Goal: Information Seeking & Learning: Check status

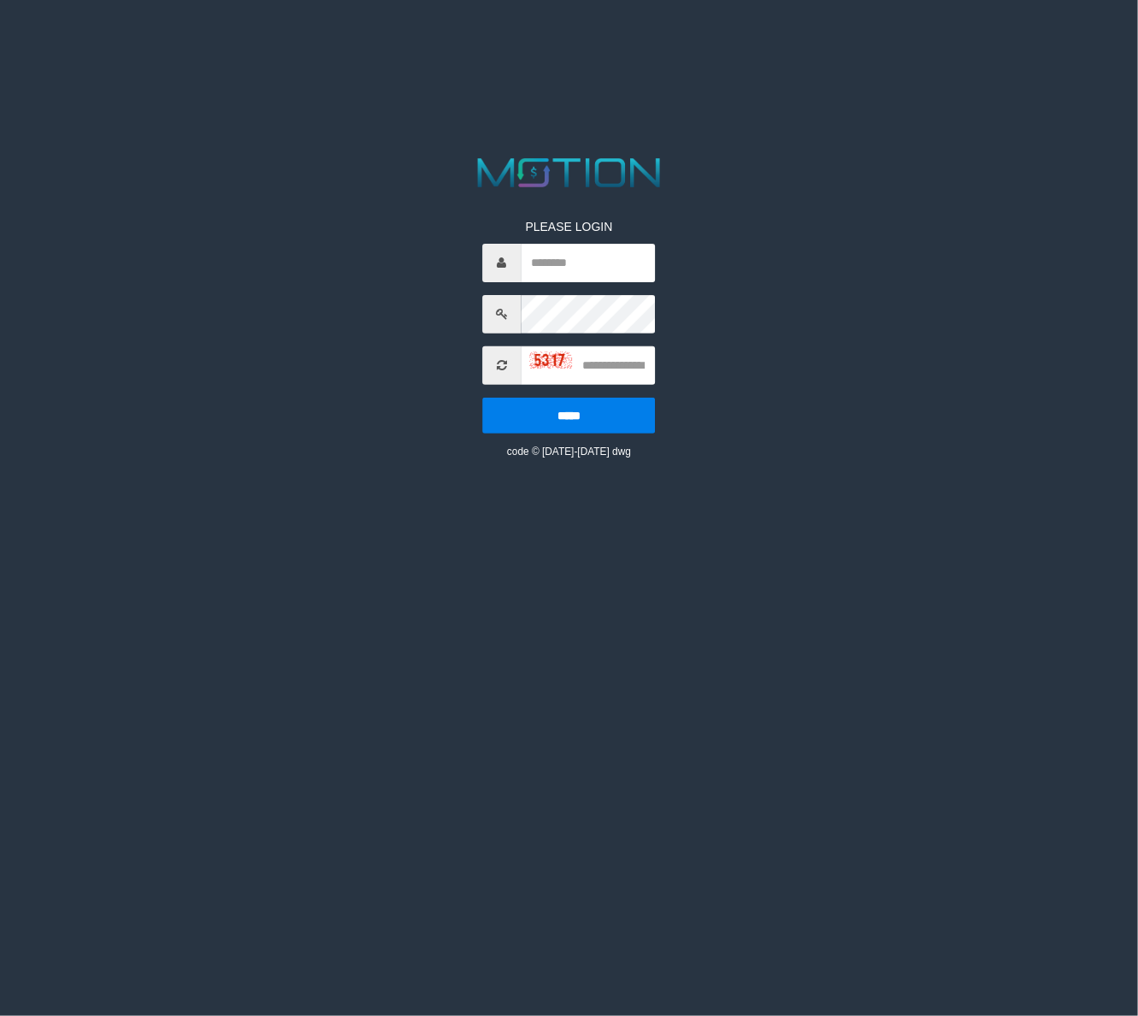
click at [516, 270] on span at bounding box center [502, 263] width 38 height 38
click at [549, 263] on input "text" at bounding box center [589, 263] width 134 height 38
type input "******"
click at [610, 362] on input "text" at bounding box center [589, 365] width 134 height 38
type input "****"
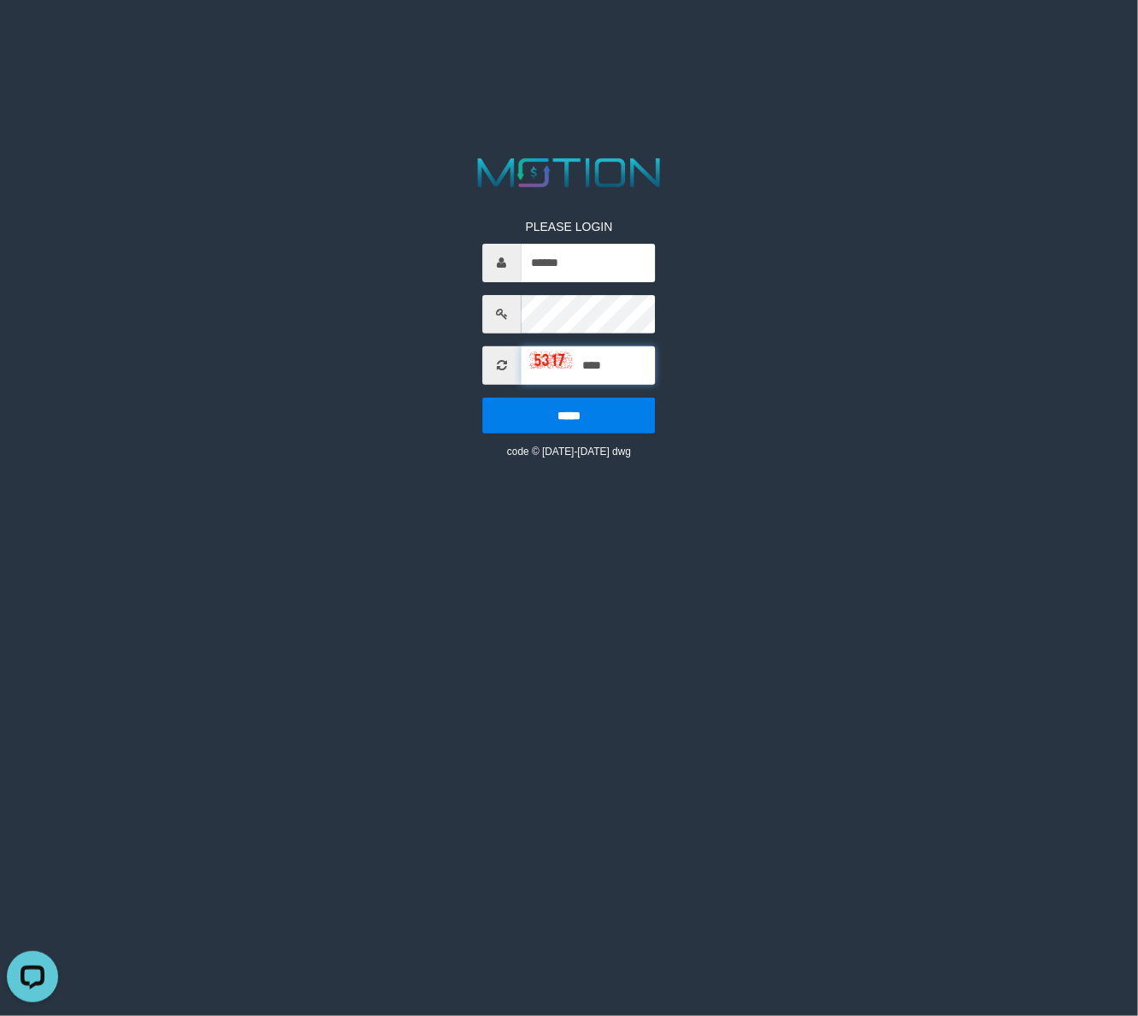
click at [483, 398] on input "*****" at bounding box center [569, 416] width 173 height 36
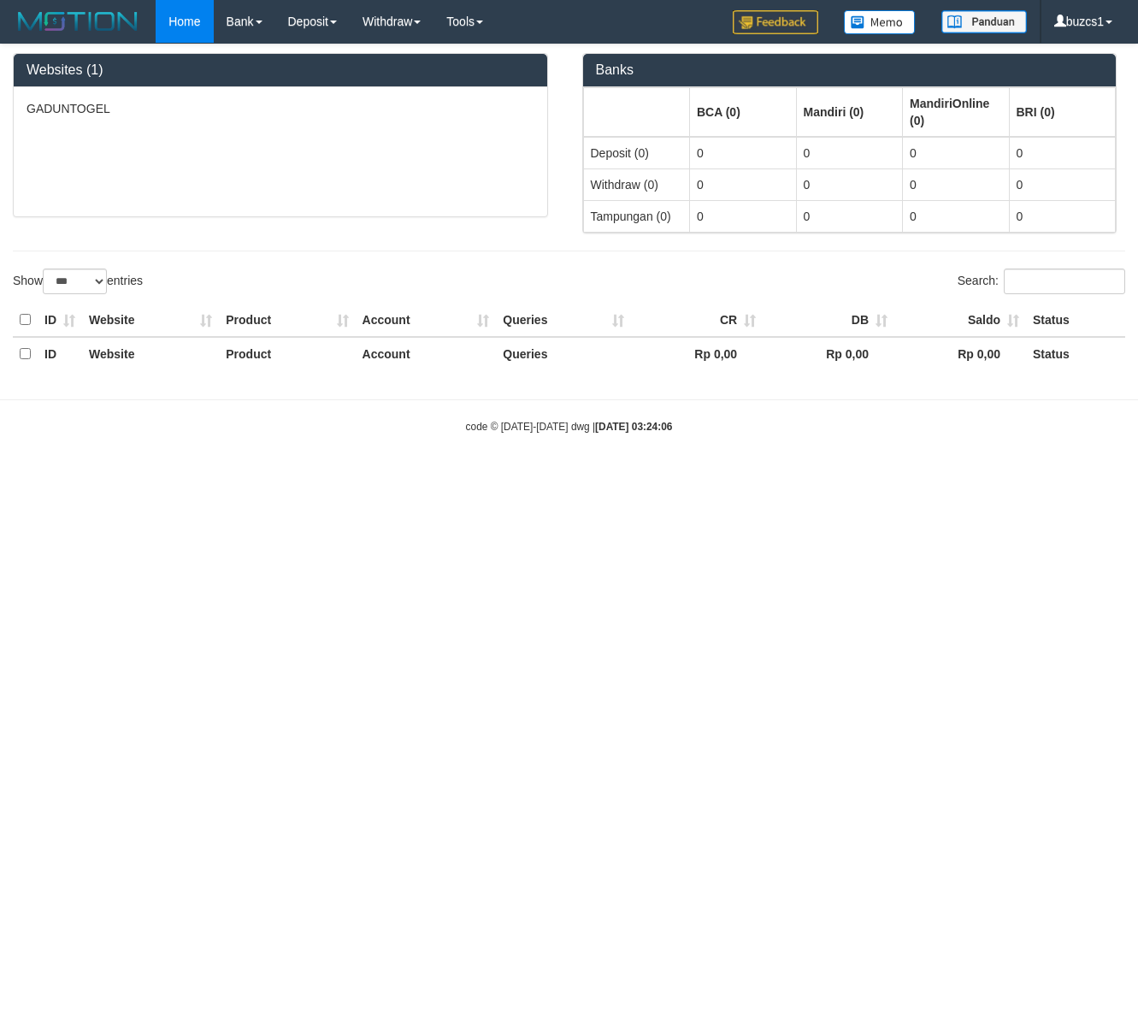
select select "***"
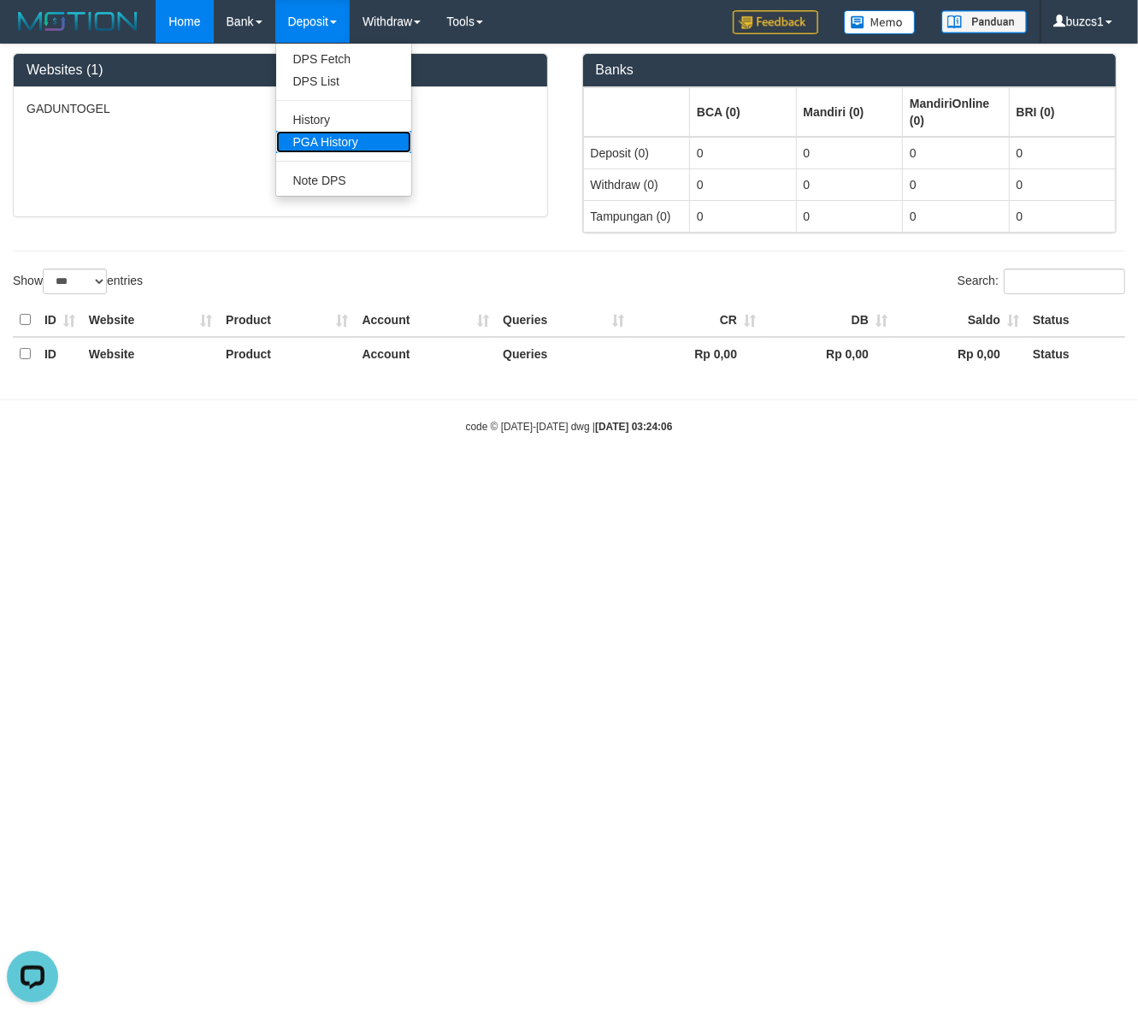
click at [331, 139] on link "PGA History" at bounding box center [343, 142] width 135 height 22
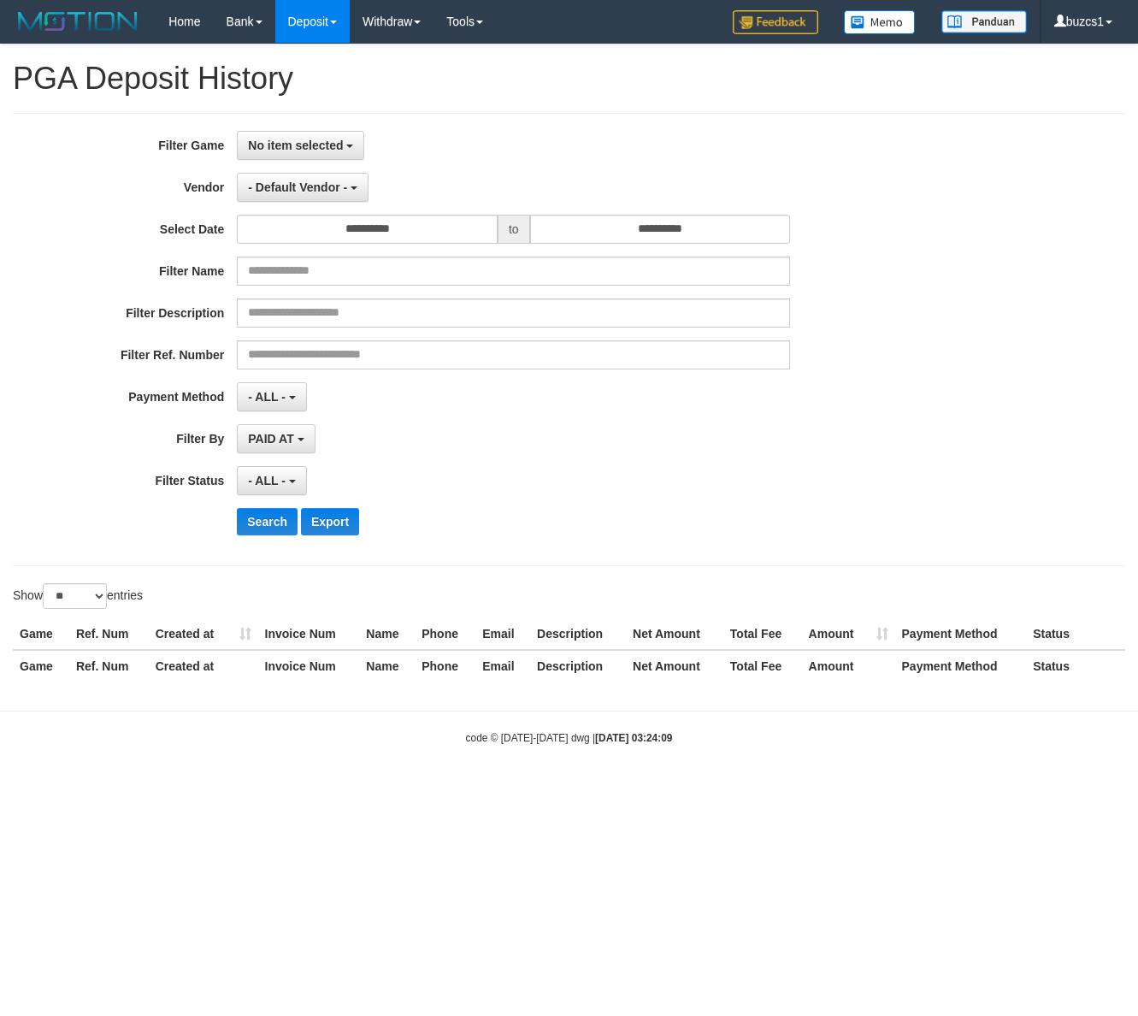
select select
select select "**"
click at [287, 128] on div "**********" at bounding box center [569, 339] width 1113 height 453
click at [288, 137] on button "No item selected" at bounding box center [300, 145] width 127 height 29
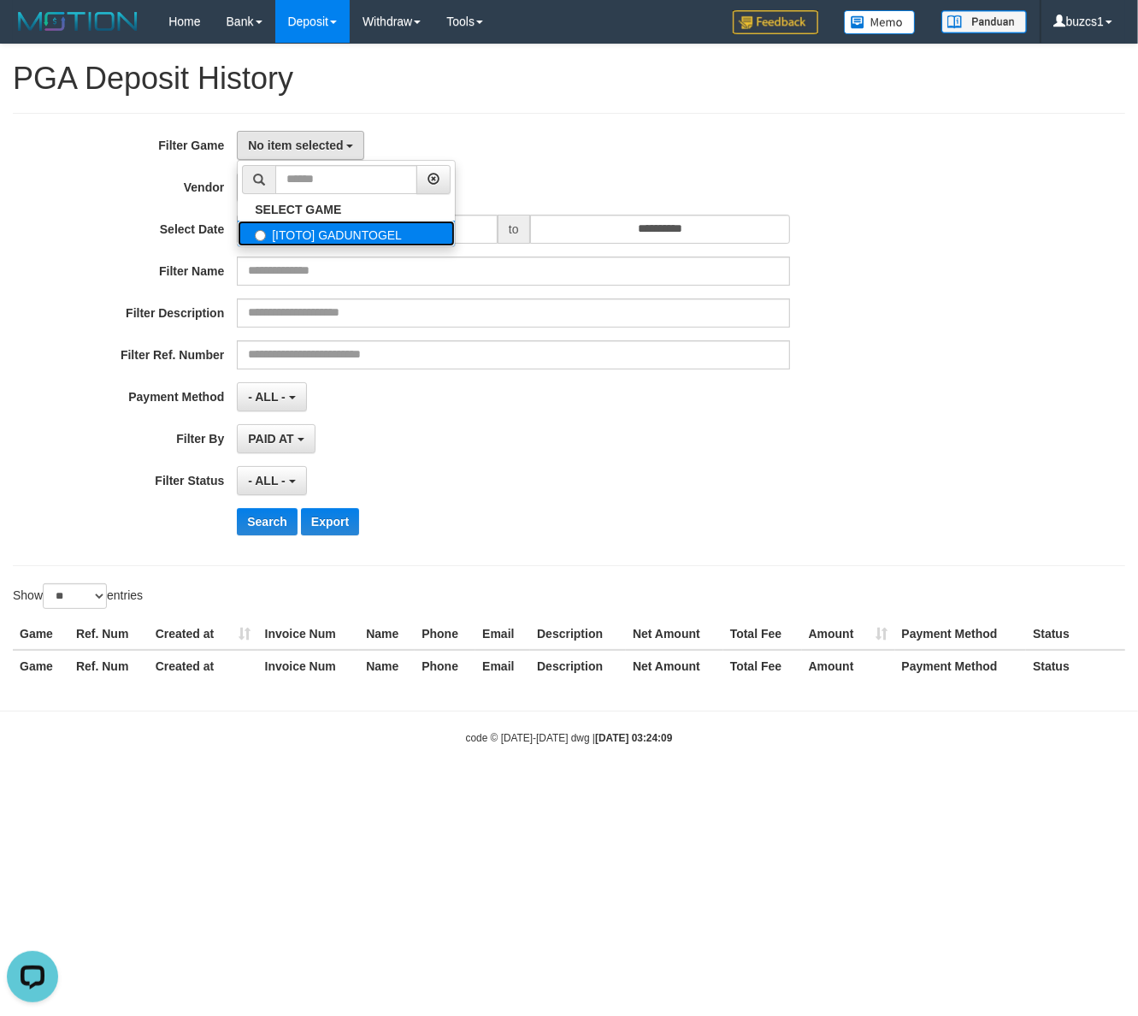
click at [300, 241] on label "[ITOTO] GADUNTOGEL" at bounding box center [346, 234] width 217 height 26
select select "****"
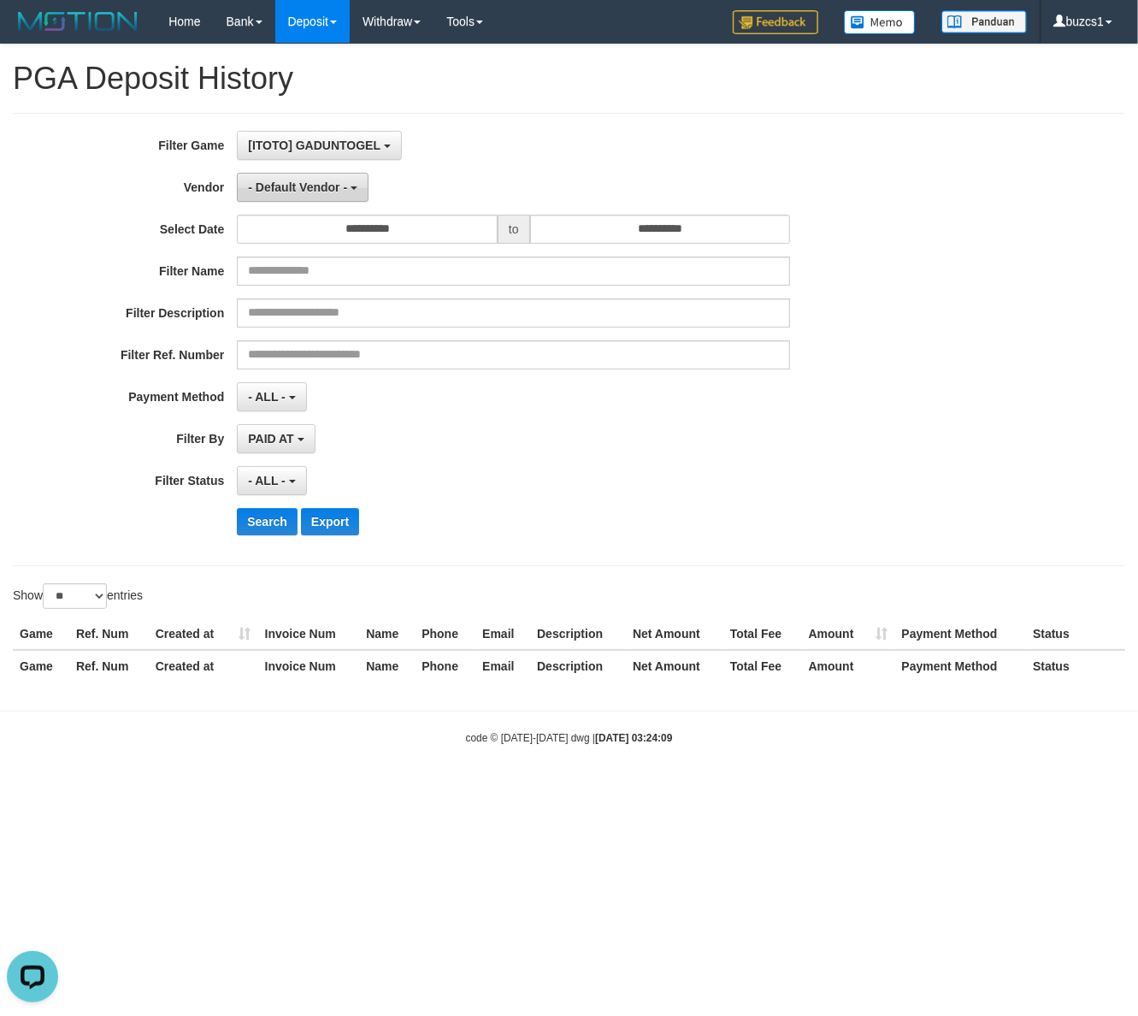
drag, startPoint x: 297, startPoint y: 201, endPoint x: 297, endPoint y: 182, distance: 18.8
click at [297, 193] on button "- Default Vendor -" at bounding box center [303, 187] width 132 height 29
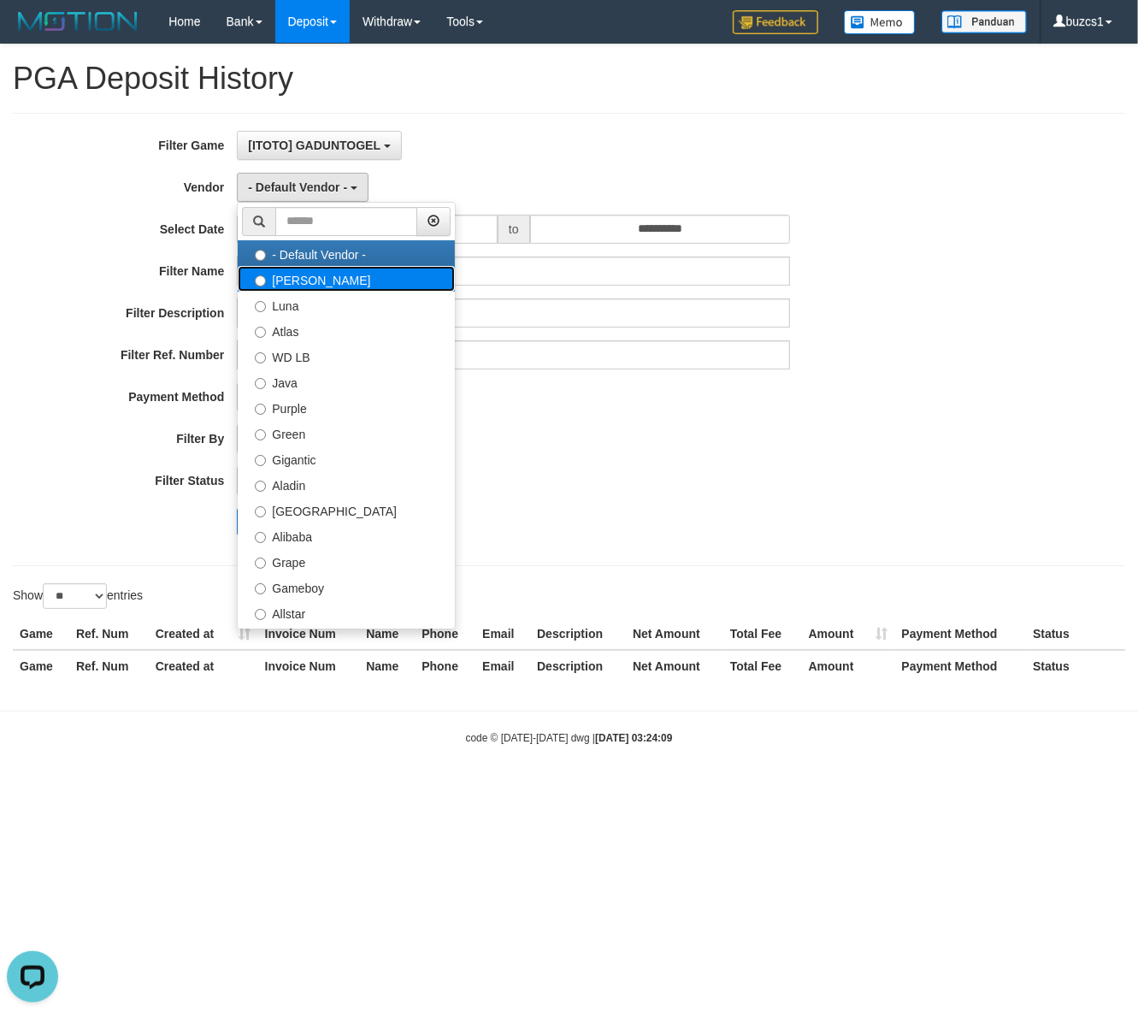
click at [293, 280] on label "[PERSON_NAME]" at bounding box center [346, 279] width 217 height 26
select select "**********"
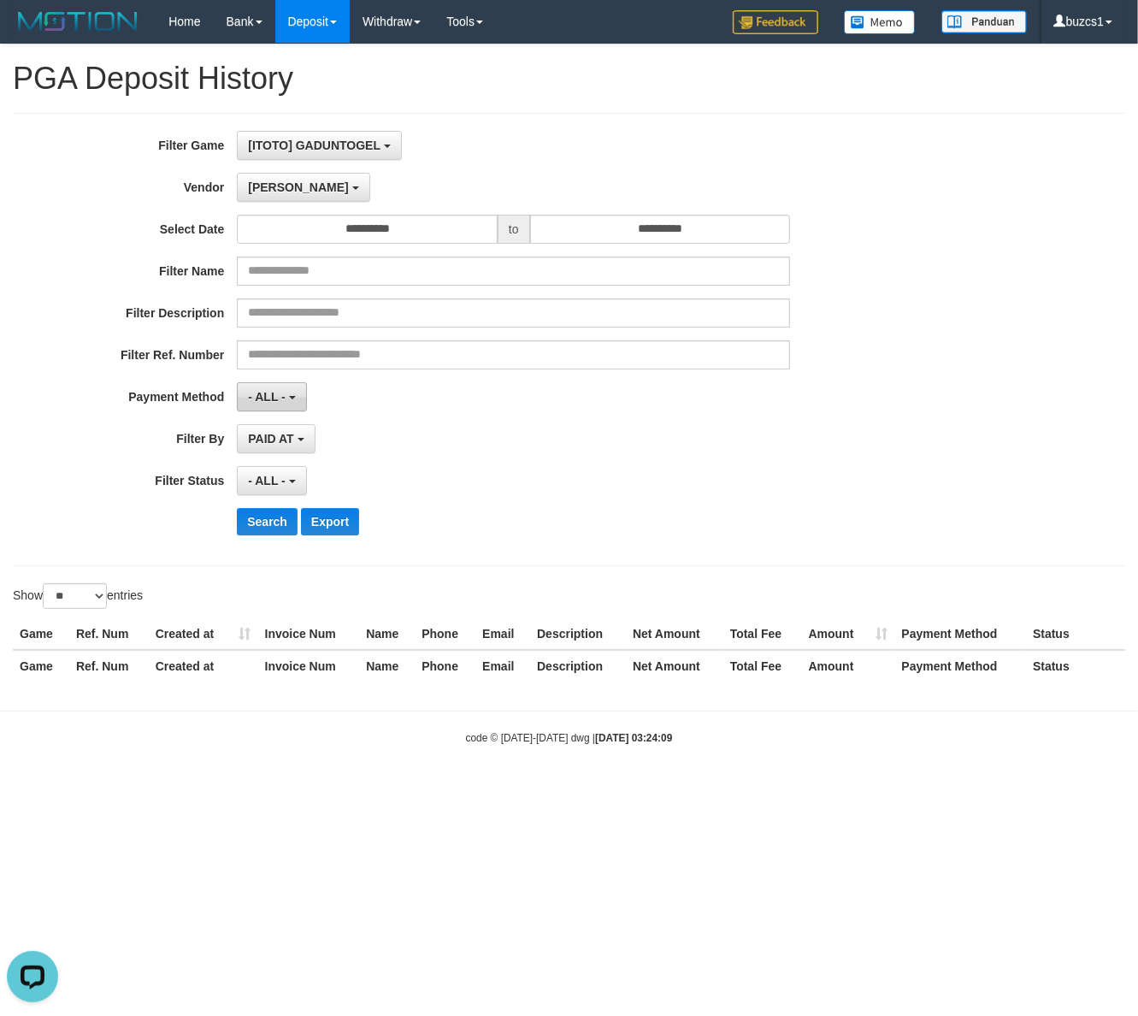
click at [275, 403] on span "- ALL -" at bounding box center [267, 397] width 38 height 14
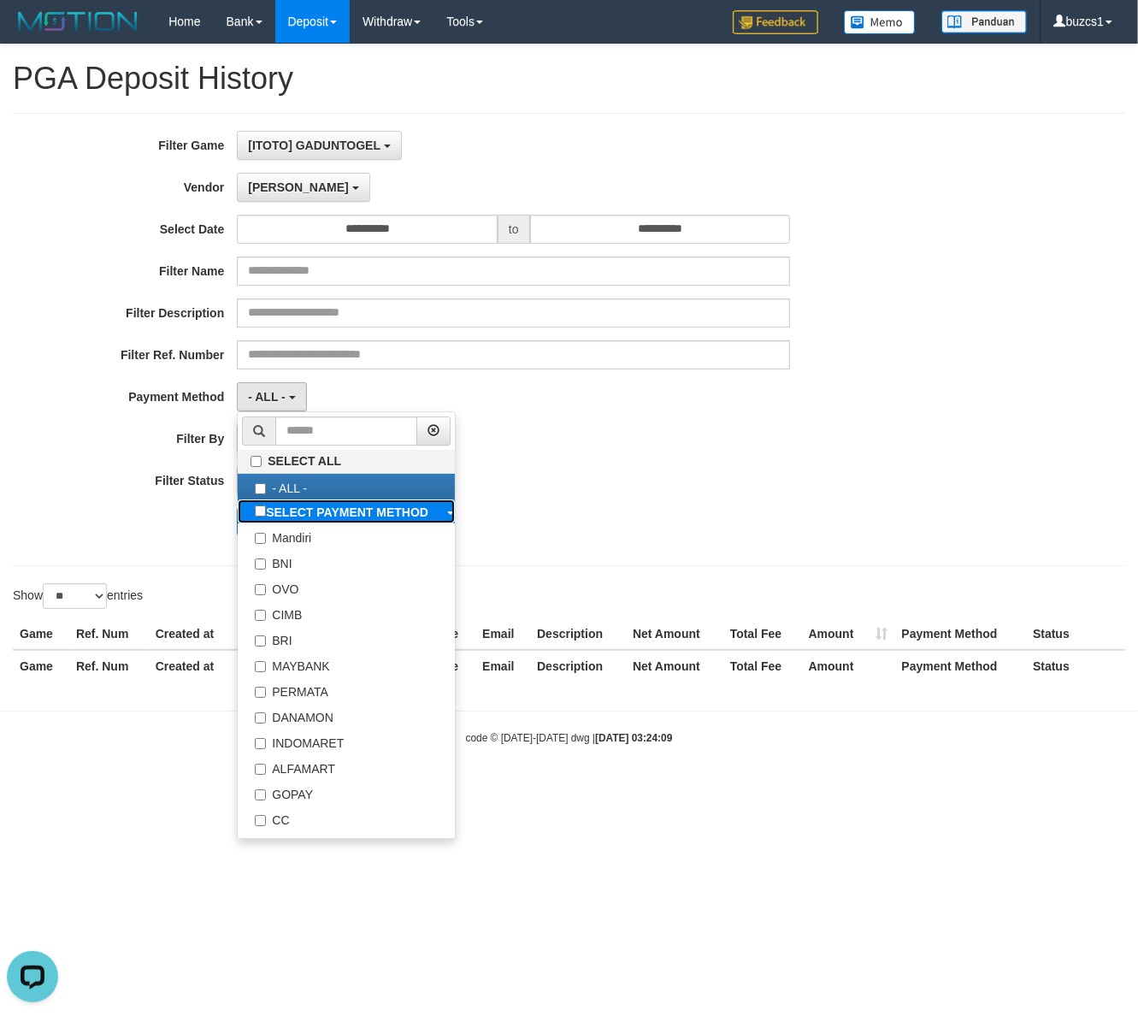
click at [308, 511] on b "SELECT PAYMENT METHOD" at bounding box center [347, 512] width 163 height 14
select select "*********"
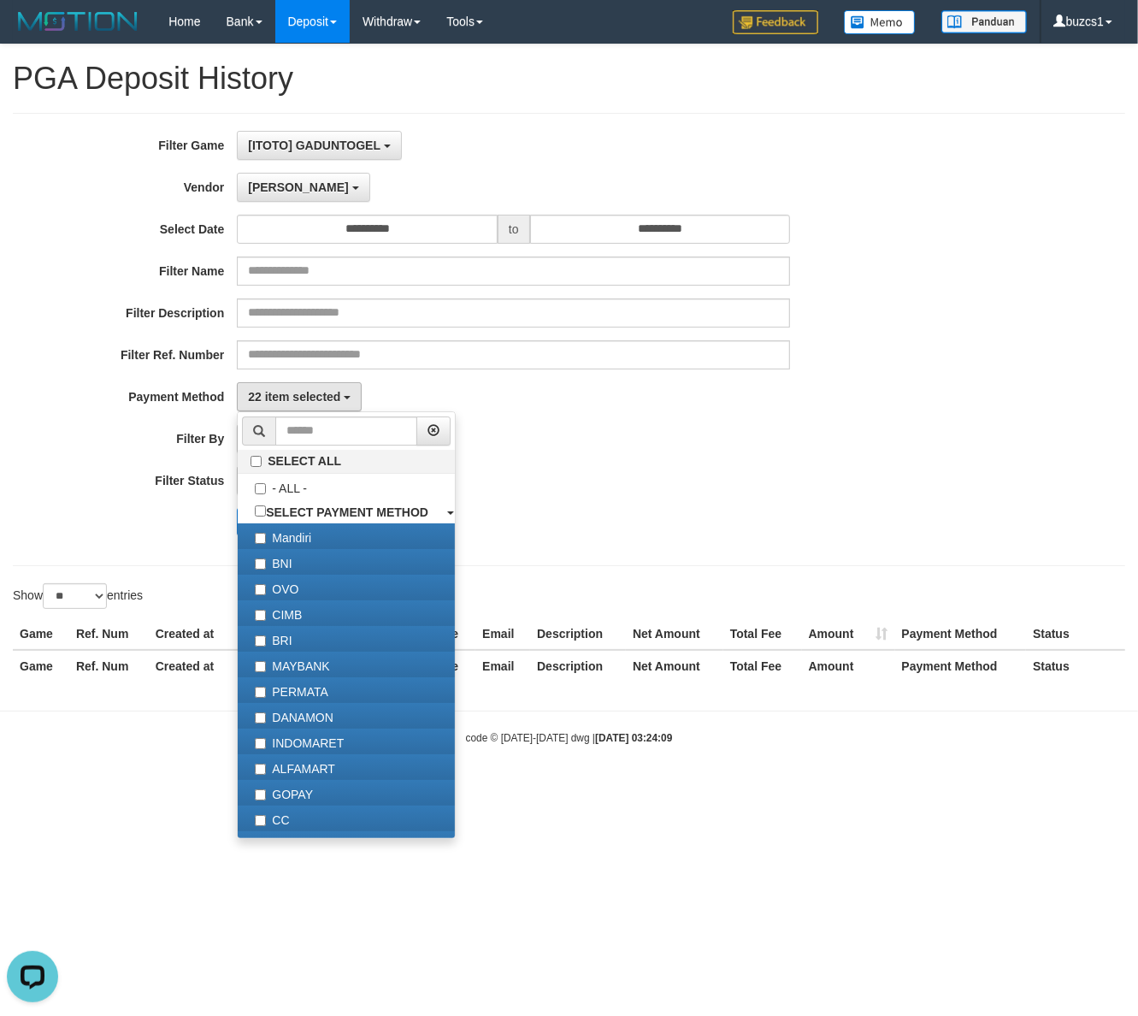
drag, startPoint x: 646, startPoint y: 375, endPoint x: 510, endPoint y: 429, distance: 146.3
click at [625, 379] on div "**********" at bounding box center [474, 339] width 949 height 417
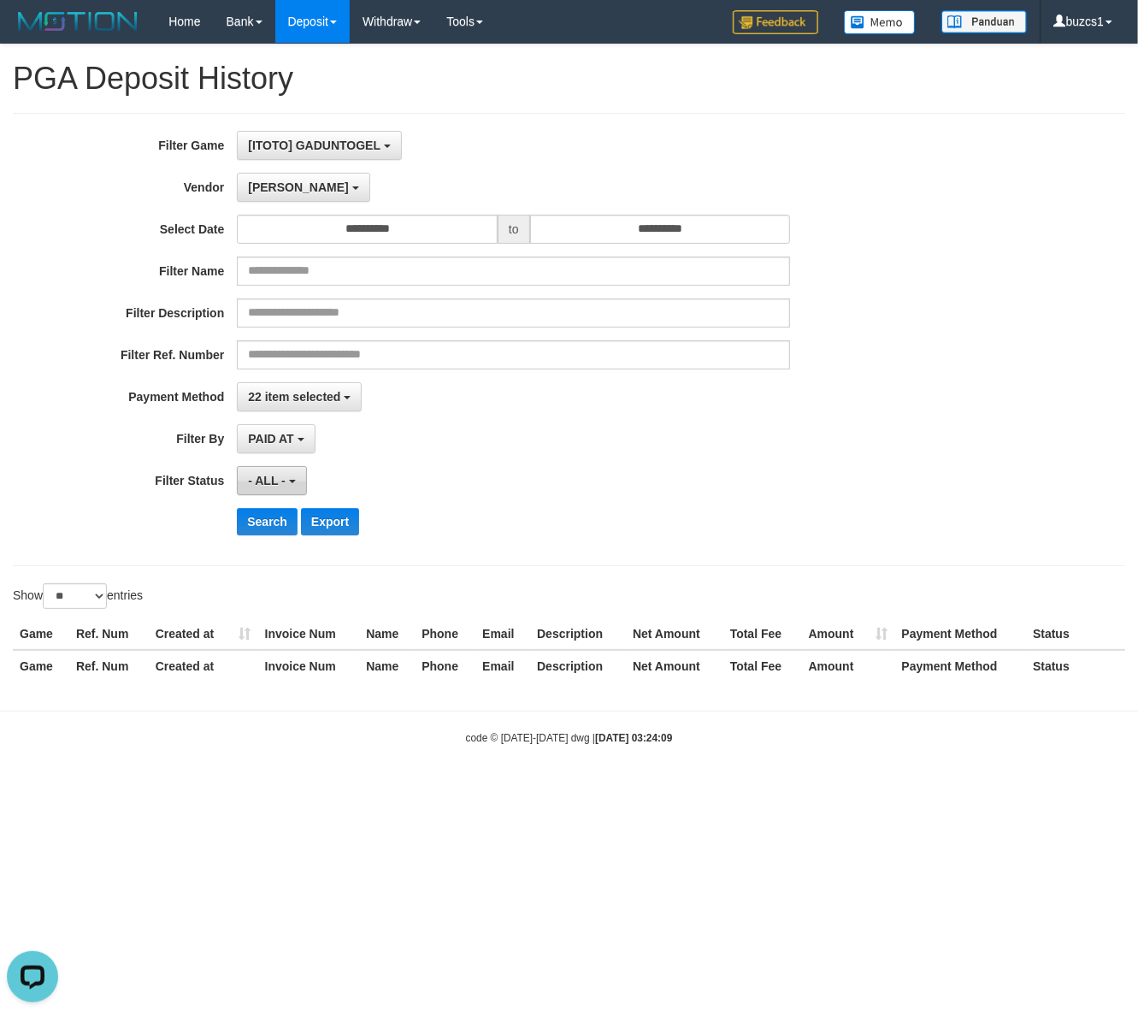
click at [263, 475] on button "- ALL -" at bounding box center [271, 480] width 69 height 29
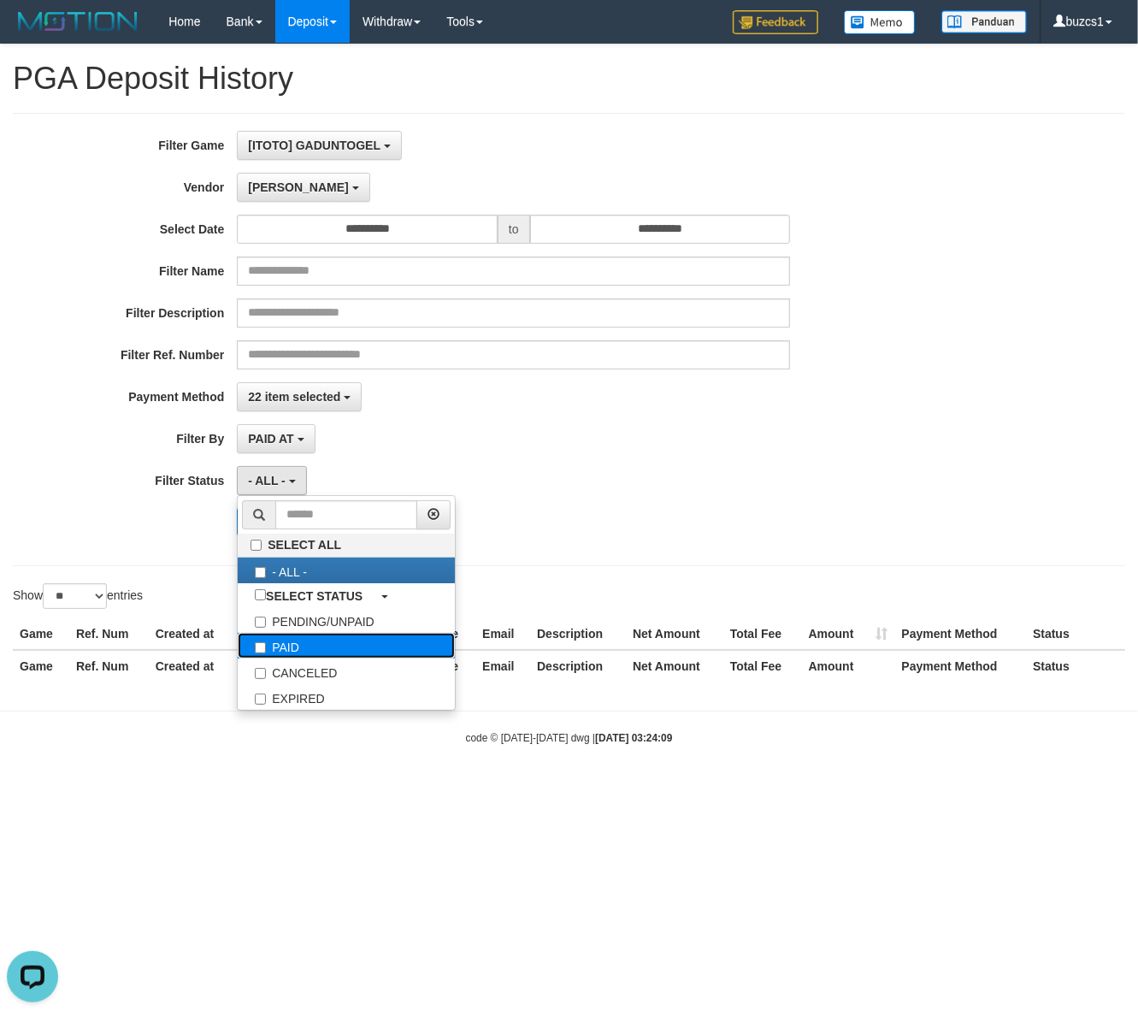
click at [297, 637] on label "PAID" at bounding box center [346, 646] width 217 height 26
select select "*"
click at [536, 464] on div "**********" at bounding box center [474, 339] width 949 height 417
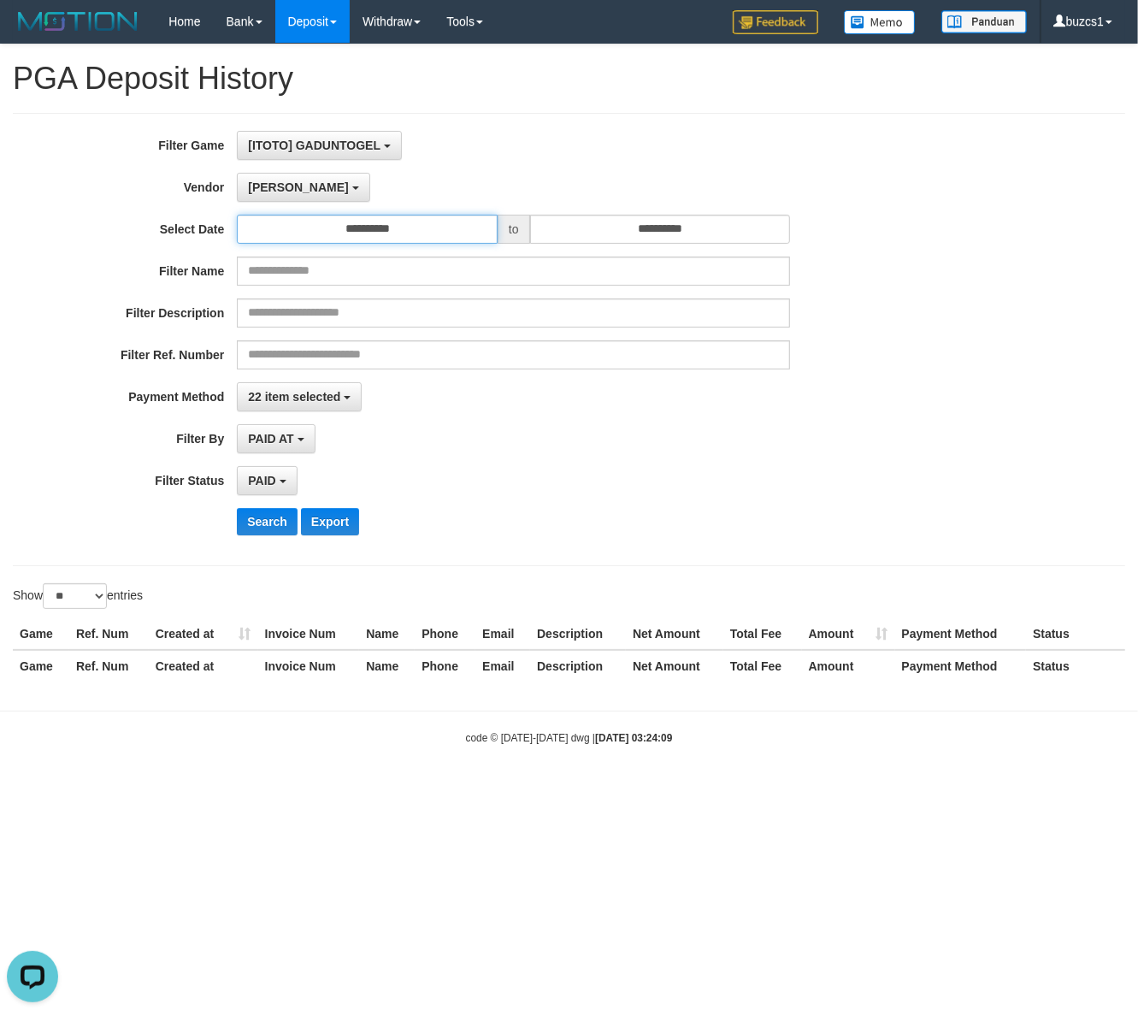
click at [468, 228] on input "**********" at bounding box center [367, 229] width 261 height 29
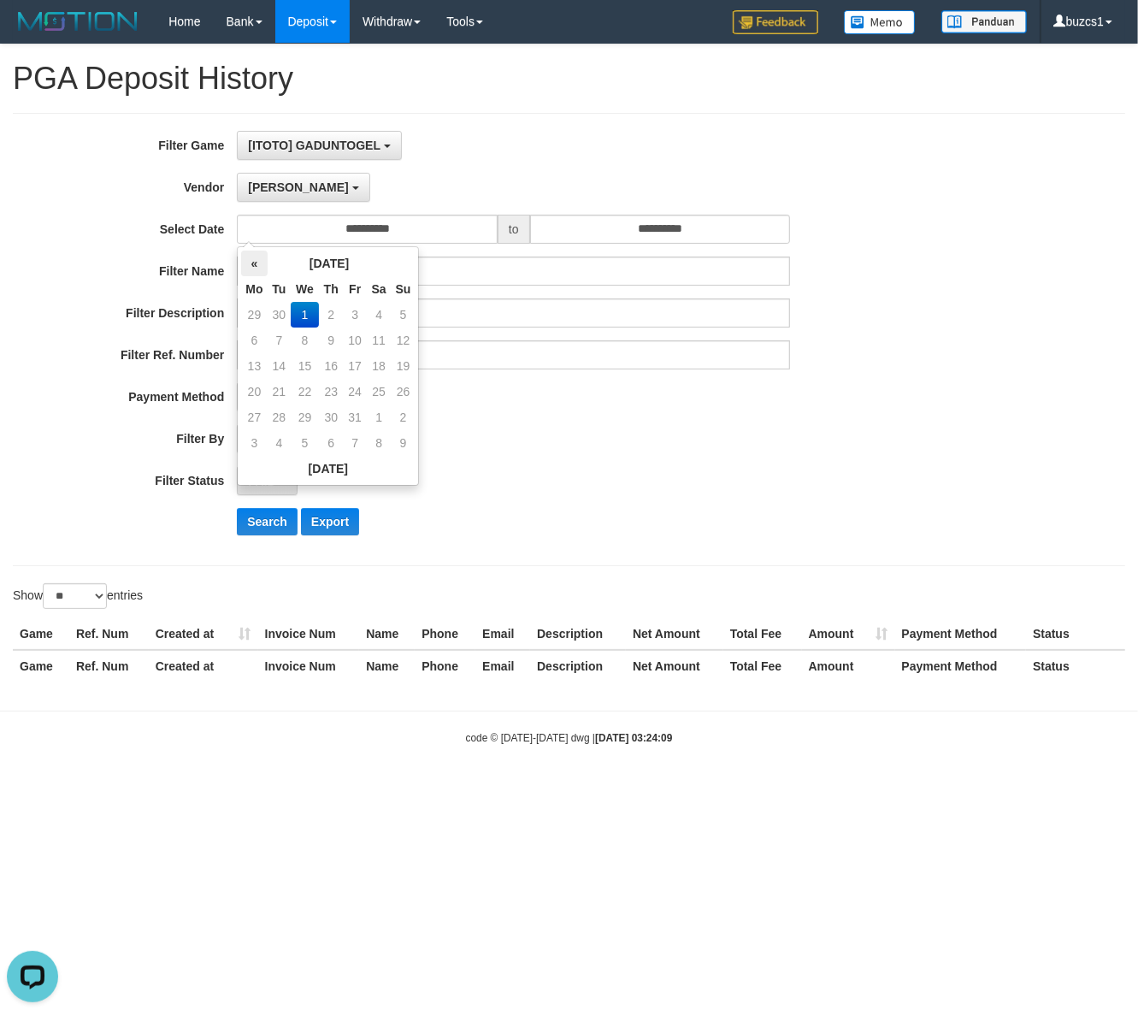
click at [263, 262] on th "«" at bounding box center [254, 264] width 26 height 26
click at [280, 441] on td "30" at bounding box center [280, 443] width 24 height 26
type input "**********"
click at [498, 428] on div "PAID AT PAID AT CREATED AT" at bounding box center [513, 438] width 553 height 29
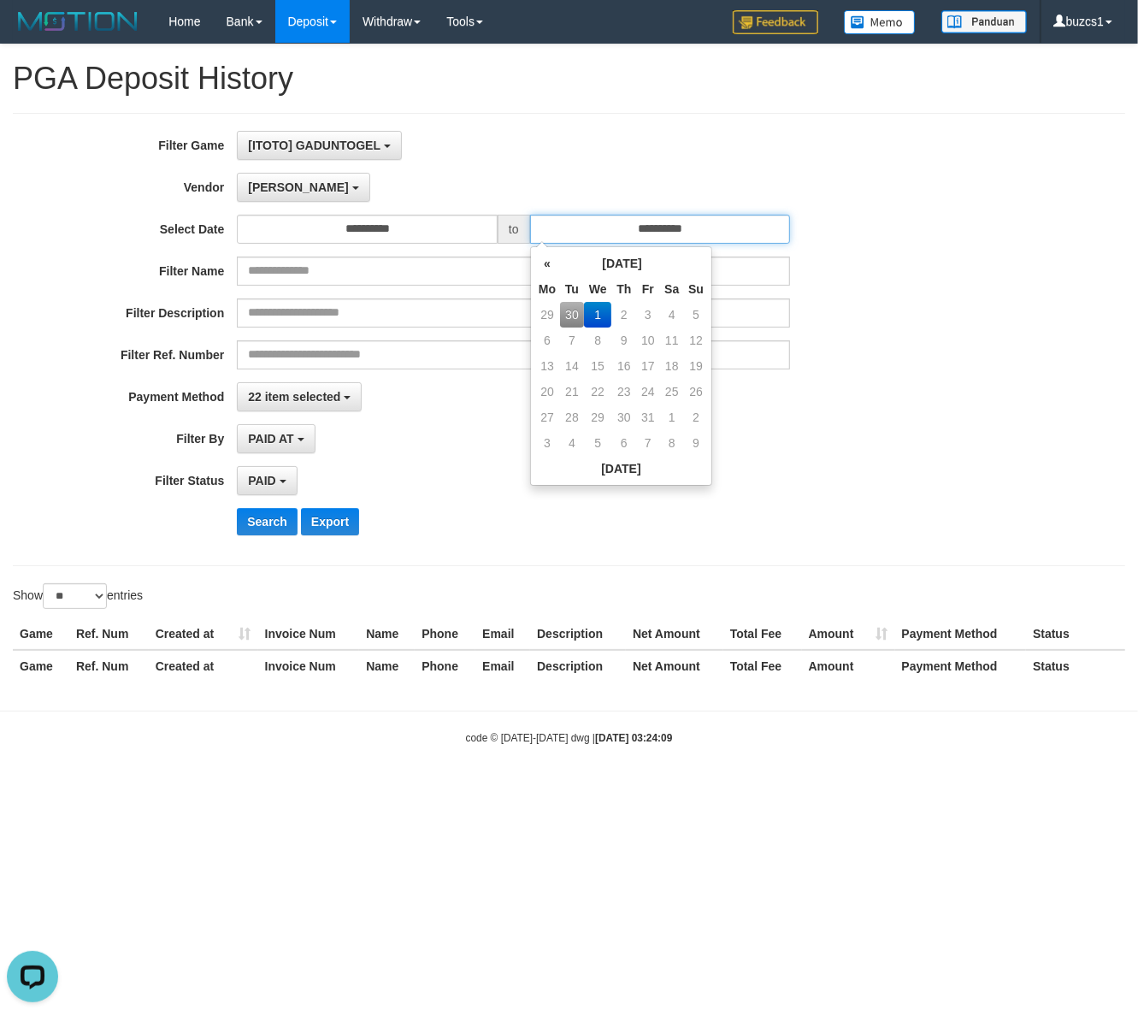
click at [718, 222] on input "**********" at bounding box center [660, 229] width 261 height 29
click at [537, 265] on th "«" at bounding box center [548, 264] width 26 height 26
click at [567, 445] on td "30" at bounding box center [572, 443] width 24 height 26
type input "**********"
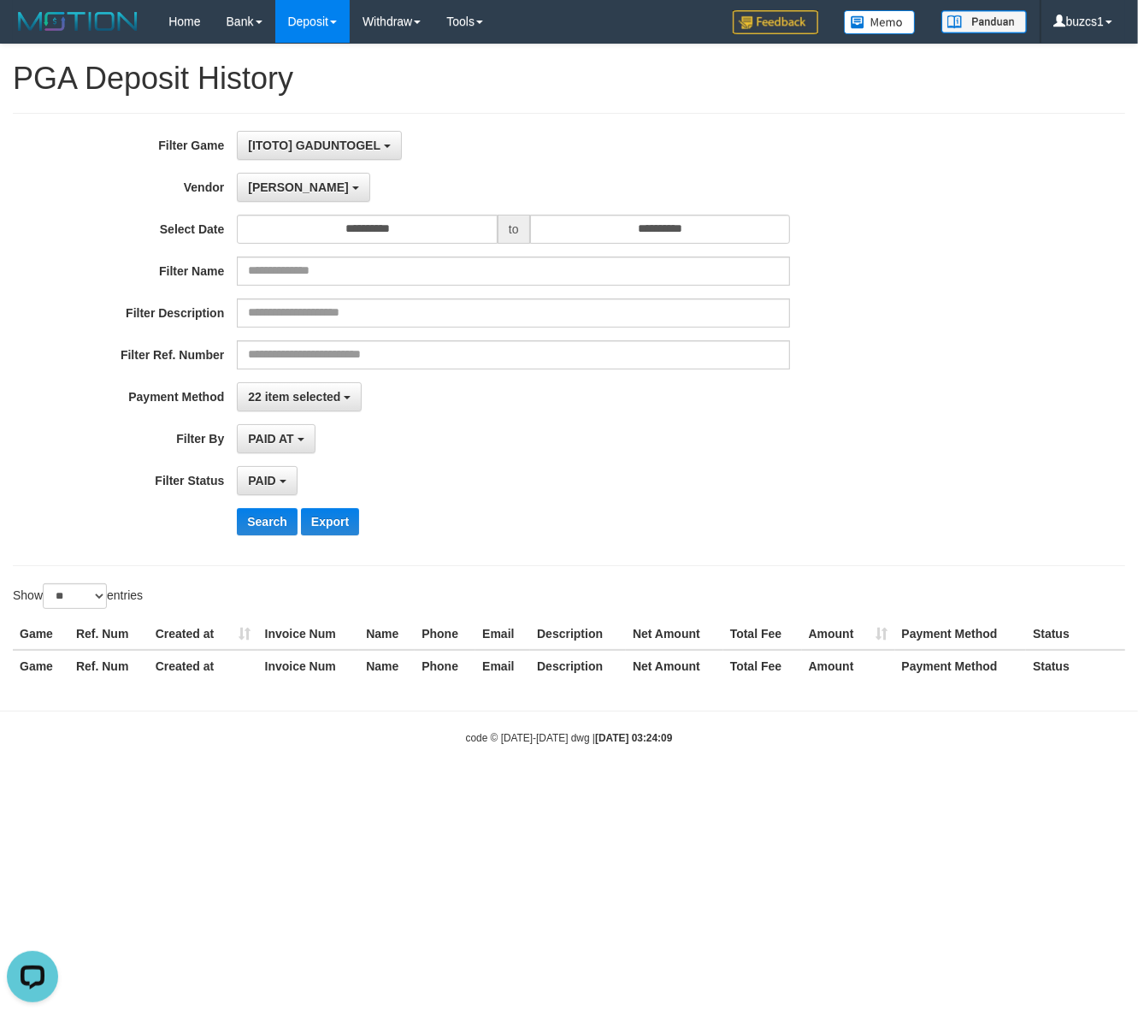
click at [390, 470] on div "PAID SELECT ALL - ALL - SELECT STATUS PENDING/UNPAID PAID CANCELED EXPIRED" at bounding box center [513, 480] width 553 height 29
click at [114, 597] on label "Show ** ** ** *** entries" at bounding box center [78, 596] width 130 height 26
click at [107, 597] on select "** ** ** ***" at bounding box center [75, 596] width 64 height 26
drag, startPoint x: 81, startPoint y: 594, endPoint x: 80, endPoint y: 608, distance: 13.8
click at [81, 594] on select "** ** ** ***" at bounding box center [75, 596] width 64 height 26
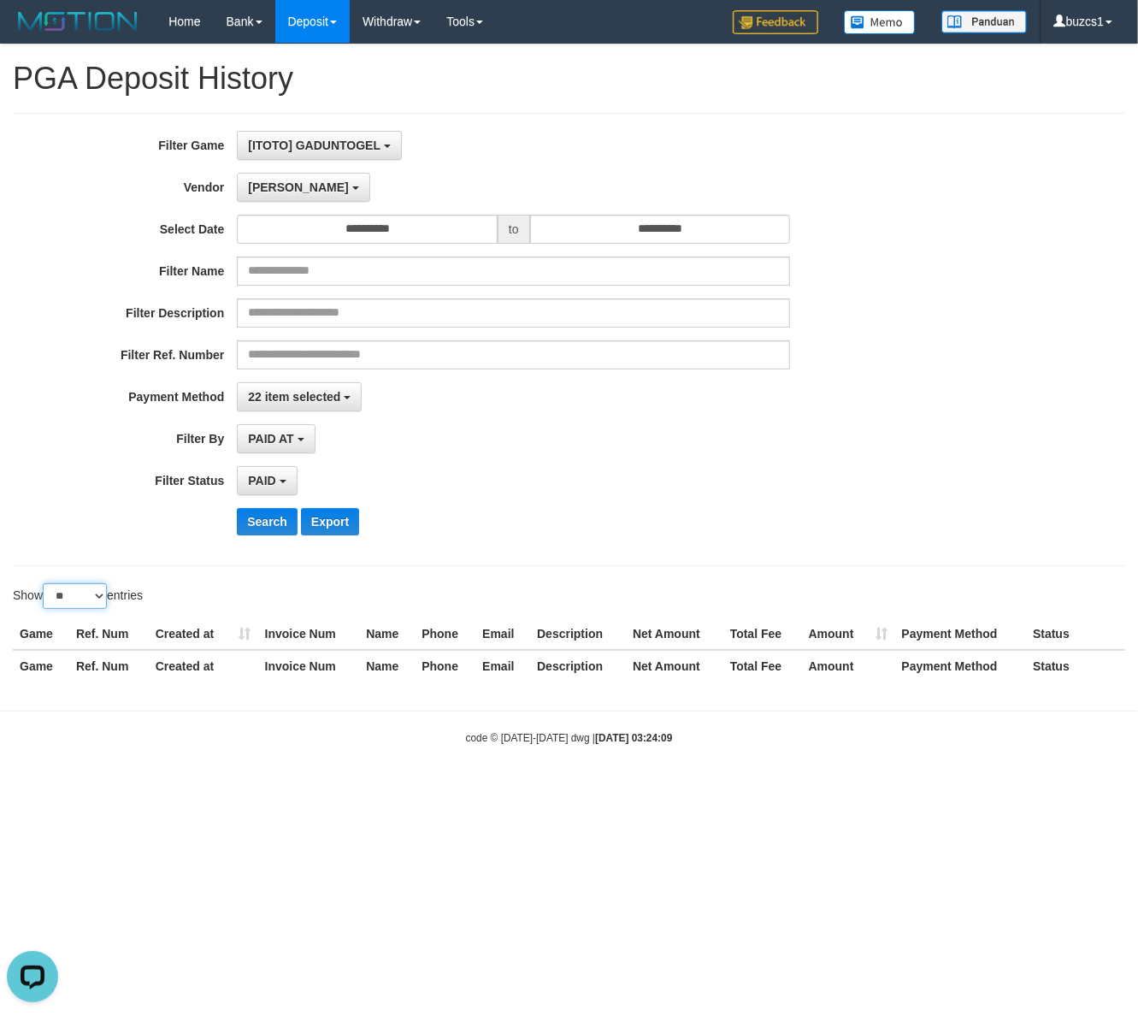
select select "***"
click at [45, 586] on select "** ** ** ***" at bounding box center [75, 596] width 64 height 26
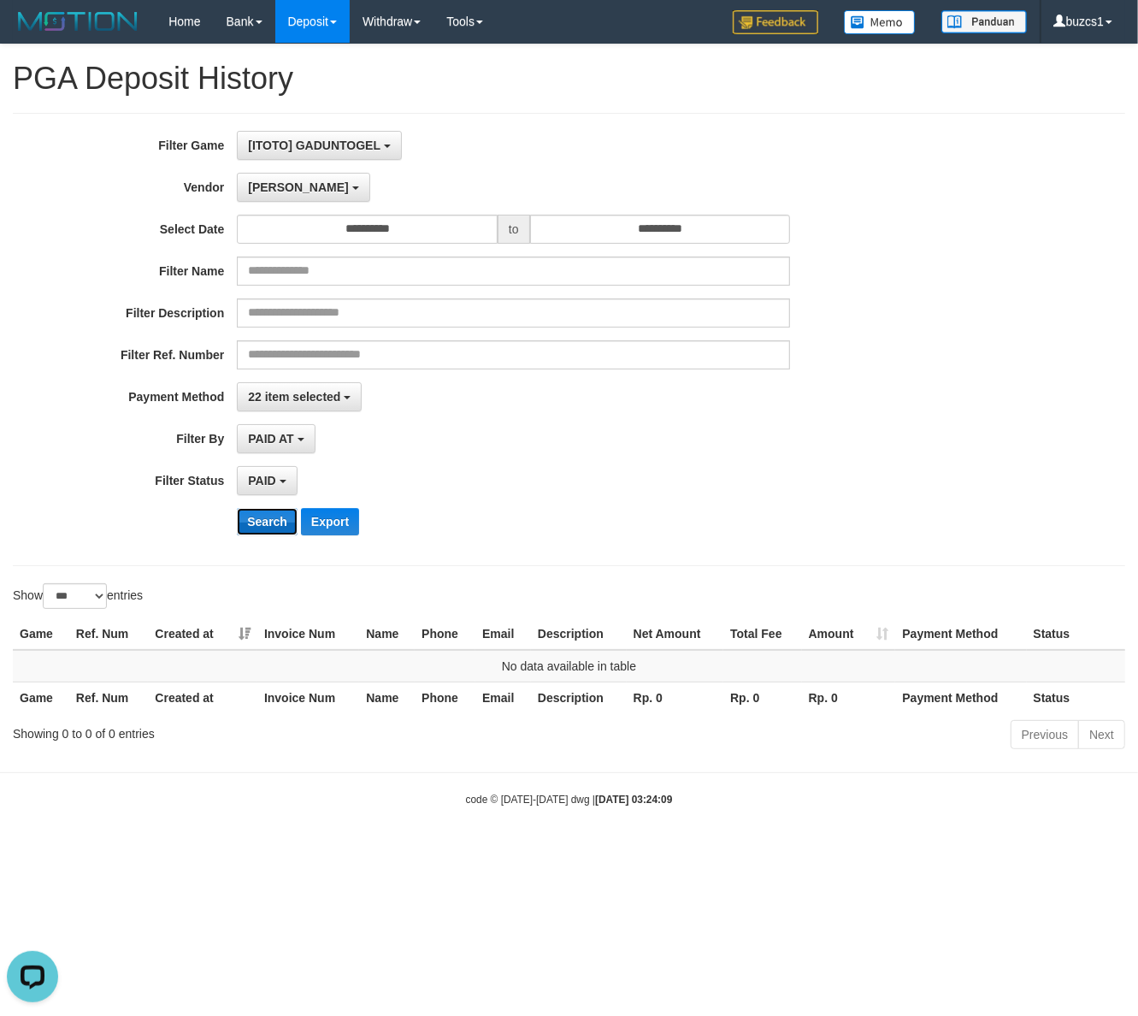
click at [242, 530] on button "Search" at bounding box center [267, 521] width 61 height 27
click at [250, 527] on button "Search" at bounding box center [267, 521] width 61 height 27
click at [253, 526] on button "Search" at bounding box center [267, 521] width 61 height 27
click at [248, 181] on span "[PERSON_NAME]" at bounding box center [298, 187] width 100 height 14
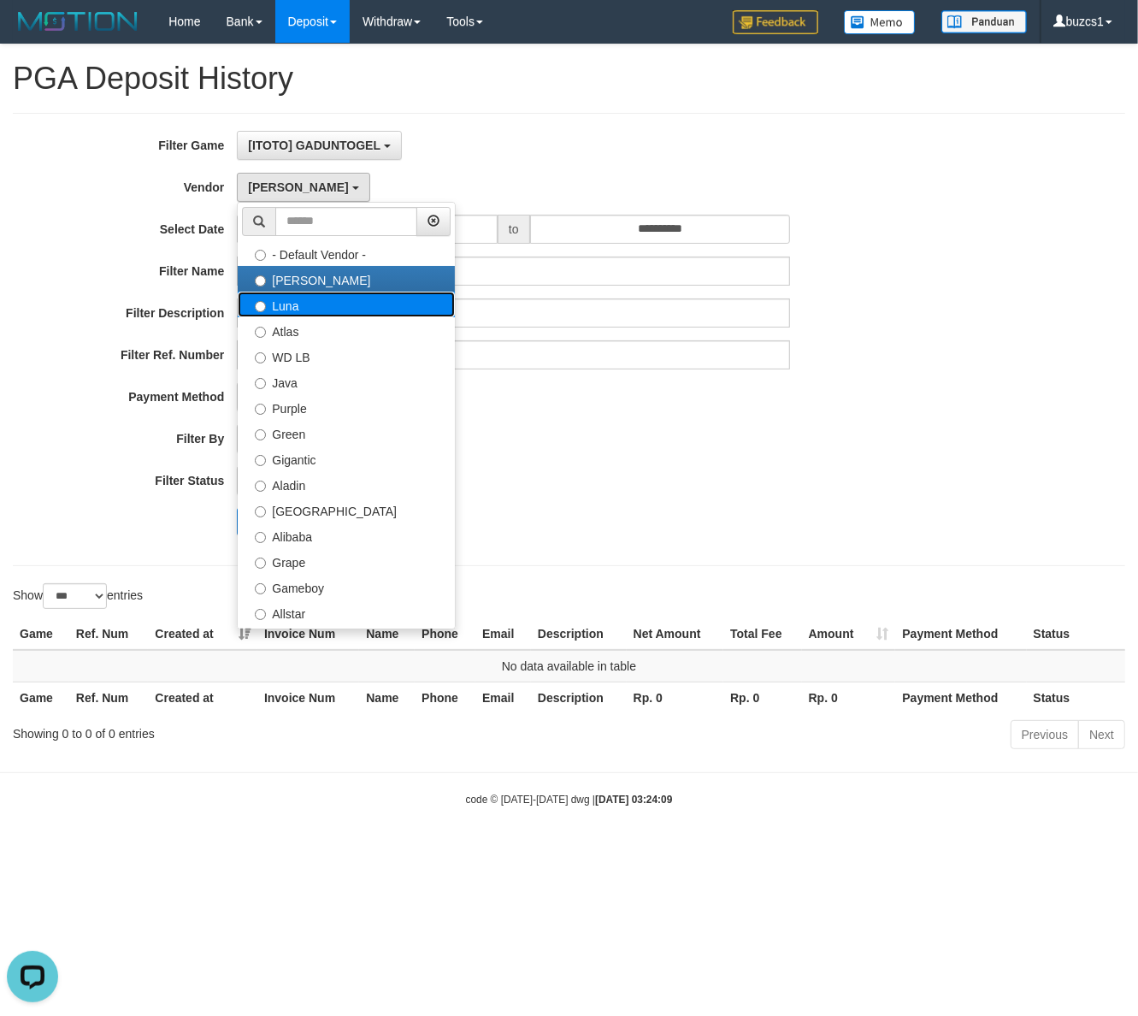
click at [314, 309] on label "Luna" at bounding box center [346, 305] width 217 height 26
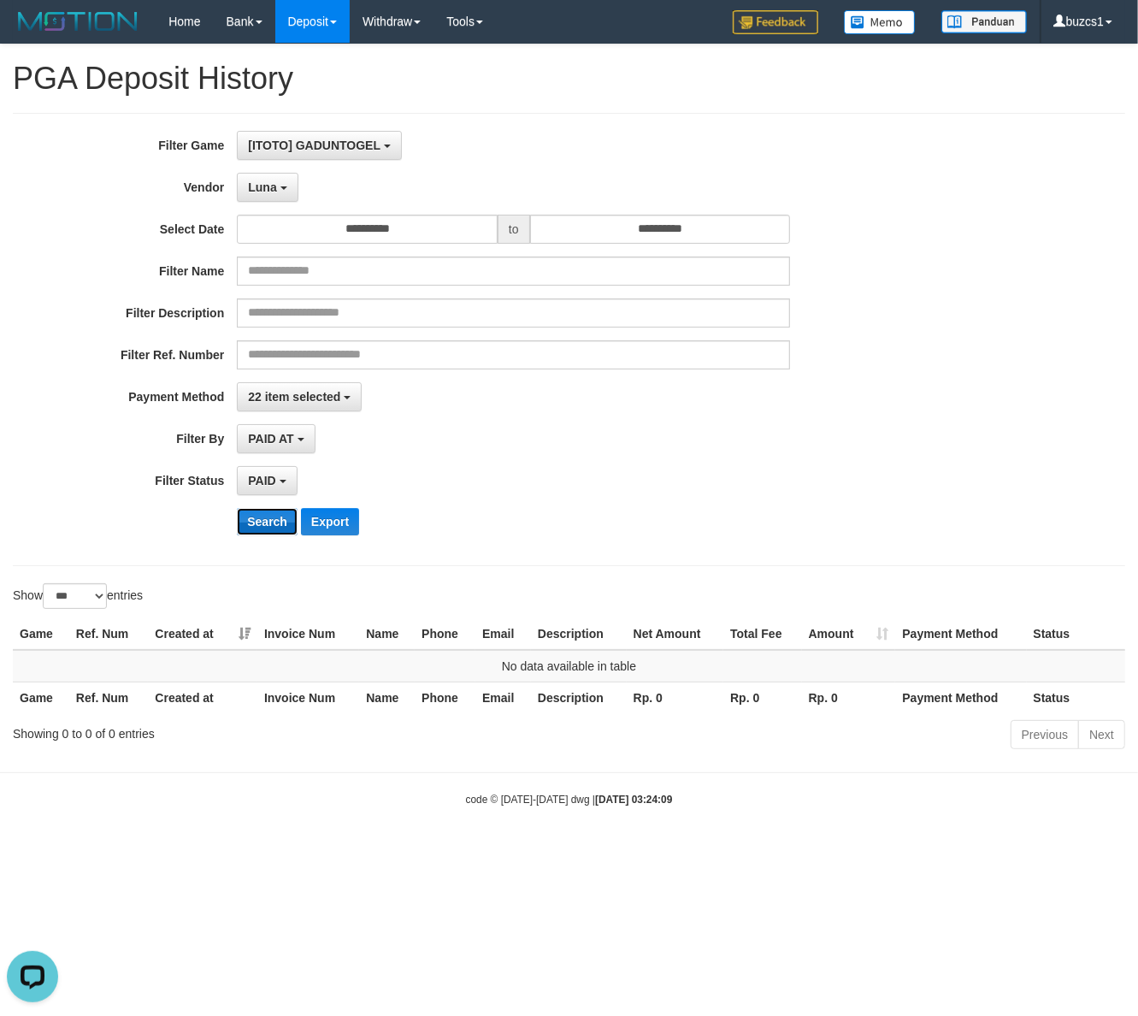
click at [259, 526] on button "Search" at bounding box center [267, 521] width 61 height 27
click at [252, 186] on span "Luna" at bounding box center [262, 187] width 28 height 14
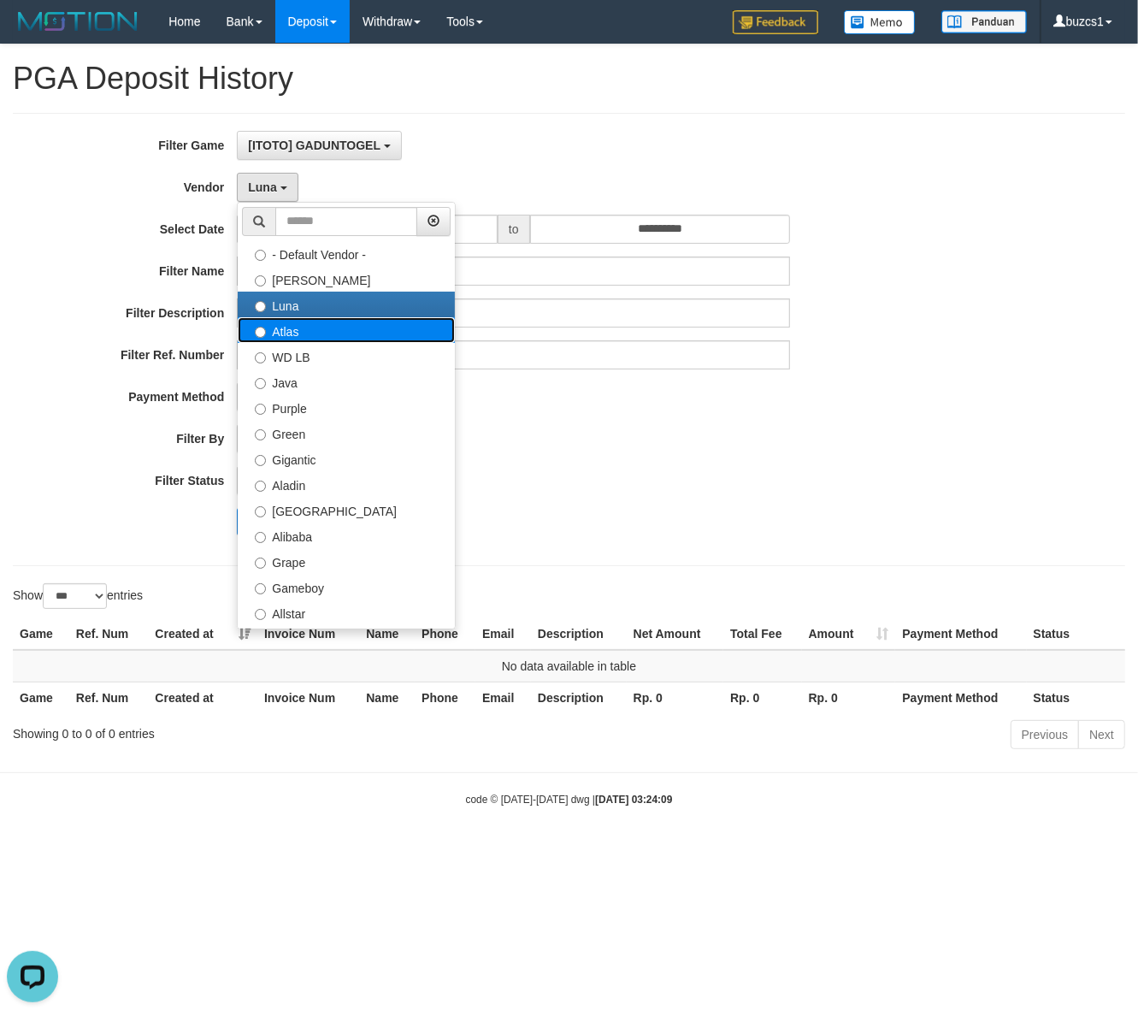
click at [276, 327] on label "Atlas" at bounding box center [346, 330] width 217 height 26
select select "**********"
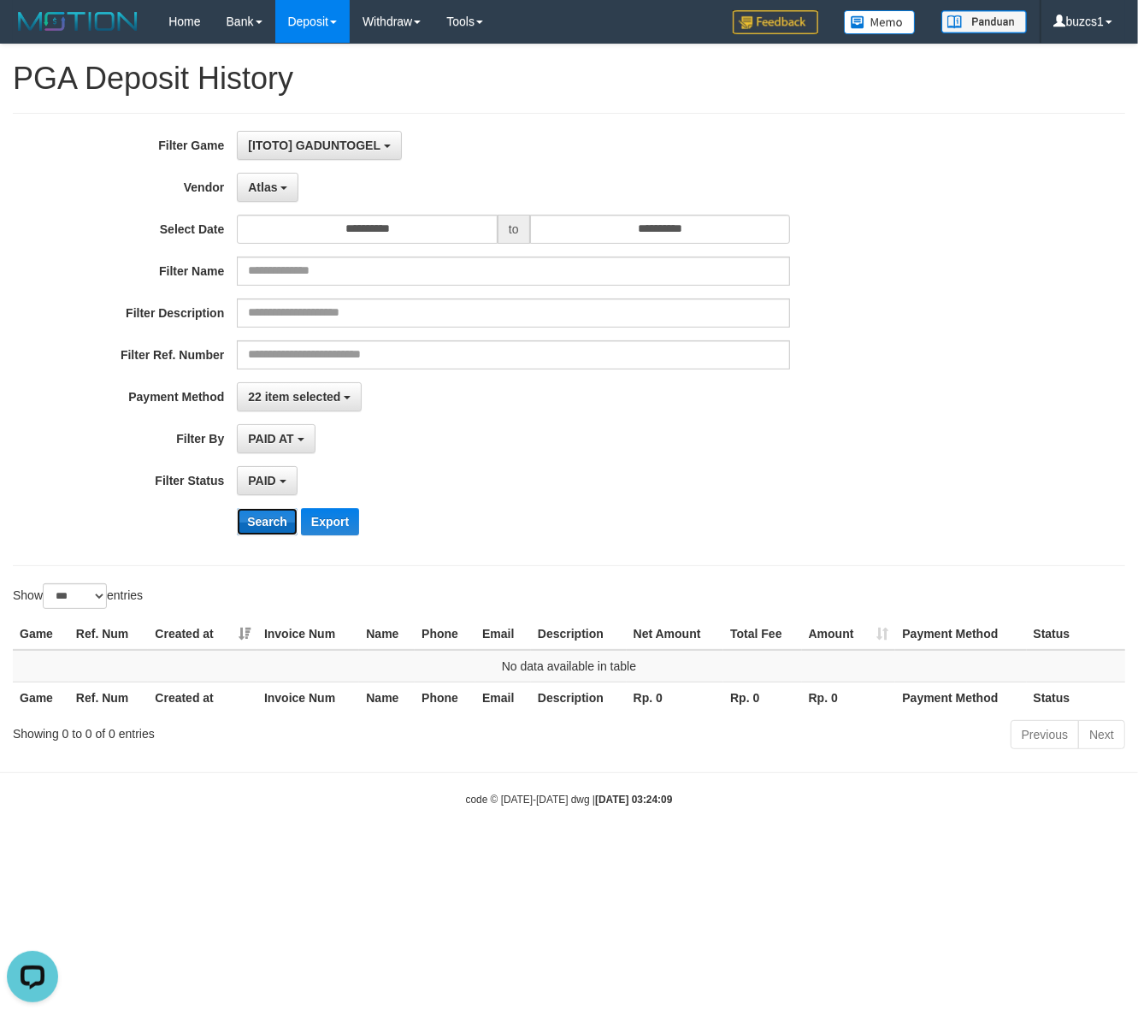
click at [287, 528] on button "Search" at bounding box center [267, 521] width 61 height 27
click at [268, 182] on span "Atlas" at bounding box center [262, 187] width 29 height 14
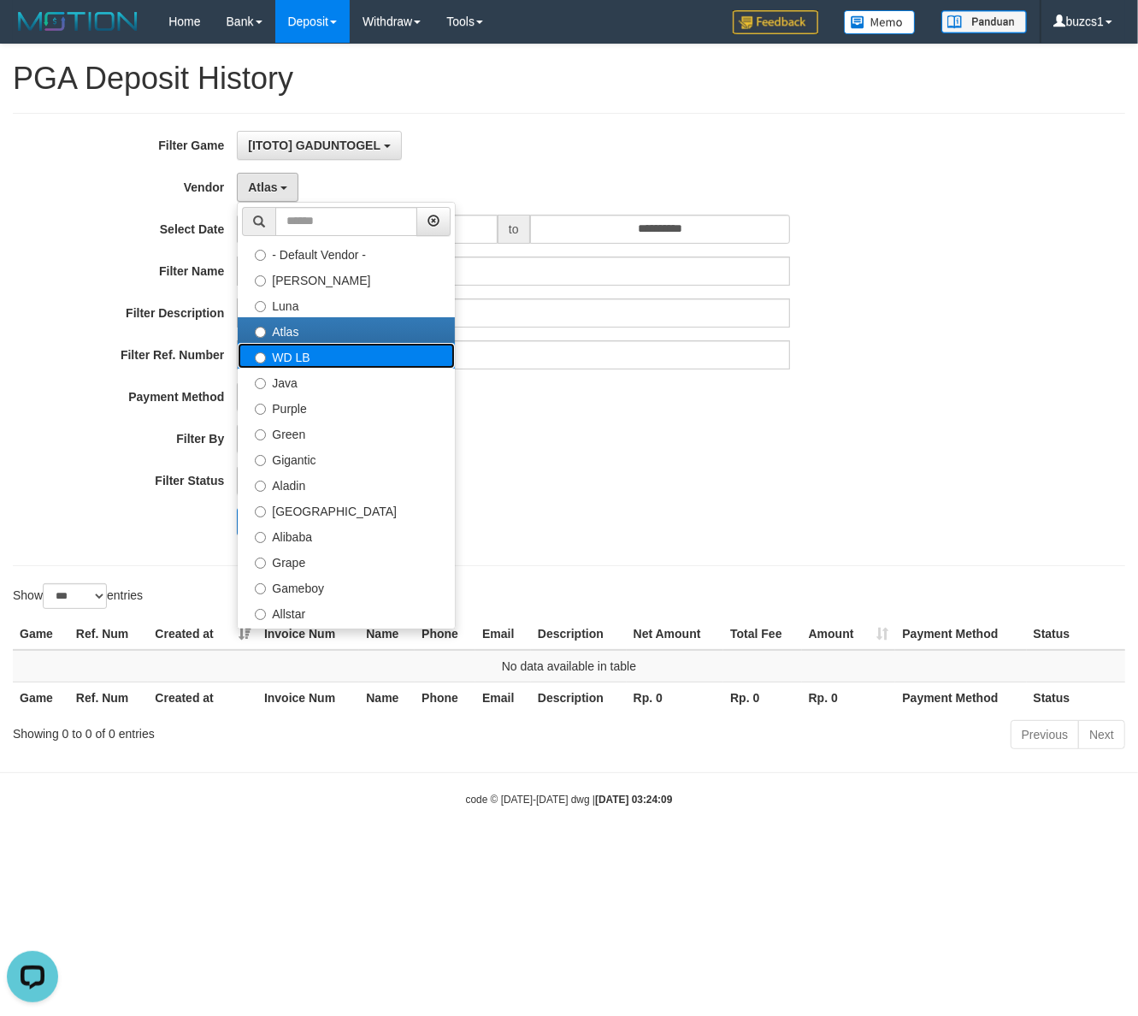
click at [291, 358] on label "WD LB" at bounding box center [346, 356] width 217 height 26
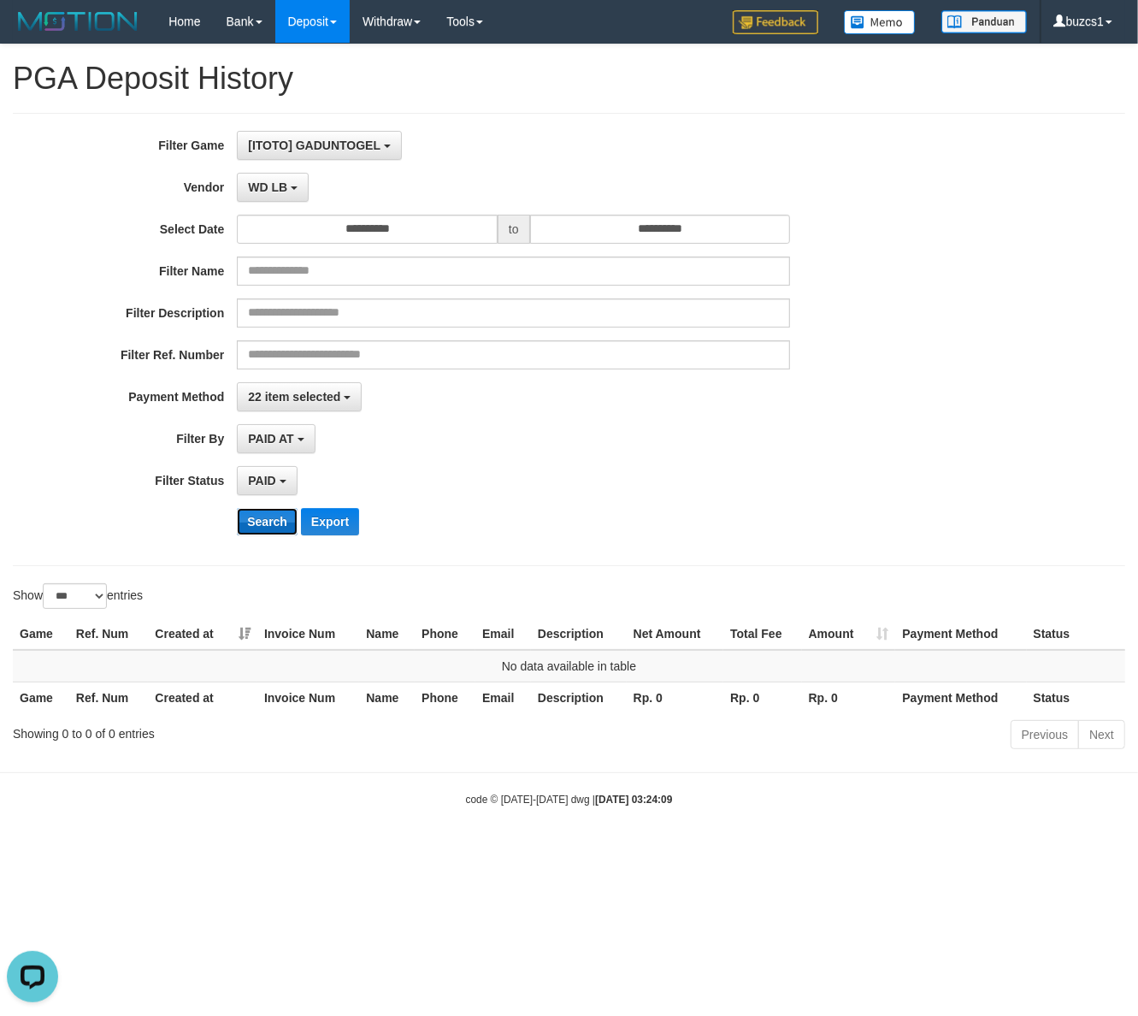
click at [261, 515] on button "Search" at bounding box center [267, 521] width 61 height 27
click at [265, 190] on span "WD LB" at bounding box center [267, 187] width 39 height 14
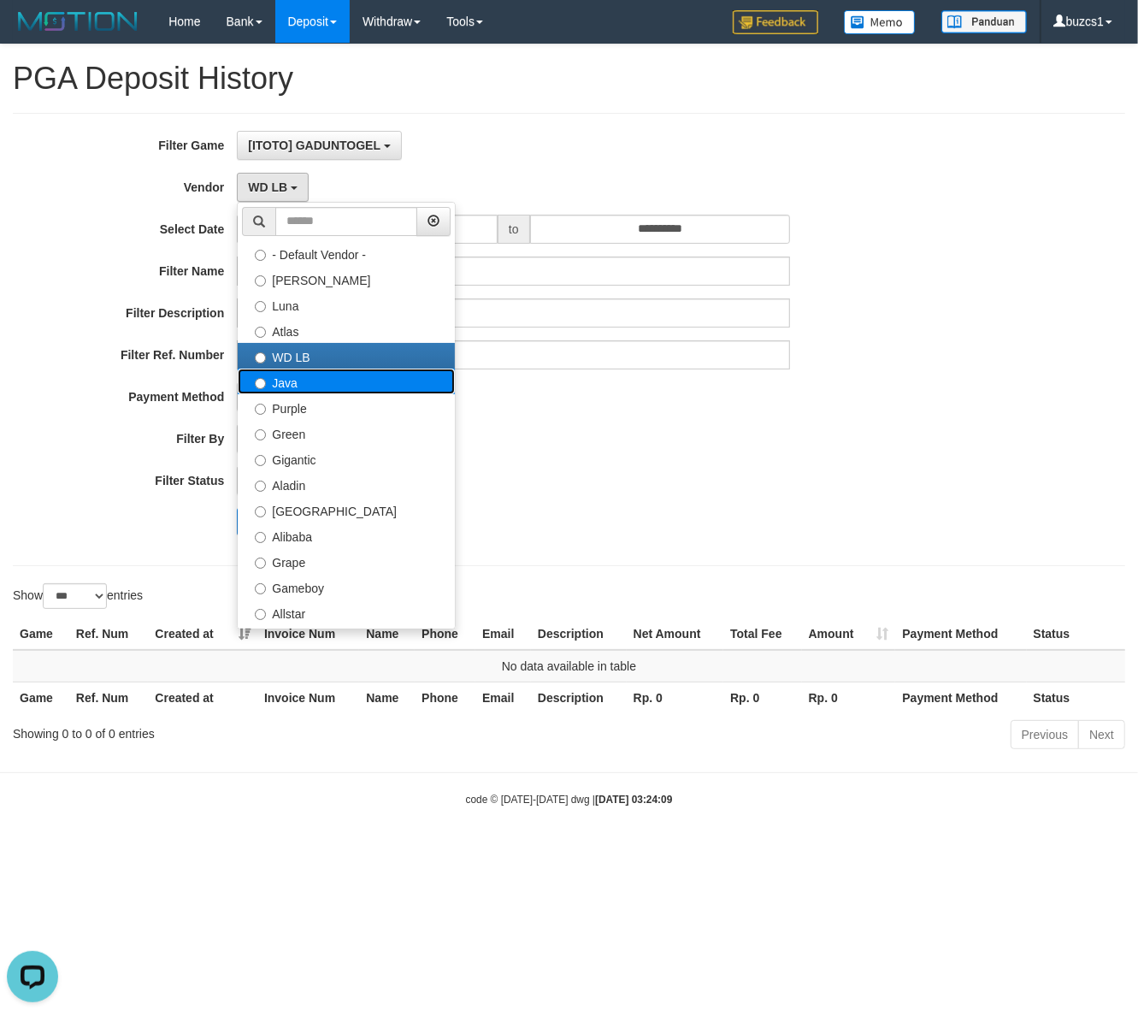
click at [291, 381] on label "Java" at bounding box center [346, 382] width 217 height 26
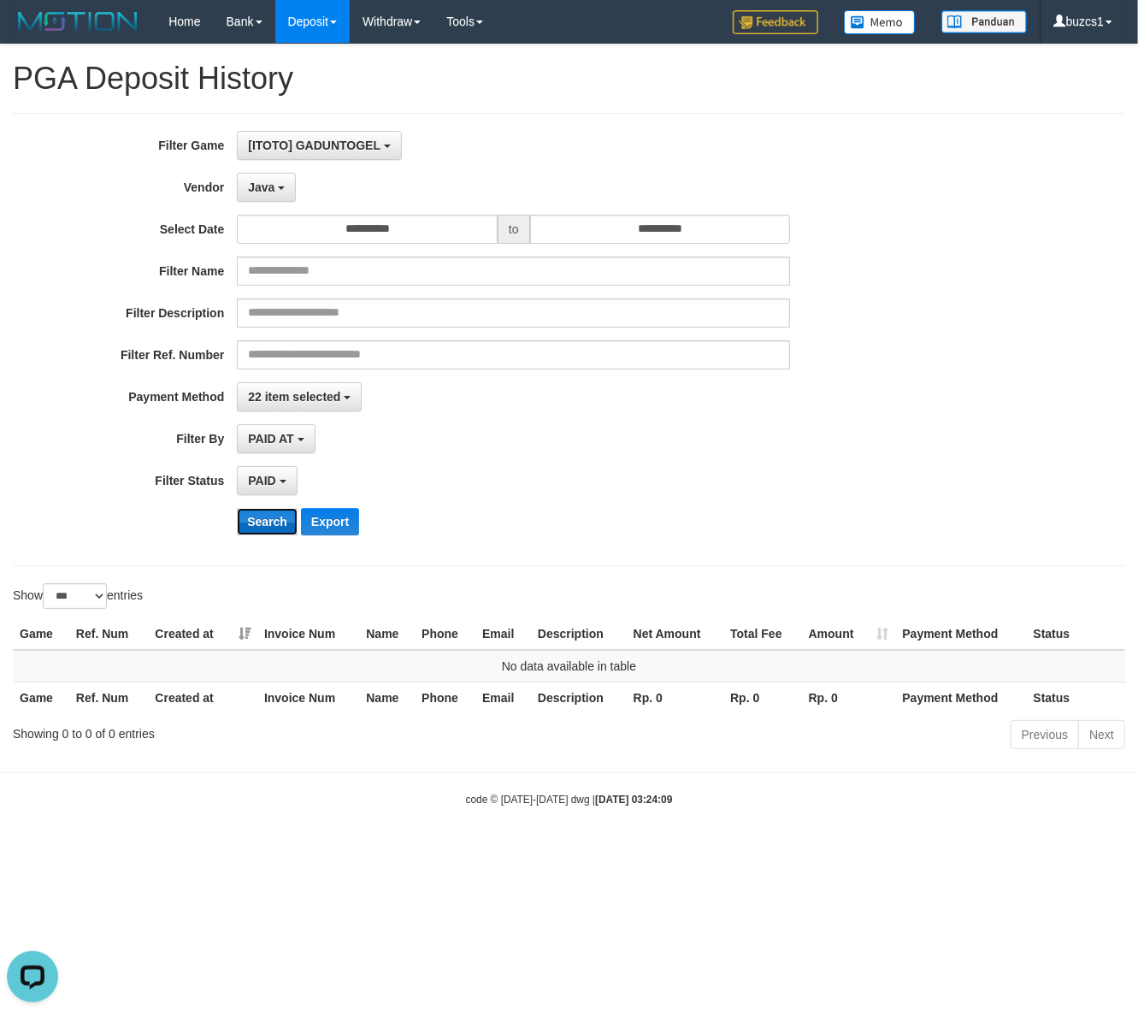
click at [282, 524] on button "Search" at bounding box center [267, 521] width 61 height 27
click at [270, 535] on button "Search" at bounding box center [267, 521] width 61 height 27
click at [289, 192] on button "Java" at bounding box center [266, 187] width 59 height 29
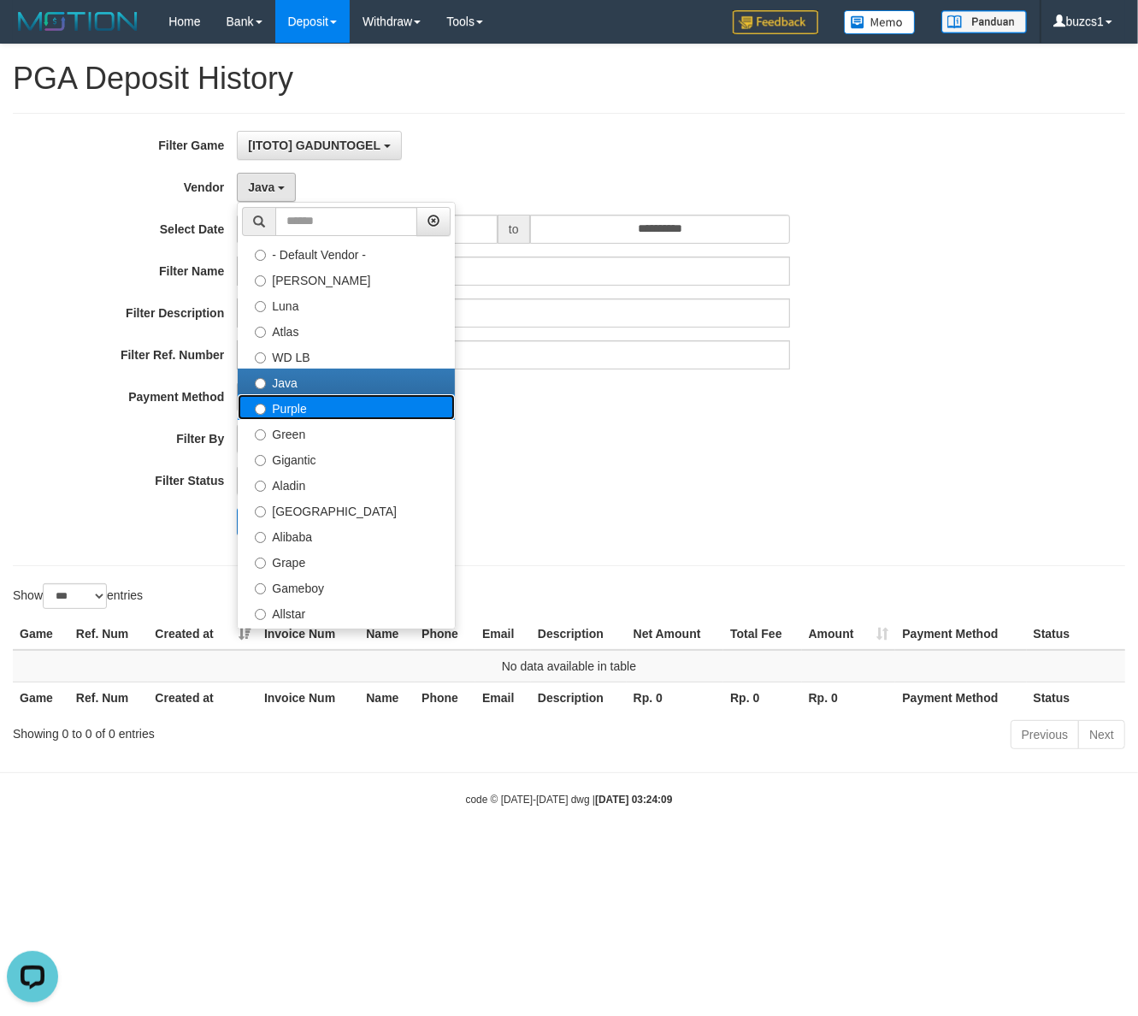
click at [295, 411] on label "Purple" at bounding box center [346, 407] width 217 height 26
select select "**********"
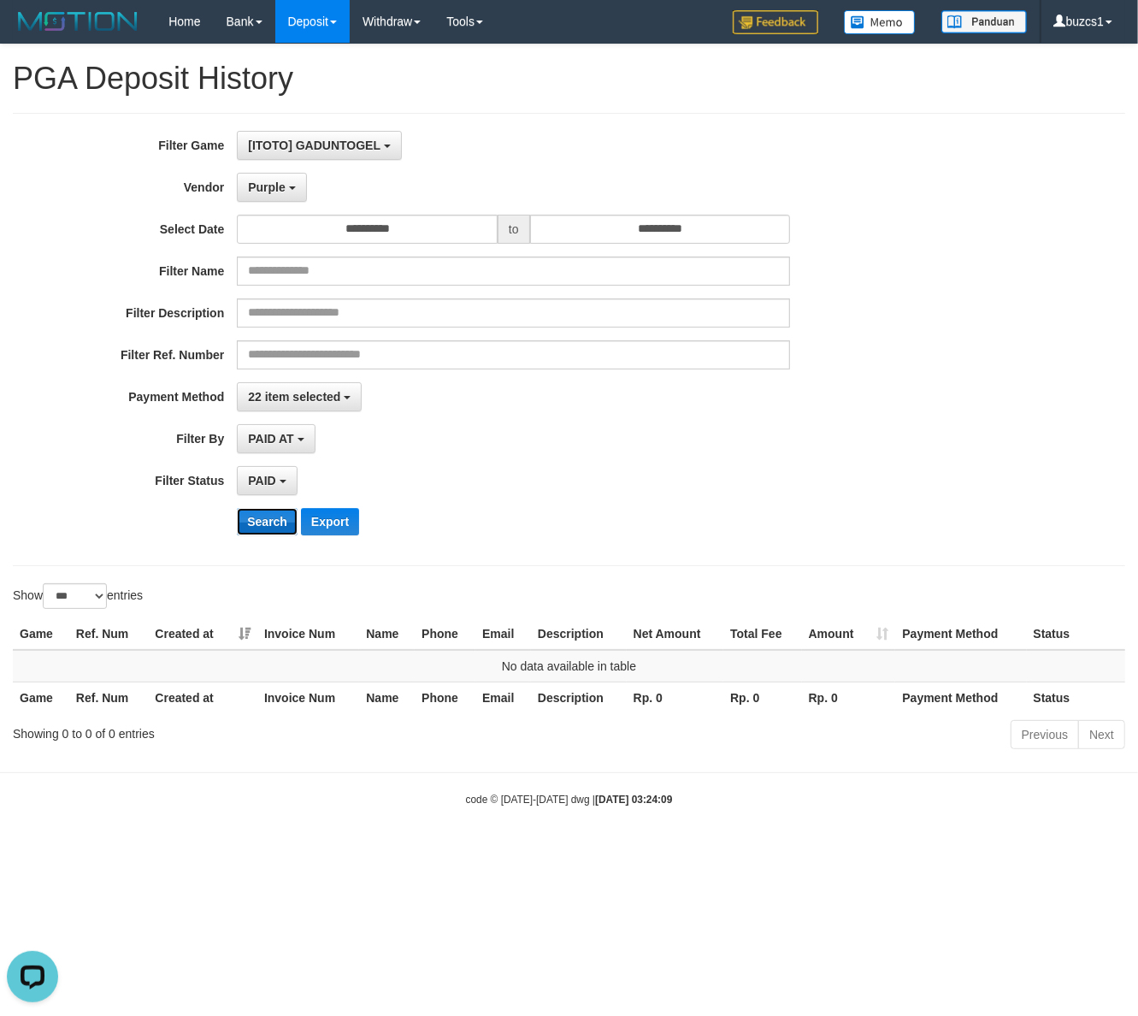
click at [280, 526] on button "Search" at bounding box center [267, 521] width 61 height 27
click at [263, 185] on span "Purple" at bounding box center [267, 187] width 38 height 14
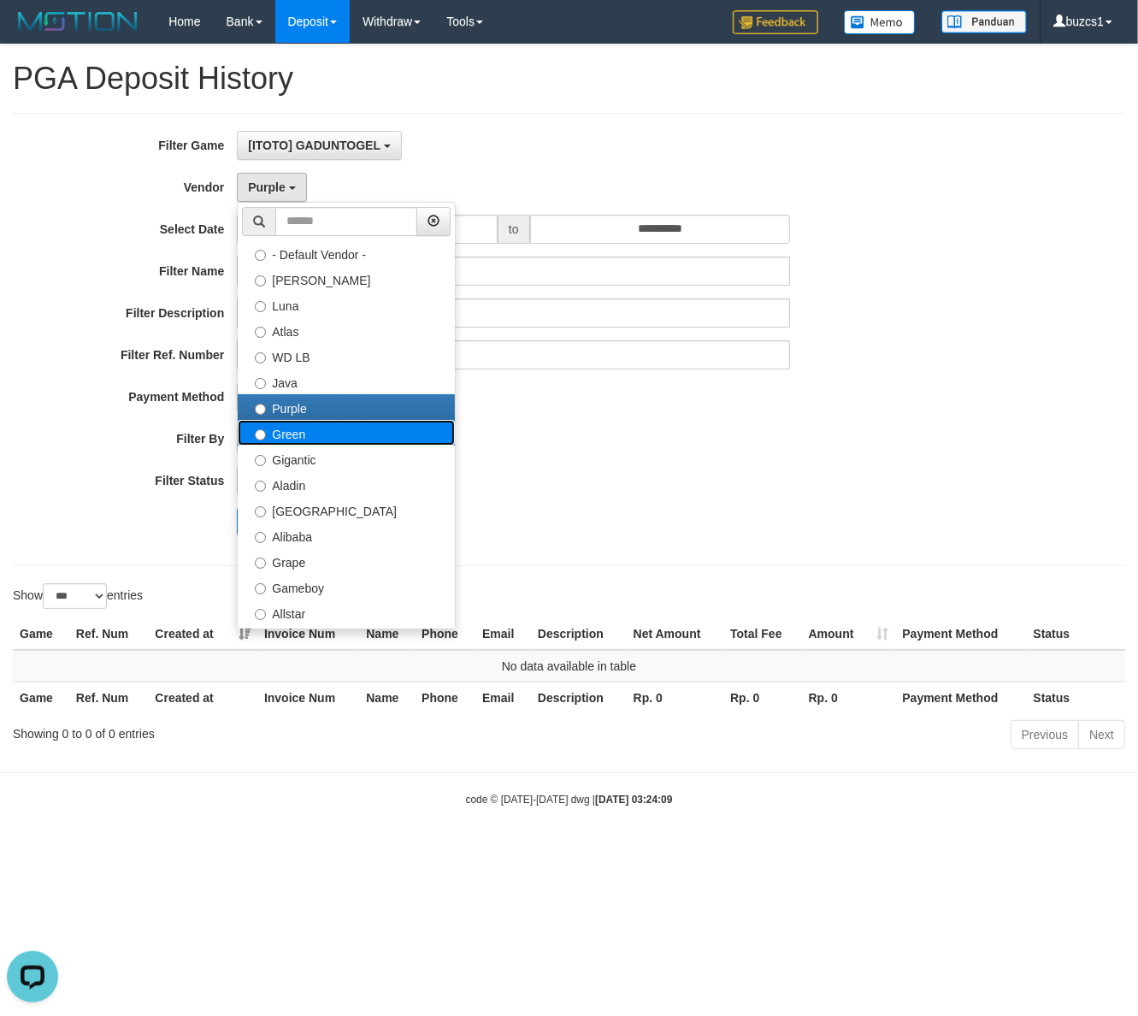
click at [314, 439] on label "Green" at bounding box center [346, 433] width 217 height 26
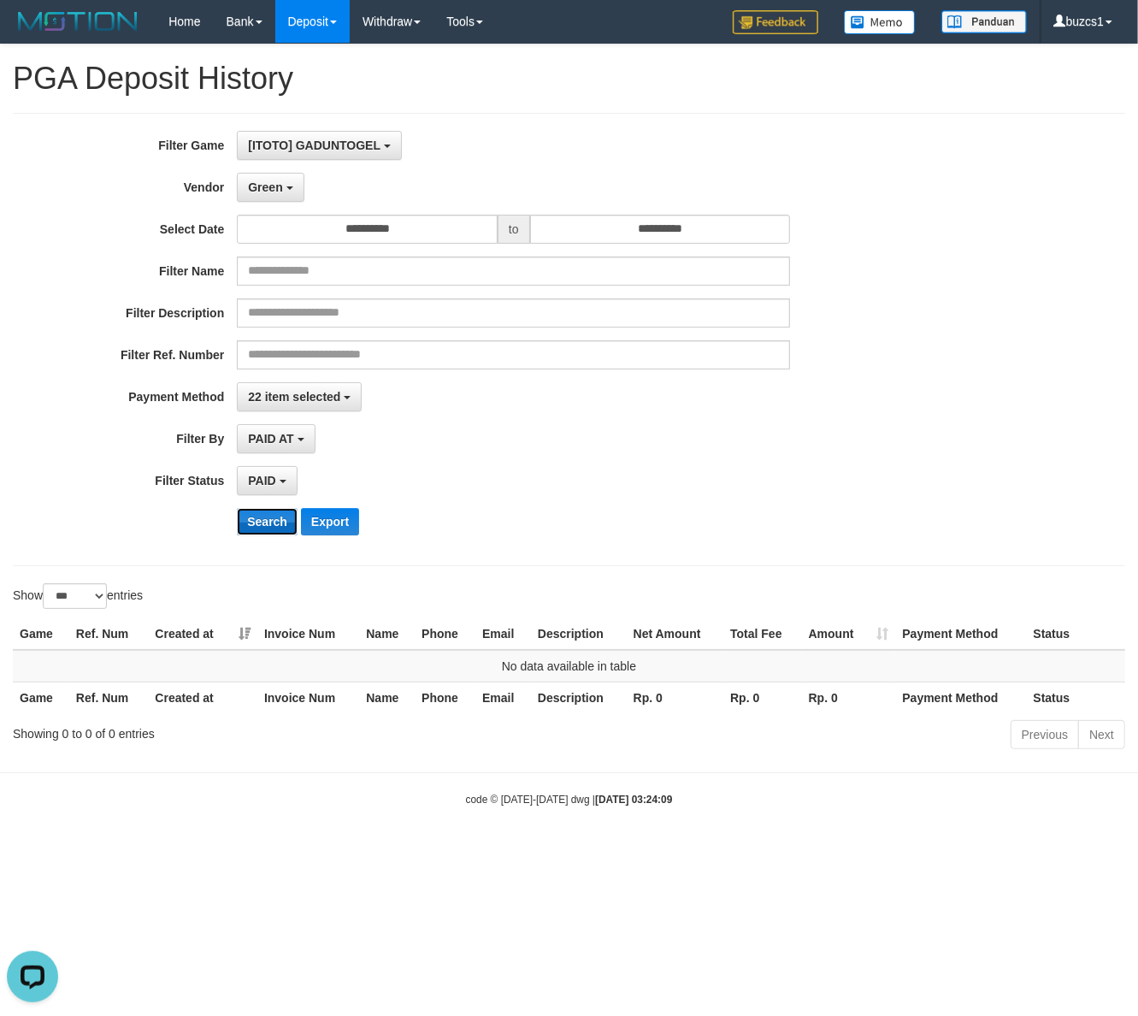
click at [268, 523] on button "Search" at bounding box center [267, 521] width 61 height 27
click at [266, 174] on button "Green" at bounding box center [270, 187] width 67 height 29
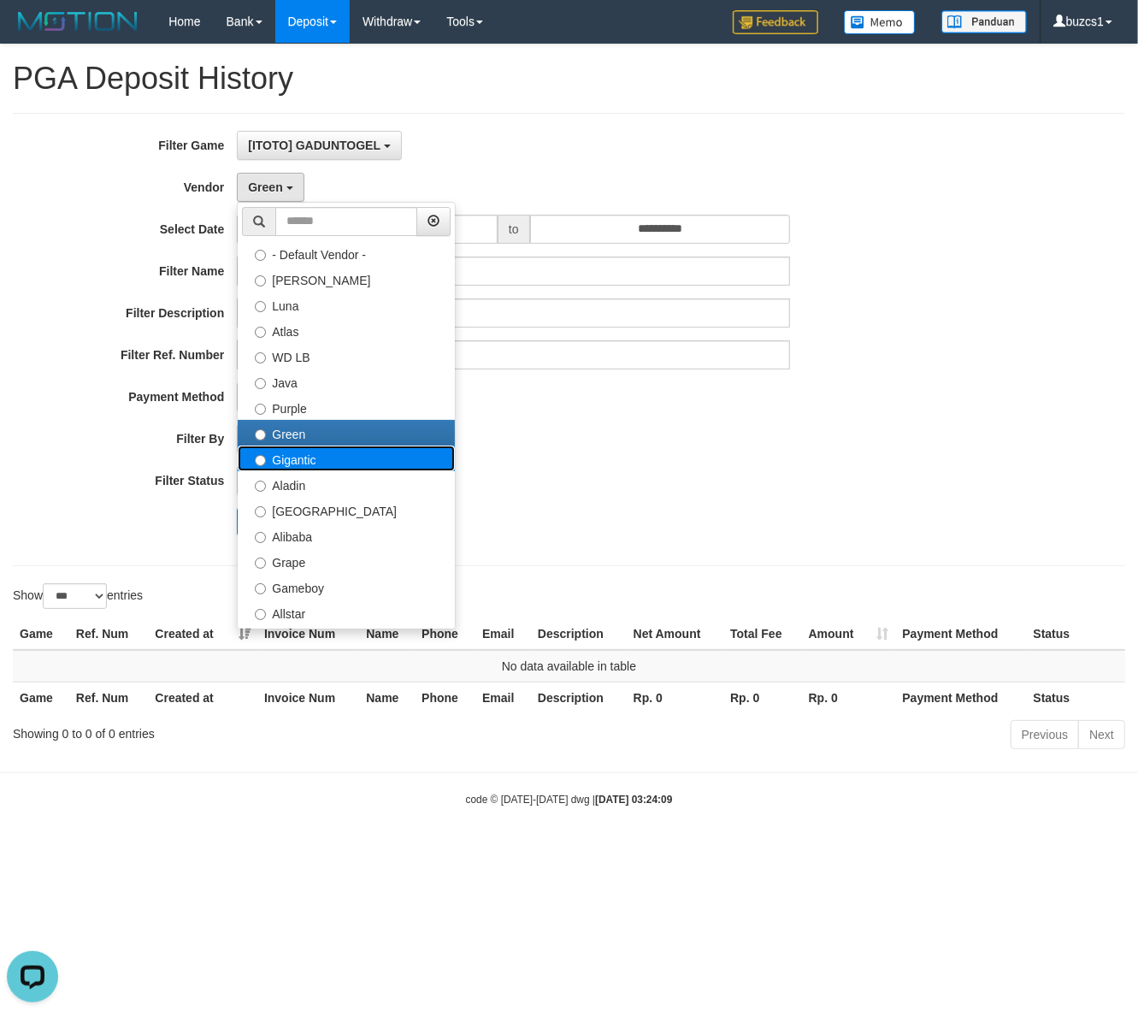
click at [310, 463] on label "Gigantic" at bounding box center [346, 459] width 217 height 26
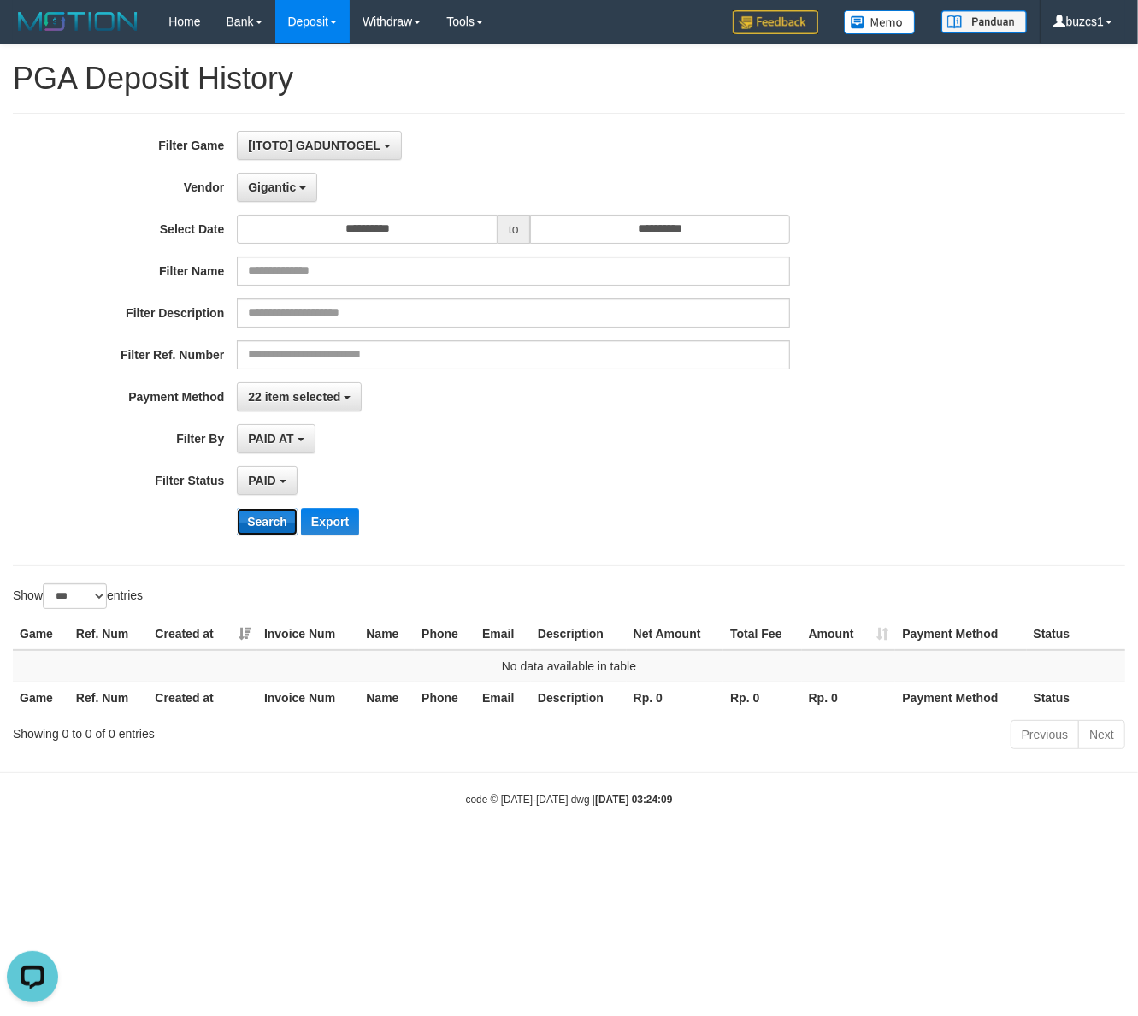
click at [275, 522] on button "Search" at bounding box center [267, 521] width 61 height 27
click at [280, 522] on button "Search" at bounding box center [267, 521] width 61 height 27
click at [262, 194] on span "Gigantic" at bounding box center [272, 187] width 48 height 14
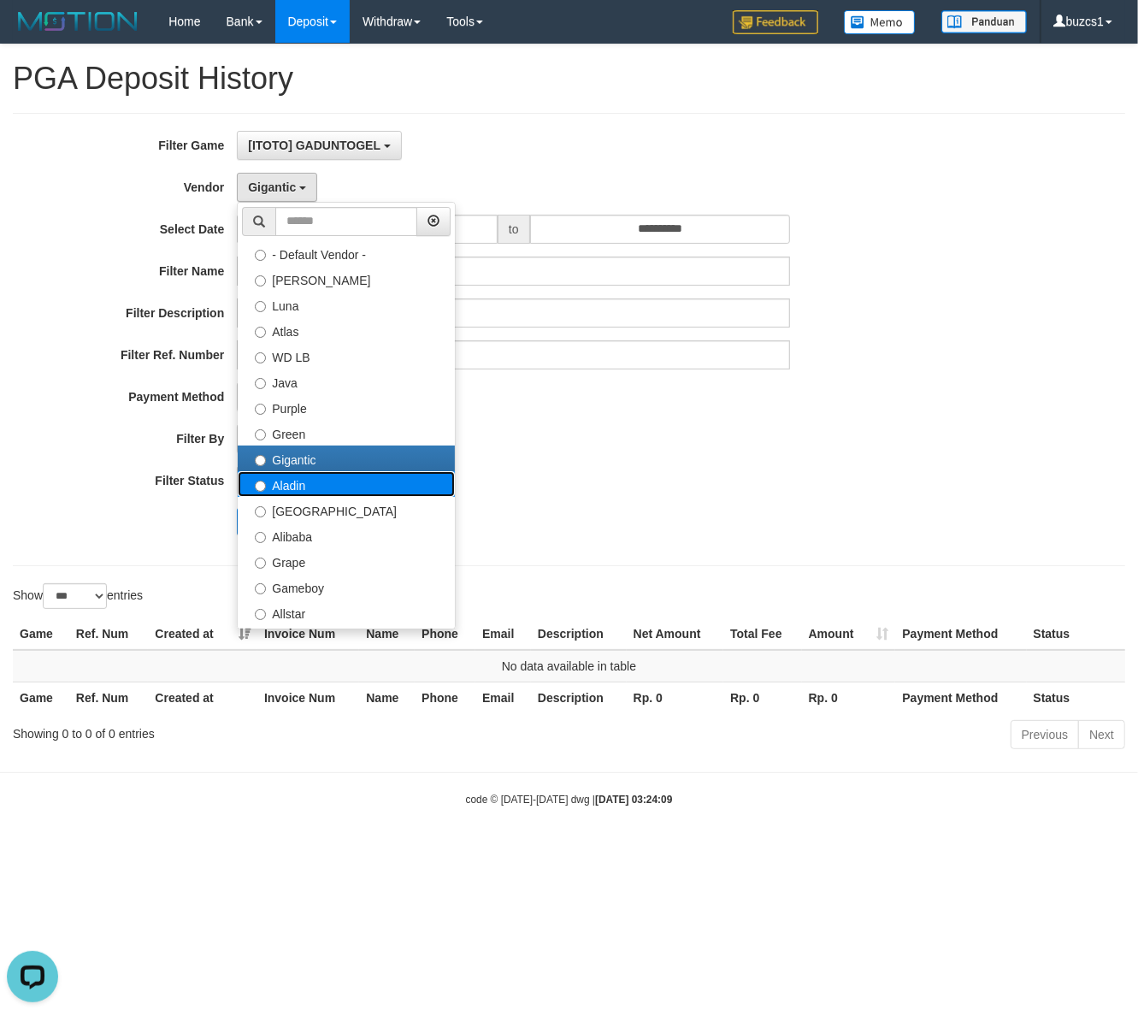
click at [284, 488] on label "Aladin" at bounding box center [346, 484] width 217 height 26
select select "**********"
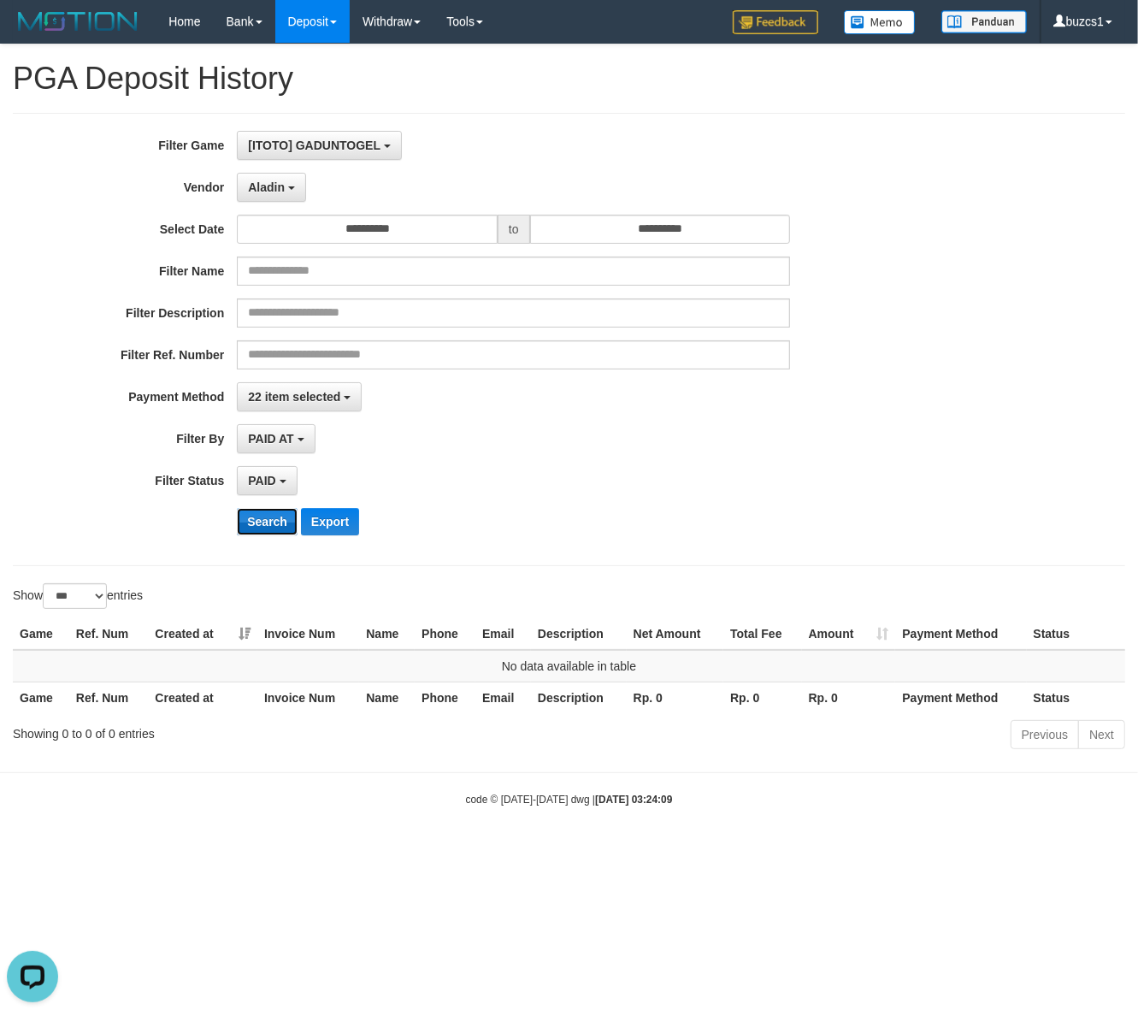
click at [263, 523] on button "Search" at bounding box center [267, 521] width 61 height 27
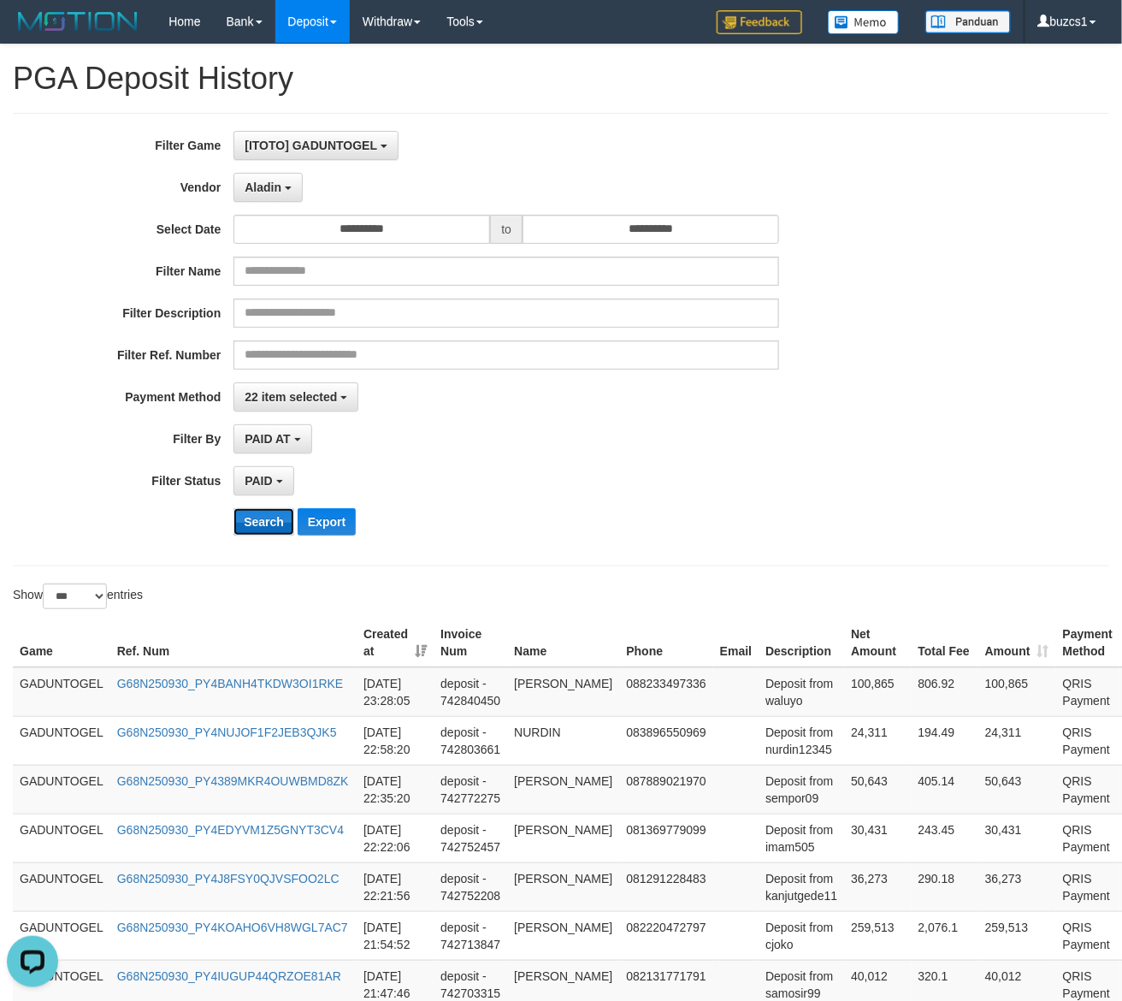
click at [263, 519] on button "Search" at bounding box center [263, 521] width 61 height 27
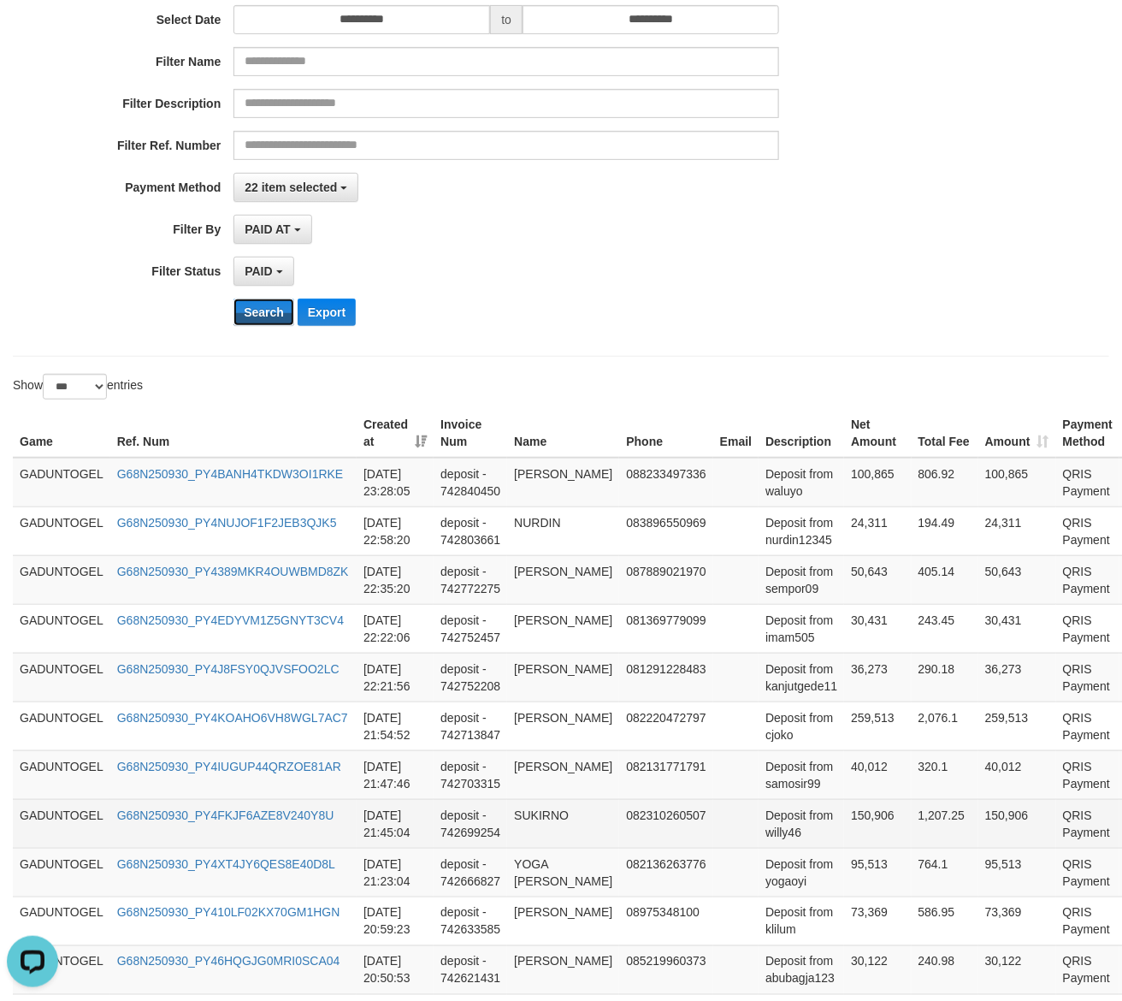
scroll to position [0, 0]
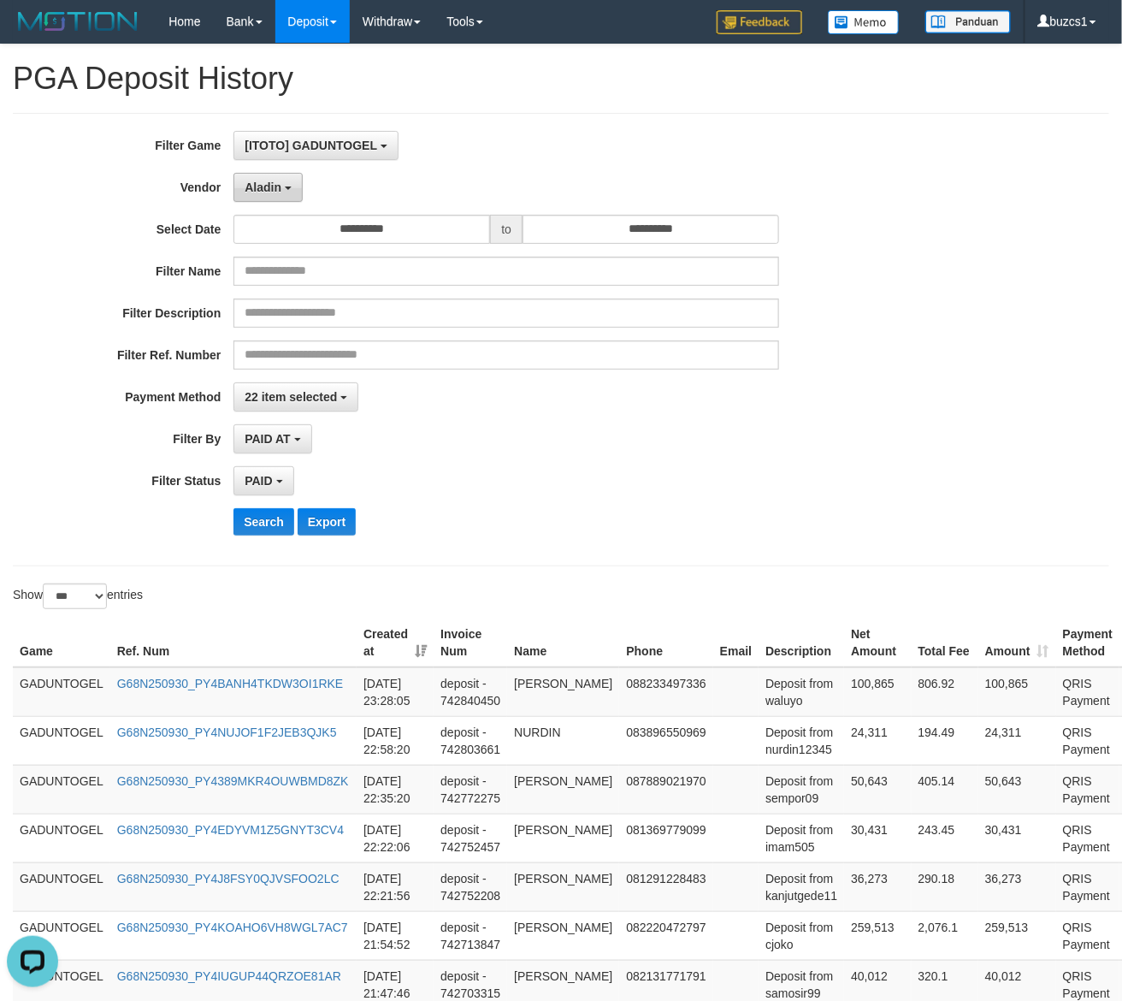
click at [259, 180] on button "Aladin" at bounding box center [267, 187] width 69 height 29
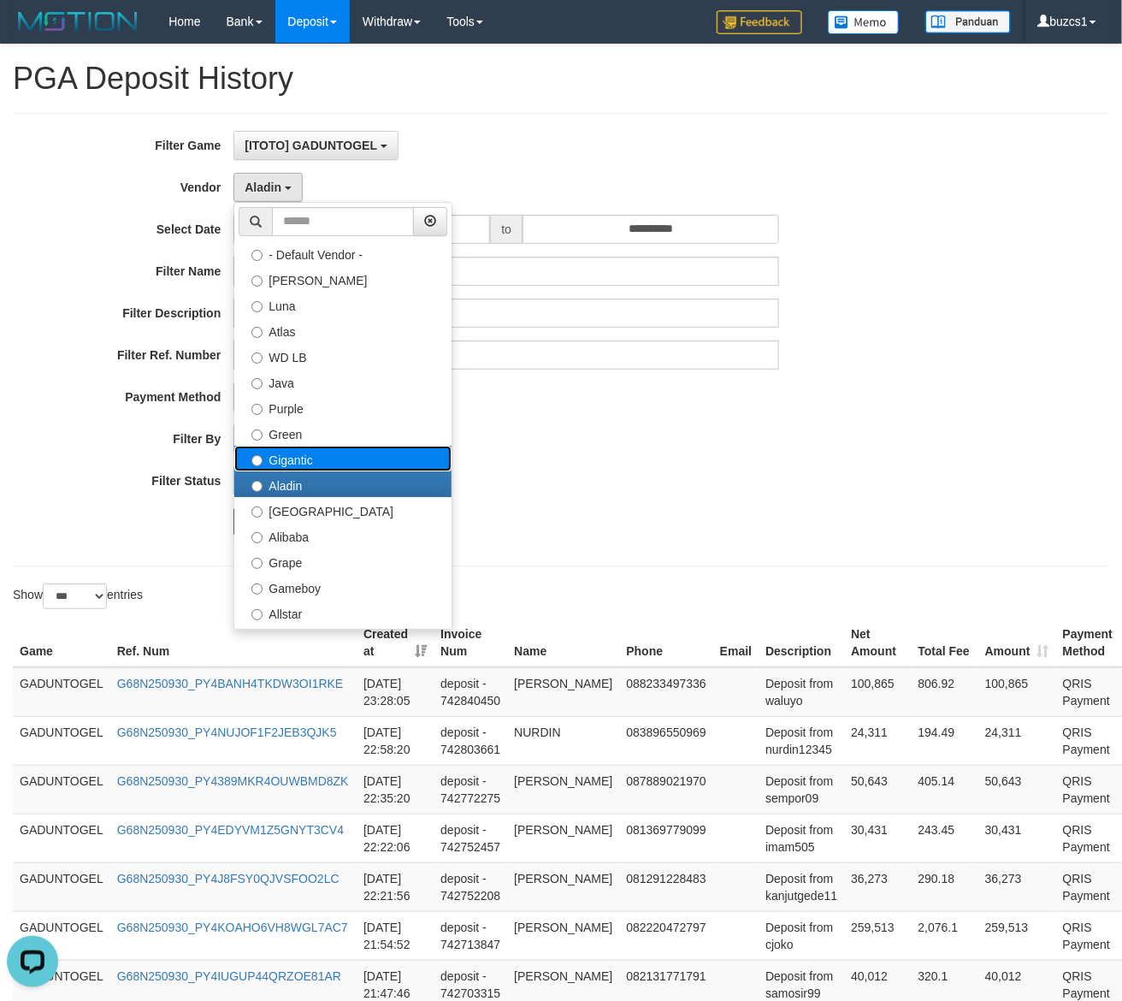
click at [305, 463] on label "Gigantic" at bounding box center [342, 459] width 217 height 26
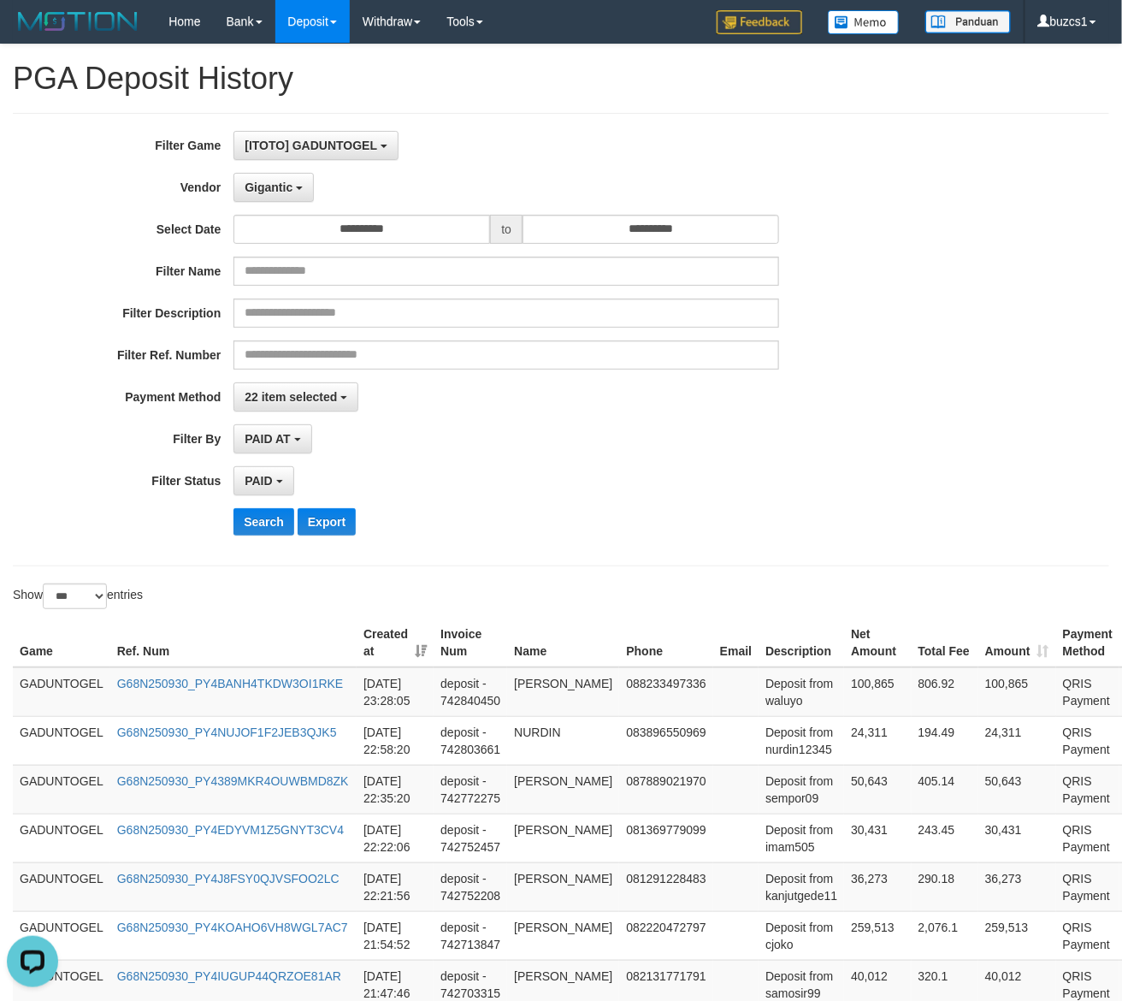
click at [269, 507] on div "**********" at bounding box center [467, 339] width 935 height 417
click at [240, 532] on button "Search" at bounding box center [263, 521] width 61 height 27
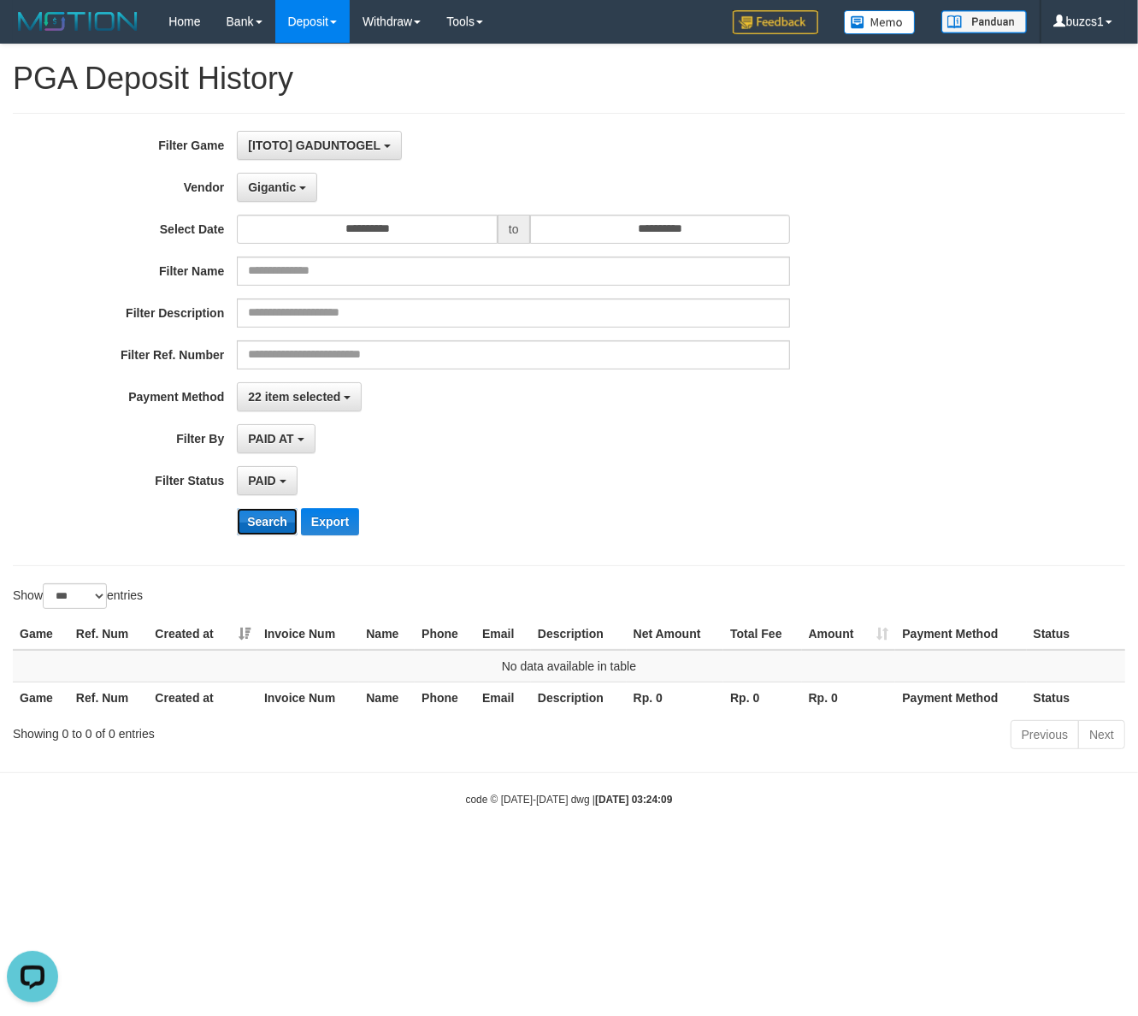
click at [245, 528] on button "Search" at bounding box center [267, 521] width 61 height 27
click at [288, 194] on span "Gigantic" at bounding box center [272, 187] width 48 height 14
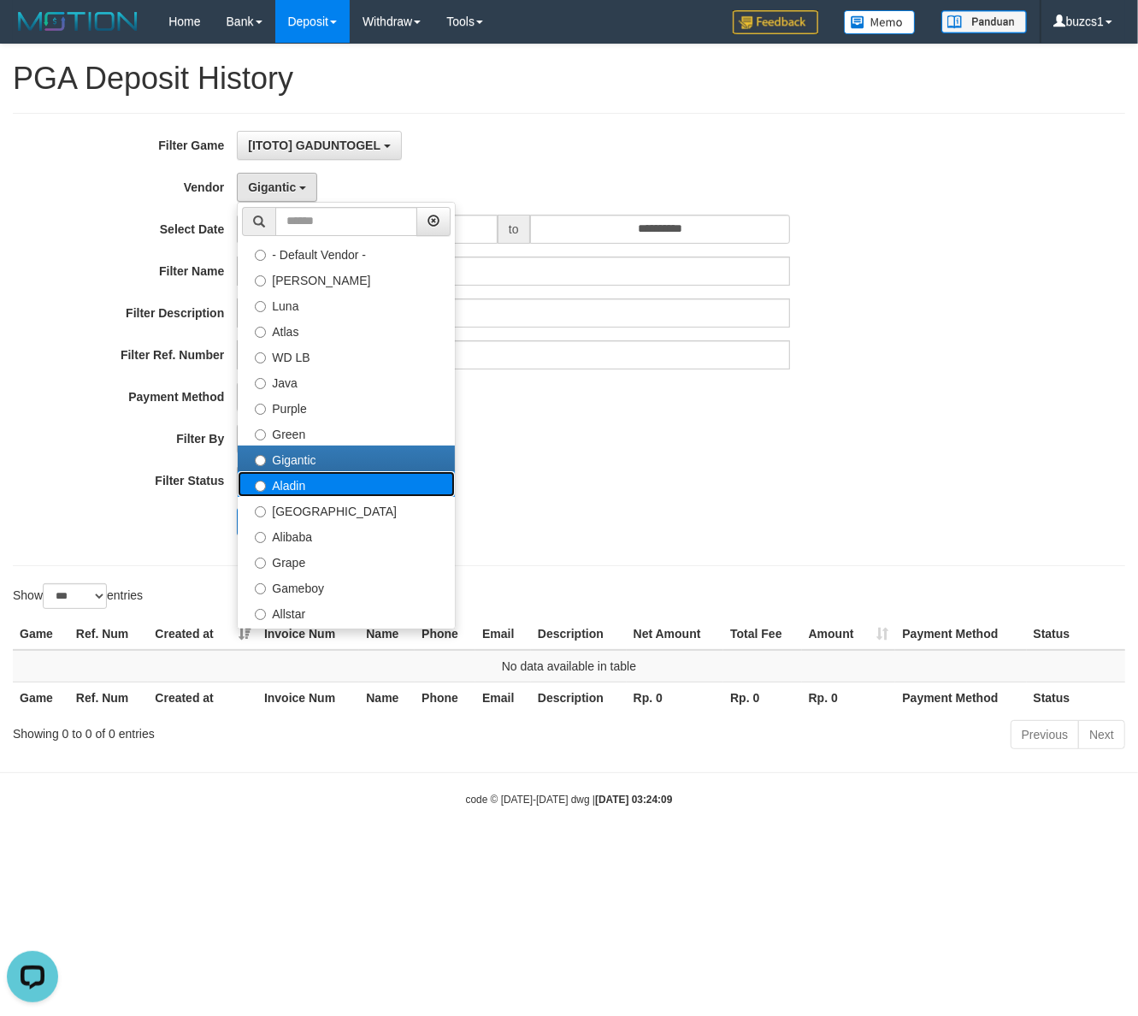
click at [295, 493] on label "Aladin" at bounding box center [346, 484] width 217 height 26
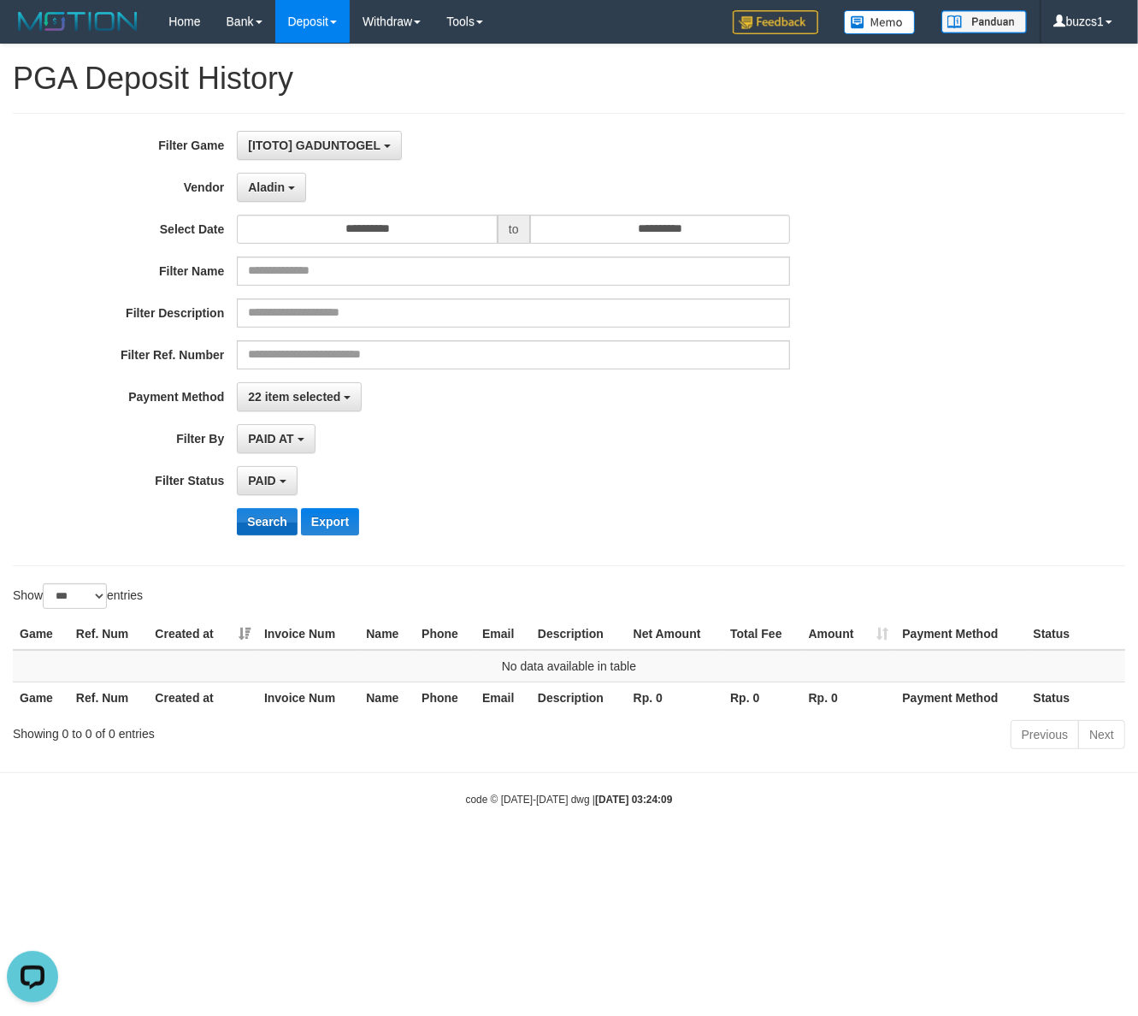
click at [270, 539] on div "**********" at bounding box center [474, 339] width 949 height 417
click at [272, 531] on button "Search" at bounding box center [267, 521] width 61 height 27
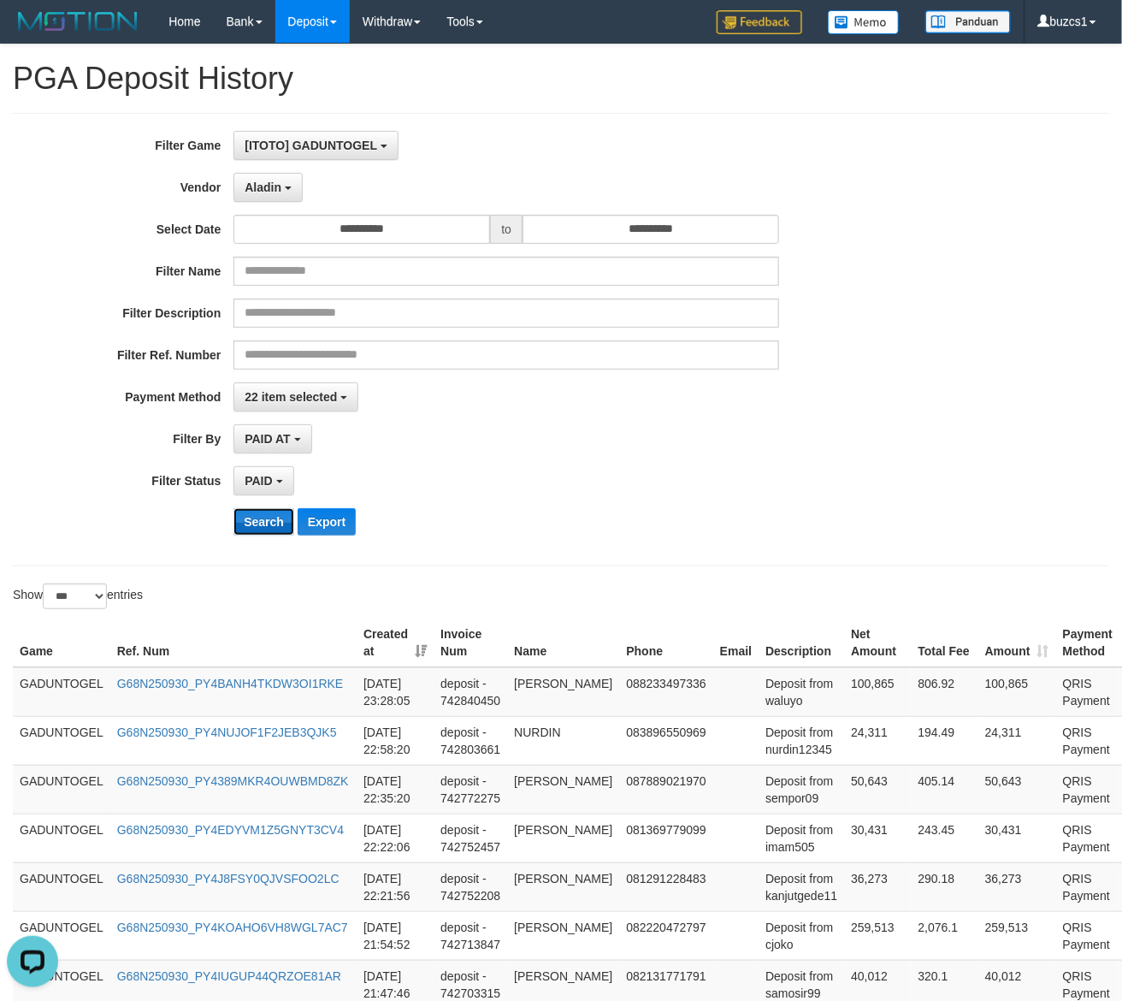
click at [272, 517] on button "Search" at bounding box center [263, 521] width 61 height 27
click at [263, 185] on span "Aladin" at bounding box center [263, 187] width 37 height 14
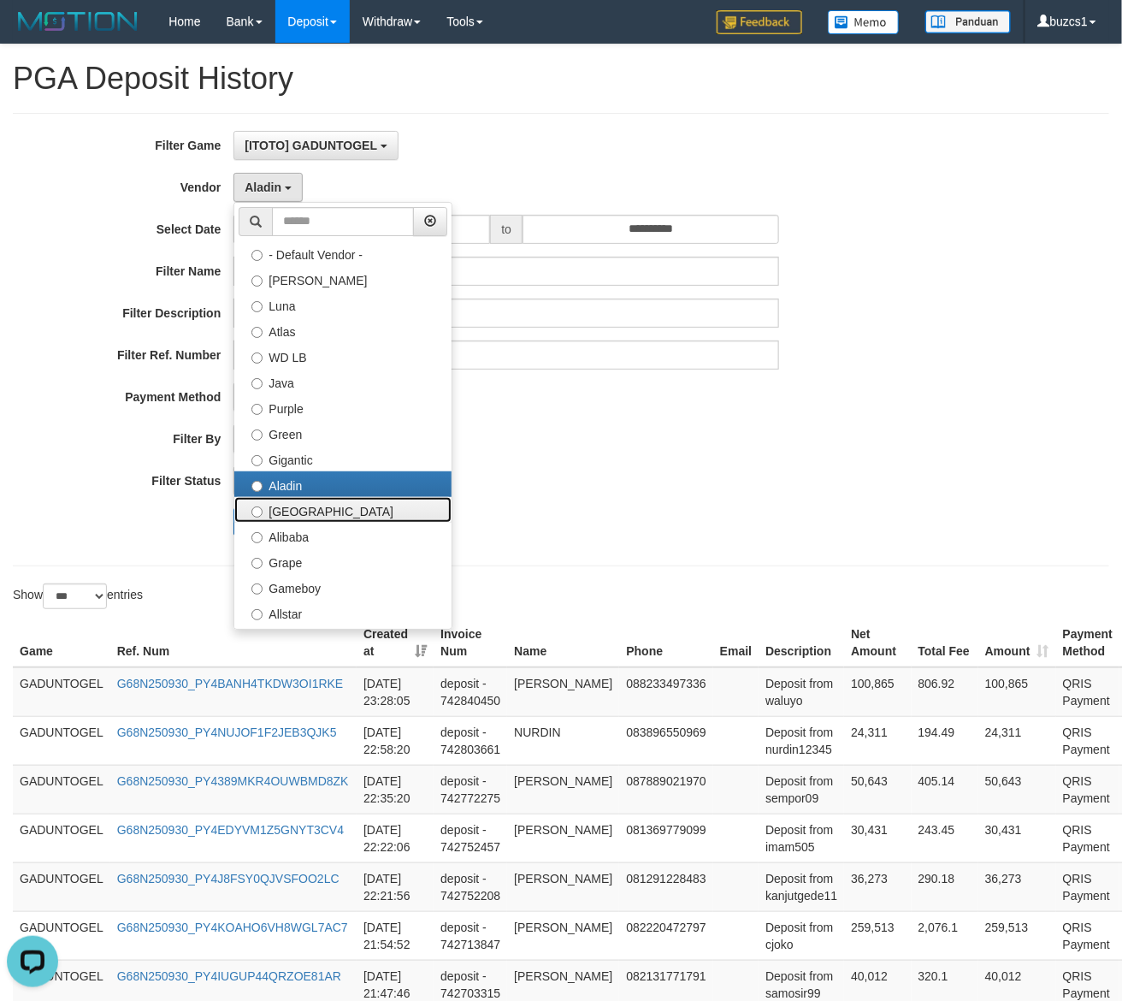
click at [285, 511] on label "[GEOGRAPHIC_DATA]" at bounding box center [342, 510] width 217 height 26
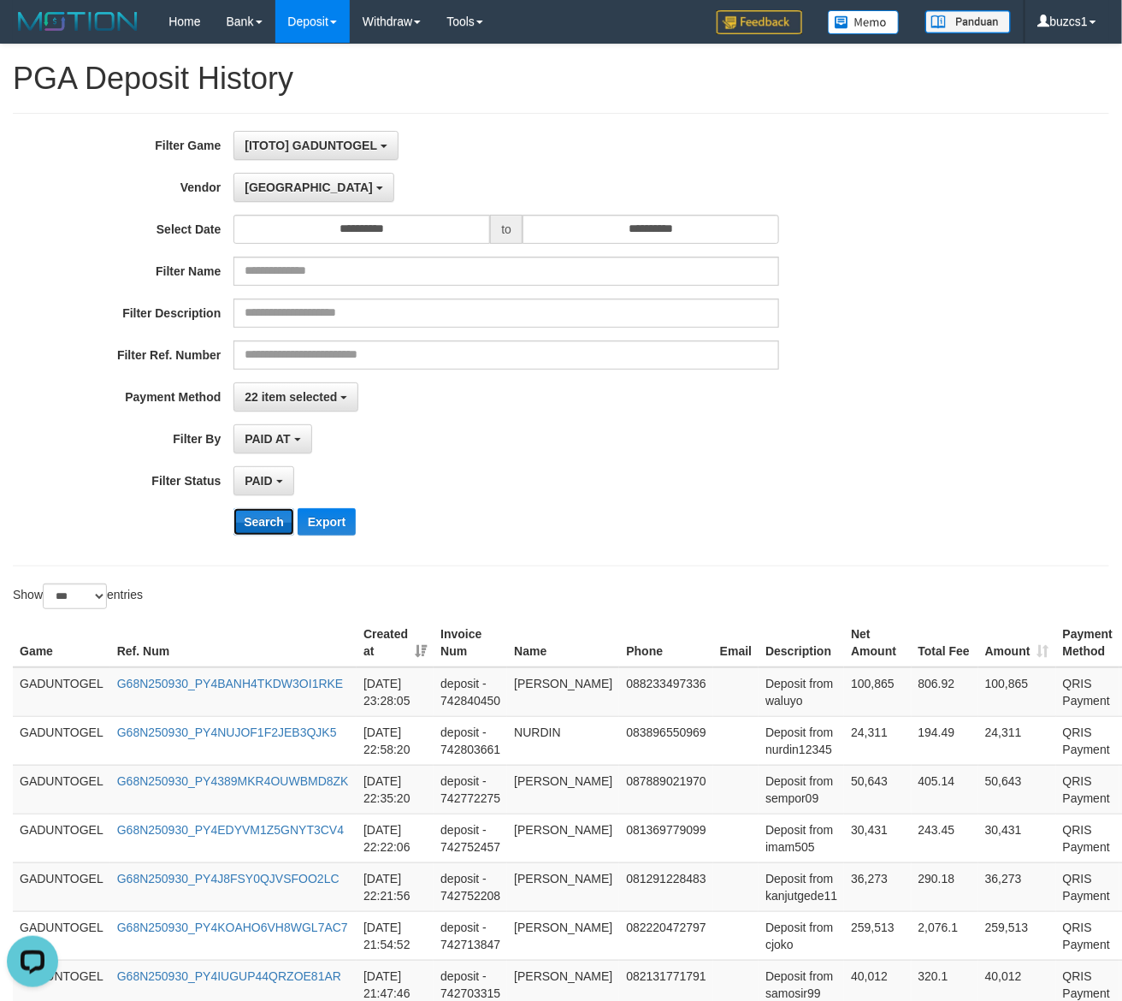
click at [253, 523] on button "Search" at bounding box center [263, 521] width 61 height 27
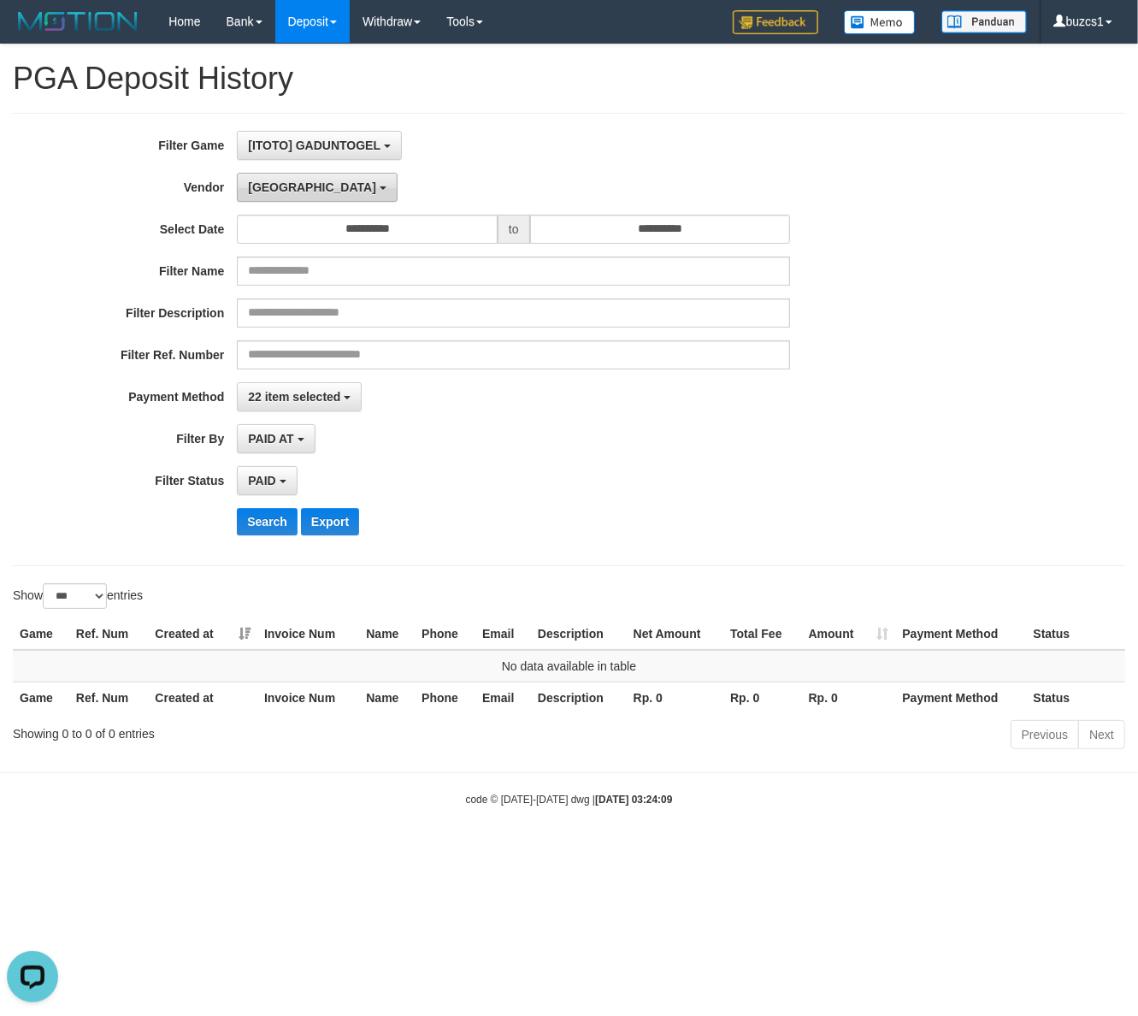
click at [258, 175] on button "[GEOGRAPHIC_DATA]" at bounding box center [317, 187] width 160 height 29
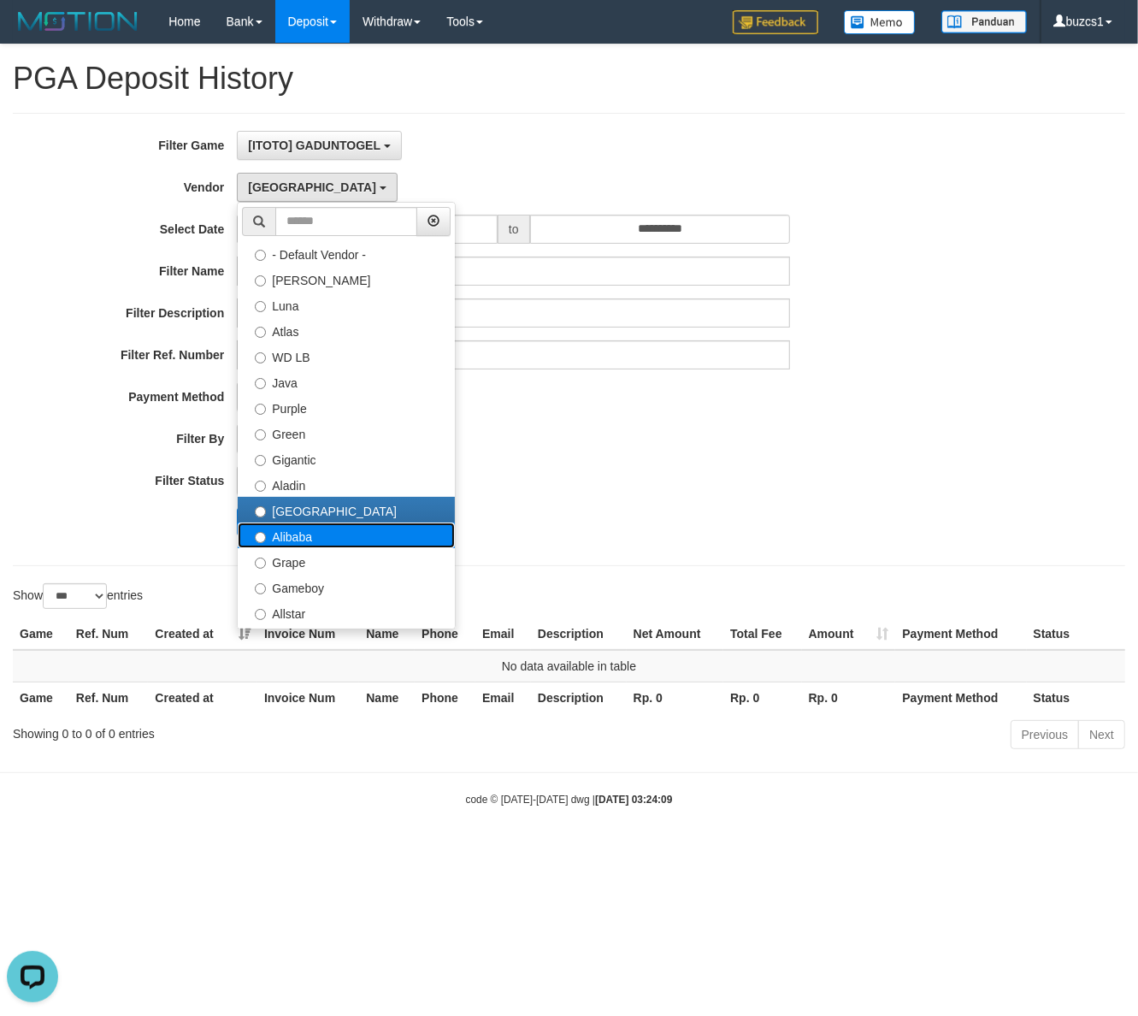
click at [297, 535] on label "Alibaba" at bounding box center [346, 536] width 217 height 26
select select "**********"
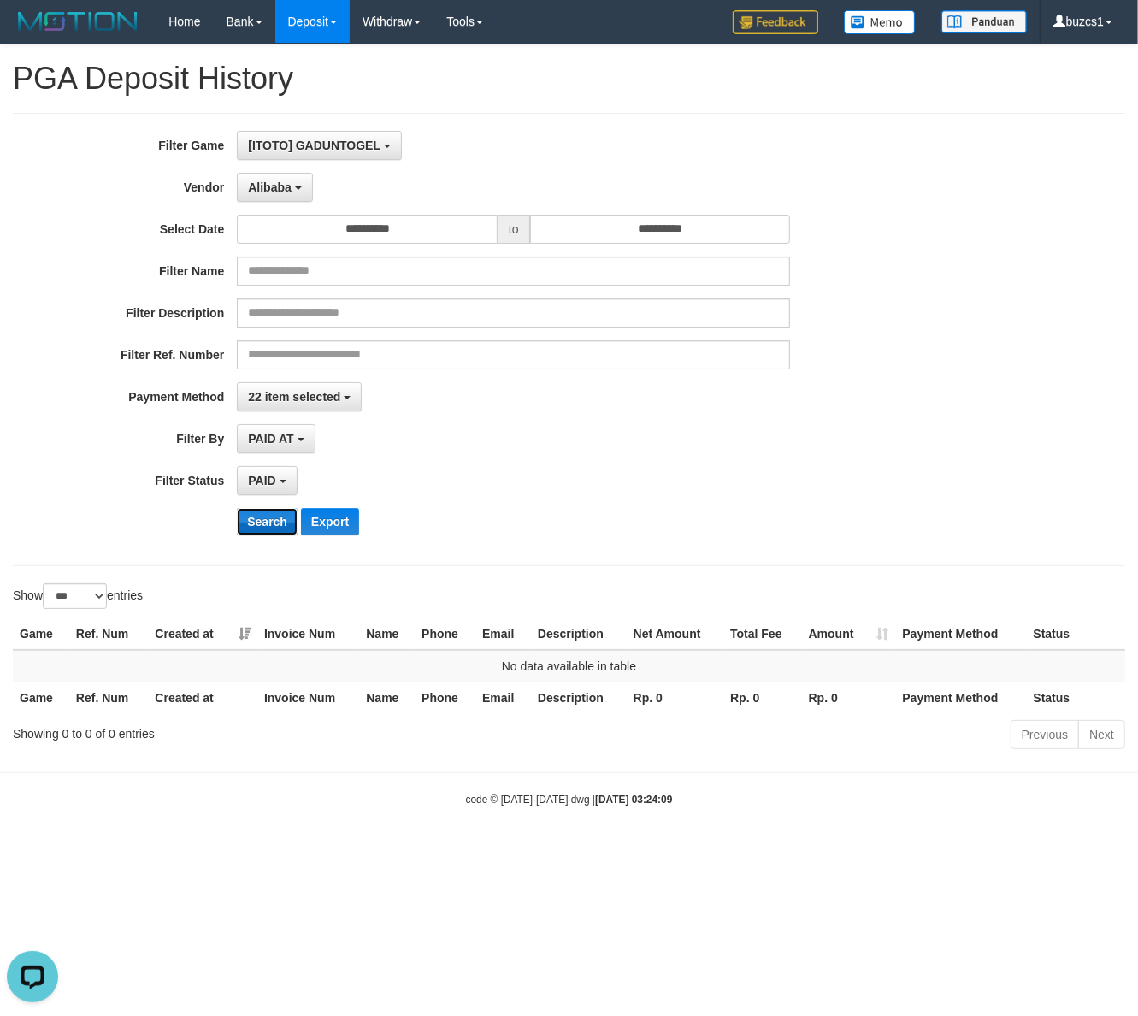
click at [272, 515] on button "Search" at bounding box center [267, 521] width 61 height 27
click at [287, 193] on span "Alibaba" at bounding box center [270, 187] width 44 height 14
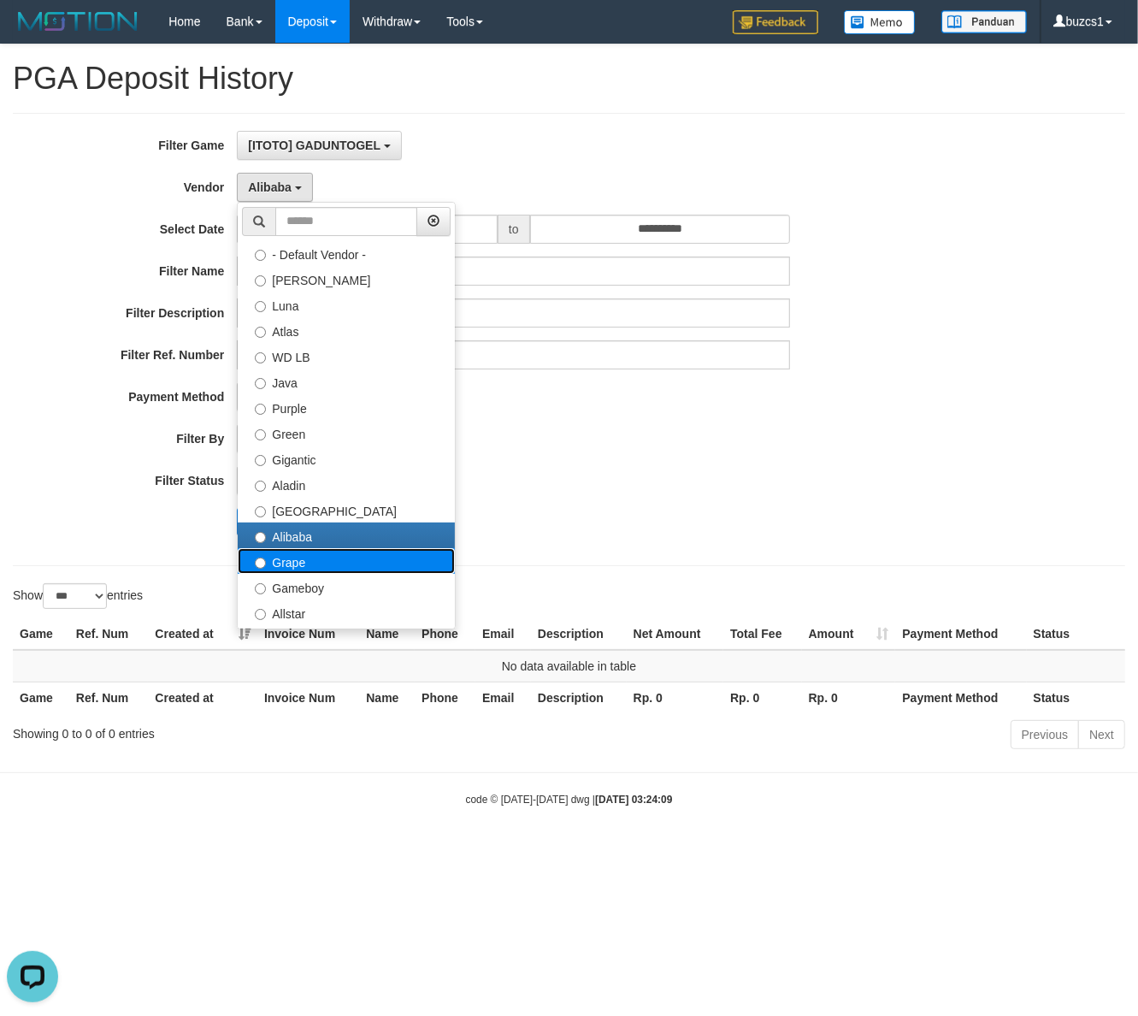
click at [297, 557] on label "Grape" at bounding box center [346, 561] width 217 height 26
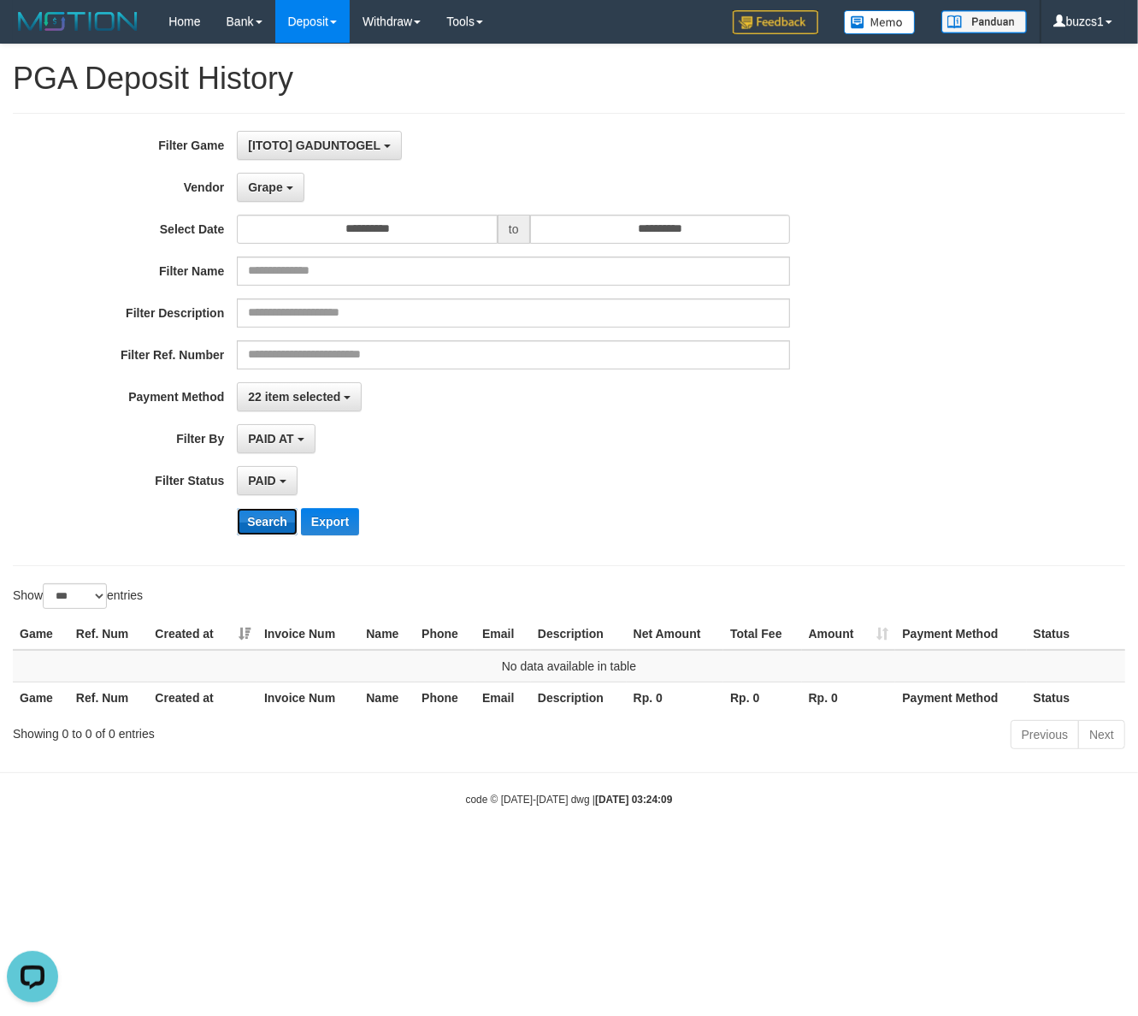
click at [254, 522] on button "Search" at bounding box center [267, 521] width 61 height 27
click at [255, 520] on button "Search" at bounding box center [267, 521] width 61 height 27
drag, startPoint x: 265, startPoint y: 175, endPoint x: 261, endPoint y: 186, distance: 11.9
click at [259, 181] on button "Grape" at bounding box center [270, 187] width 67 height 29
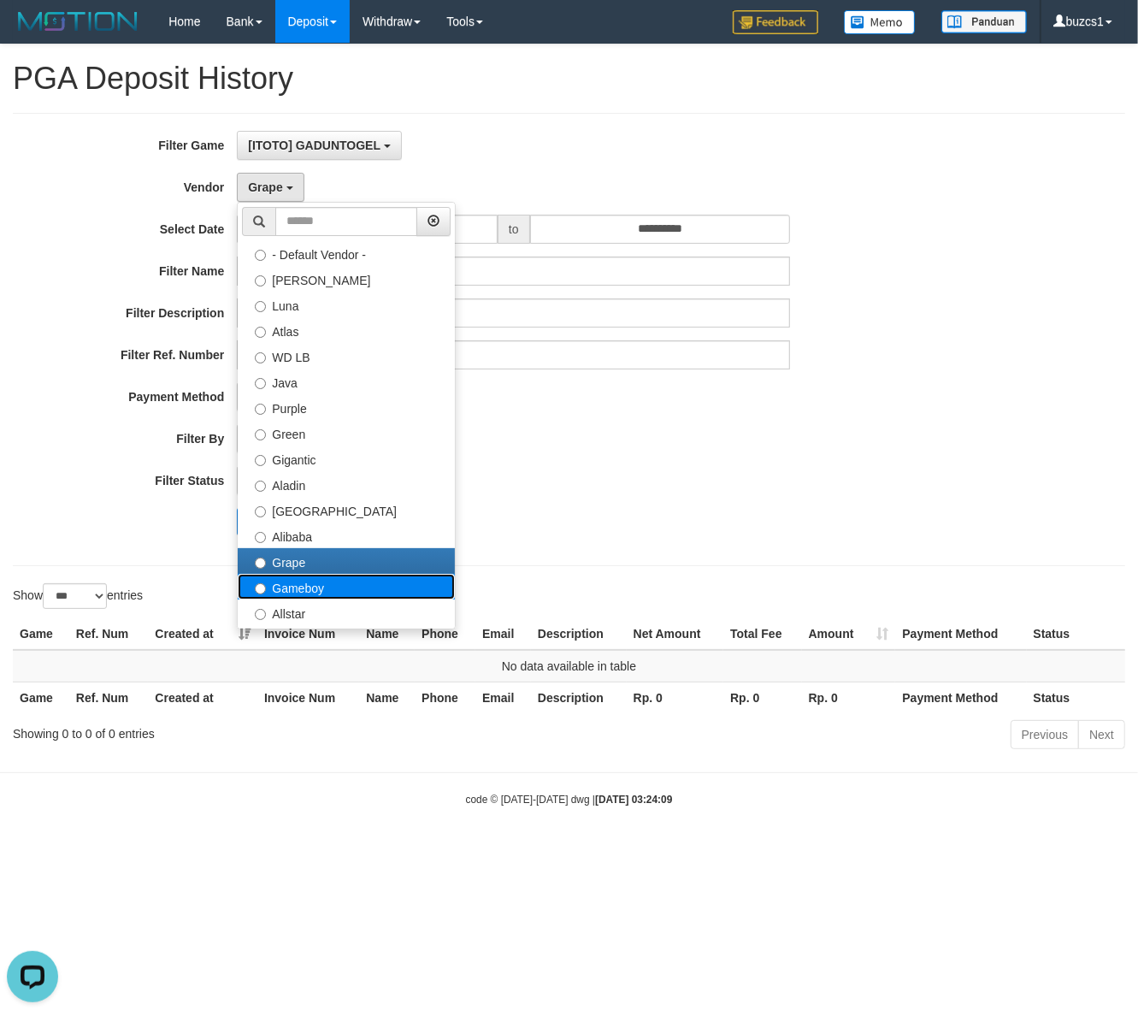
click at [300, 579] on label "Gameboy" at bounding box center [346, 587] width 217 height 26
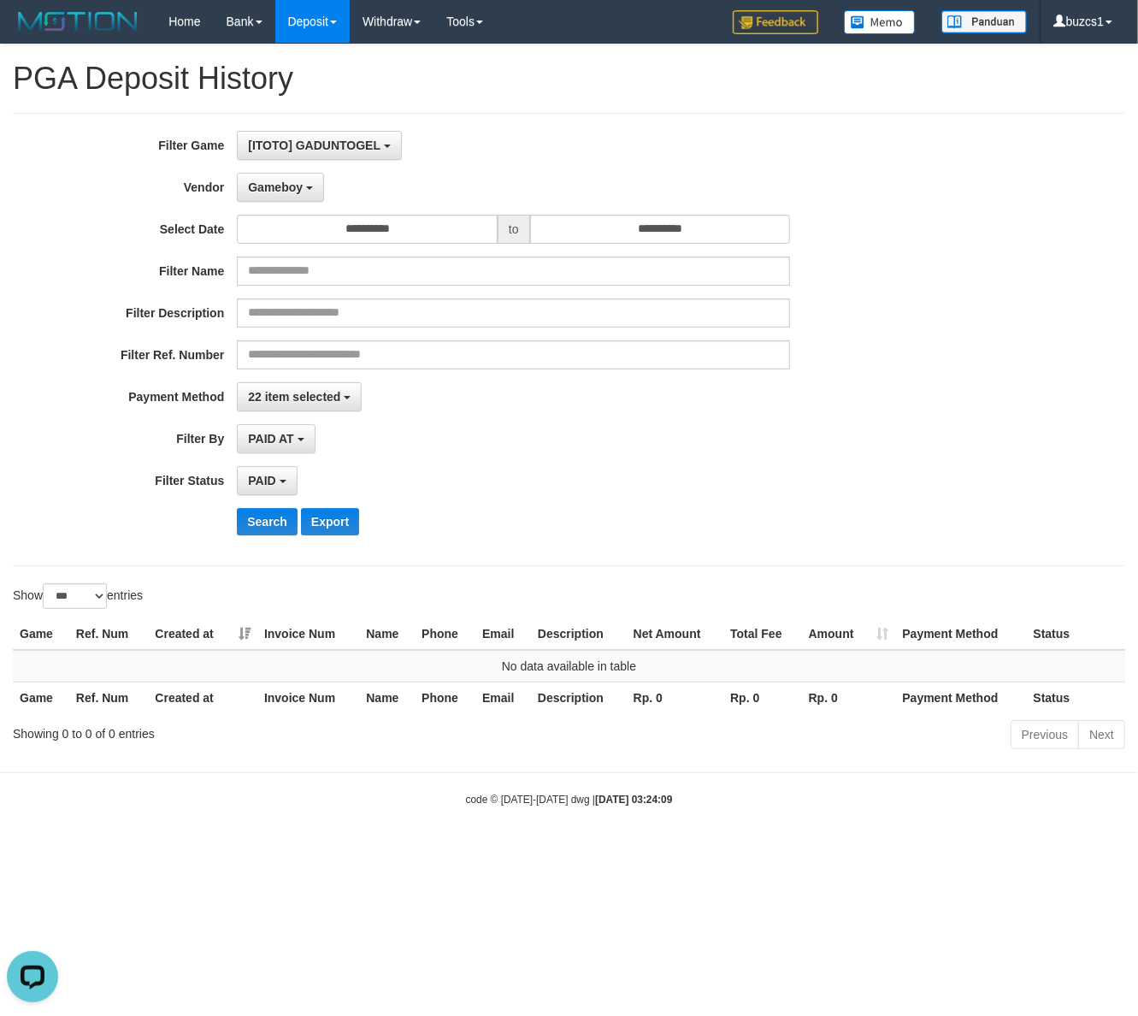
click at [257, 506] on div "**********" at bounding box center [474, 339] width 949 height 417
click at [253, 519] on button "Search" at bounding box center [267, 521] width 61 height 27
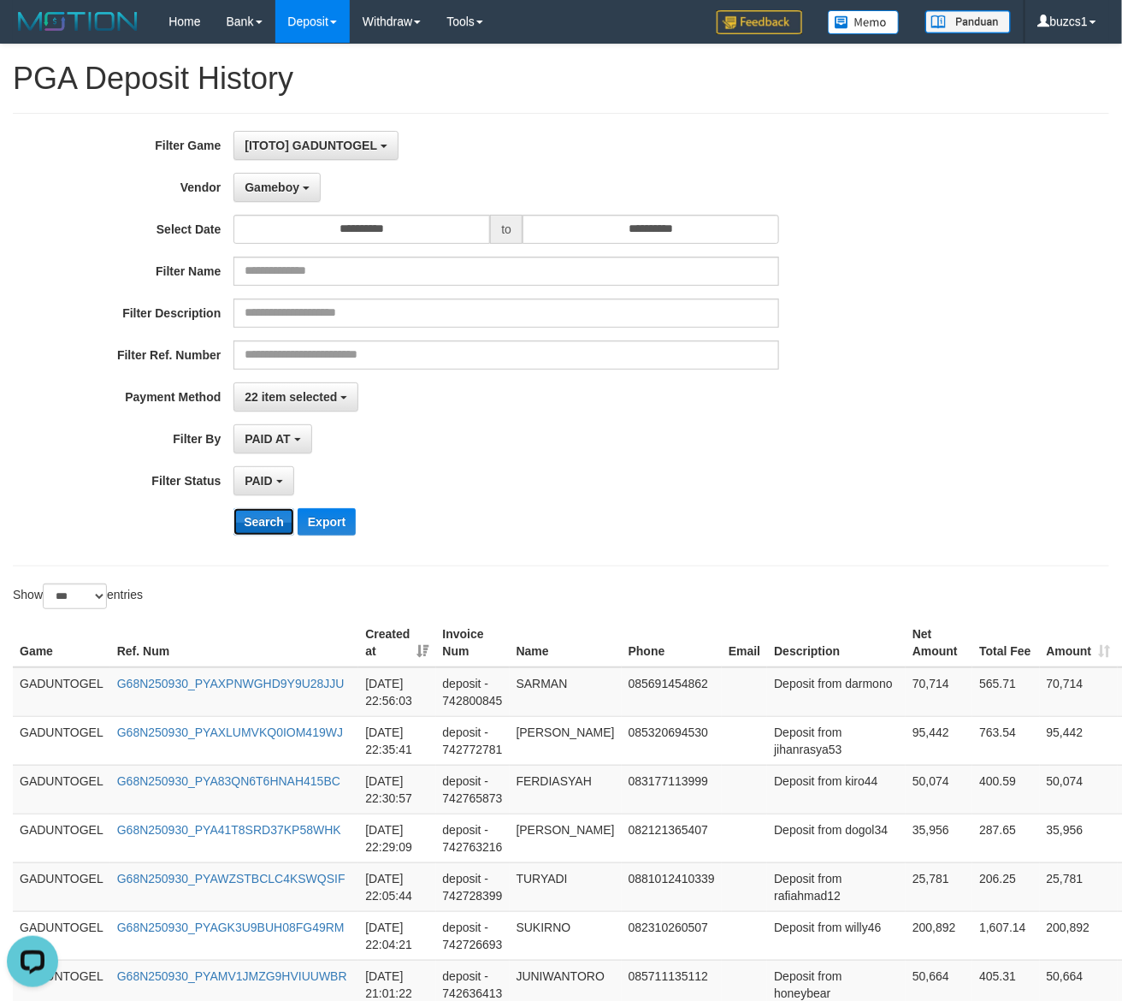
click at [253, 519] on button "Search" at bounding box center [263, 521] width 61 height 27
click at [287, 188] on span "Gameboy" at bounding box center [272, 187] width 55 height 14
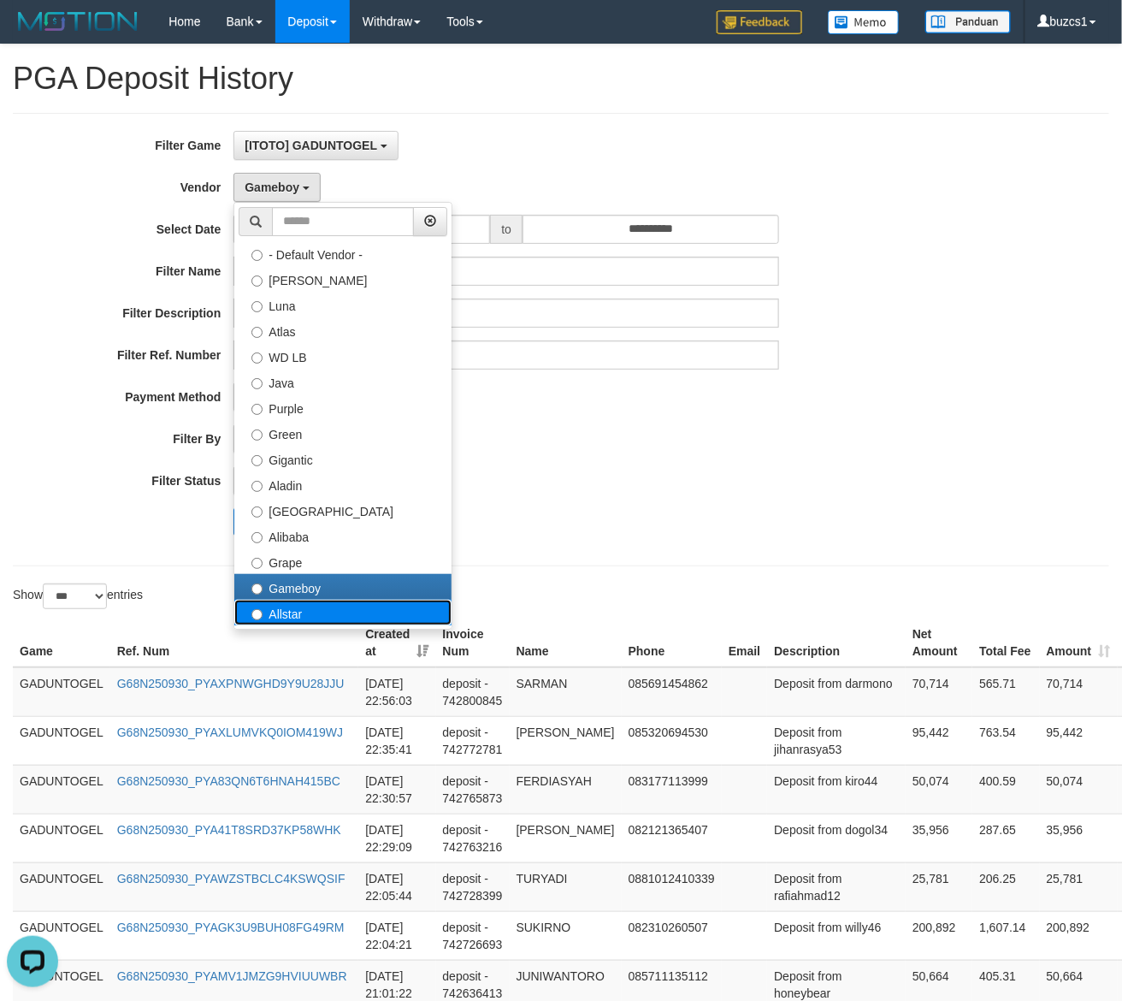
click at [268, 612] on label "Allstar" at bounding box center [342, 613] width 217 height 26
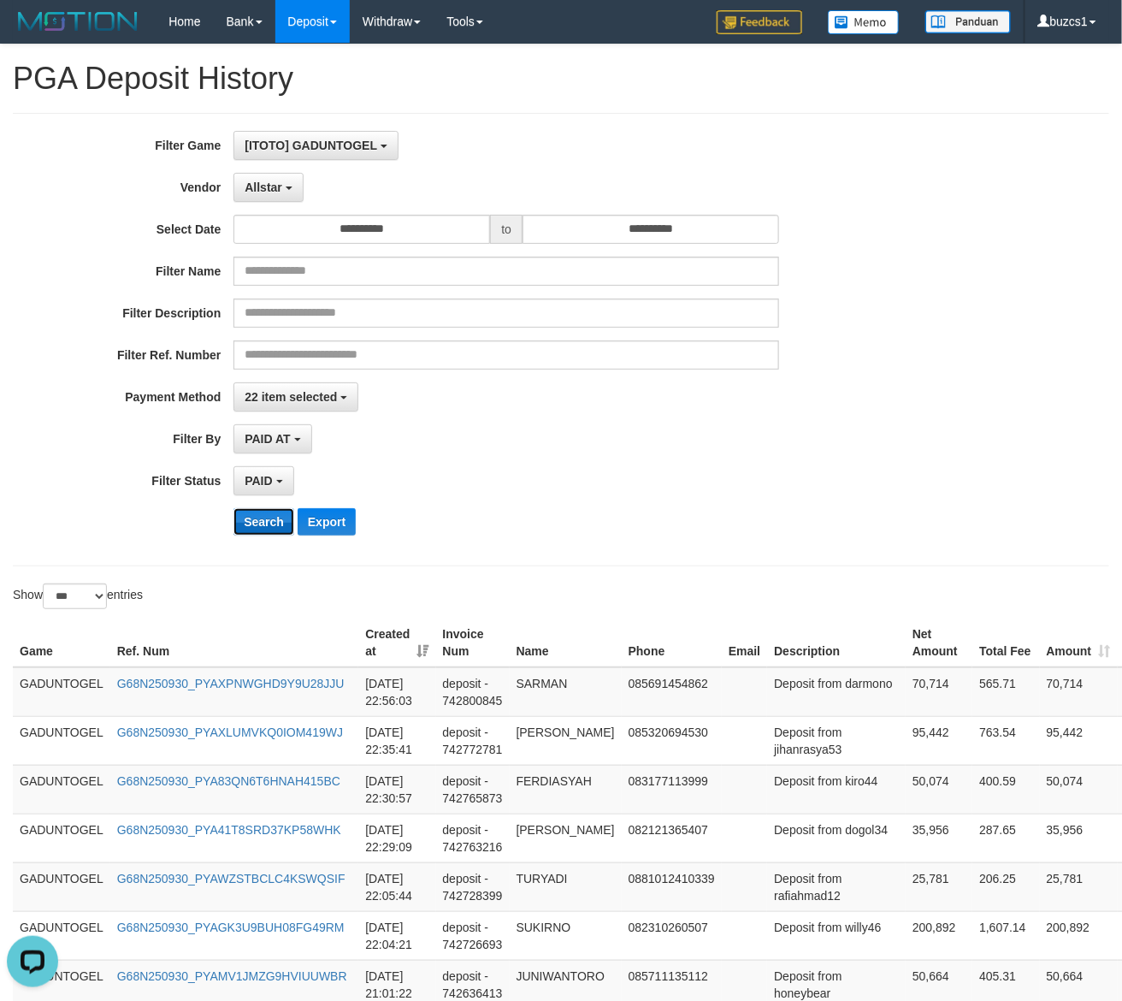
click at [263, 514] on button "Search" at bounding box center [263, 521] width 61 height 27
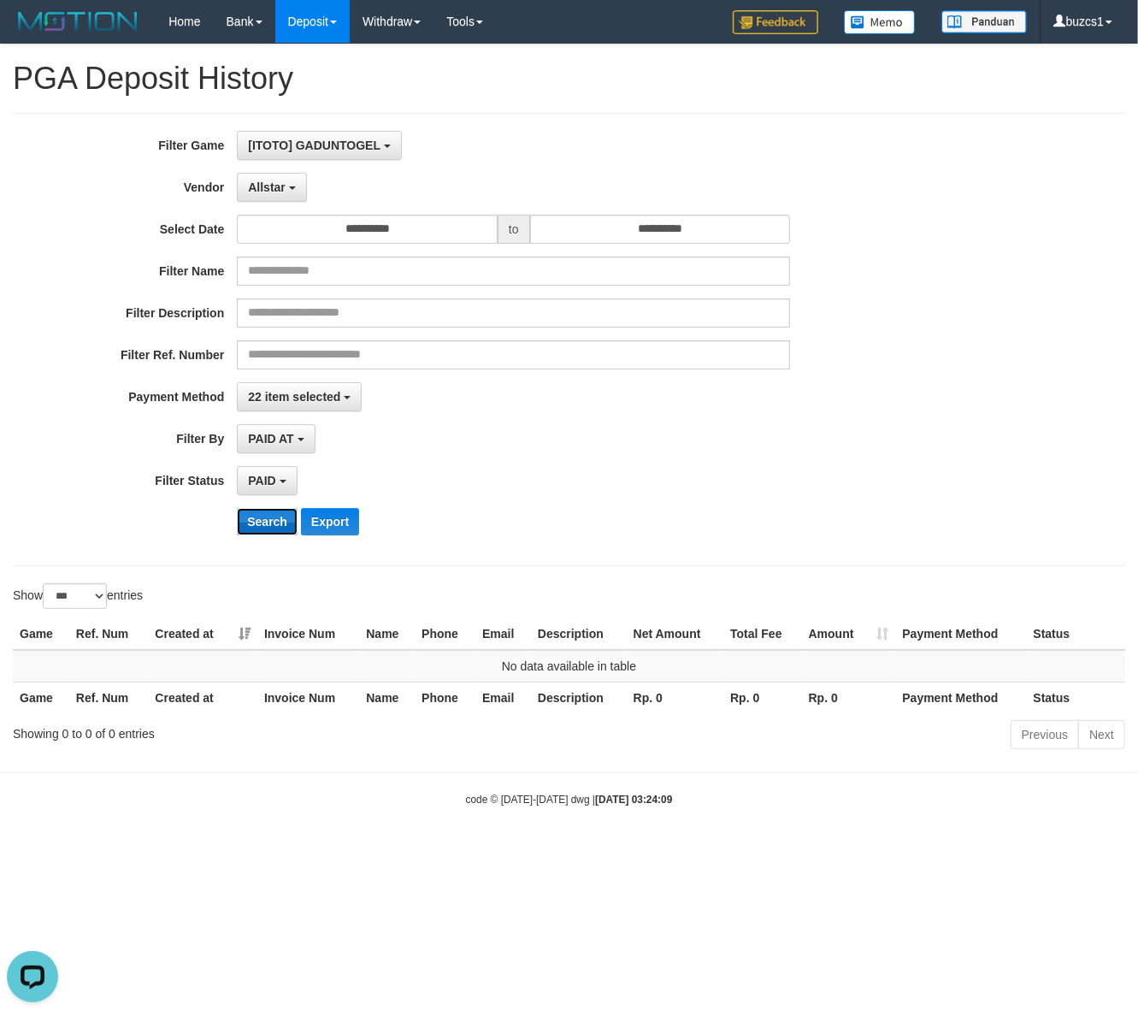
click at [263, 514] on button "Search" at bounding box center [267, 521] width 61 height 27
click at [257, 185] on span "Allstar" at bounding box center [267, 187] width 38 height 14
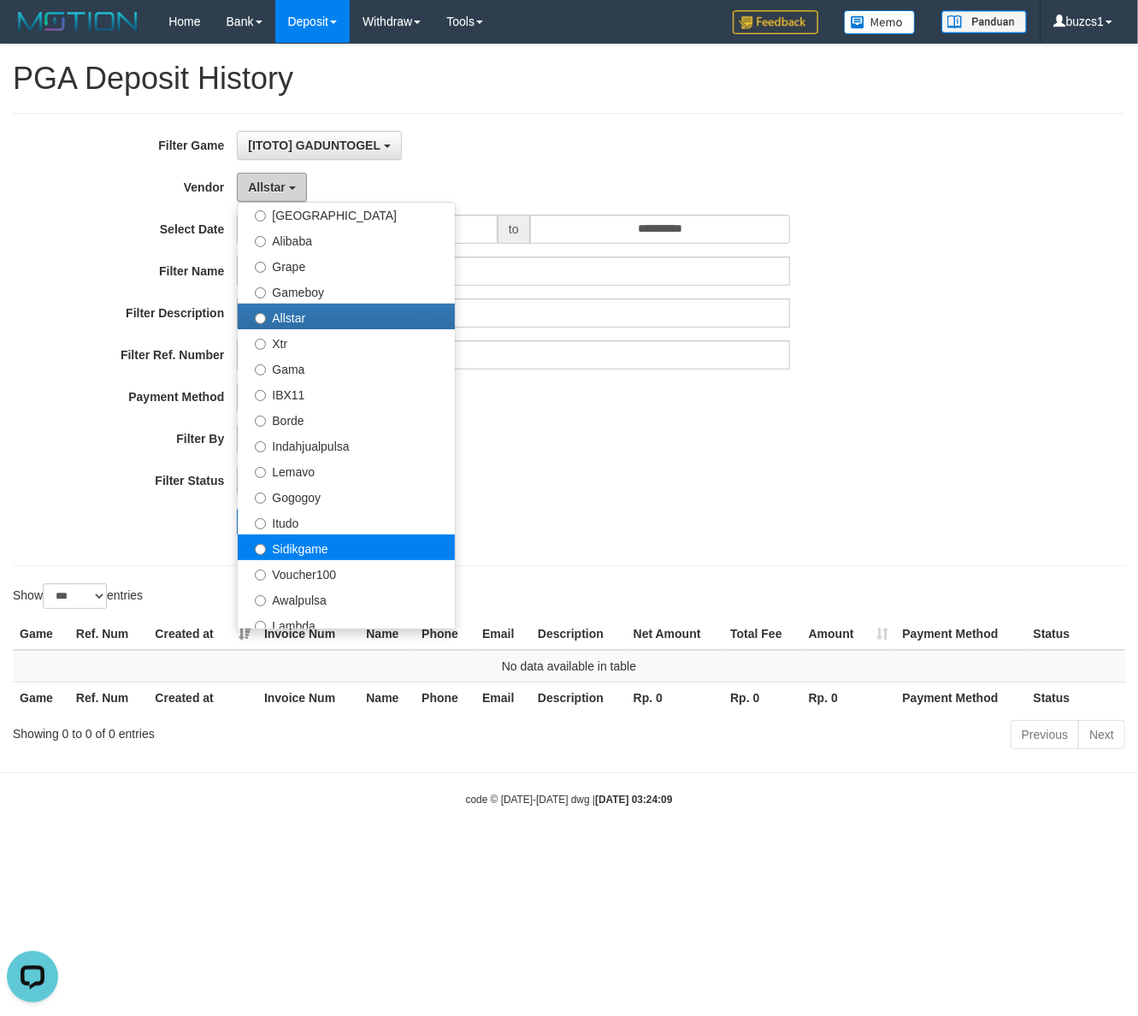
scroll to position [356, 0]
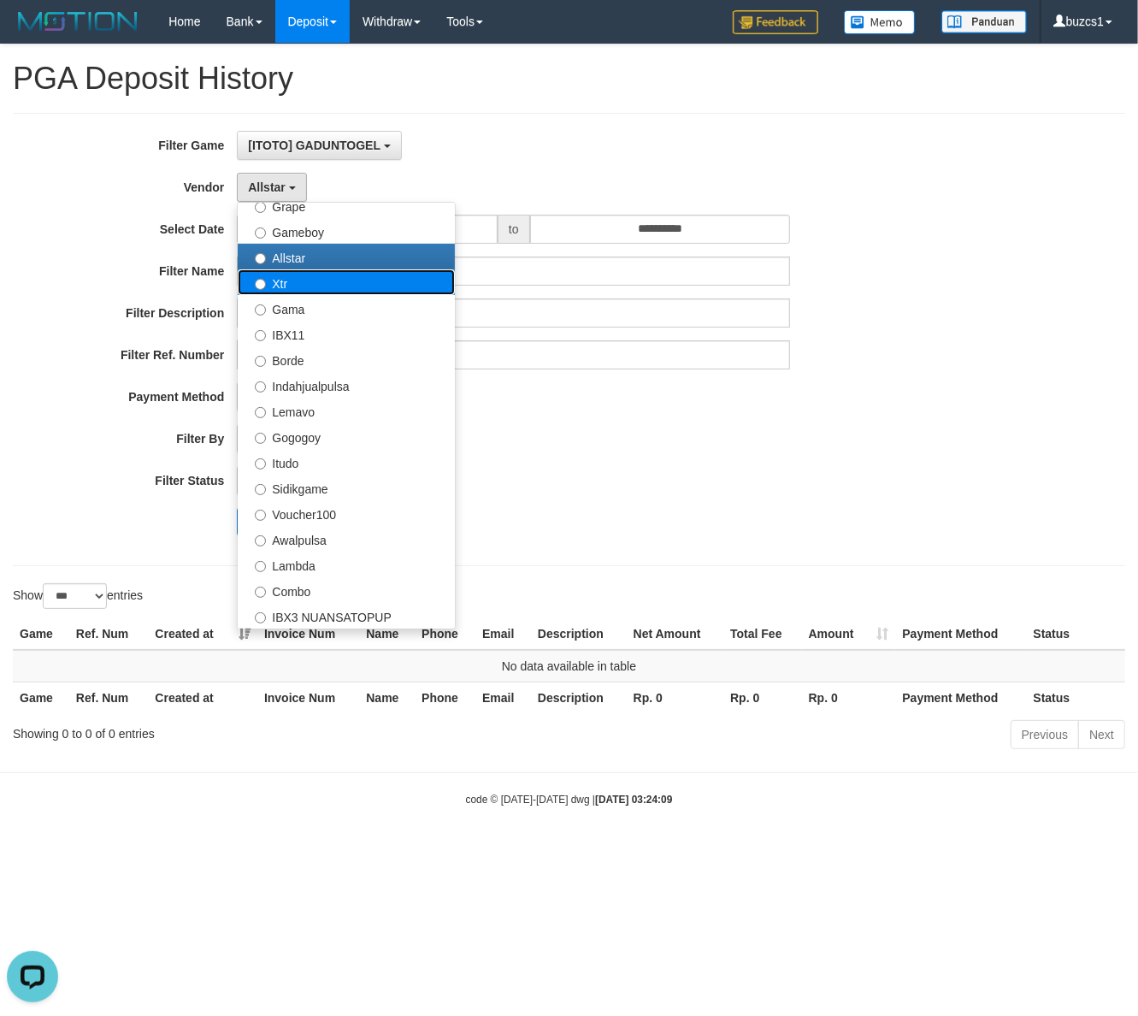
click at [315, 284] on label "Xtr" at bounding box center [346, 282] width 217 height 26
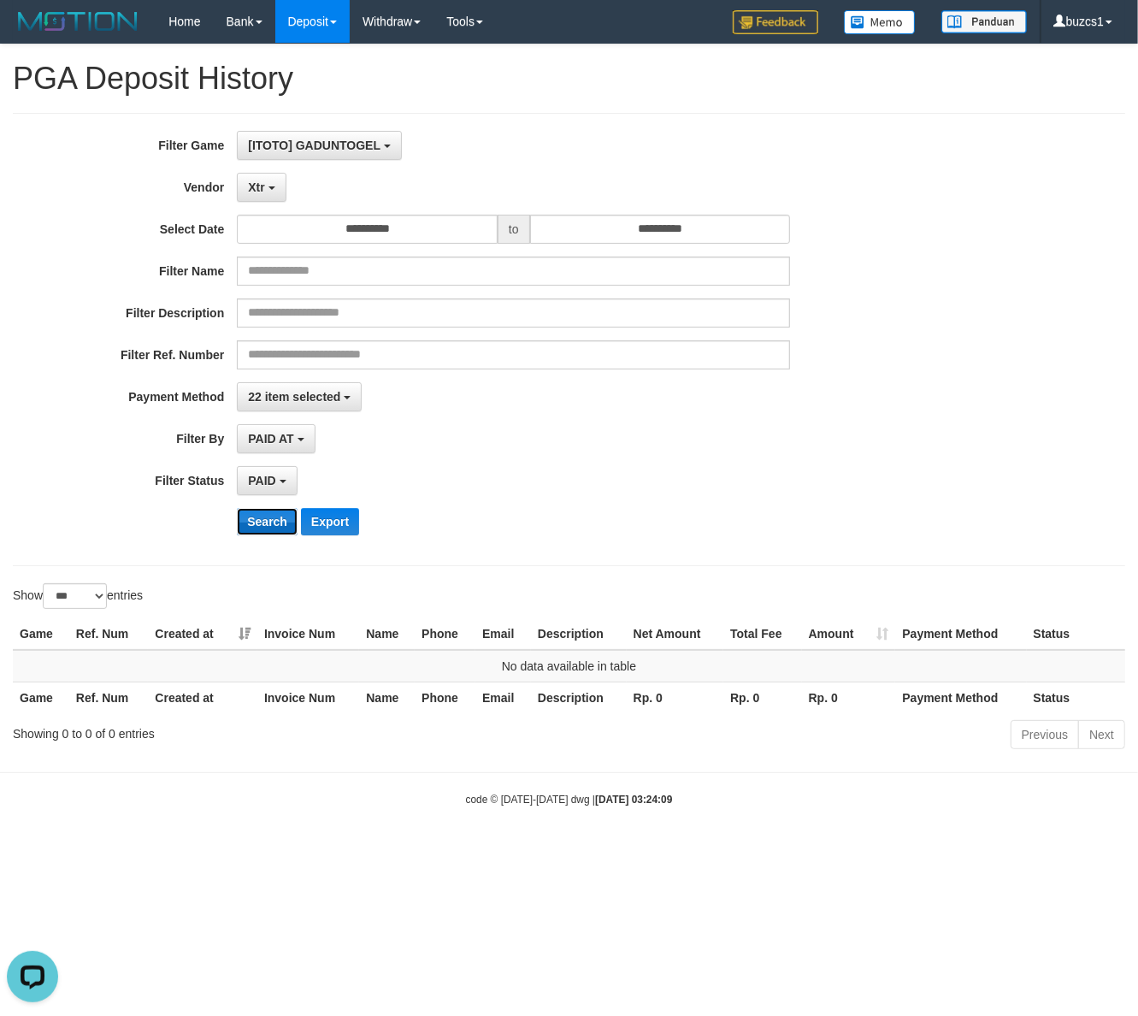
click at [263, 535] on button "Search" at bounding box center [267, 521] width 61 height 27
click at [263, 532] on button "Search" at bounding box center [267, 521] width 61 height 27
click at [261, 180] on button "Xtr" at bounding box center [261, 187] width 49 height 29
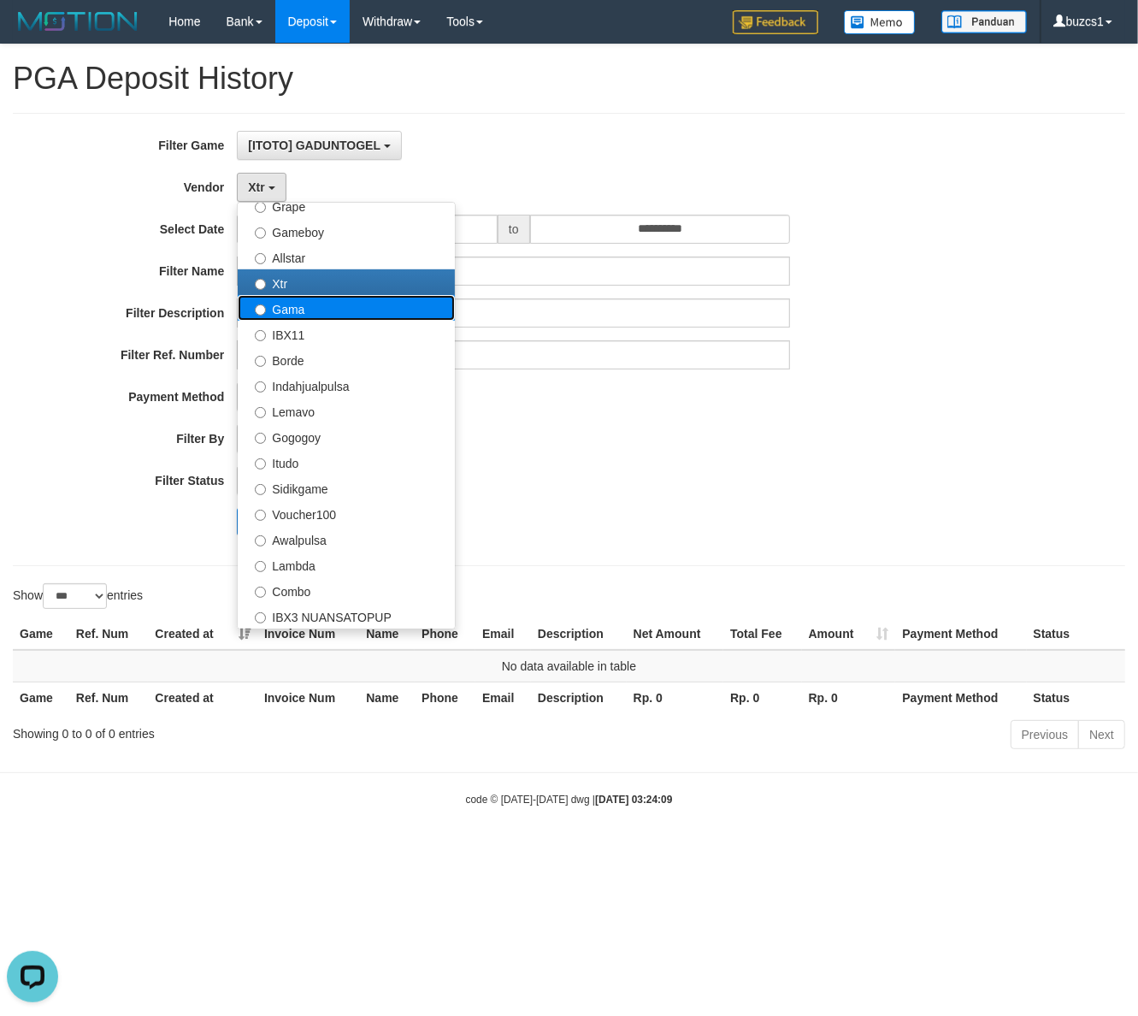
click at [291, 304] on label "Gama" at bounding box center [346, 308] width 217 height 26
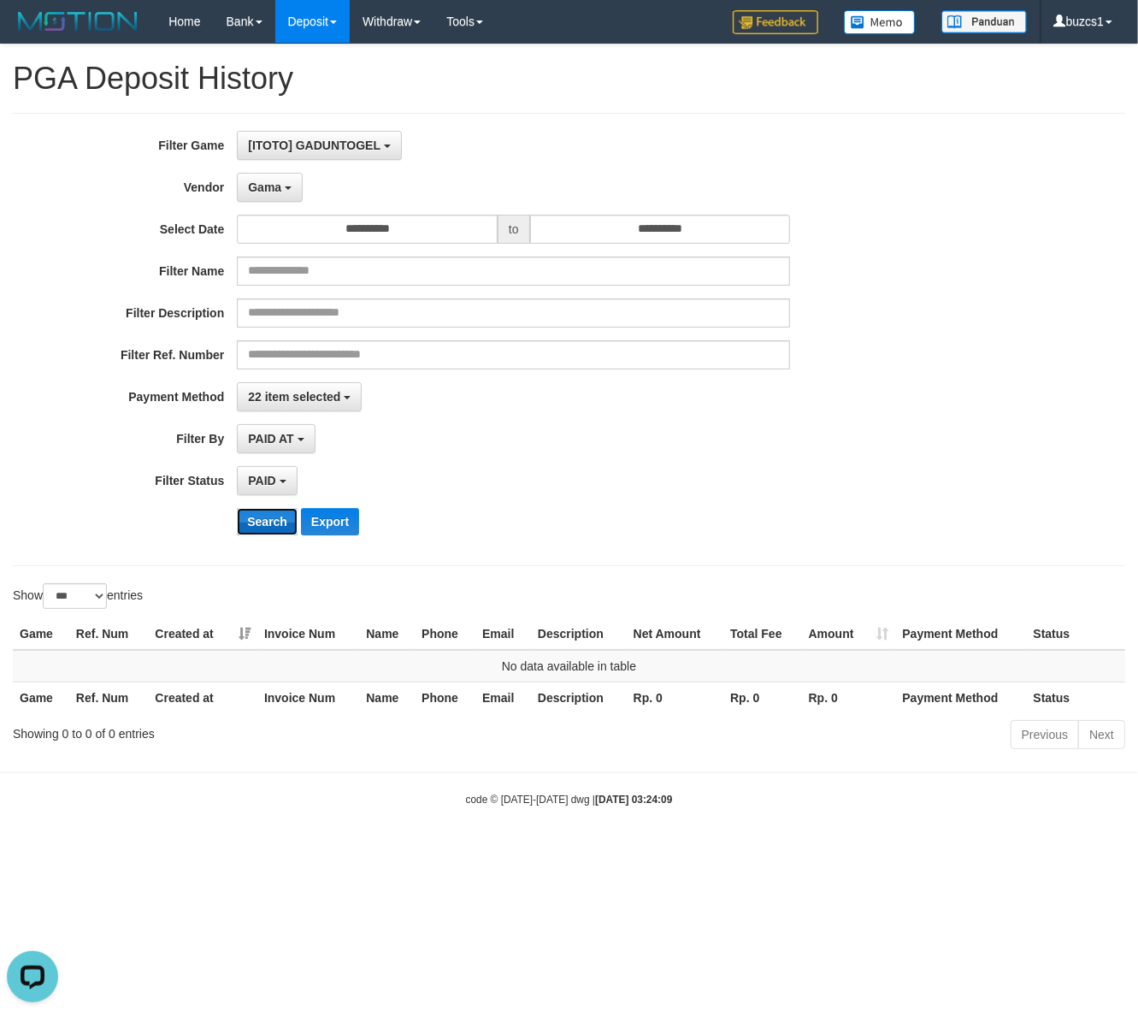
click at [268, 520] on button "Search" at bounding box center [267, 521] width 61 height 27
click at [267, 522] on button "Search" at bounding box center [267, 521] width 61 height 27
click at [261, 195] on button "Gama" at bounding box center [270, 187] width 66 height 29
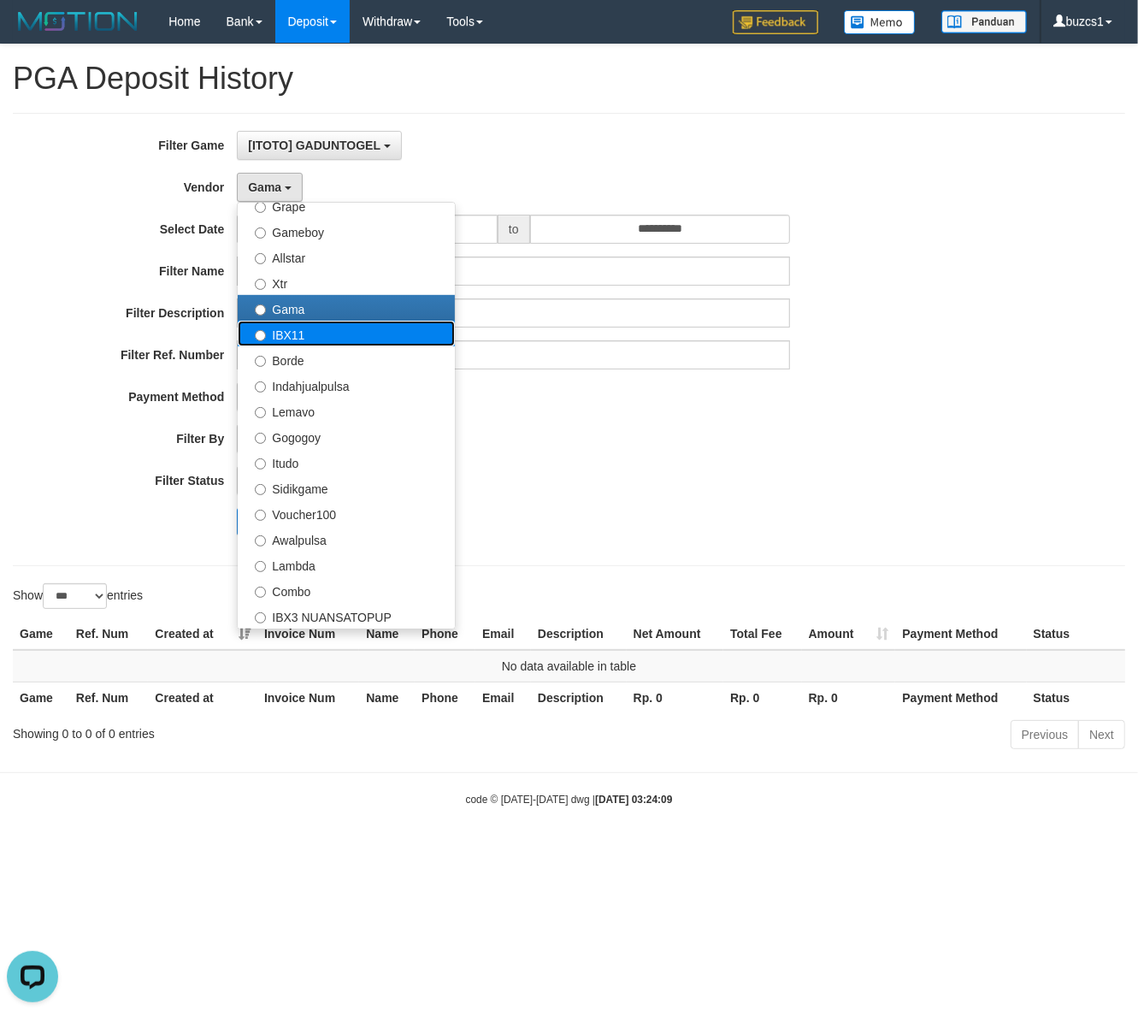
click at [305, 343] on label "IBX11" at bounding box center [346, 334] width 217 height 26
select select "**********"
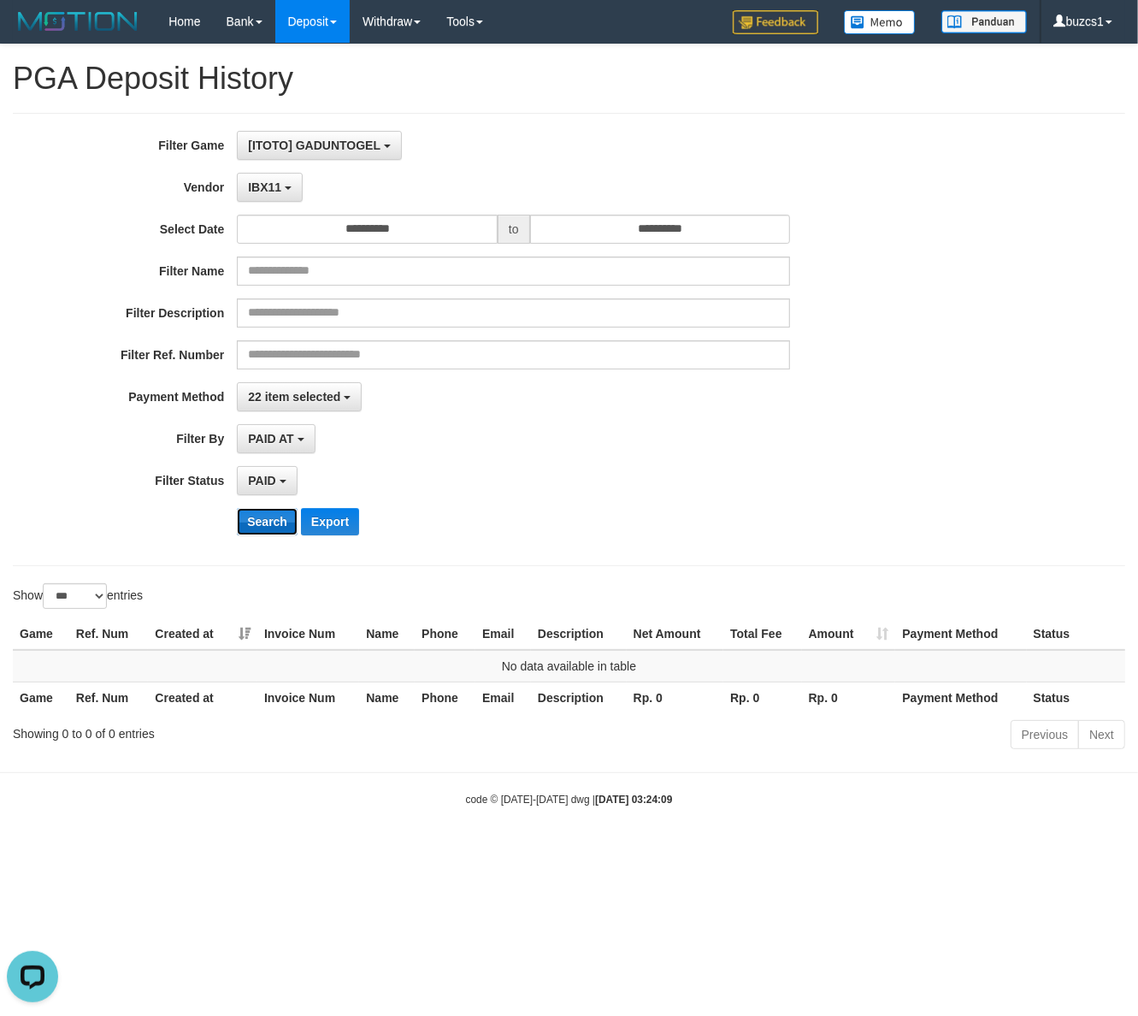
click at [254, 535] on button "Search" at bounding box center [267, 521] width 61 height 27
click at [258, 185] on span "IBX11" at bounding box center [264, 187] width 33 height 14
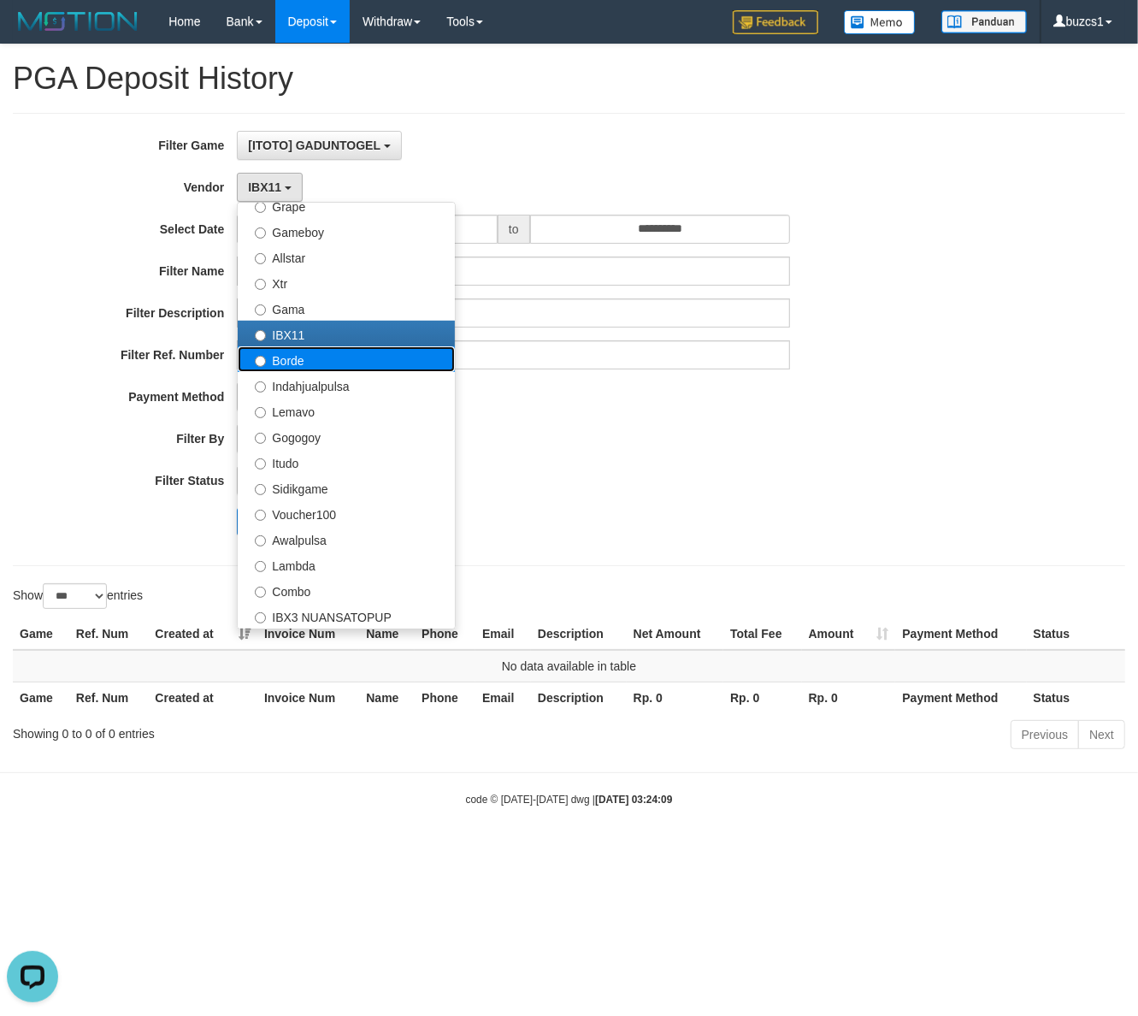
click at [299, 364] on label "Borde" at bounding box center [346, 359] width 217 height 26
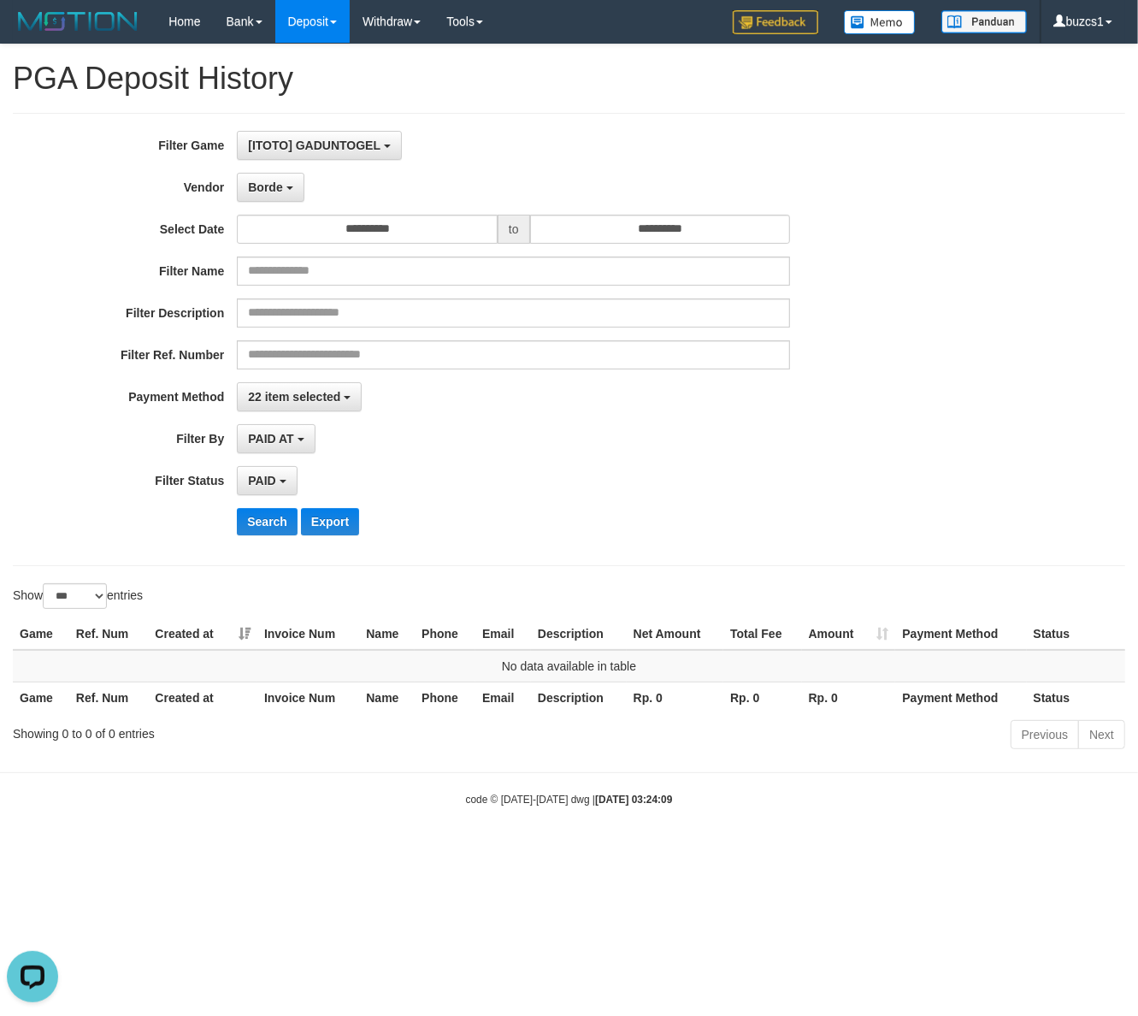
click at [258, 498] on div "**********" at bounding box center [474, 339] width 949 height 417
click at [262, 522] on button "Search" at bounding box center [267, 521] width 61 height 27
click at [266, 186] on span "Borde" at bounding box center [265, 187] width 34 height 14
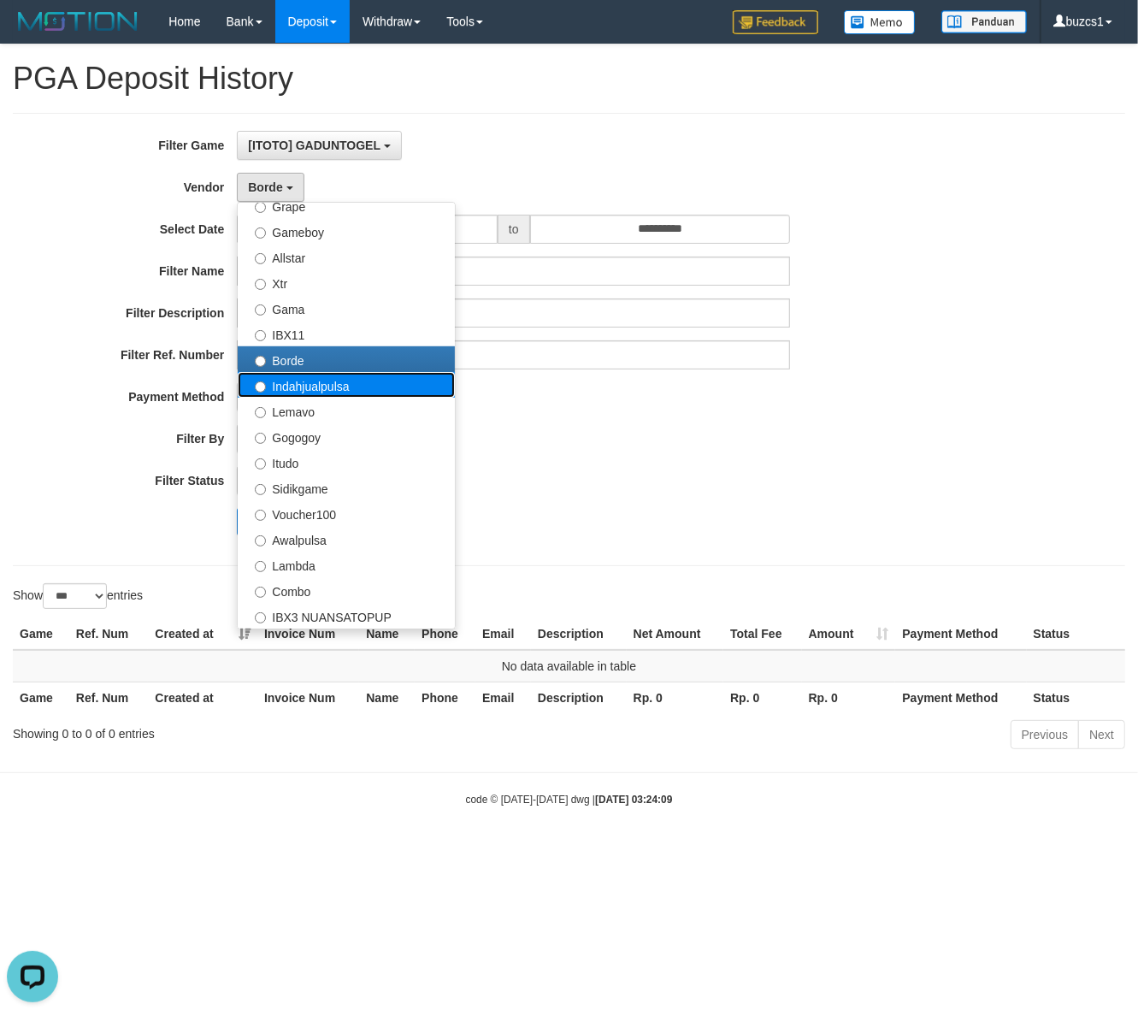
click at [288, 377] on label "Indahjualpulsa" at bounding box center [346, 385] width 217 height 26
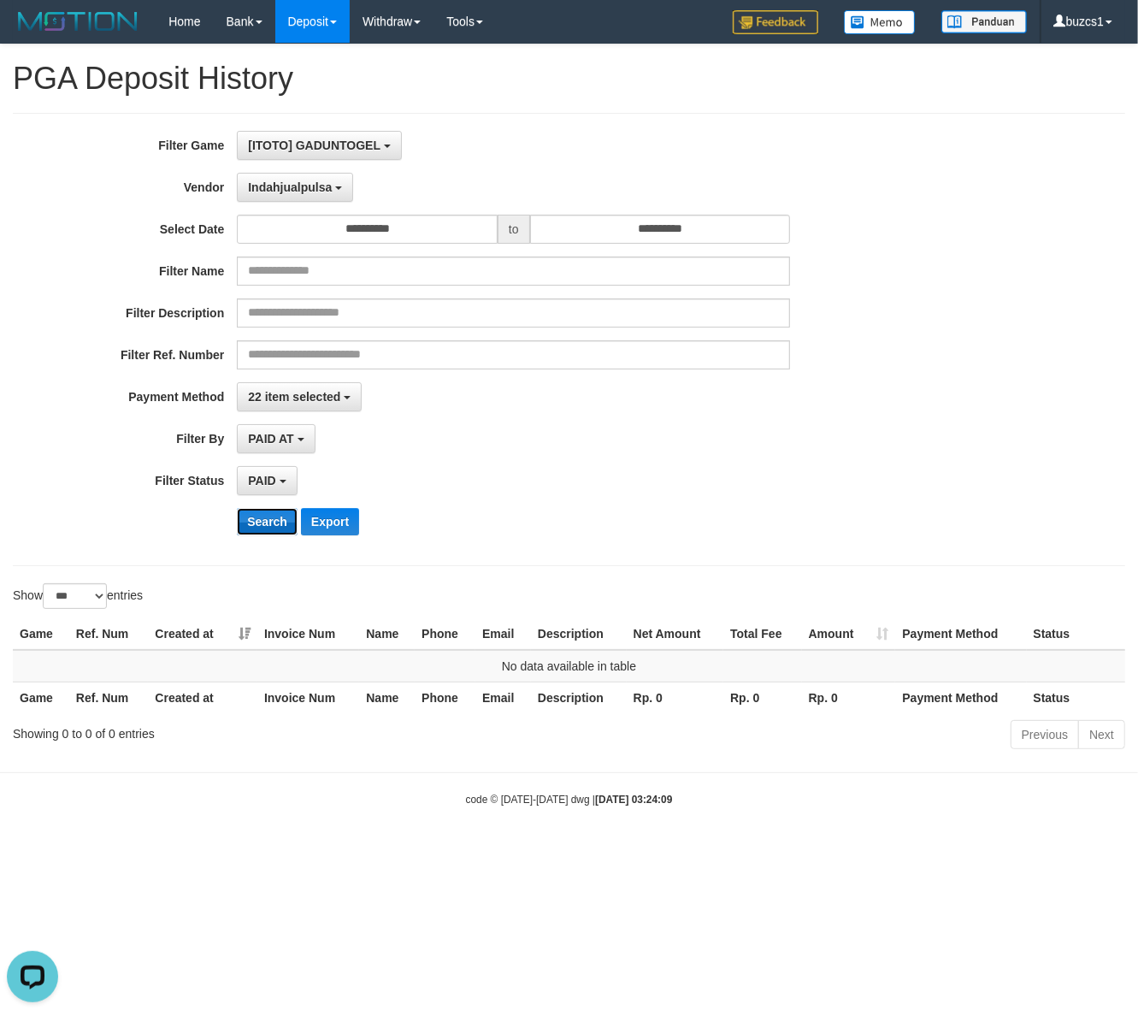
click at [250, 530] on button "Search" at bounding box center [267, 521] width 61 height 27
click at [255, 529] on button "Search" at bounding box center [267, 521] width 61 height 27
click at [272, 195] on button "Indahjualpulsa" at bounding box center [295, 187] width 116 height 29
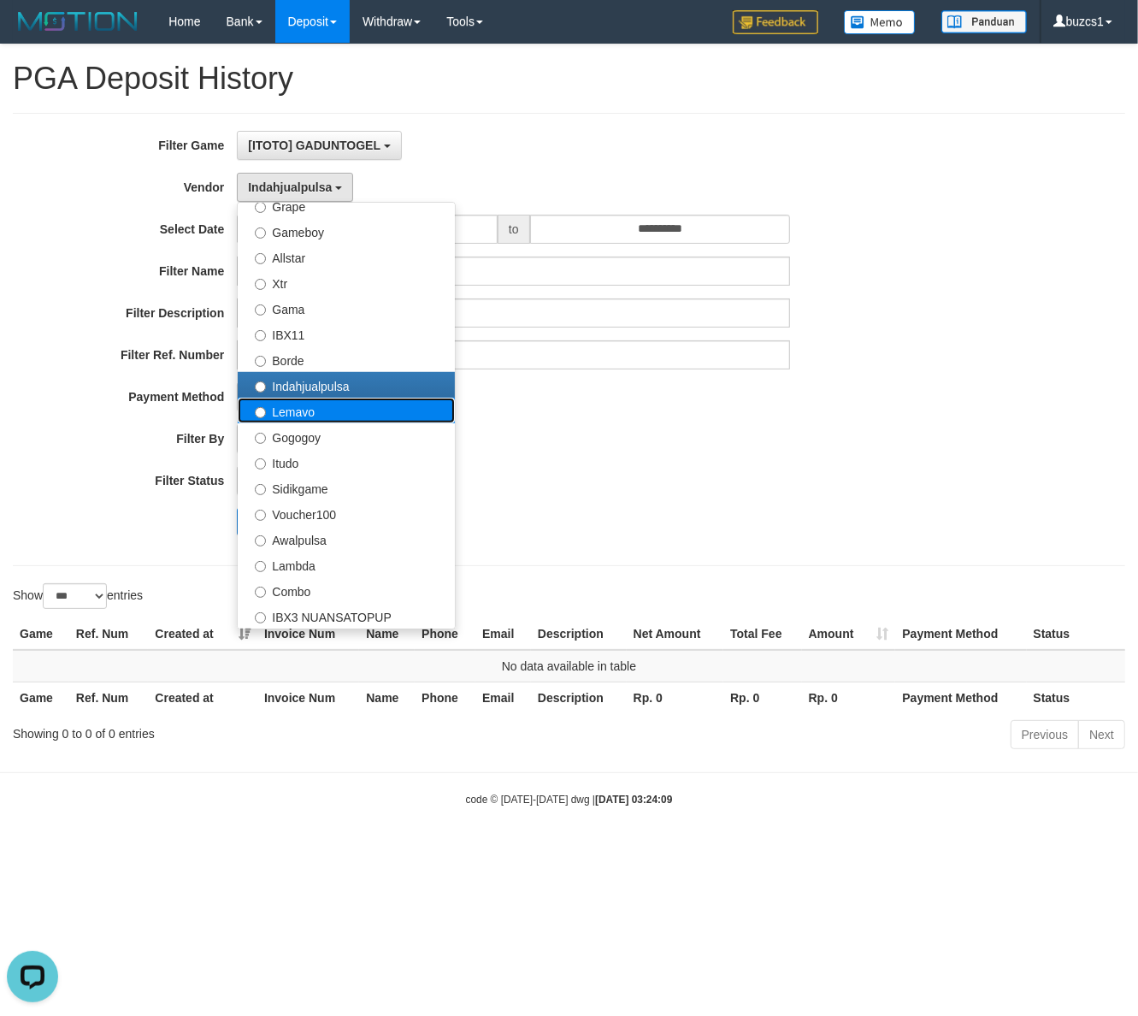
drag, startPoint x: 300, startPoint y: 411, endPoint x: 249, endPoint y: 483, distance: 89.0
click at [299, 411] on label "Lemavo" at bounding box center [346, 411] width 217 height 26
select select "**********"
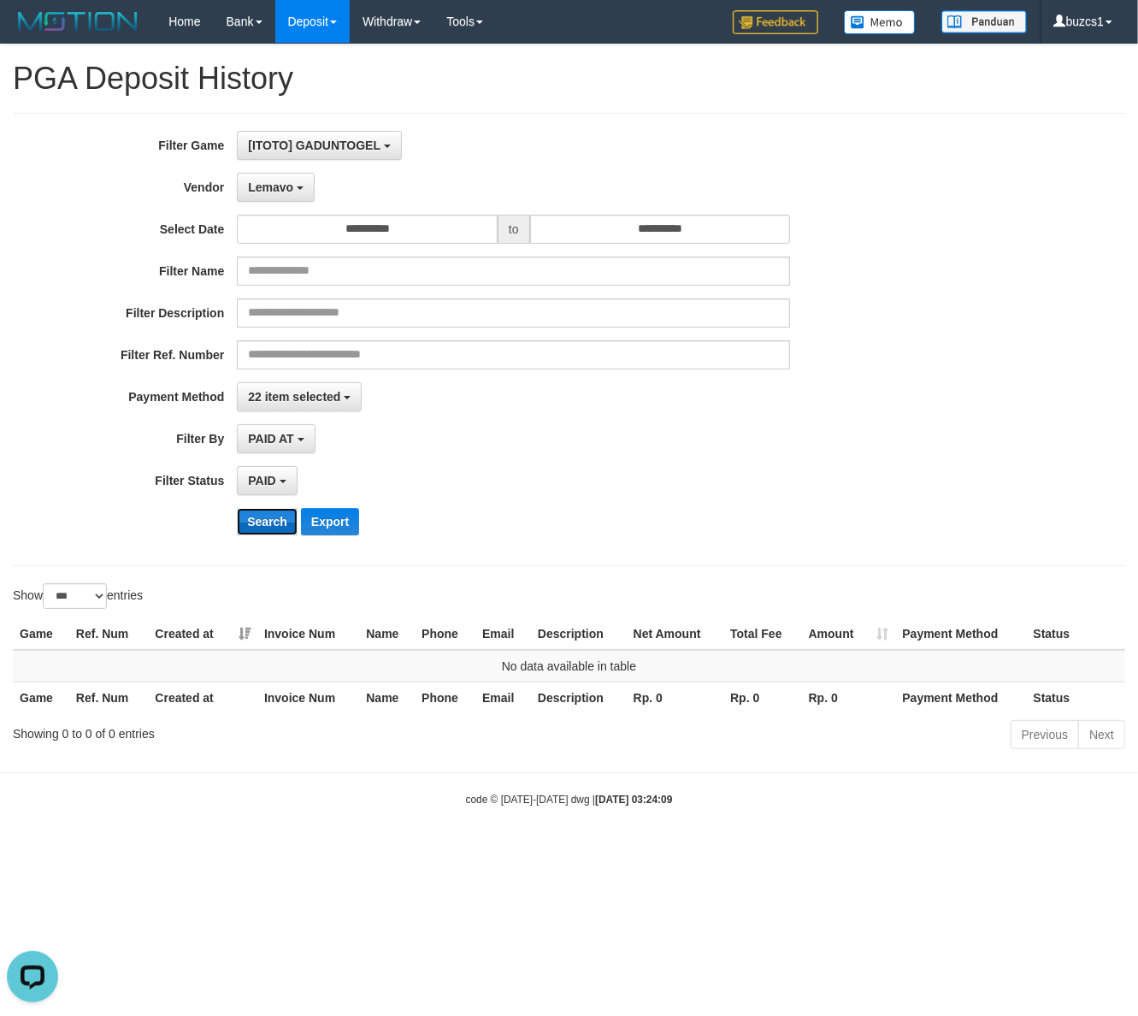
click at [244, 529] on button "Search" at bounding box center [267, 521] width 61 height 27
drag, startPoint x: 265, startPoint y: 192, endPoint x: 355, endPoint y: 362, distance: 191.7
click at [265, 194] on span "Lemavo" at bounding box center [270, 187] width 45 height 14
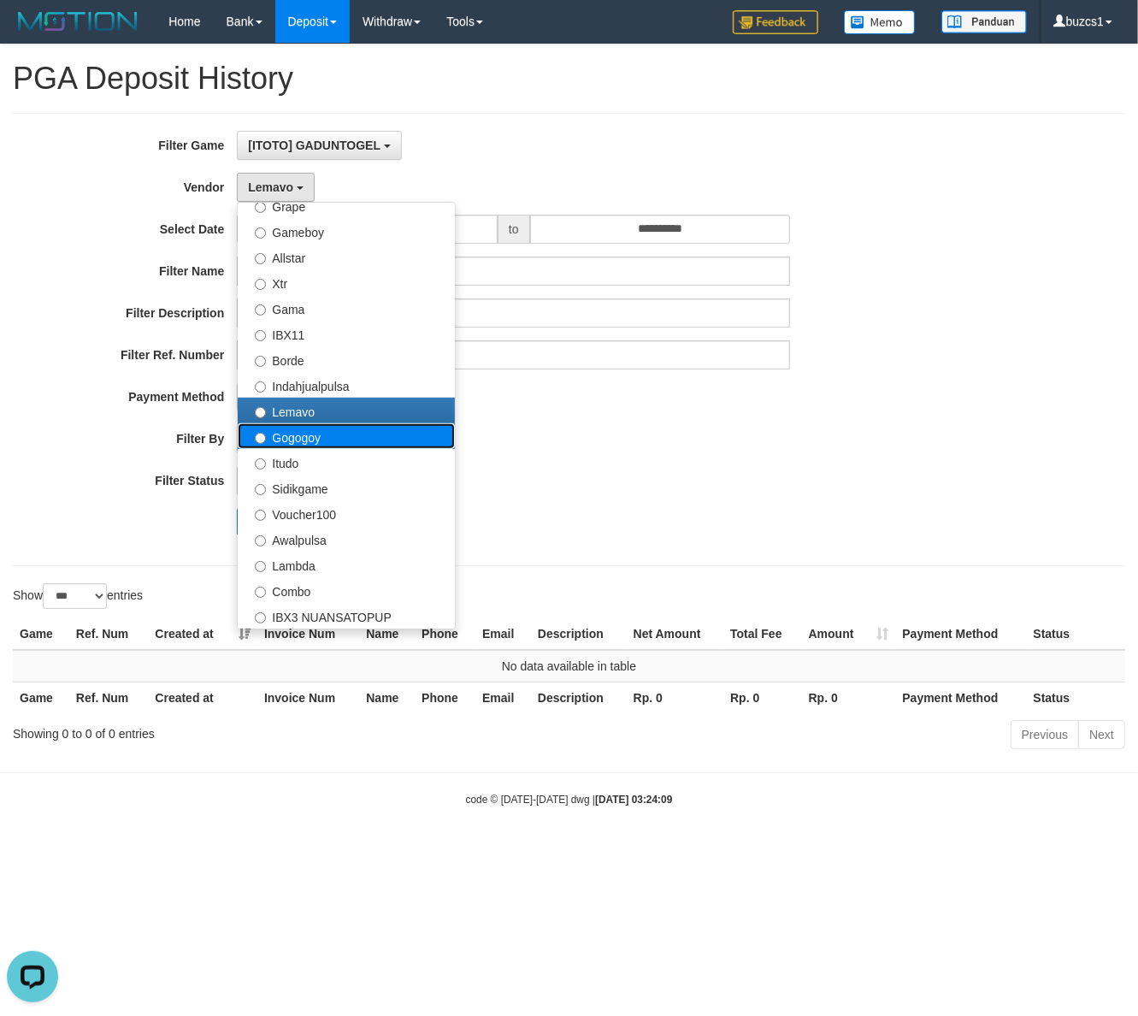
click at [300, 436] on label "Gogogoy" at bounding box center [346, 436] width 217 height 26
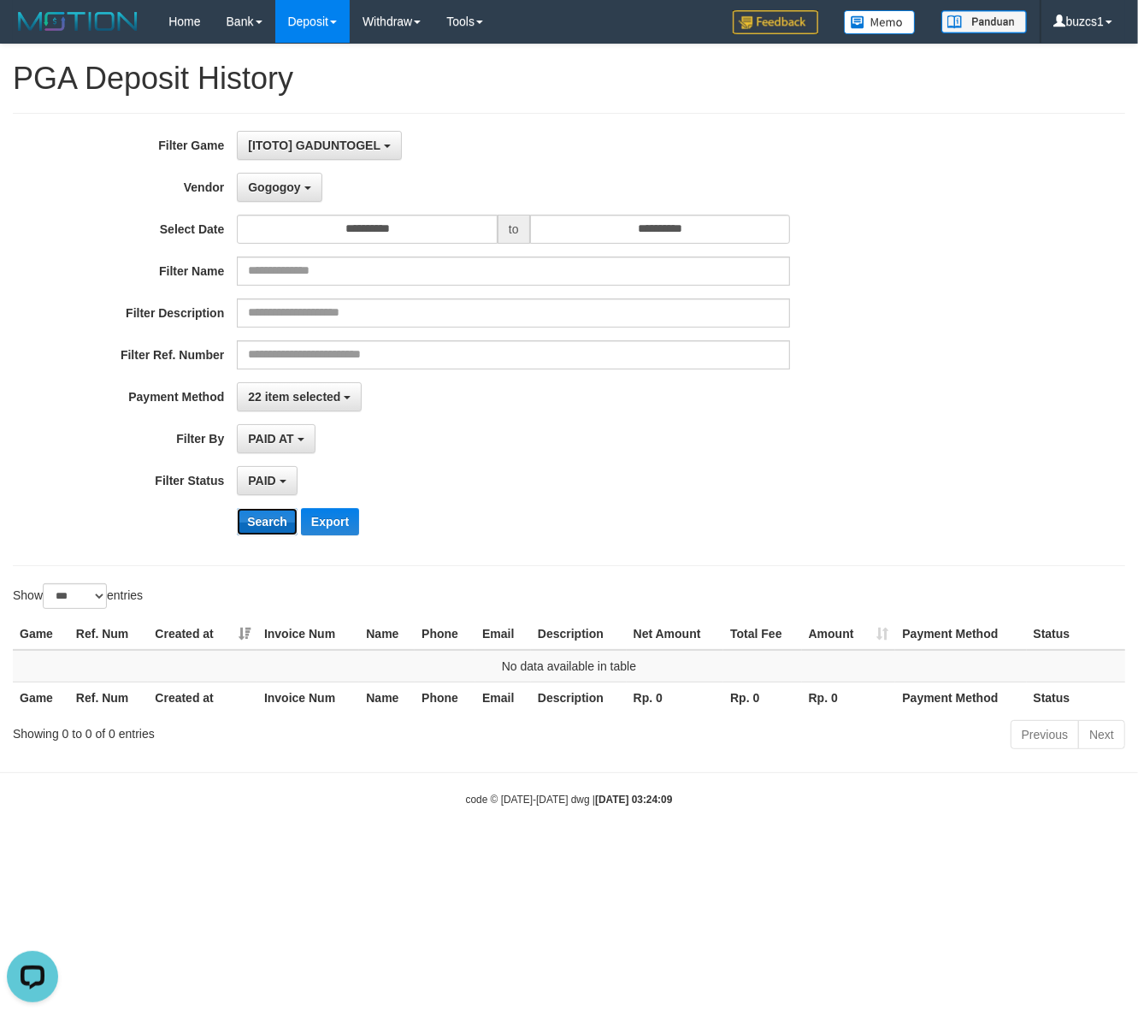
click at [257, 527] on button "Search" at bounding box center [267, 521] width 61 height 27
click at [262, 182] on span "Gogogoy" at bounding box center [274, 187] width 52 height 14
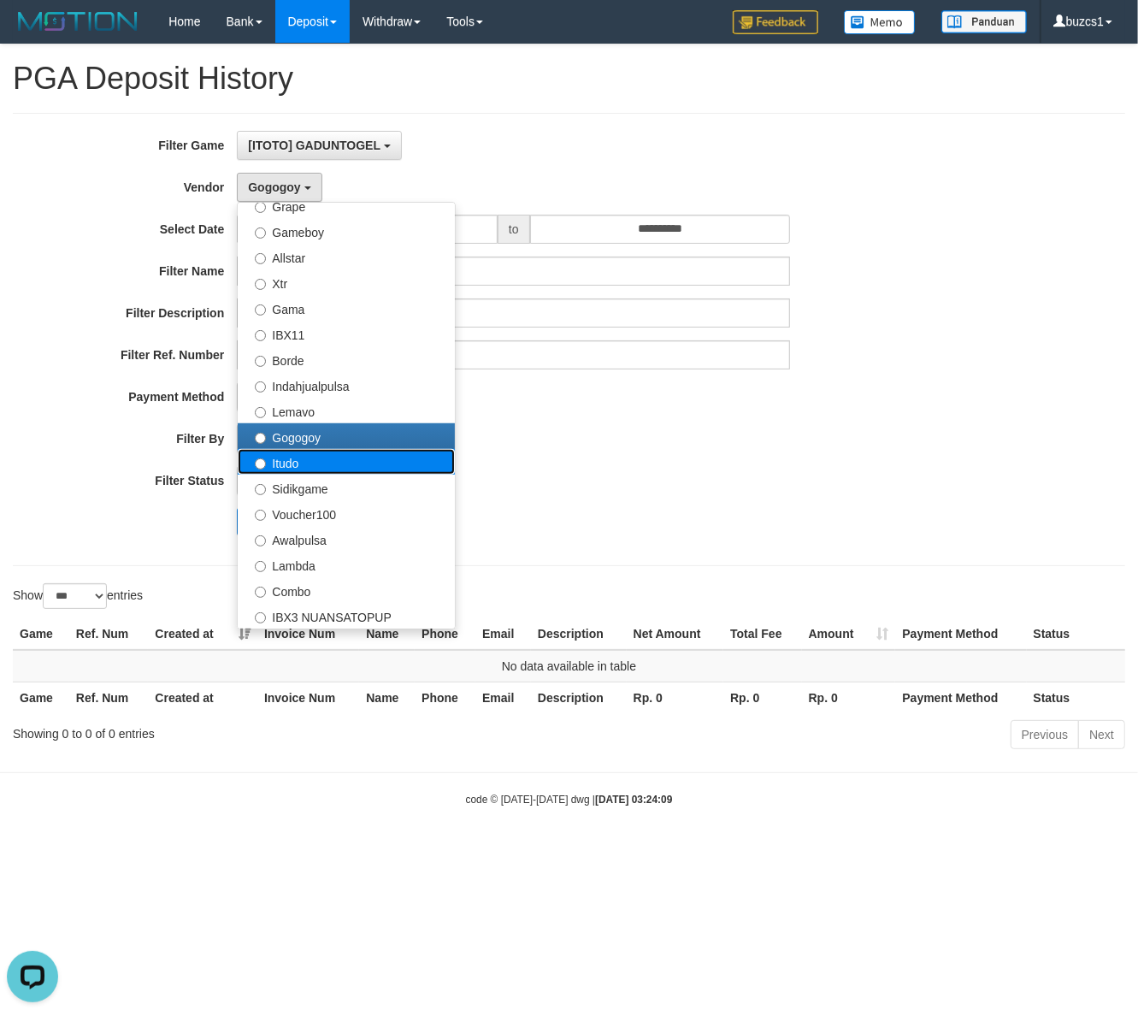
click at [293, 460] on label "Itudo" at bounding box center [346, 462] width 217 height 26
click at [289, 456] on label "Itudo" at bounding box center [346, 462] width 217 height 26
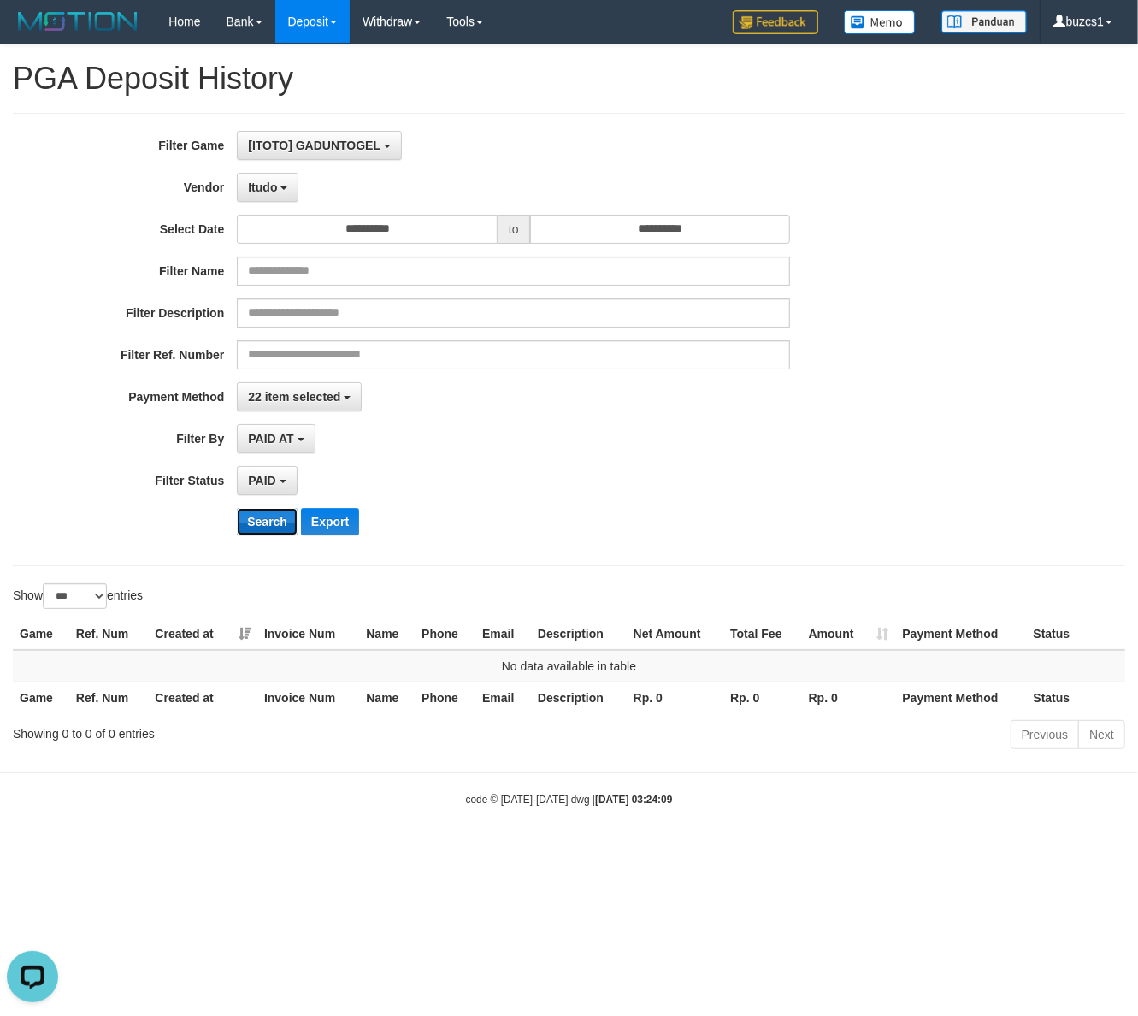
click at [262, 532] on button "Search" at bounding box center [267, 521] width 61 height 27
click at [281, 185] on button "Itudo" at bounding box center [268, 187] width 62 height 29
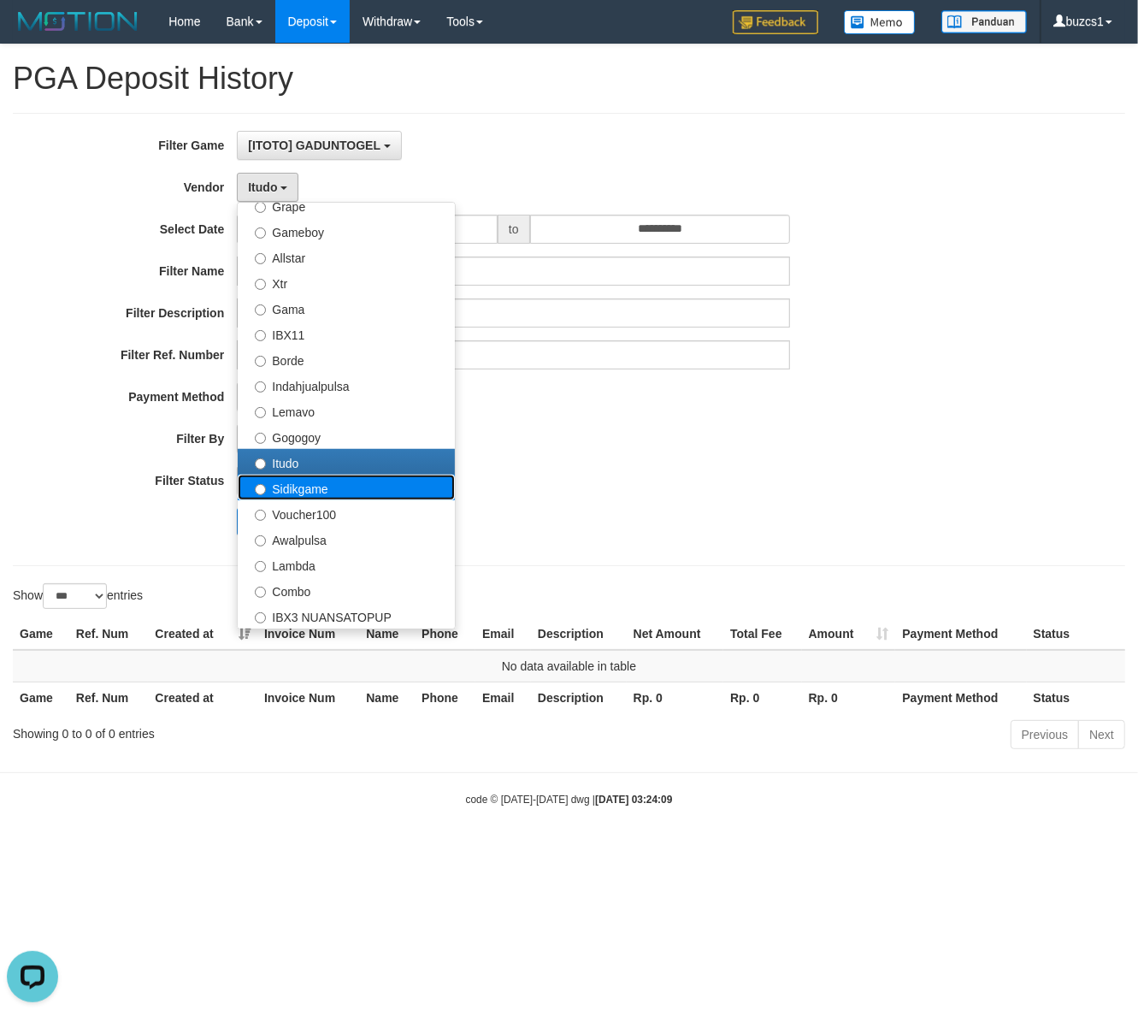
click at [293, 489] on label "Sidikgame" at bounding box center [346, 488] width 217 height 26
select select "**********"
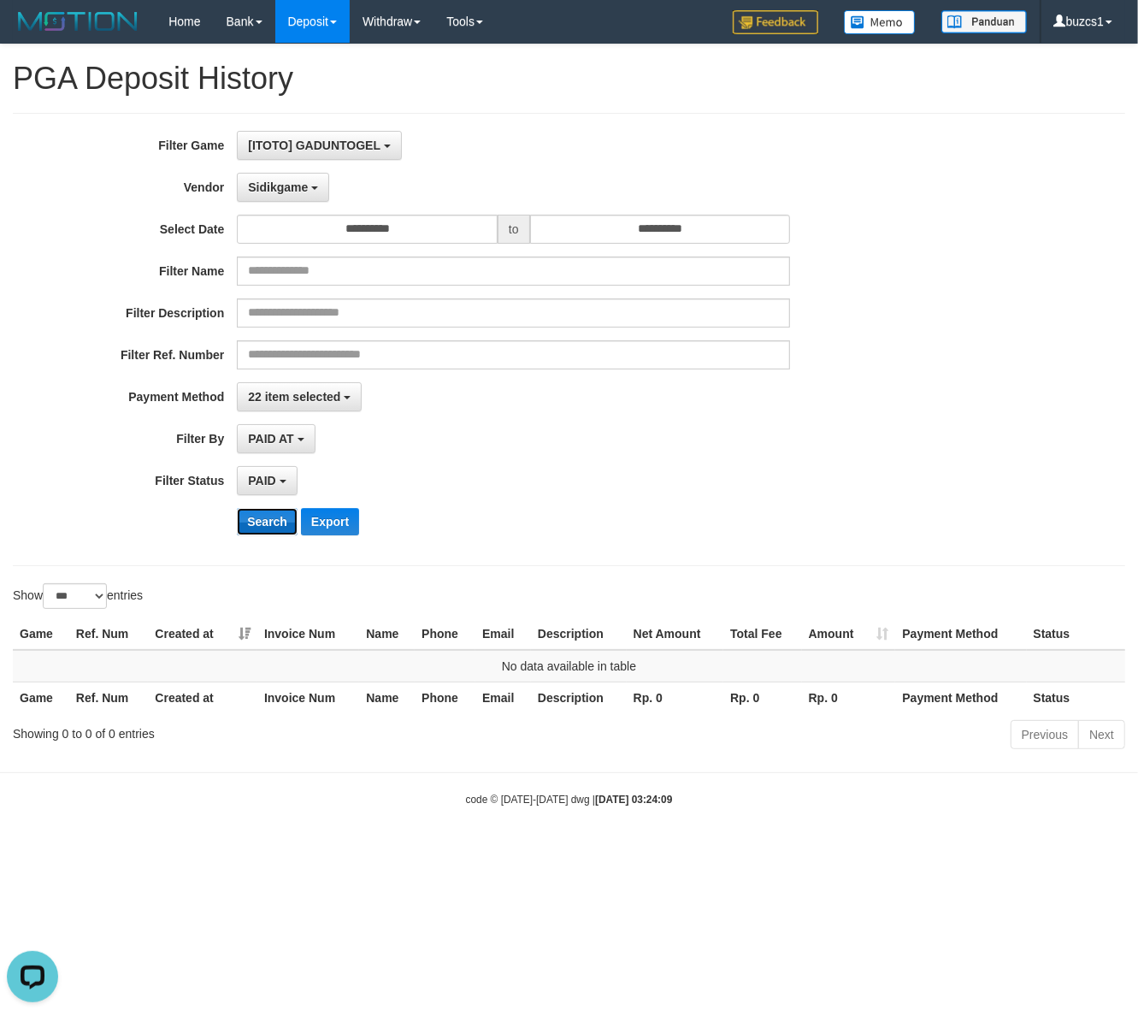
click at [258, 520] on button "Search" at bounding box center [267, 521] width 61 height 27
click at [266, 198] on button "Sidikgame" at bounding box center [283, 187] width 92 height 29
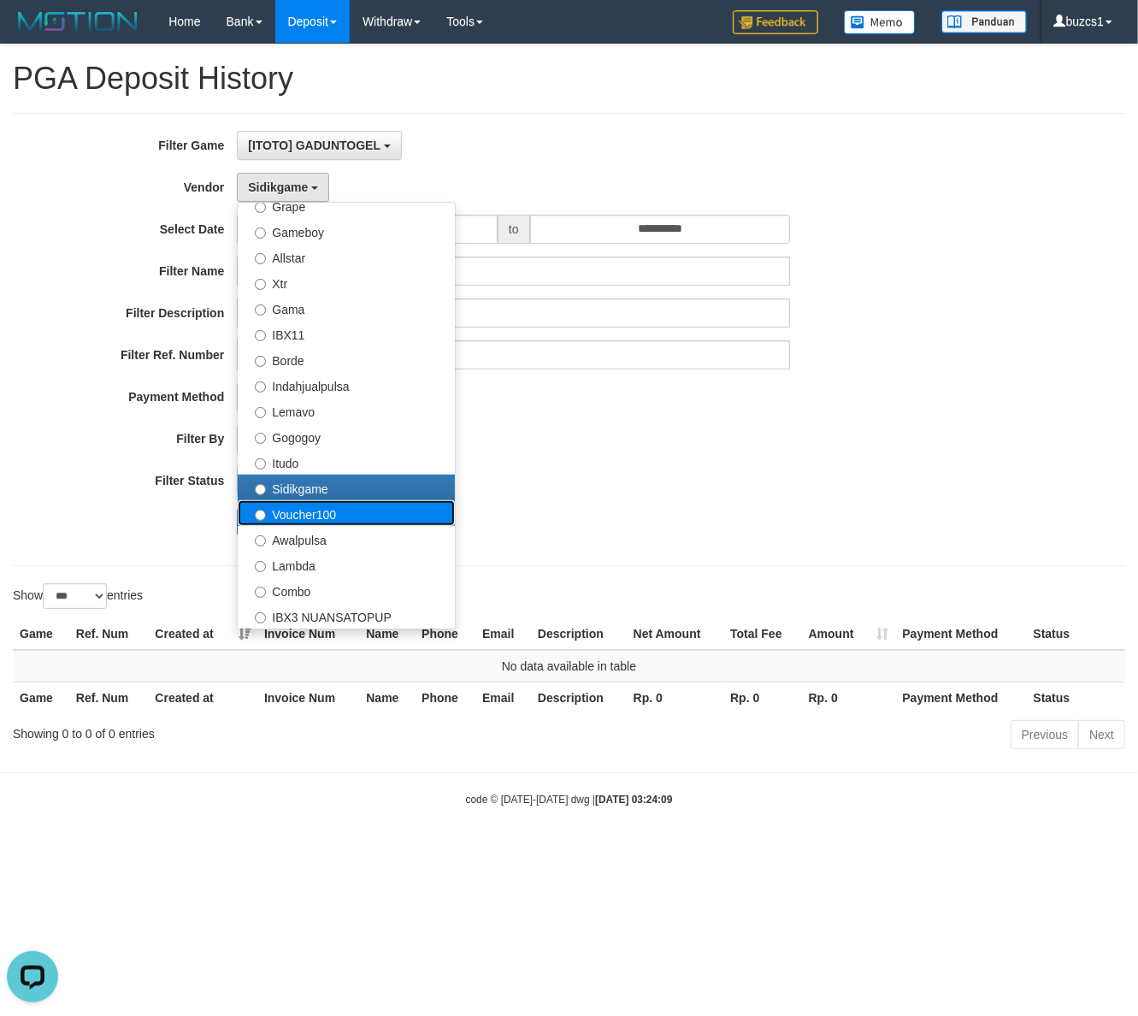
click at [309, 515] on label "Voucher100" at bounding box center [346, 513] width 217 height 26
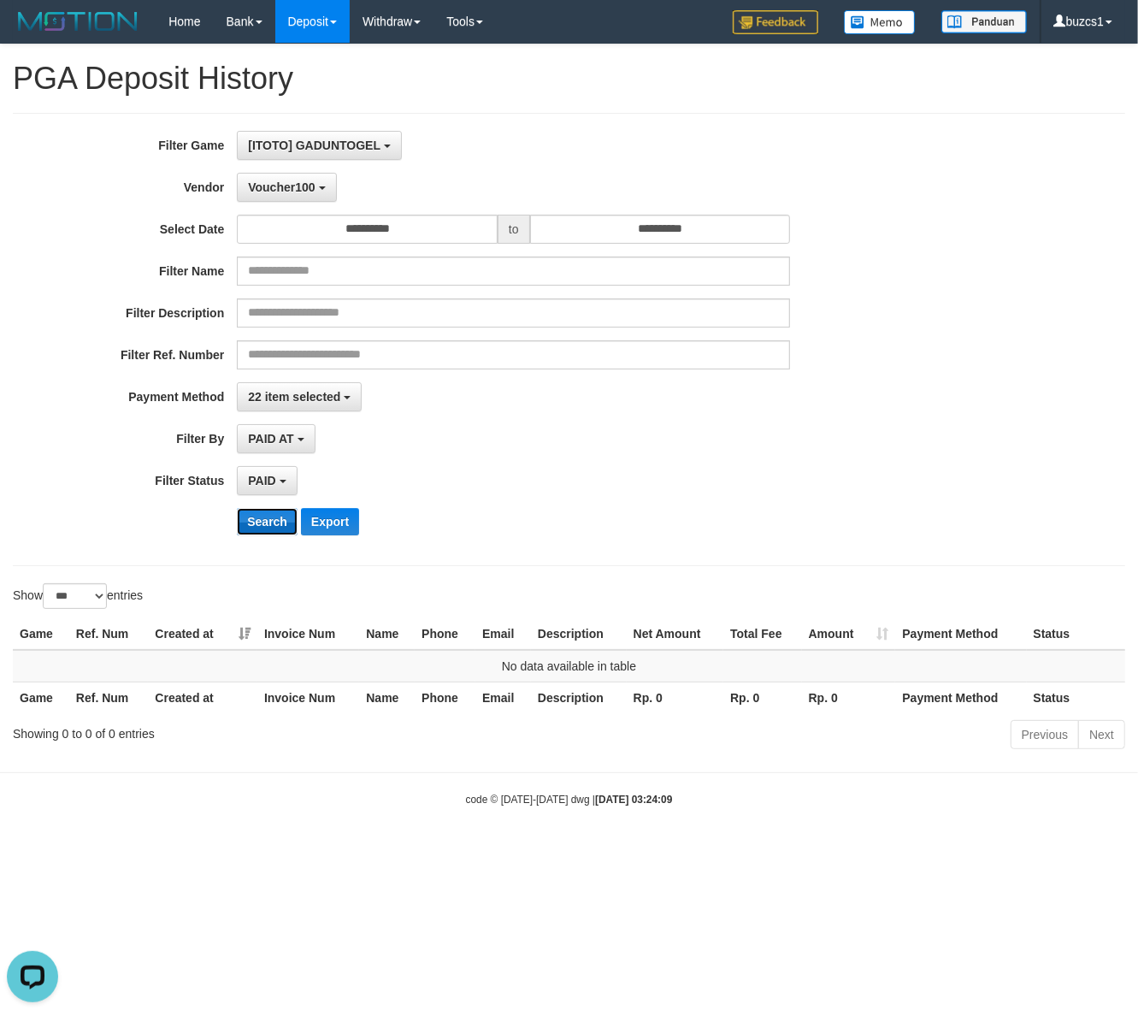
click at [278, 511] on button "Search" at bounding box center [267, 521] width 61 height 27
click at [263, 197] on button "Voucher100" at bounding box center [286, 187] width 99 height 29
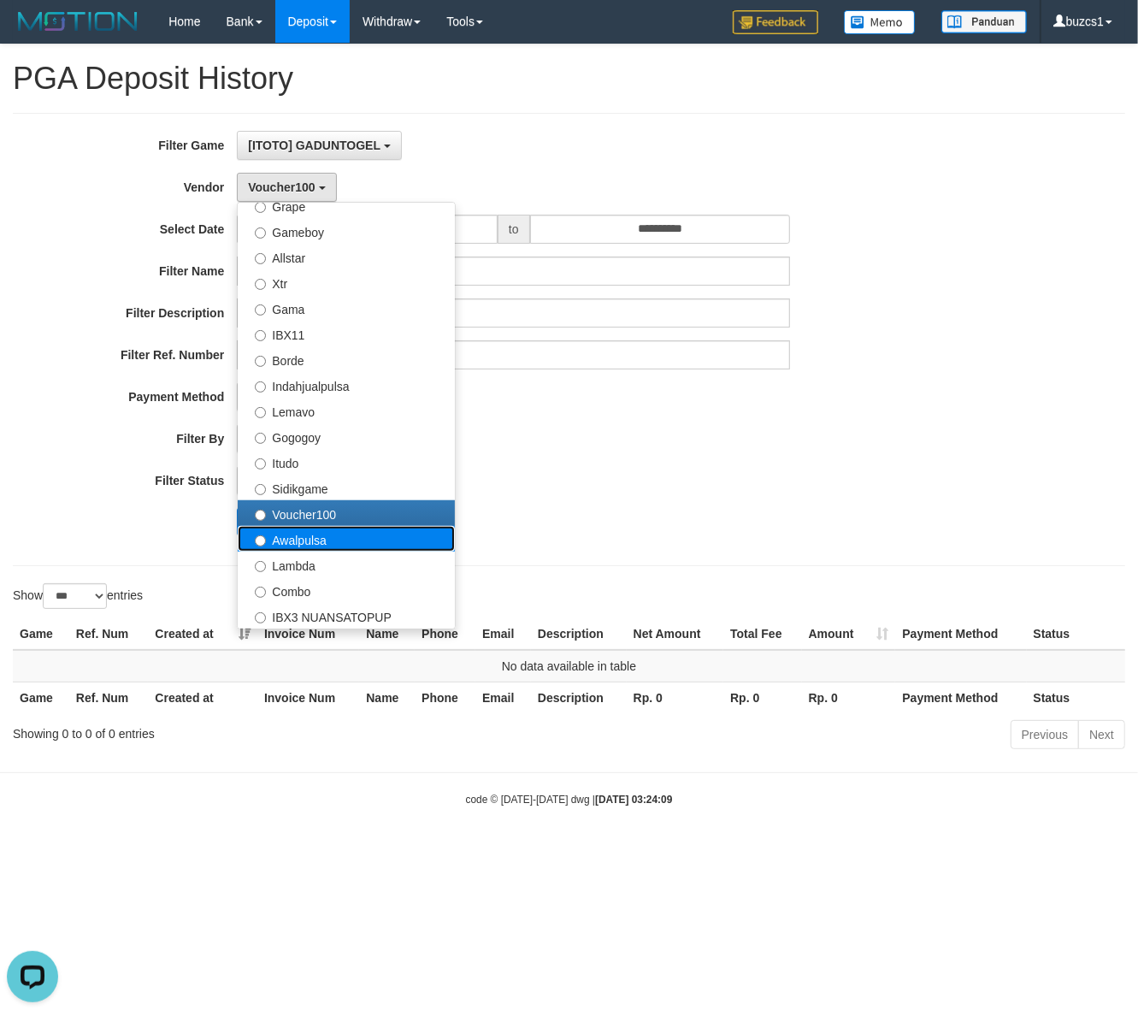
click at [304, 539] on label "Awalpulsa" at bounding box center [346, 539] width 217 height 26
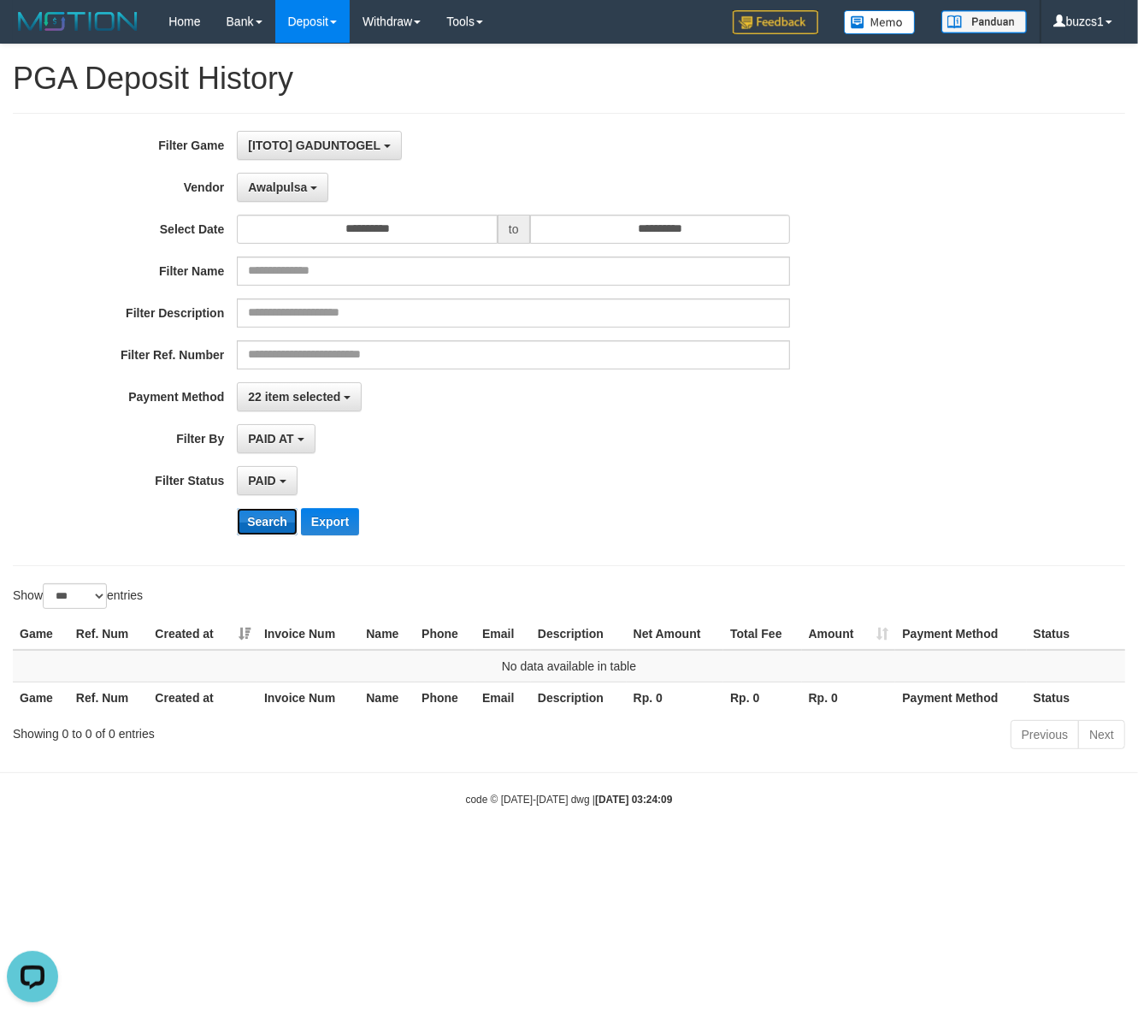
click at [259, 517] on button "Search" at bounding box center [267, 521] width 61 height 27
click at [253, 210] on div "**********" at bounding box center [474, 339] width 949 height 417
click at [254, 198] on button "Awalpulsa" at bounding box center [283, 187] width 92 height 29
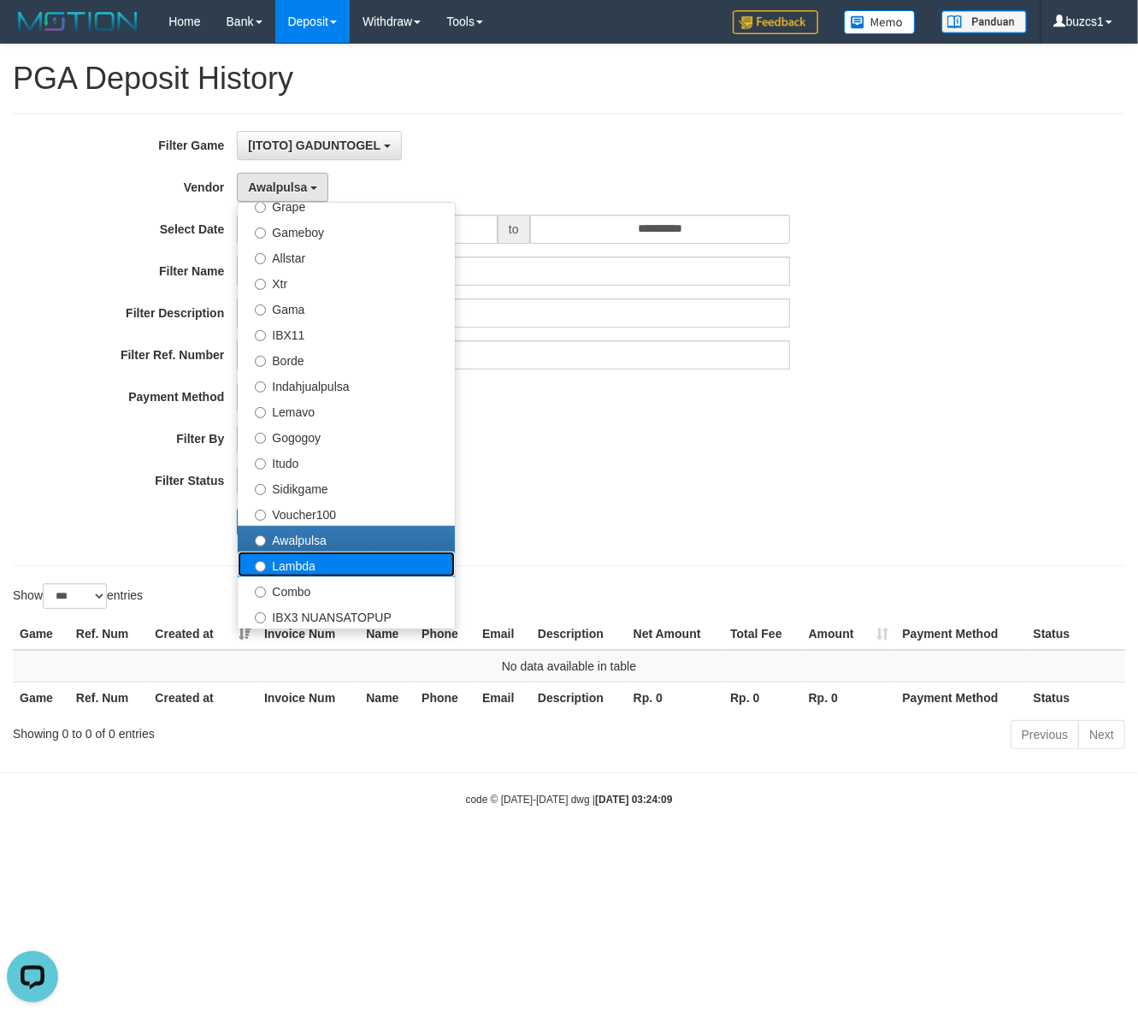
click at [288, 563] on label "Lambda" at bounding box center [346, 565] width 217 height 26
select select "**********"
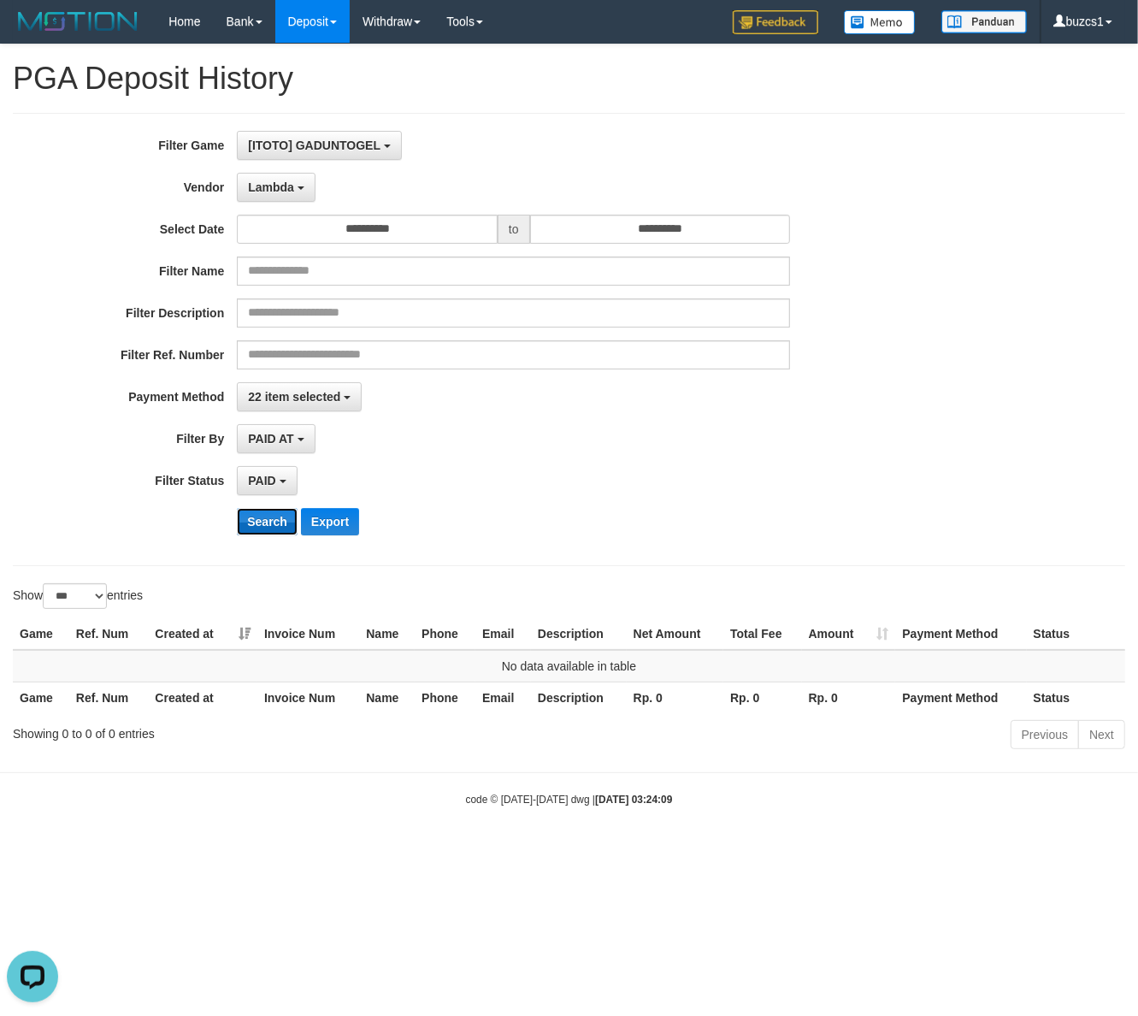
click at [257, 527] on button "Search" at bounding box center [267, 521] width 61 height 27
click at [271, 180] on button "Lambda" at bounding box center [276, 187] width 79 height 29
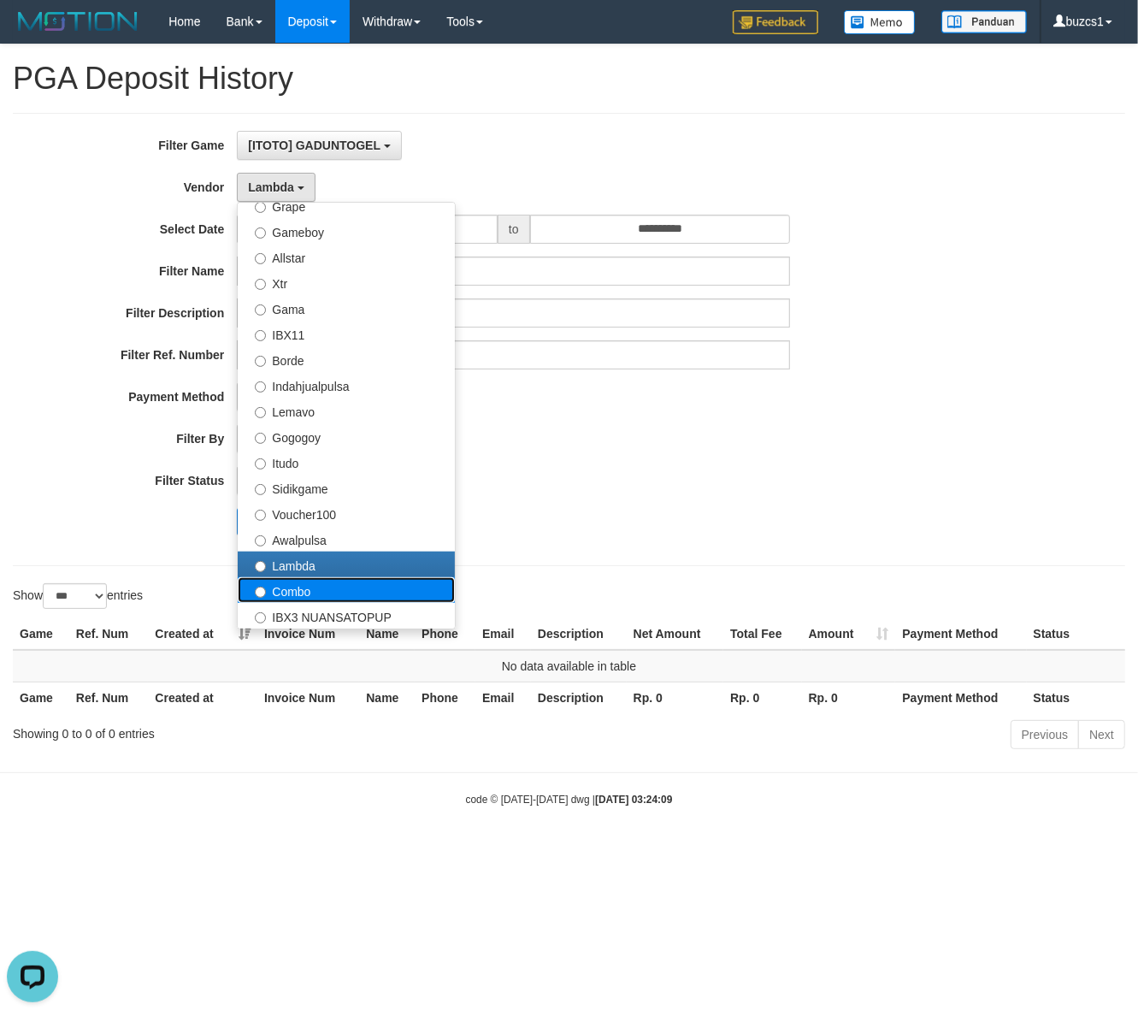
click at [299, 596] on label "Combo" at bounding box center [346, 590] width 217 height 26
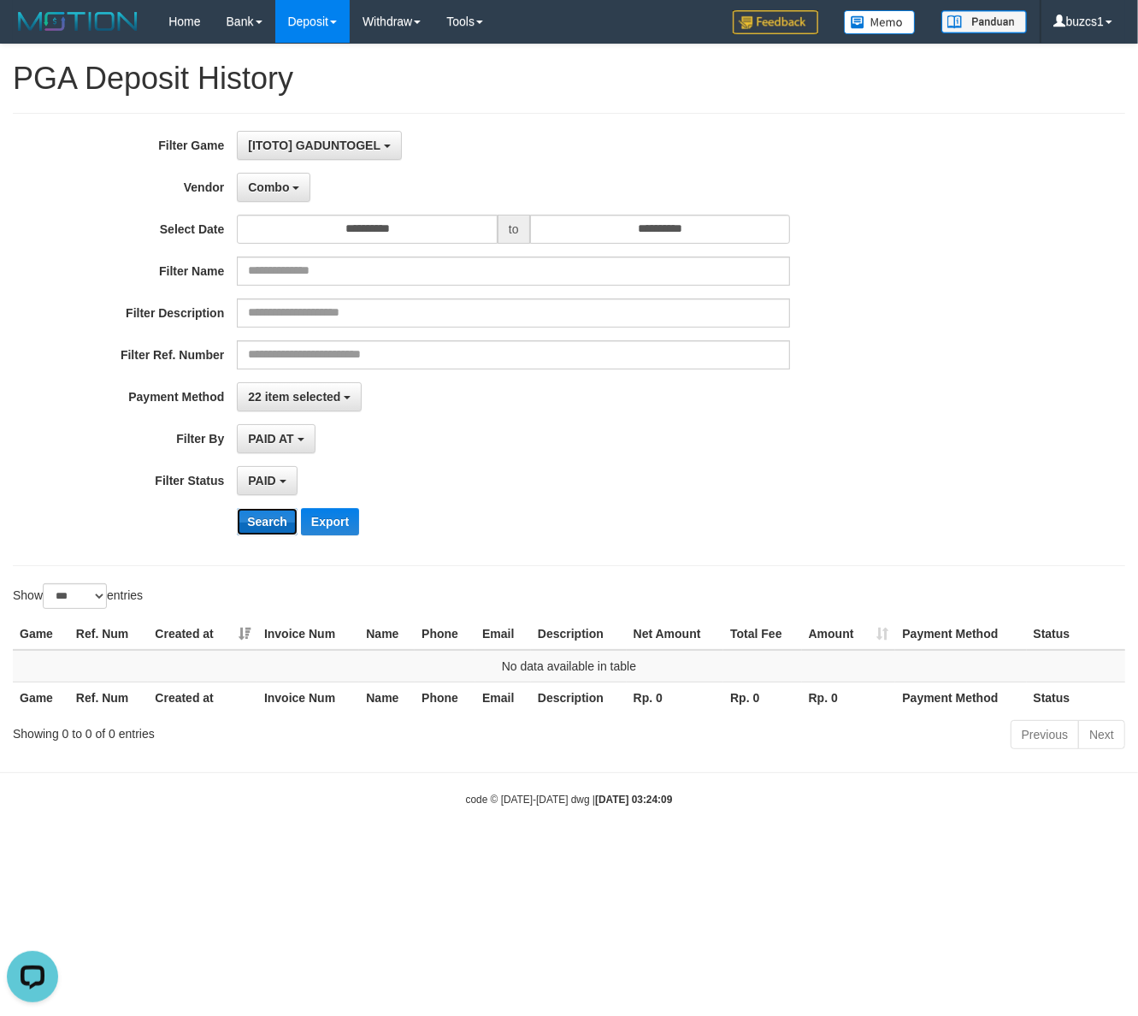
click at [276, 520] on button "Search" at bounding box center [267, 521] width 61 height 27
click at [270, 175] on button "Combo" at bounding box center [274, 187] width 74 height 29
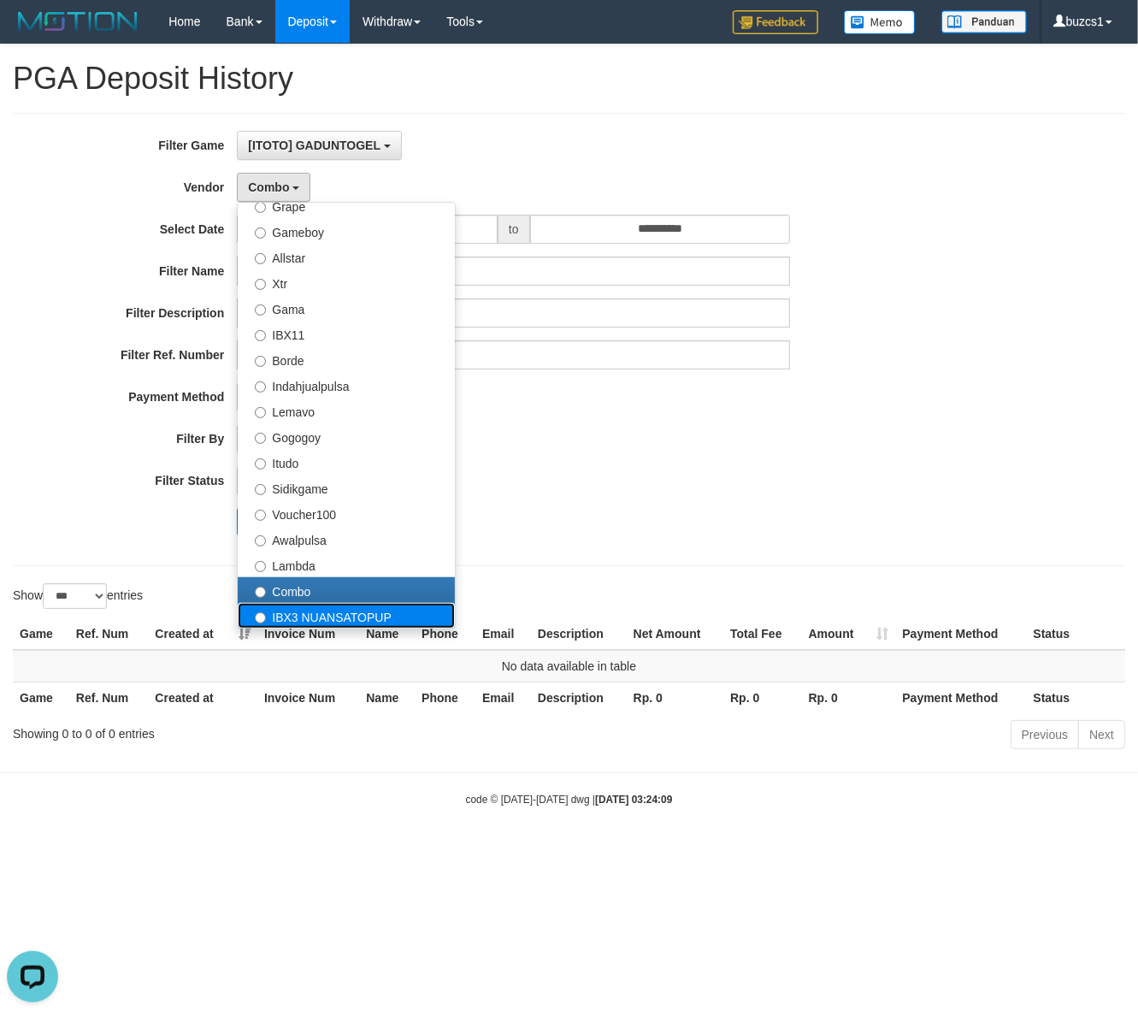
click at [312, 624] on label "IBX3 NUANSATOPUP" at bounding box center [346, 616] width 217 height 26
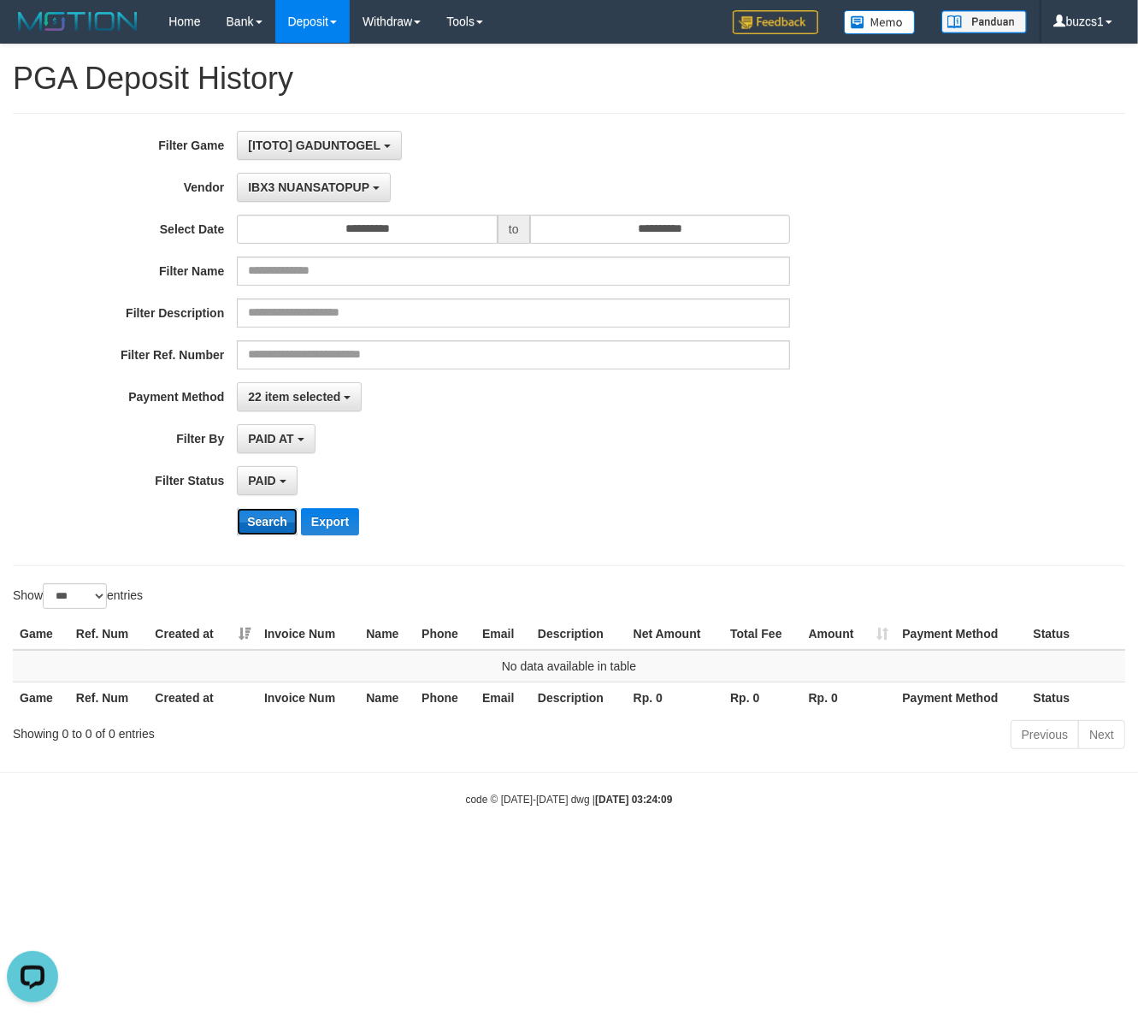
click at [252, 526] on button "Search" at bounding box center [267, 521] width 61 height 27
click at [250, 524] on button "Search" at bounding box center [267, 521] width 61 height 27
drag, startPoint x: 289, startPoint y: 197, endPoint x: 287, endPoint y: 241, distance: 44.5
click at [288, 195] on button "IBX3 NUANSATOPUP" at bounding box center [313, 187] width 153 height 29
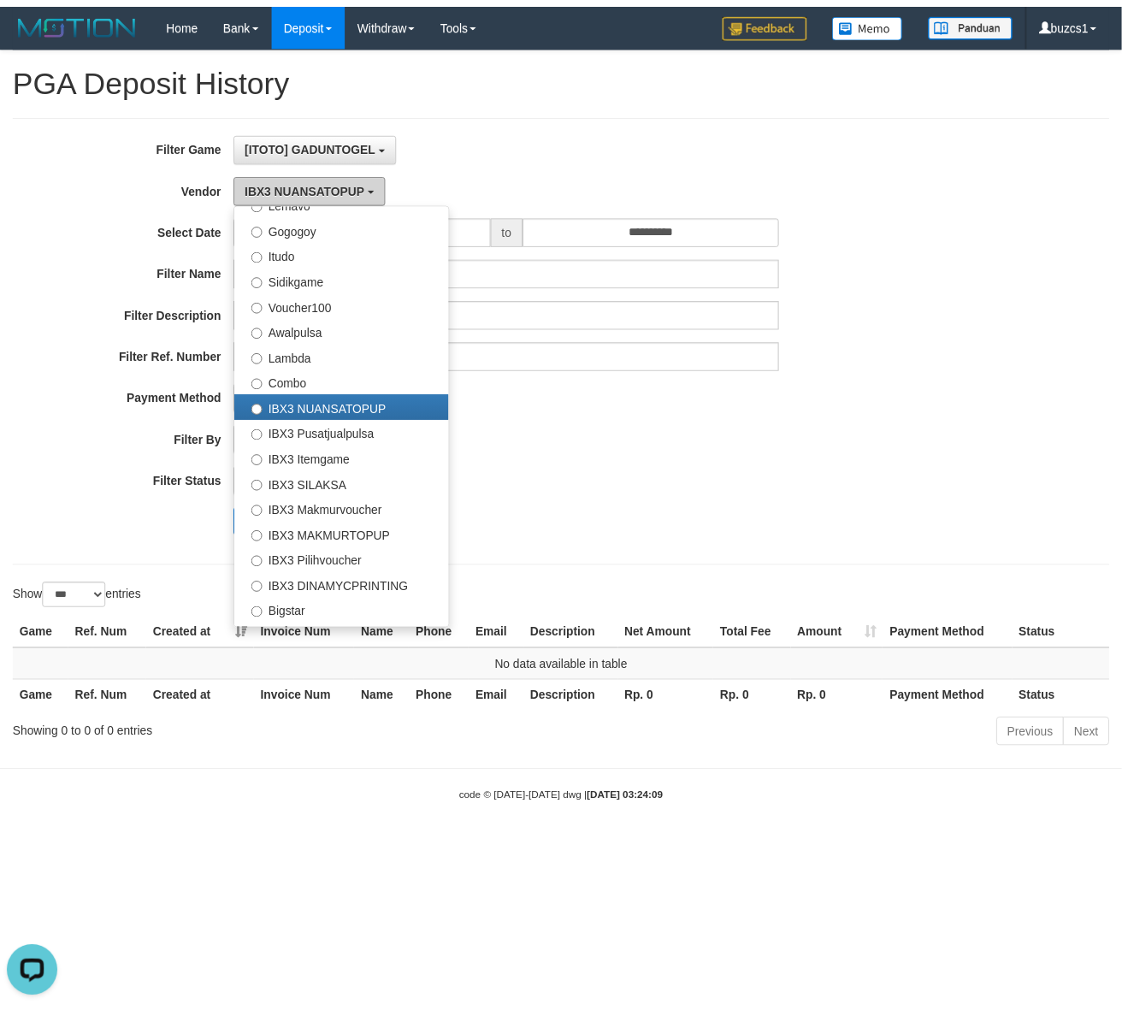
scroll to position [638, 0]
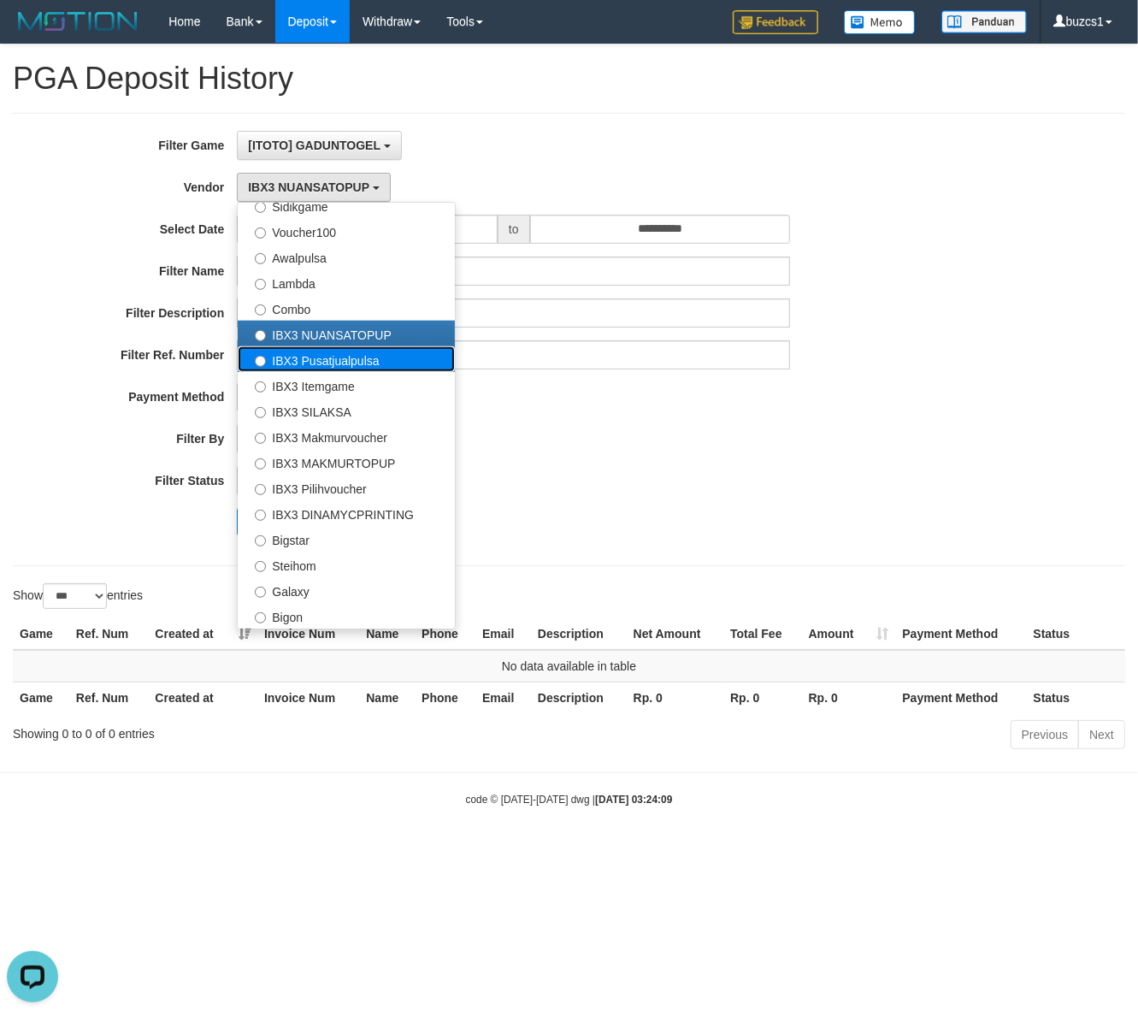
click at [317, 366] on label "IBX3 Pusatjualpulsa" at bounding box center [346, 359] width 217 height 26
select select "**********"
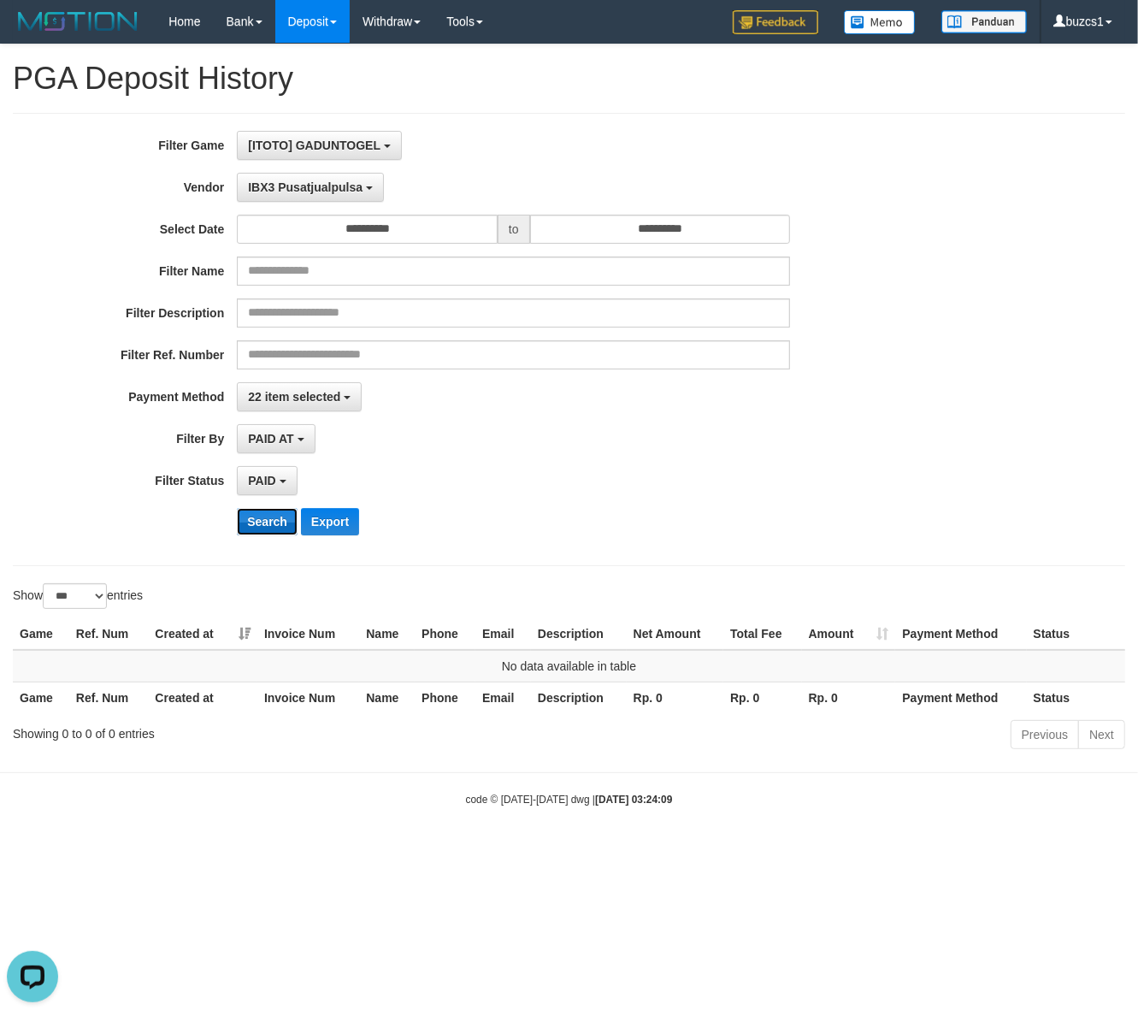
click at [253, 527] on button "Search" at bounding box center [267, 521] width 61 height 27
click at [272, 191] on span "IBX3 Pusatjualpulsa" at bounding box center [305, 187] width 115 height 14
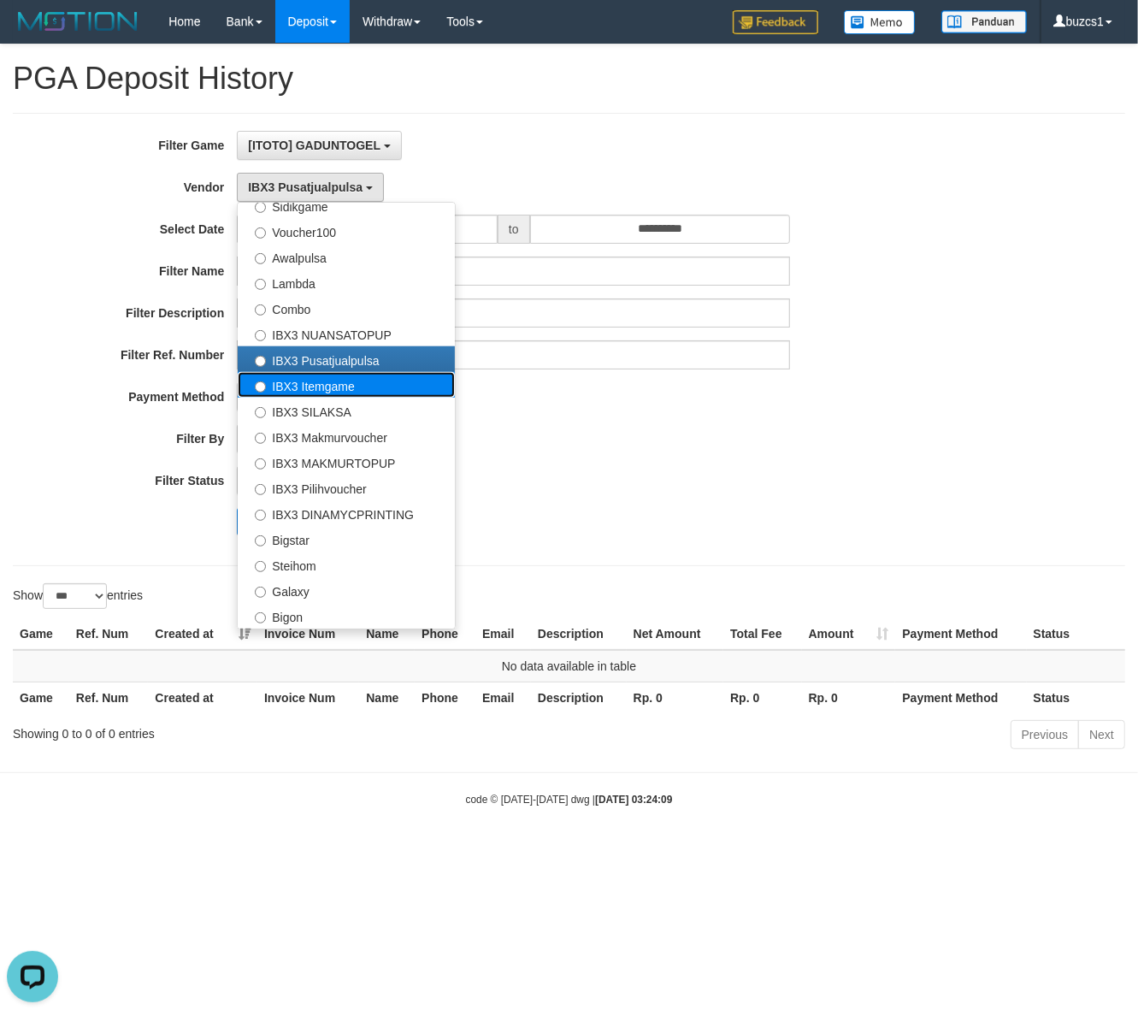
click at [313, 387] on label "IBX3 Itemgame" at bounding box center [346, 385] width 217 height 26
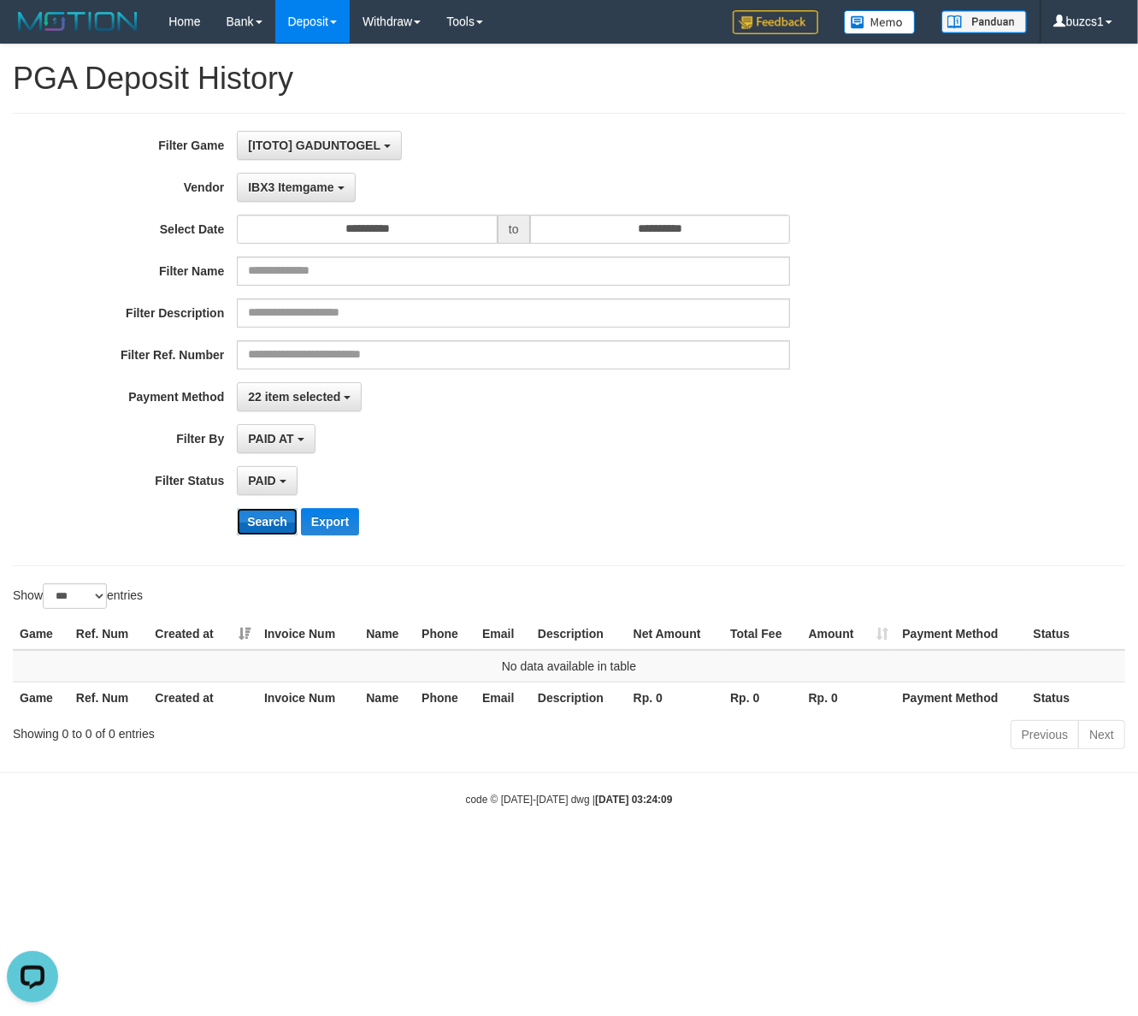
click at [270, 528] on button "Search" at bounding box center [267, 521] width 61 height 27
drag, startPoint x: 299, startPoint y: 180, endPoint x: 359, endPoint y: 382, distance: 210.5
click at [298, 180] on button "IBX3 Itemgame" at bounding box center [296, 187] width 118 height 29
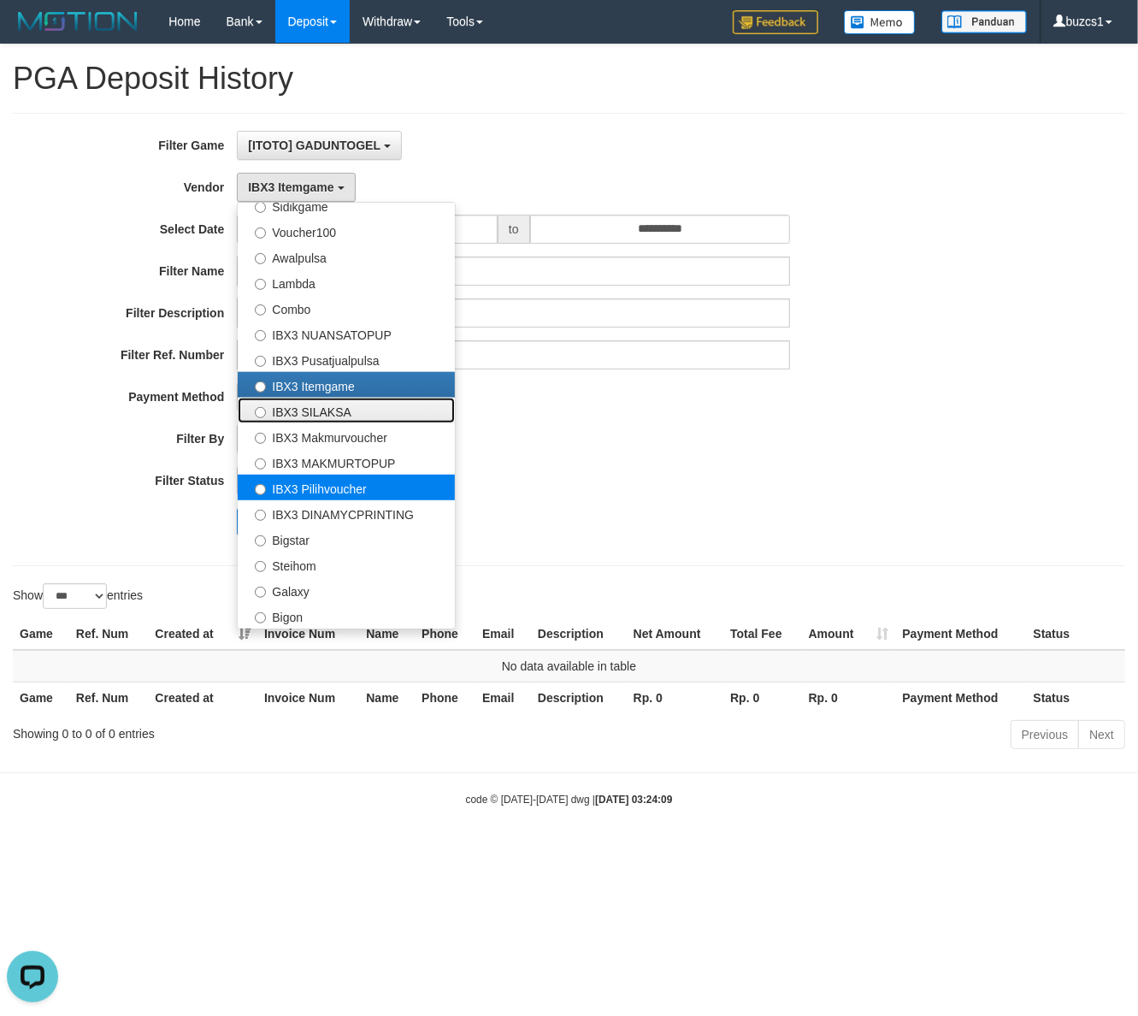
drag, startPoint x: 308, startPoint y: 415, endPoint x: 289, endPoint y: 477, distance: 65.2
click at [305, 419] on label "IBX3 SILAKSA" at bounding box center [346, 411] width 217 height 26
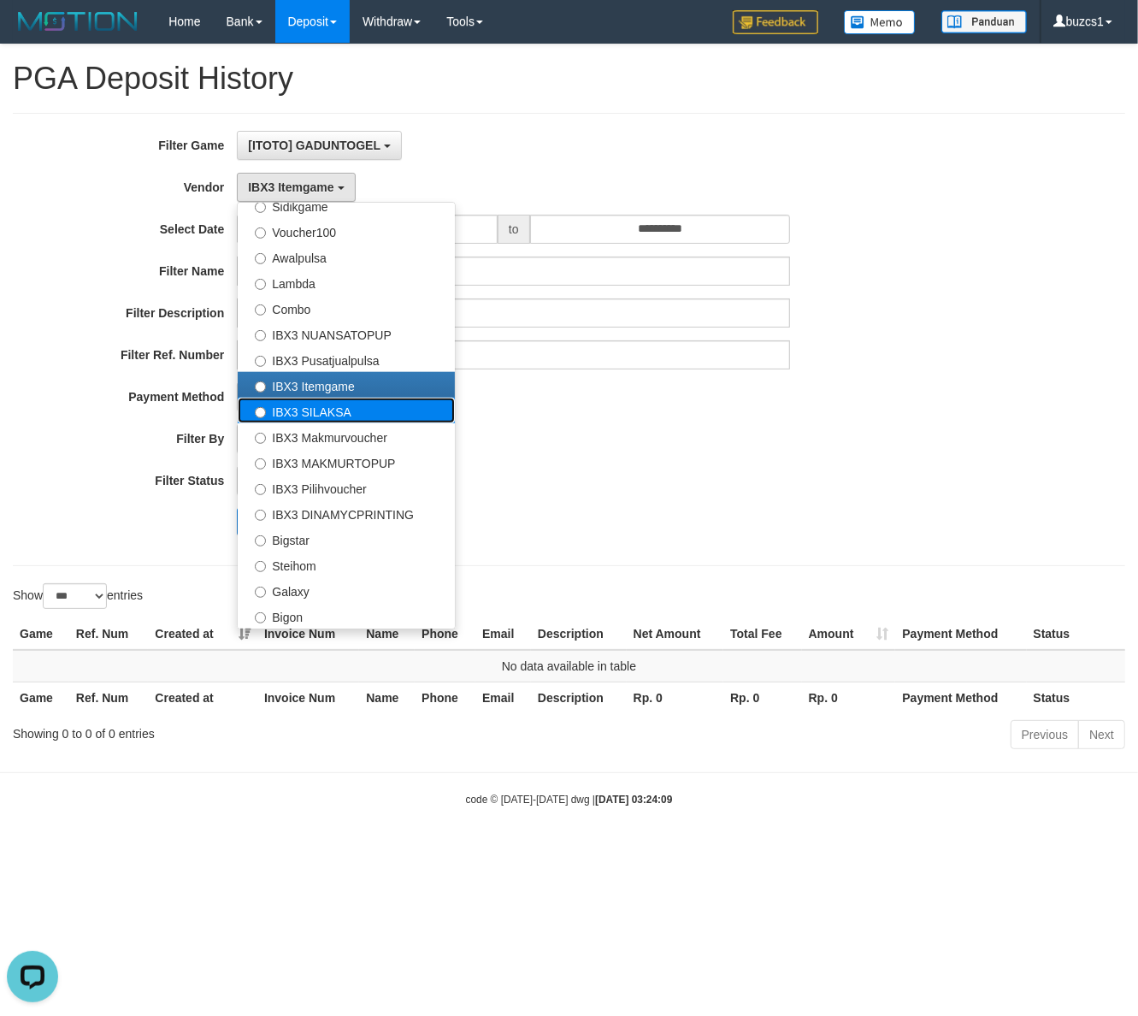
click at [328, 411] on label "IBX3 SILAKSA" at bounding box center [346, 411] width 217 height 26
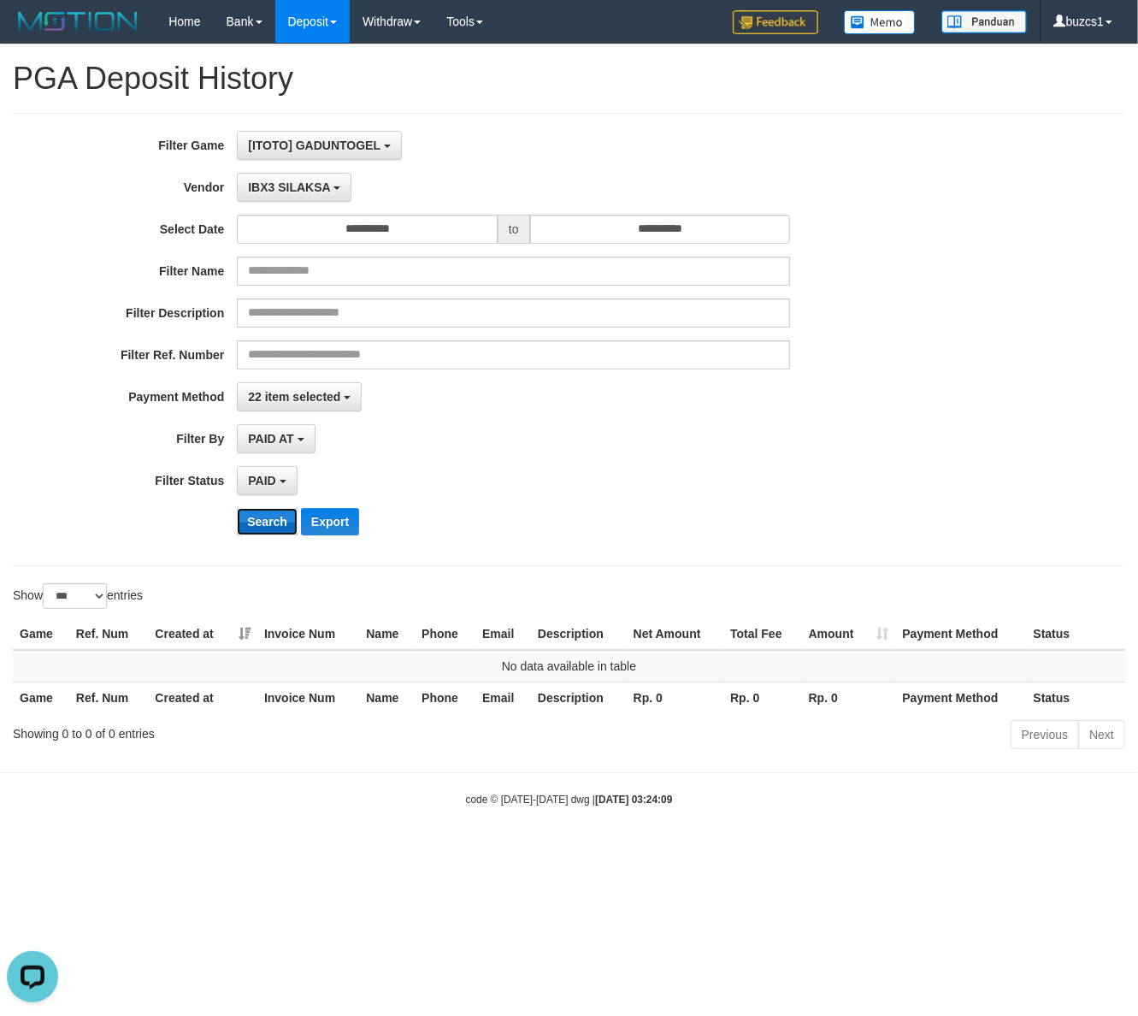
click at [257, 523] on button "Search" at bounding box center [267, 521] width 61 height 27
click at [289, 185] on span "IBX3 SILAKSA" at bounding box center [289, 187] width 82 height 14
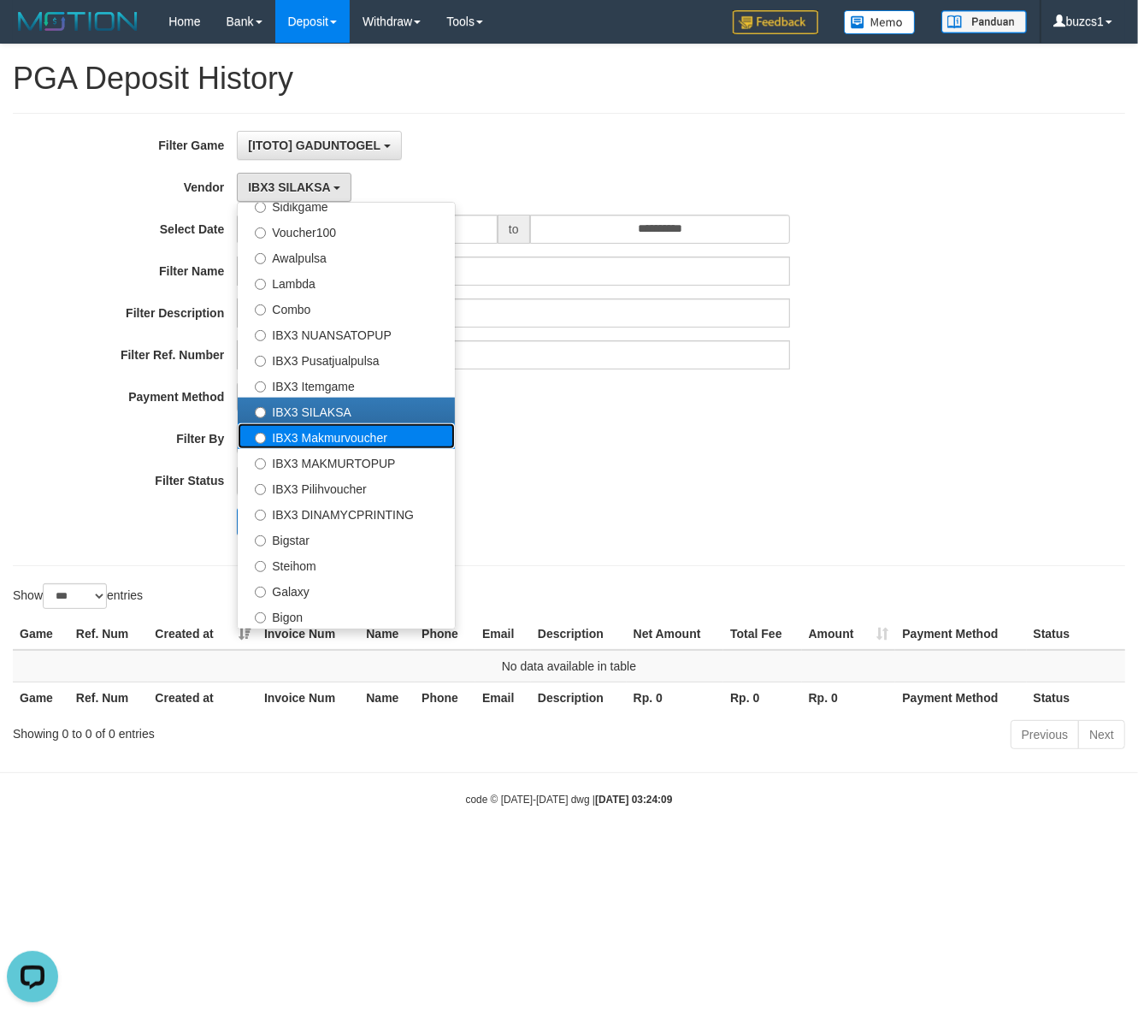
click at [321, 436] on label "IBX3 Makmurvoucher" at bounding box center [346, 436] width 217 height 26
select select "**********"
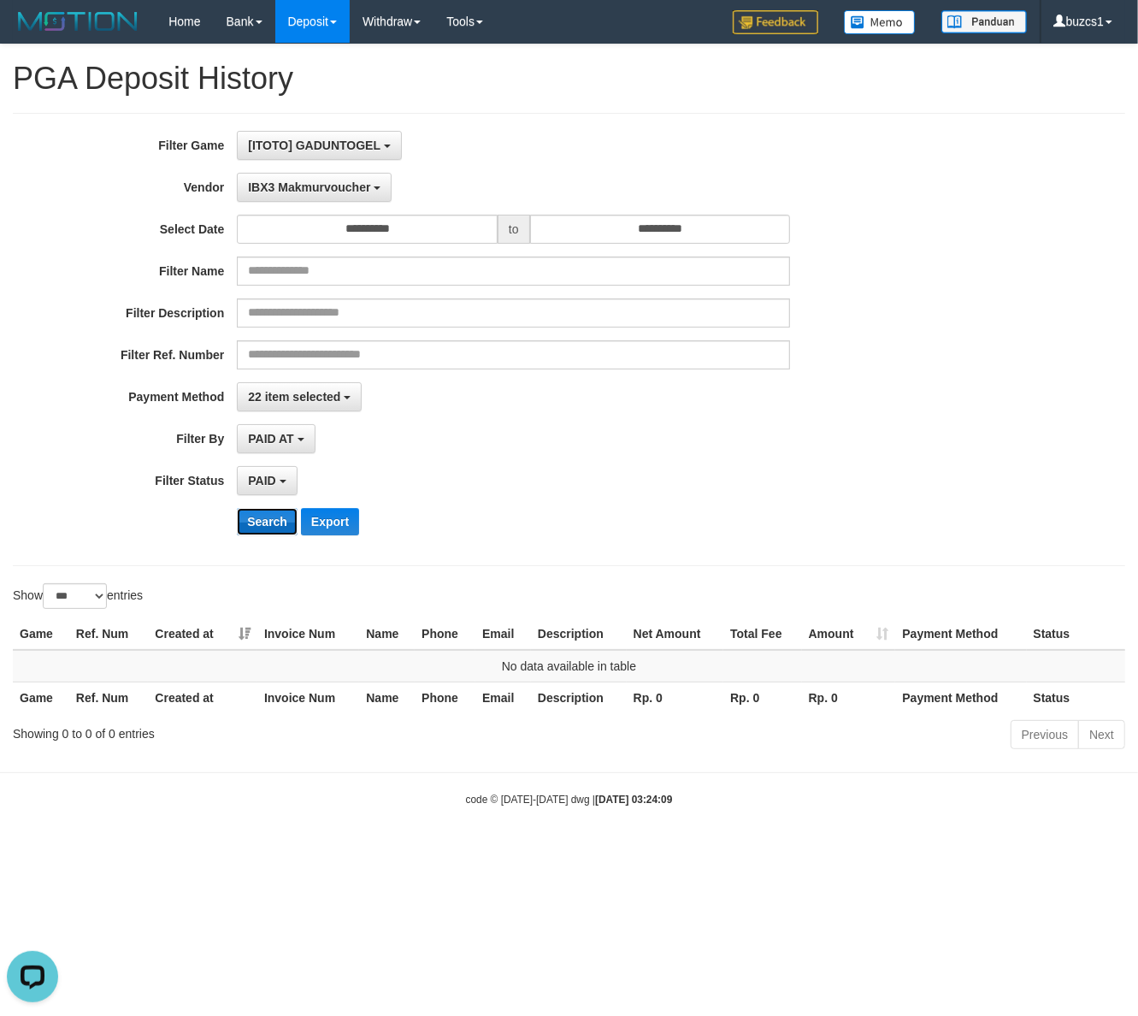
click at [259, 528] on button "Search" at bounding box center [267, 521] width 61 height 27
click at [293, 182] on span "IBX3 Makmurvoucher" at bounding box center [309, 187] width 122 height 14
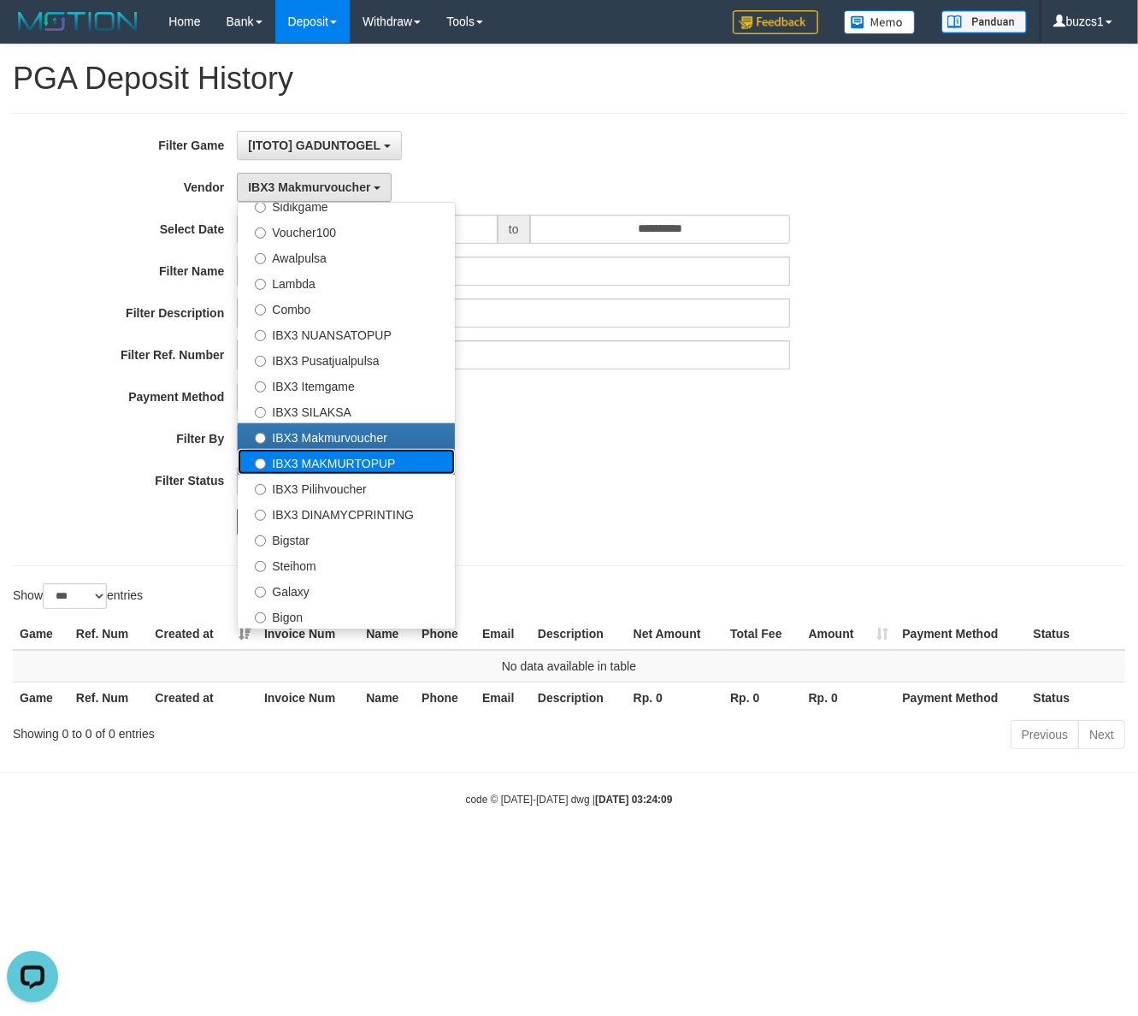
click at [319, 464] on label "IBX3 MAKMURTOPUP" at bounding box center [346, 462] width 217 height 26
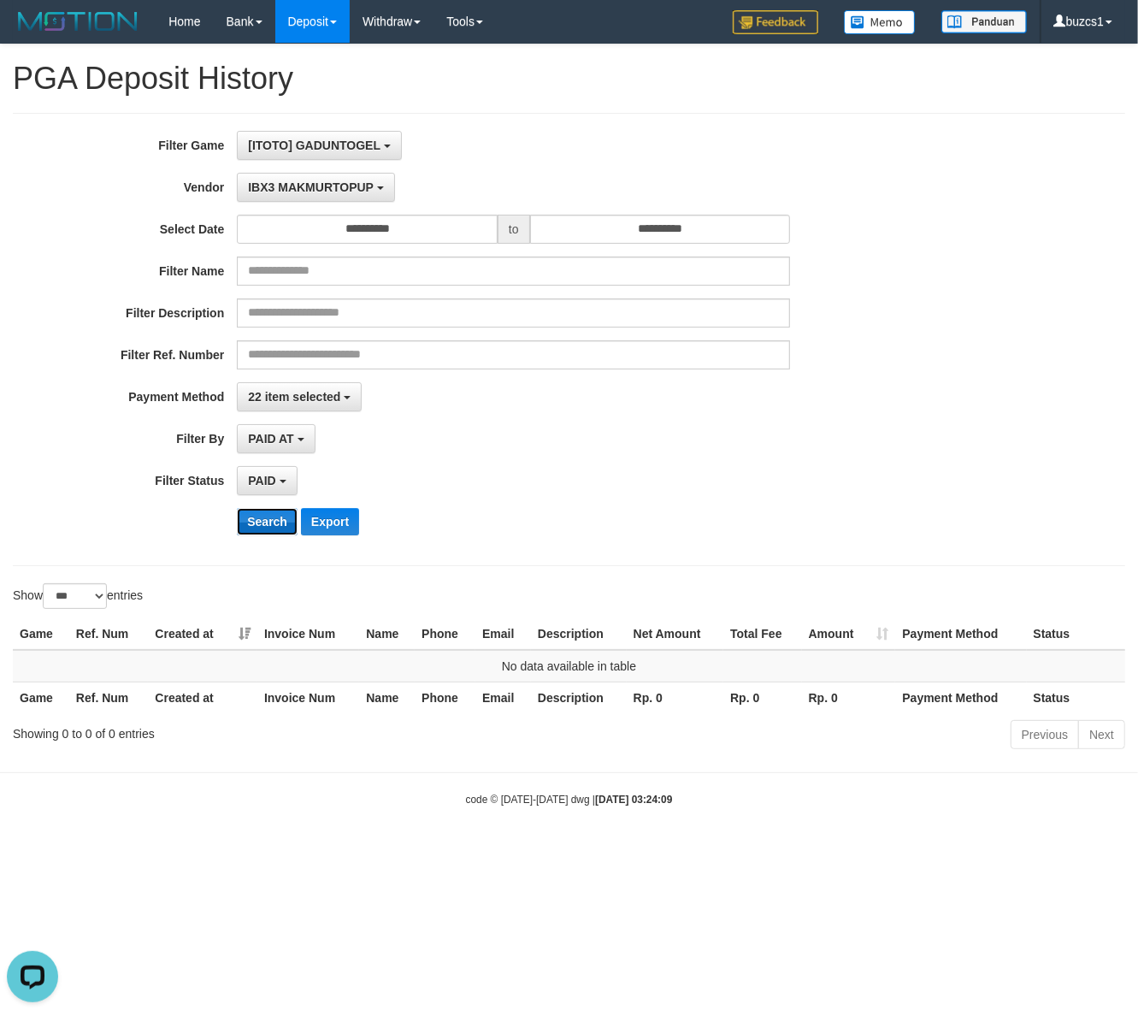
click at [268, 527] on button "Search" at bounding box center [267, 521] width 61 height 27
click at [293, 191] on span "IBX3 MAKMURTOPUP" at bounding box center [311, 187] width 126 height 14
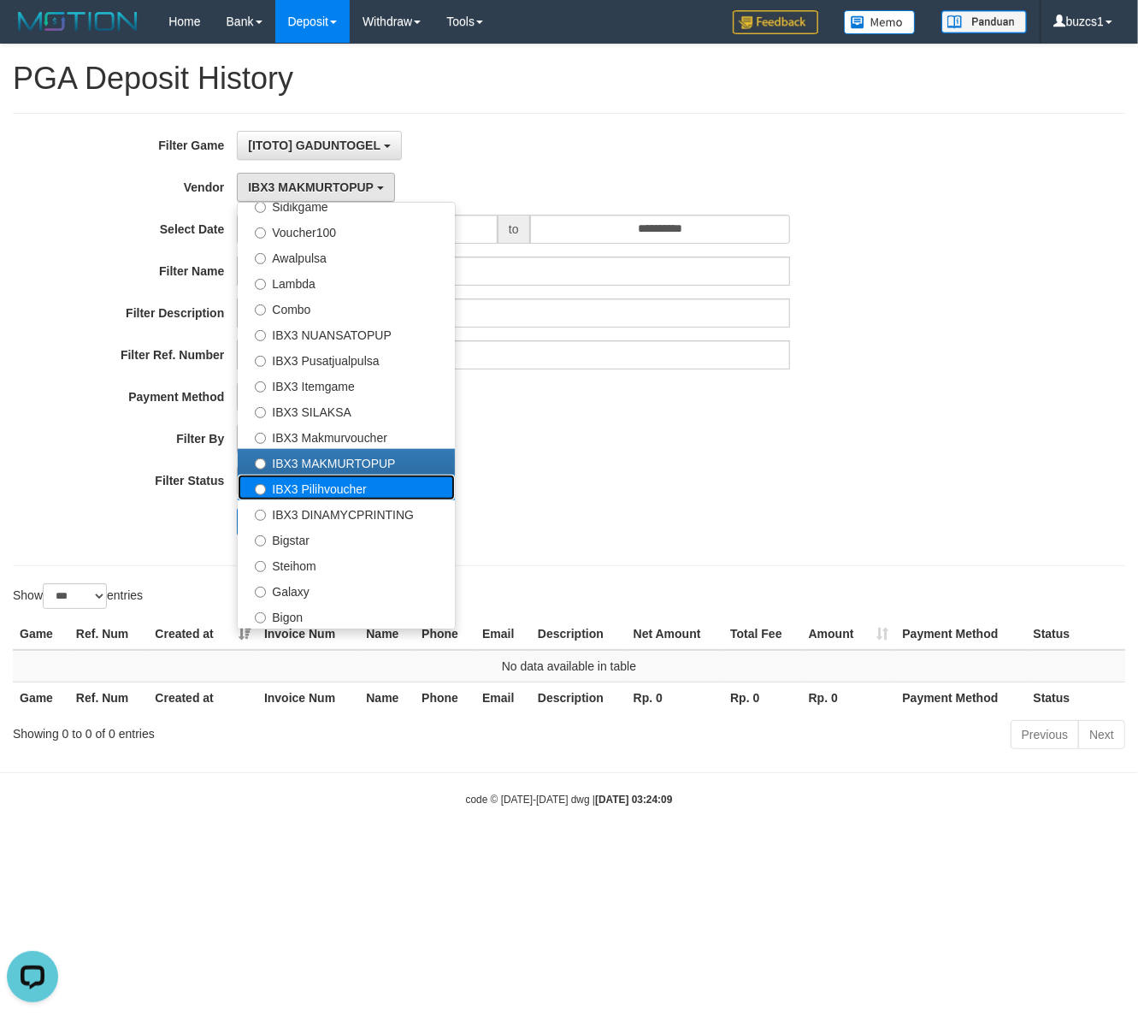
click at [304, 489] on label "IBX3 Pilihvoucher" at bounding box center [346, 488] width 217 height 26
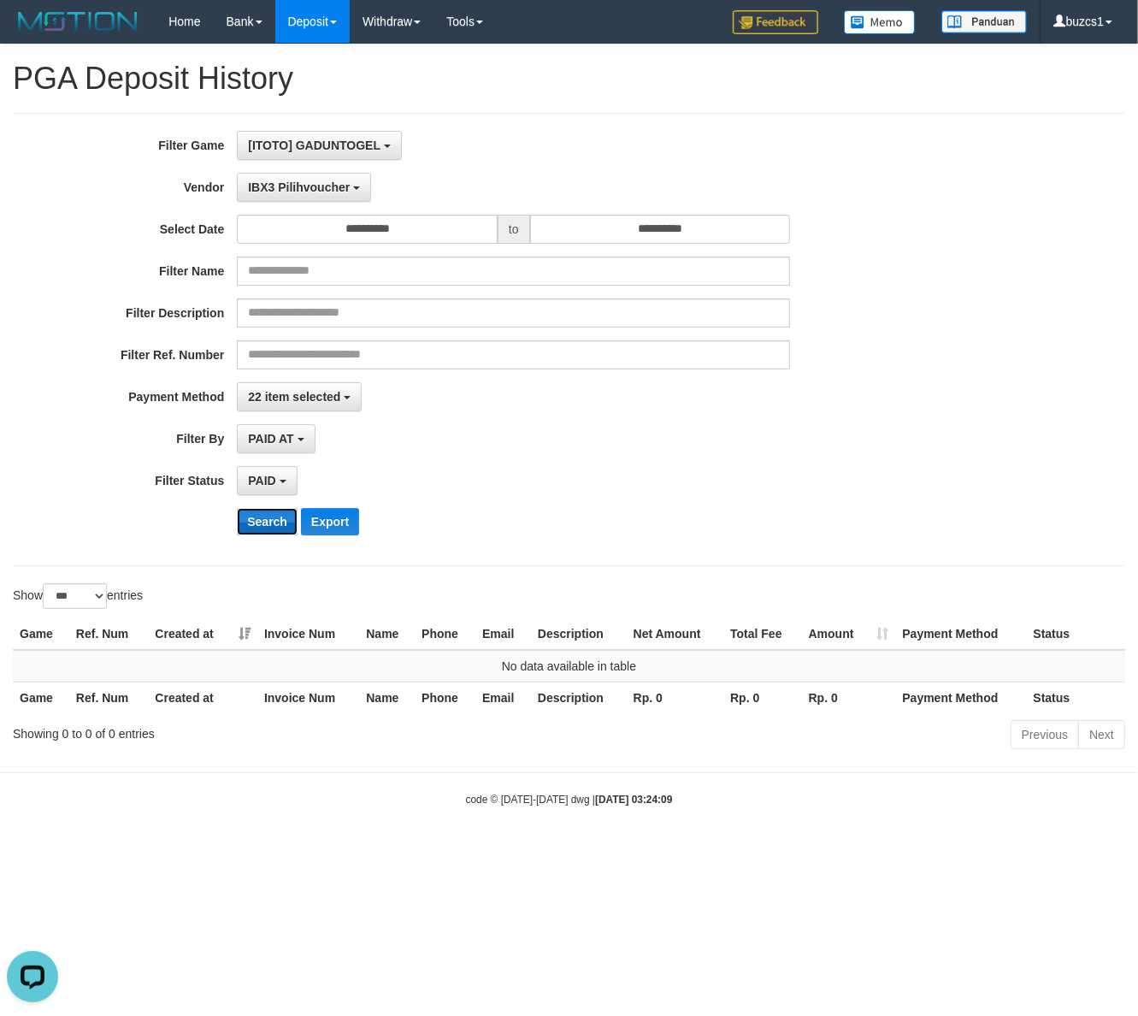
click at [270, 520] on button "Search" at bounding box center [267, 521] width 61 height 27
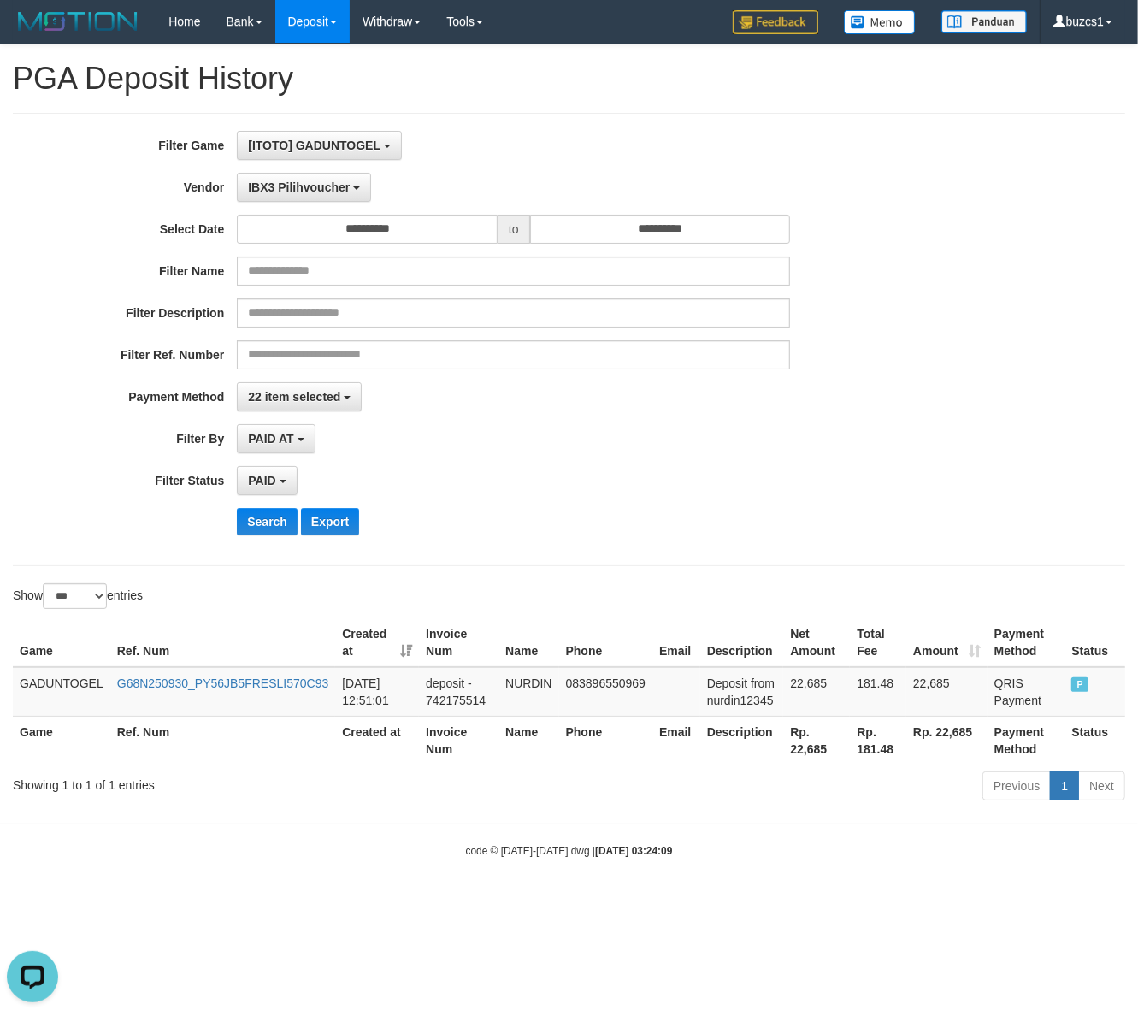
click at [251, 547] on div "**********" at bounding box center [474, 339] width 949 height 417
click at [275, 539] on div "**********" at bounding box center [474, 339] width 949 height 417
click at [248, 500] on div "**********" at bounding box center [474, 339] width 949 height 417
click at [271, 529] on button "Search" at bounding box center [267, 521] width 61 height 27
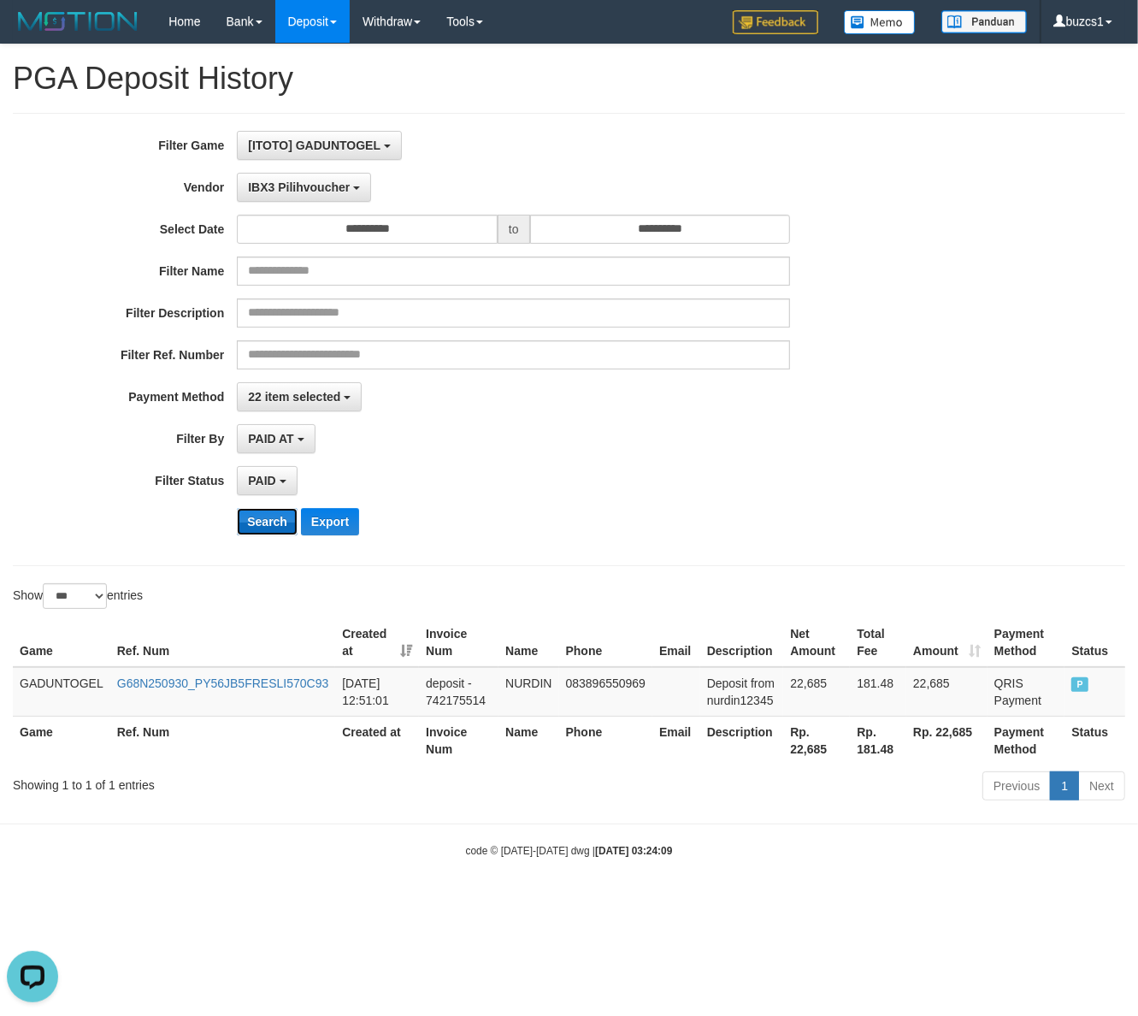
click at [271, 529] on button "Search" at bounding box center [267, 521] width 61 height 27
drag, startPoint x: 284, startPoint y: 197, endPoint x: 284, endPoint y: 185, distance: 12.0
click at [284, 186] on button "IBX3 Pilihvoucher" at bounding box center [304, 187] width 134 height 29
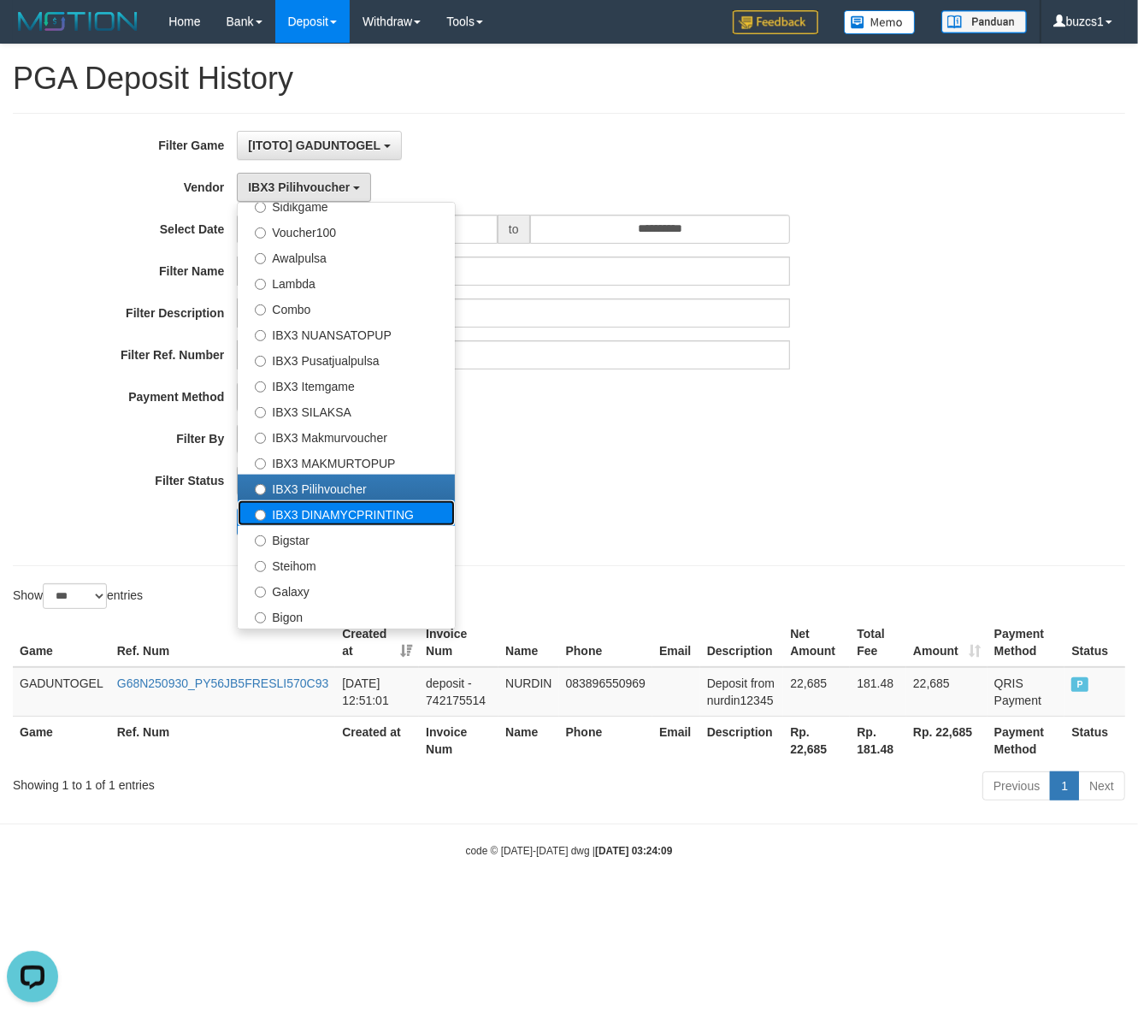
click at [318, 511] on label "IBX3 DINAMYCPRINTING" at bounding box center [346, 513] width 217 height 26
select select "**********"
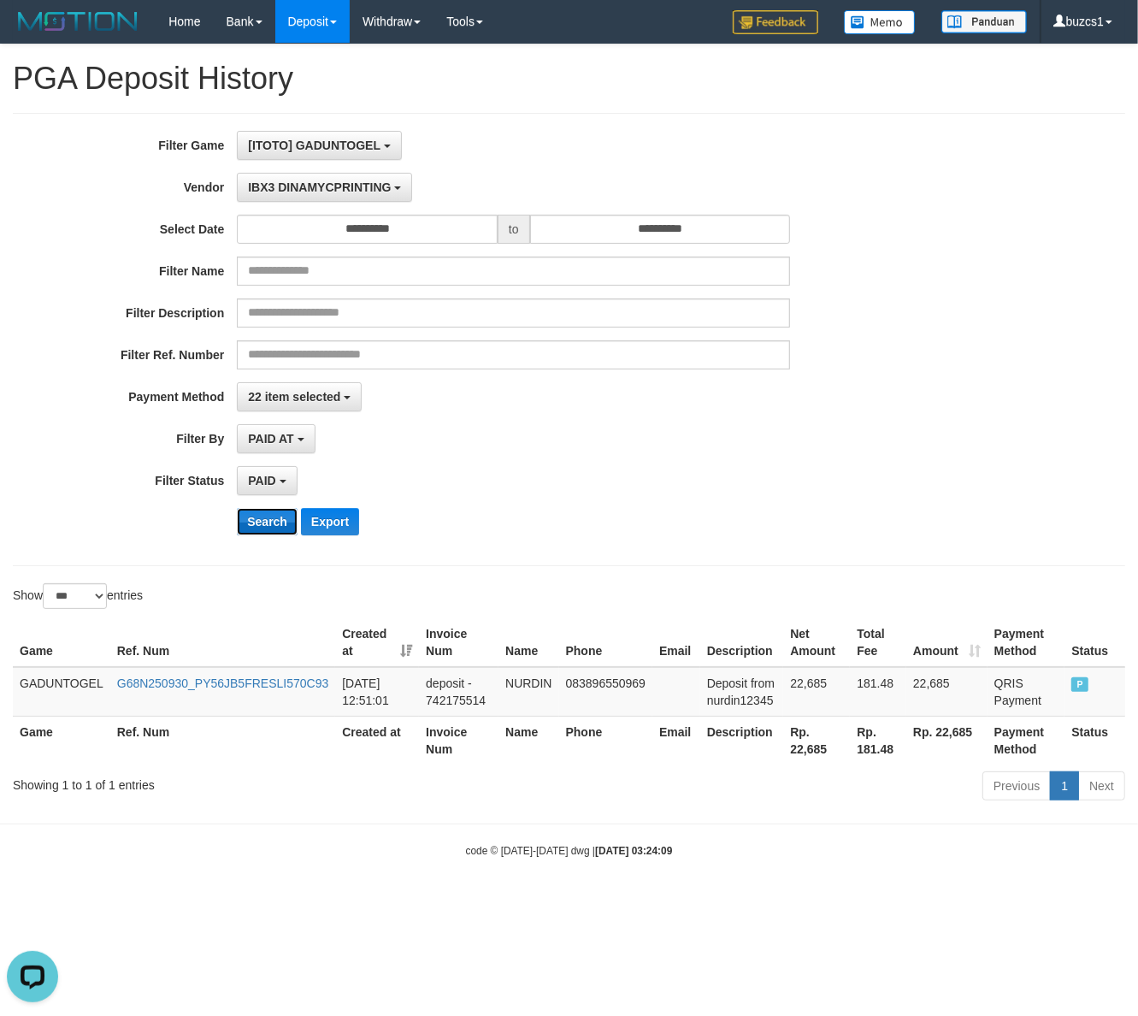
click at [254, 514] on button "Search" at bounding box center [267, 521] width 61 height 27
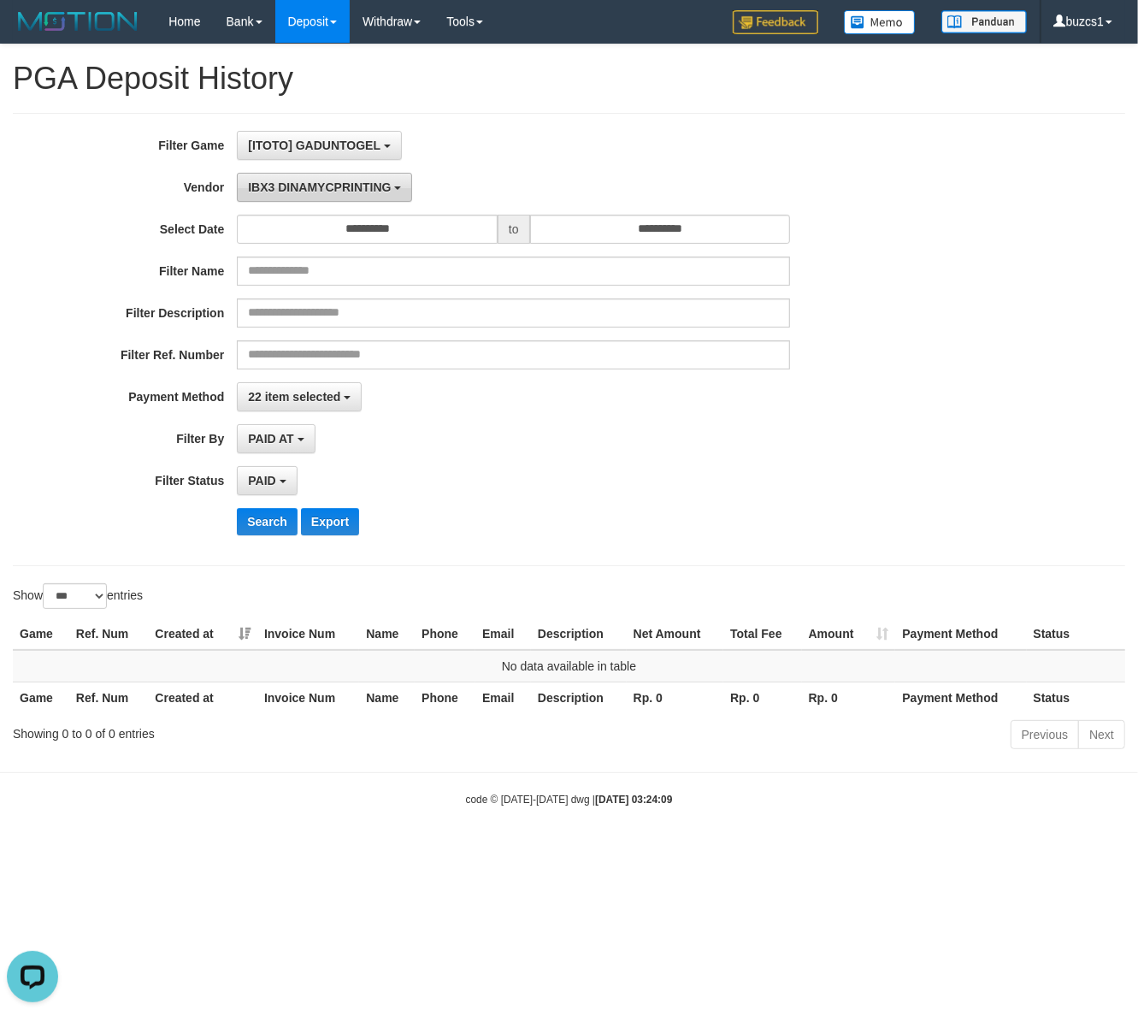
click at [288, 180] on button "IBX3 DINAMYCPRINTING" at bounding box center [324, 187] width 175 height 29
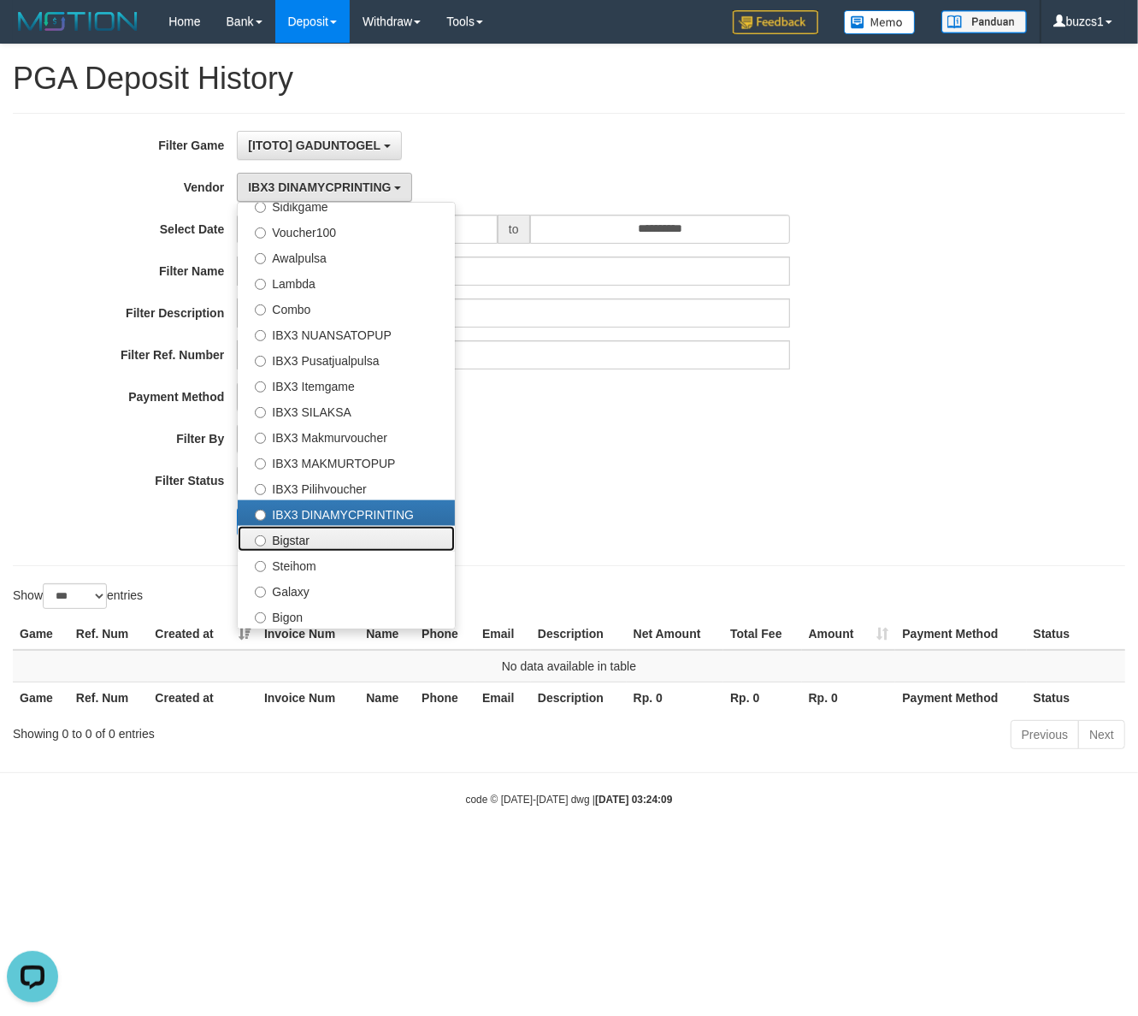
click at [304, 541] on label "Bigstar" at bounding box center [346, 539] width 217 height 26
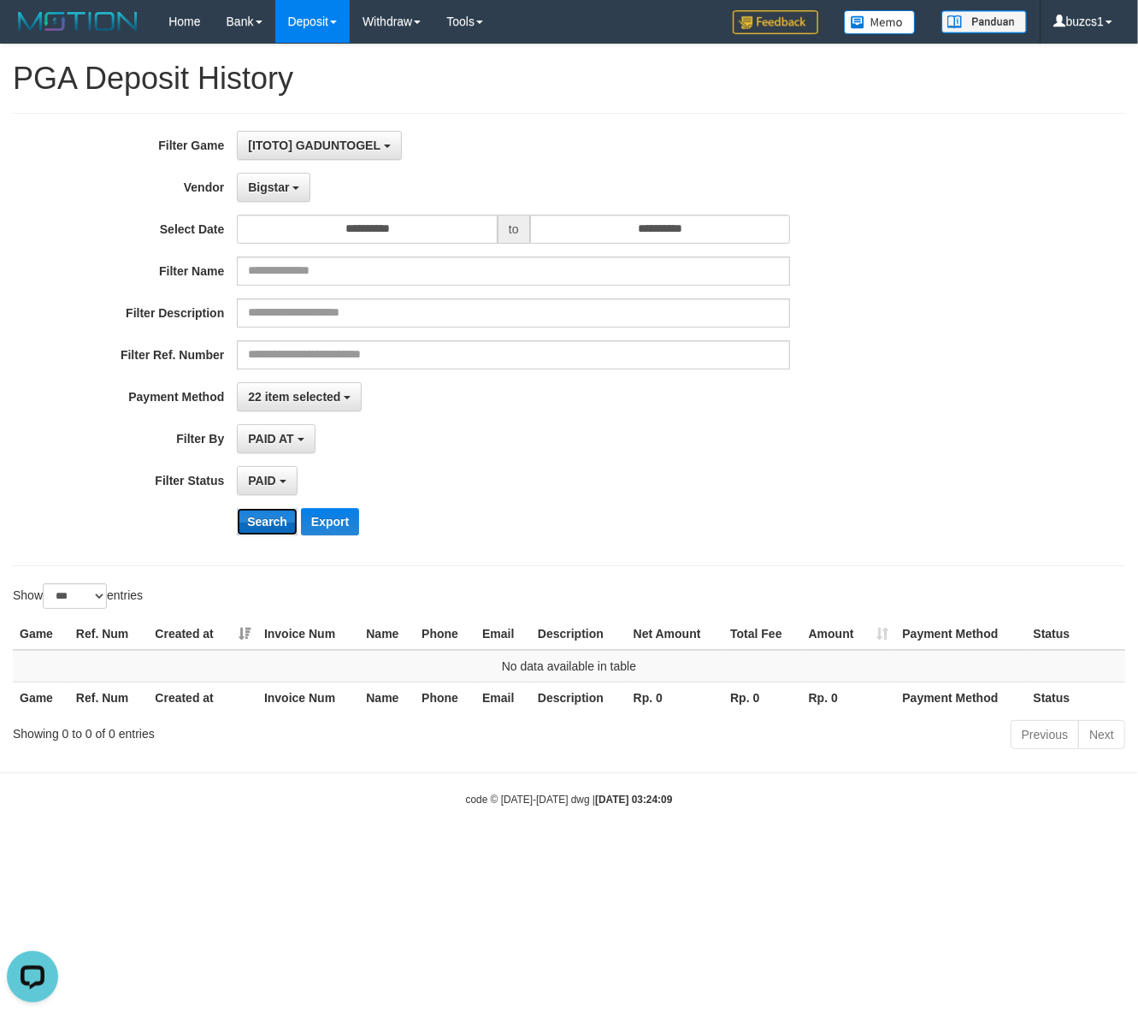
click at [270, 518] on button "Search" at bounding box center [267, 521] width 61 height 27
click at [268, 185] on span "Bigstar" at bounding box center [268, 187] width 41 height 14
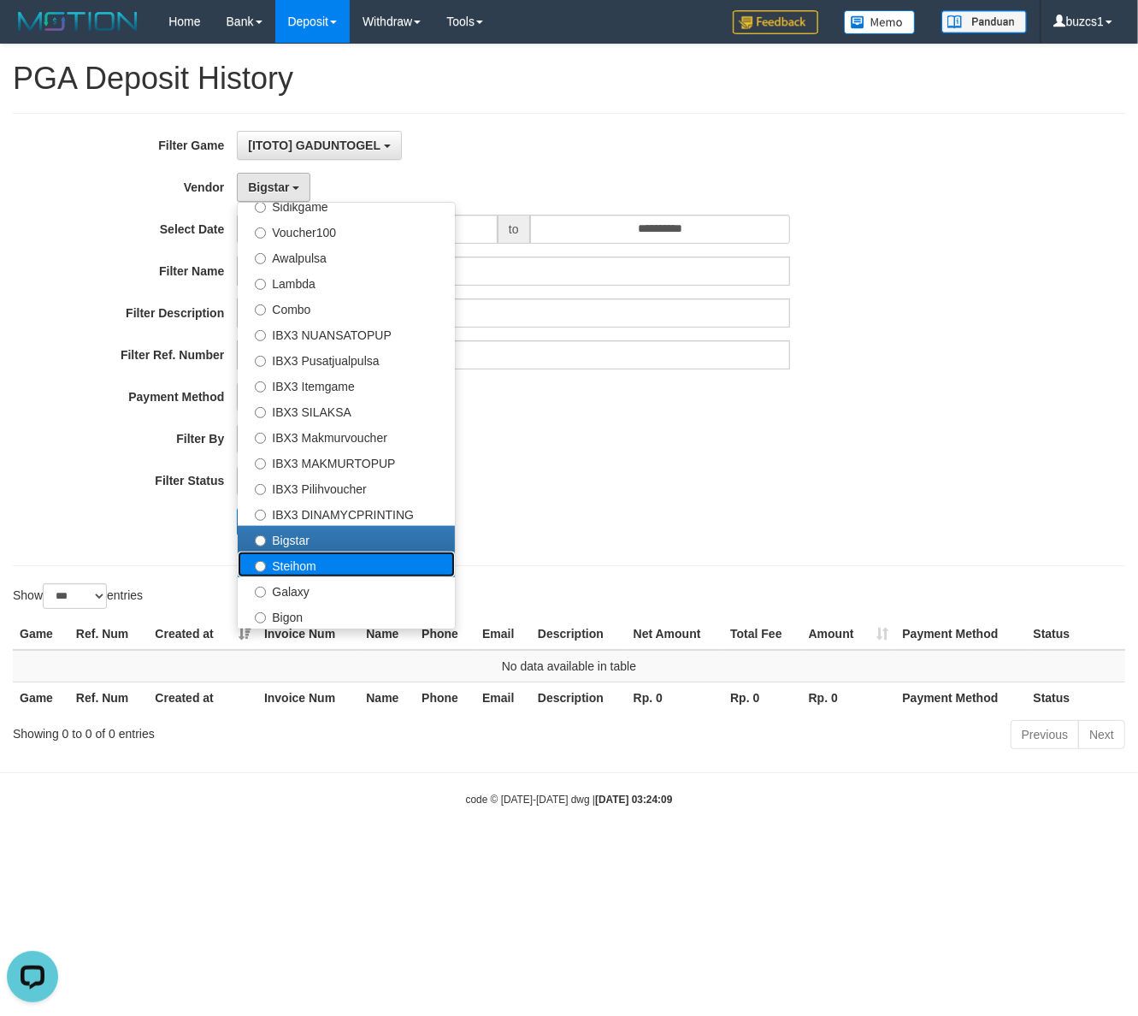
click at [298, 566] on label "Steihom" at bounding box center [346, 565] width 217 height 26
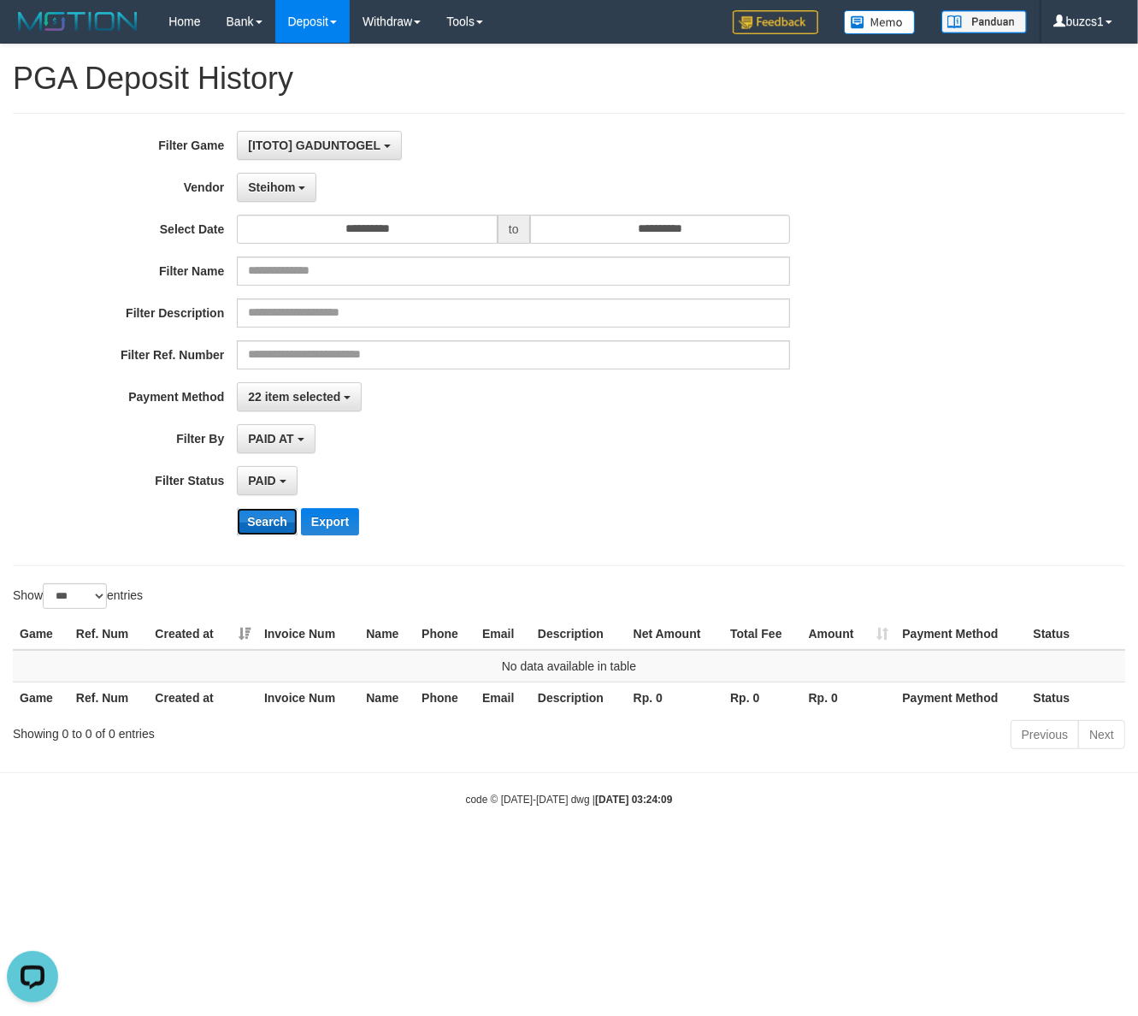
click at [271, 524] on button "Search" at bounding box center [267, 521] width 61 height 27
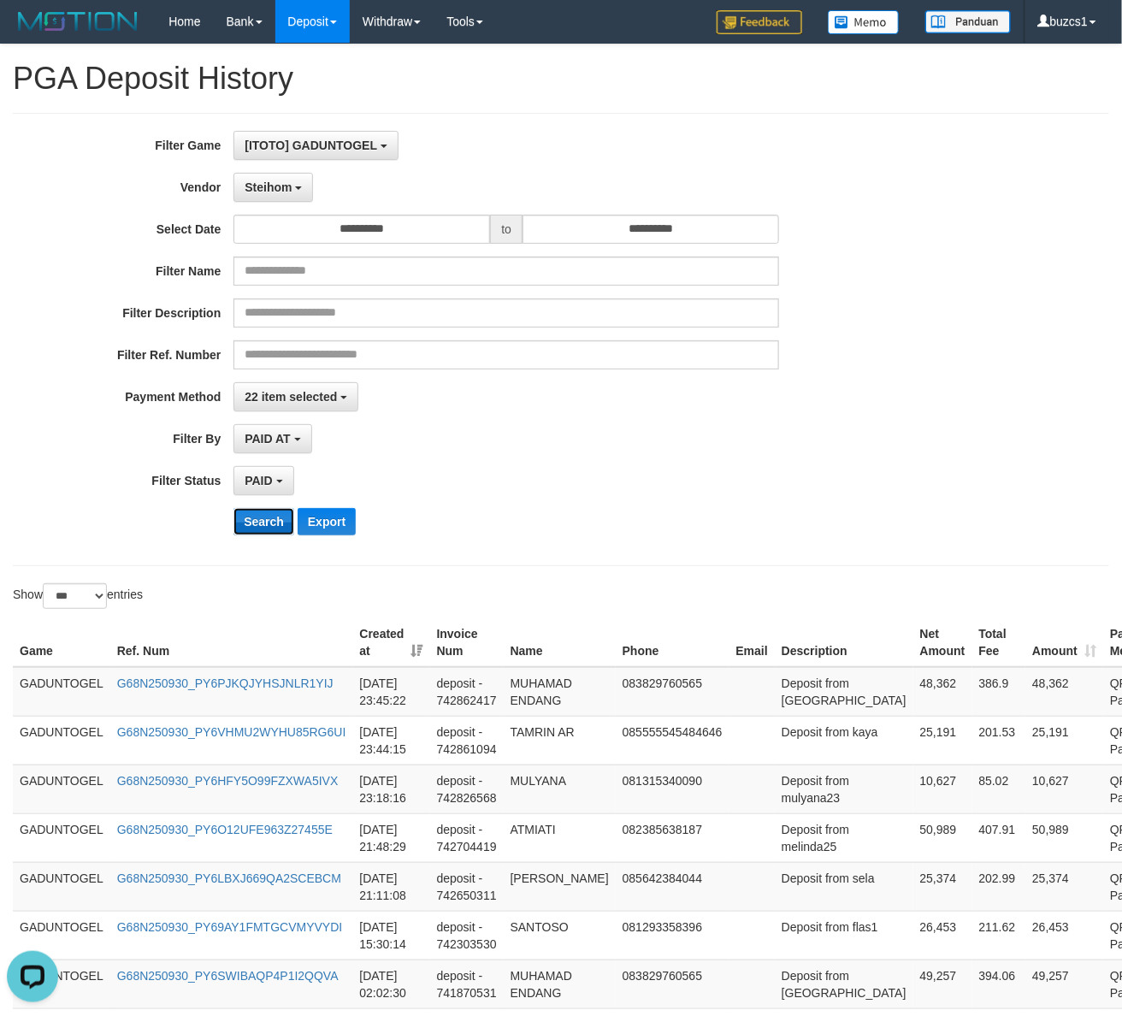
click at [271, 523] on button "Search" at bounding box center [263, 521] width 61 height 27
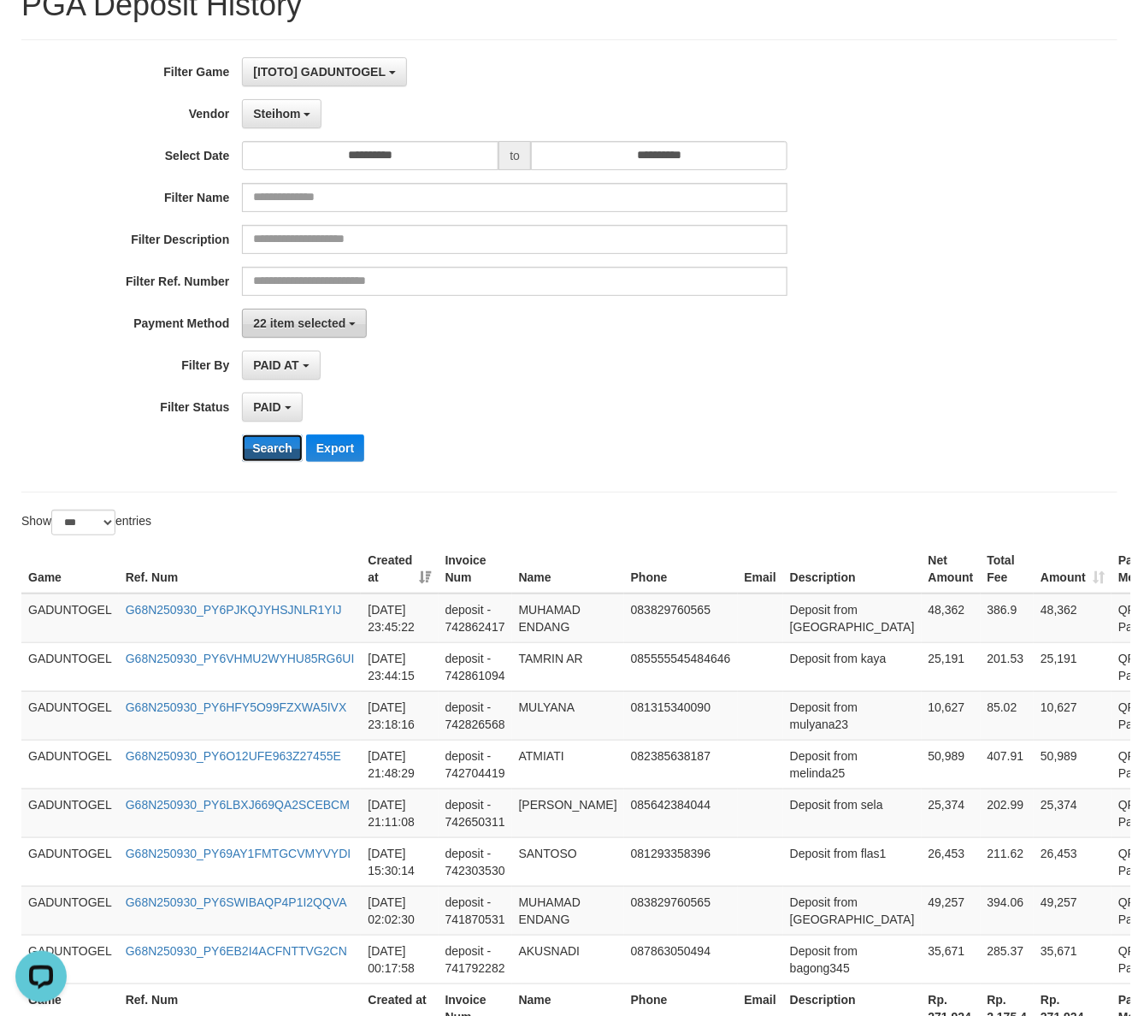
scroll to position [0, 0]
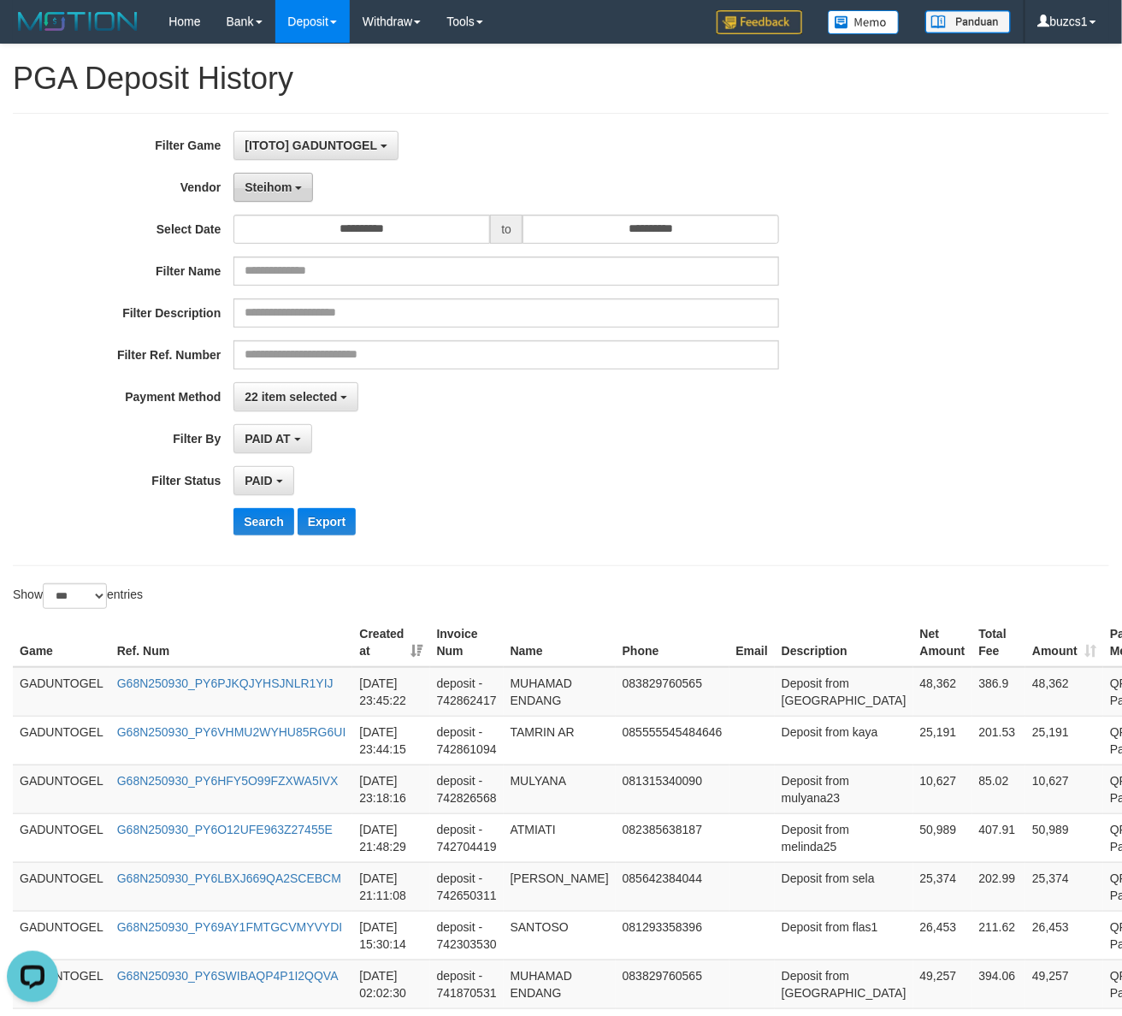
drag, startPoint x: 268, startPoint y: 191, endPoint x: 300, endPoint y: 422, distance: 233.2
click at [265, 191] on span "Steihom" at bounding box center [268, 187] width 47 height 14
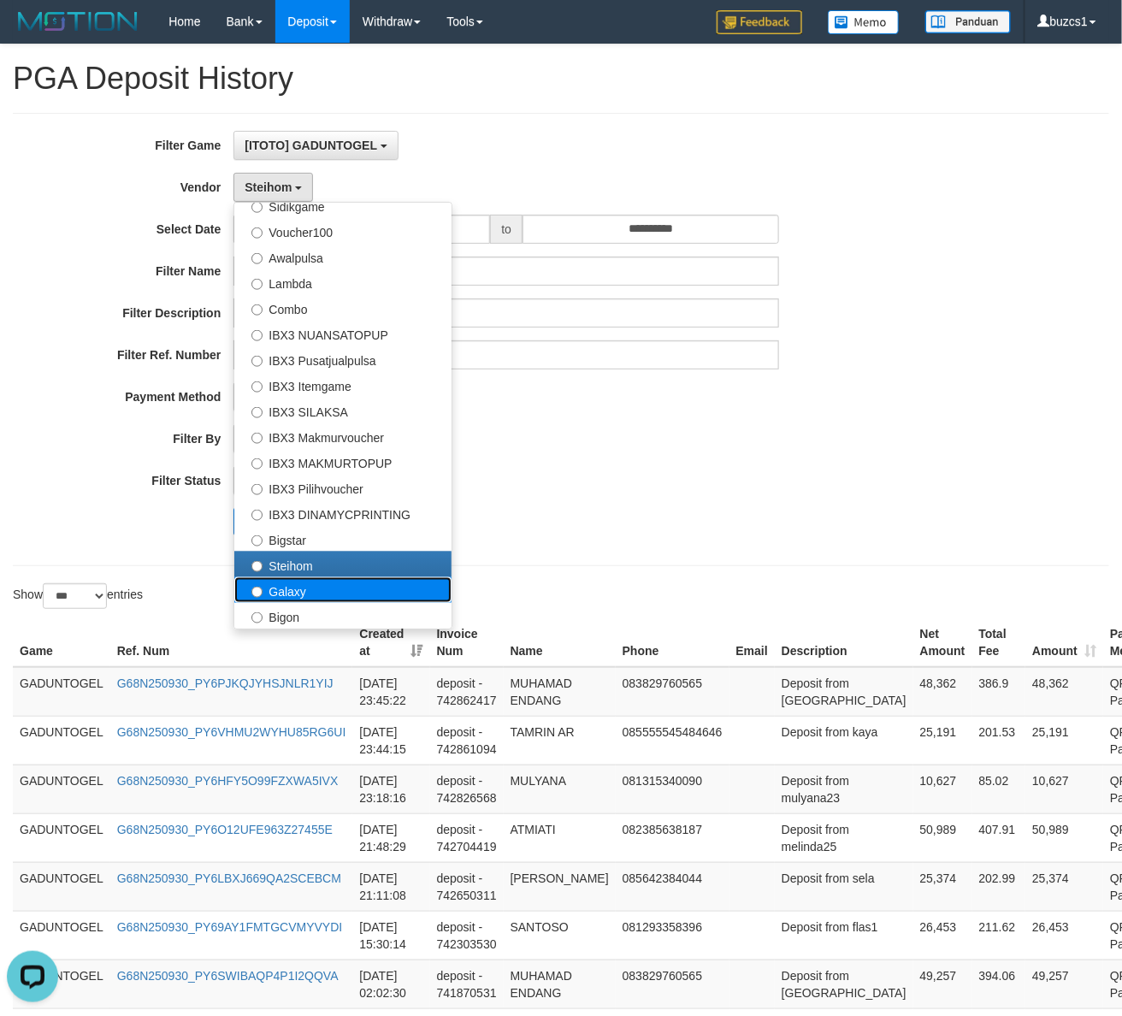
click at [301, 590] on label "Galaxy" at bounding box center [342, 590] width 217 height 26
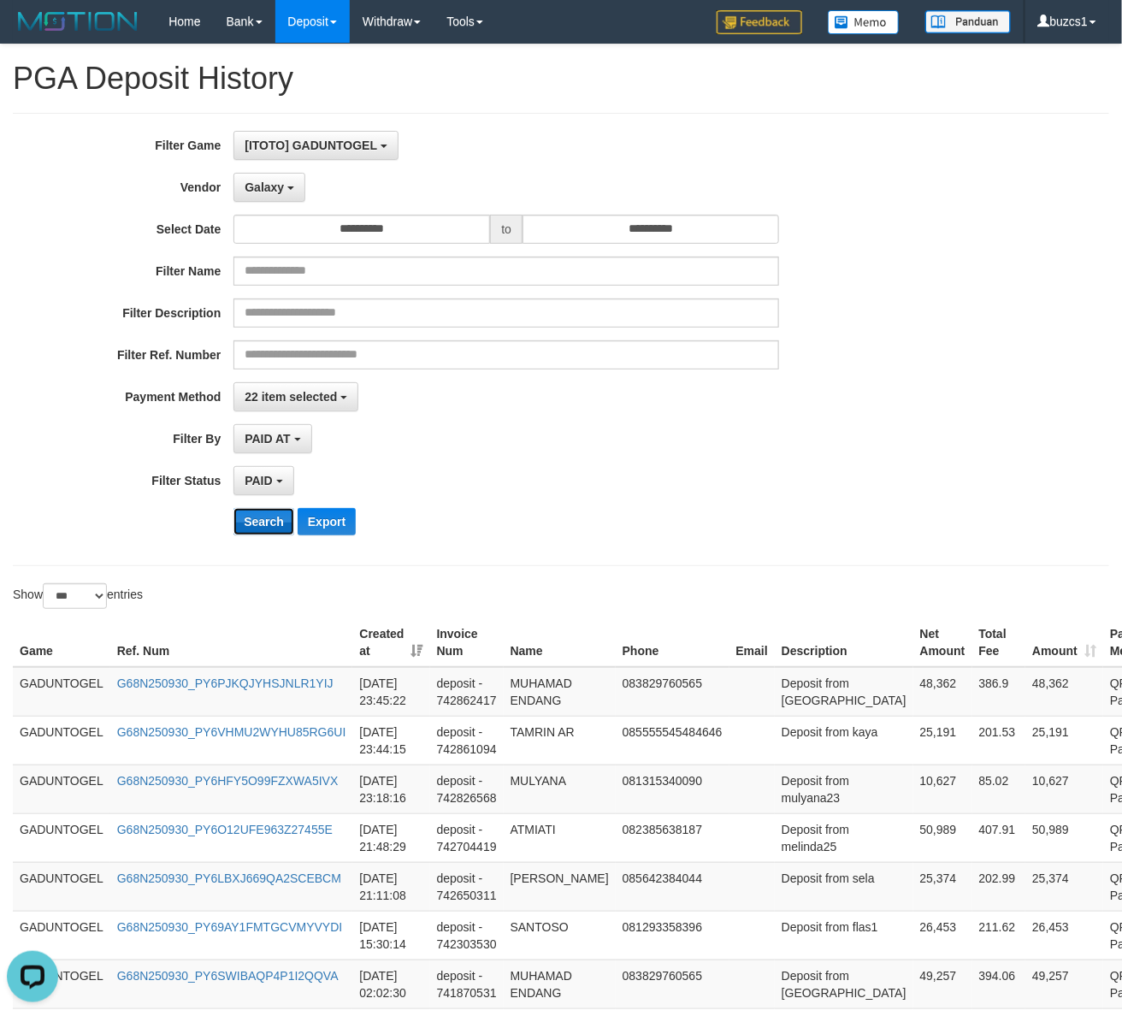
click at [259, 518] on button "Search" at bounding box center [263, 521] width 61 height 27
drag, startPoint x: 274, startPoint y: 193, endPoint x: 305, endPoint y: 269, distance: 82.4
click at [274, 191] on span "Galaxy" at bounding box center [264, 187] width 39 height 14
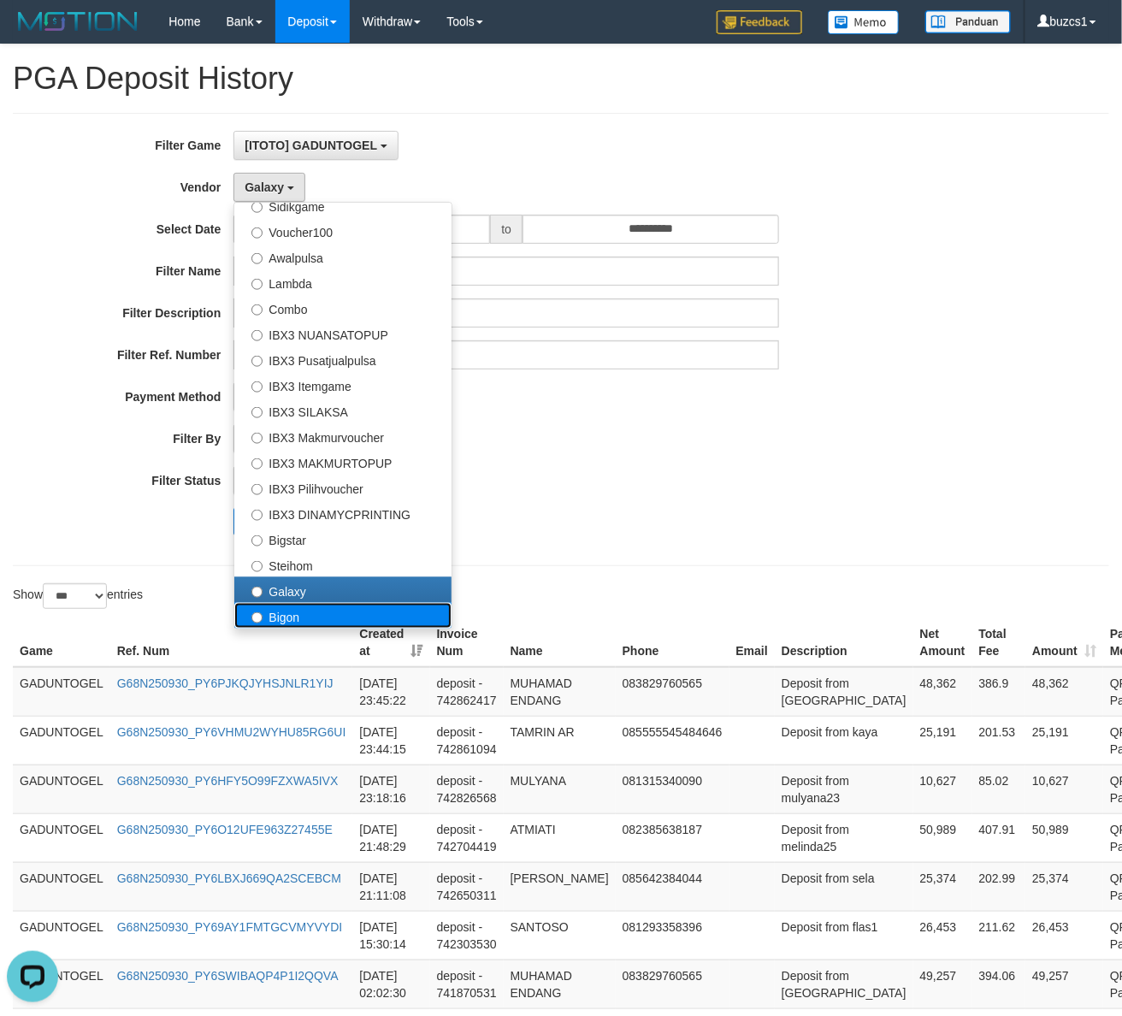
click at [289, 616] on label "Bigon" at bounding box center [342, 616] width 217 height 26
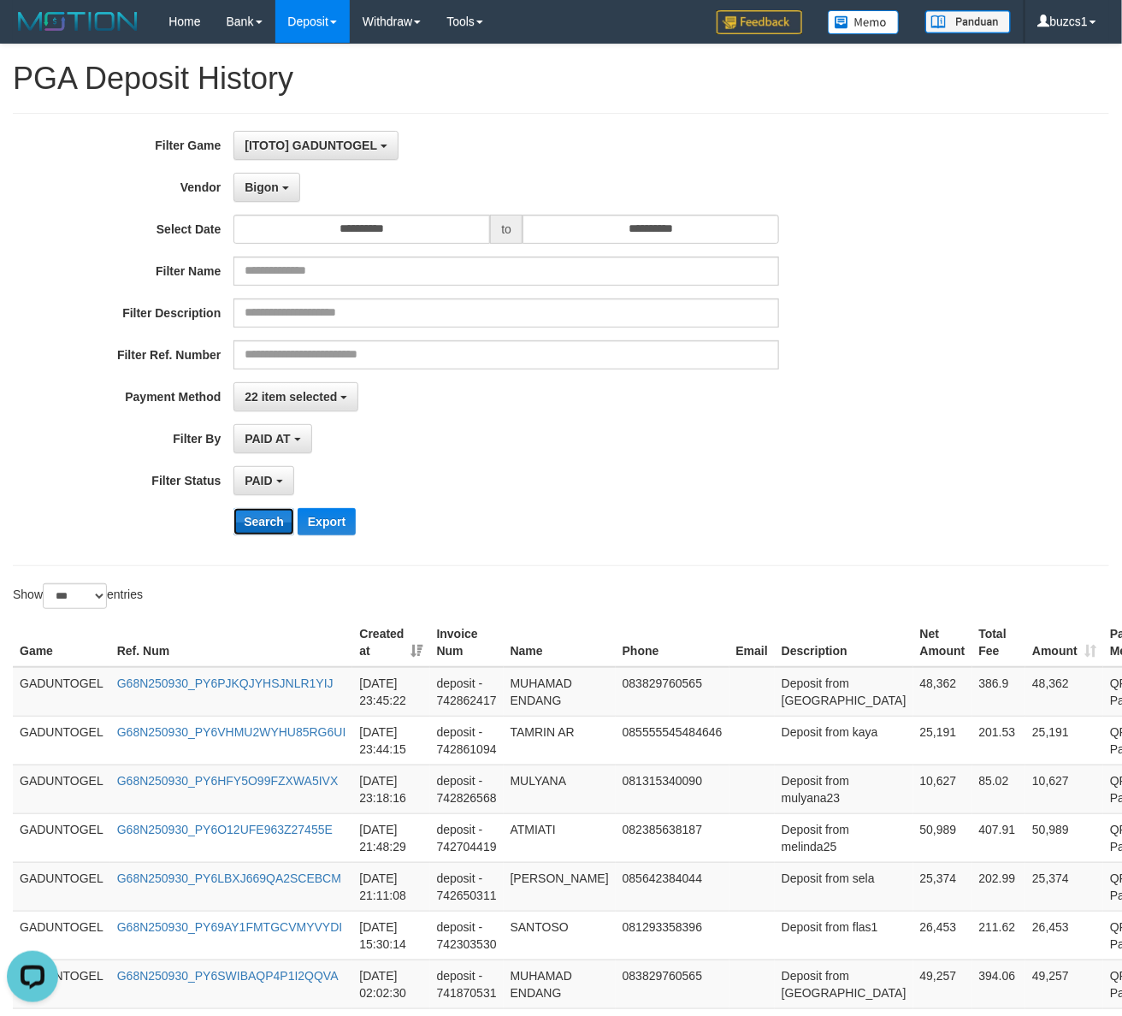
click at [258, 523] on button "Search" at bounding box center [263, 521] width 61 height 27
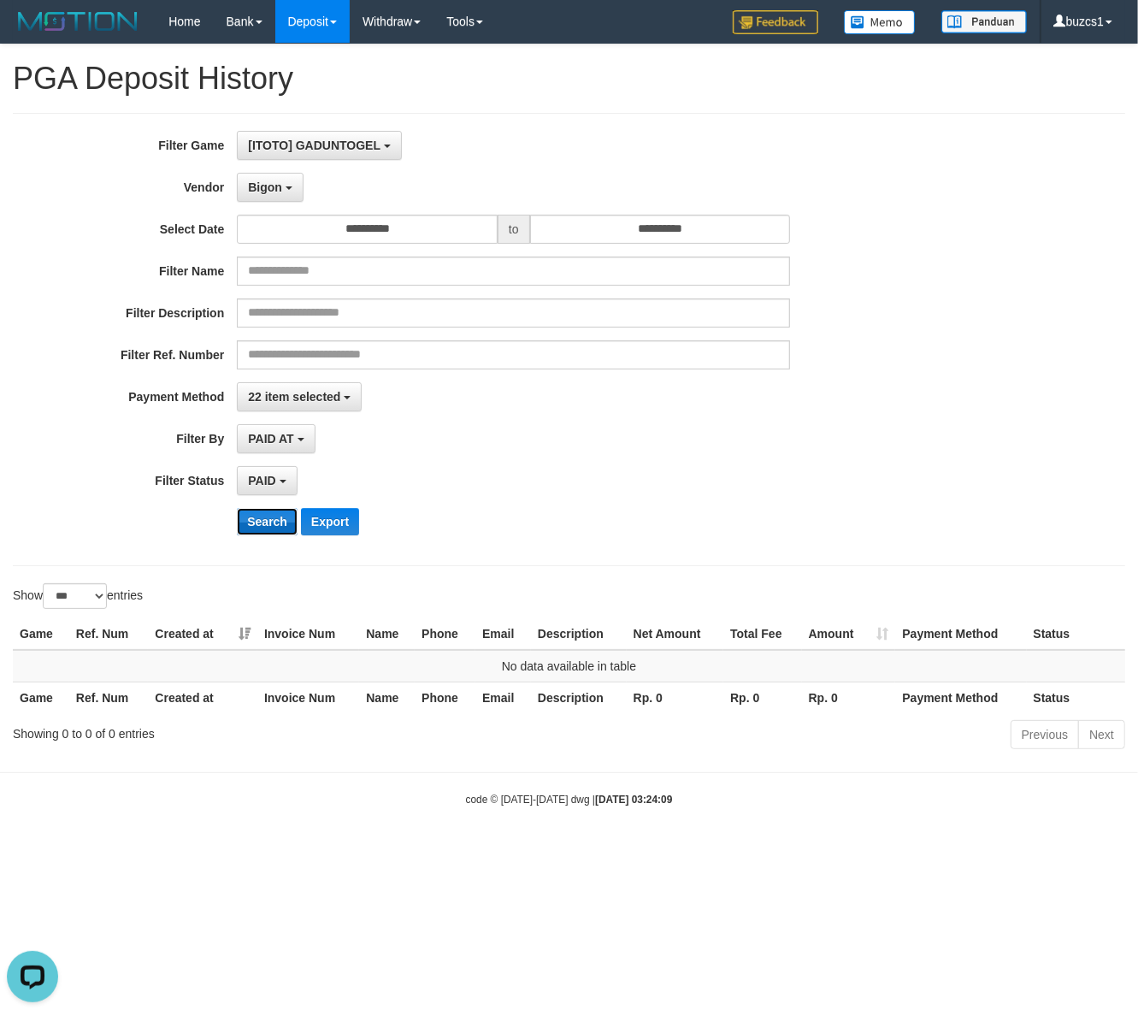
click at [258, 523] on button "Search" at bounding box center [267, 521] width 61 height 27
click at [248, 194] on span "Bigon" at bounding box center [265, 187] width 34 height 14
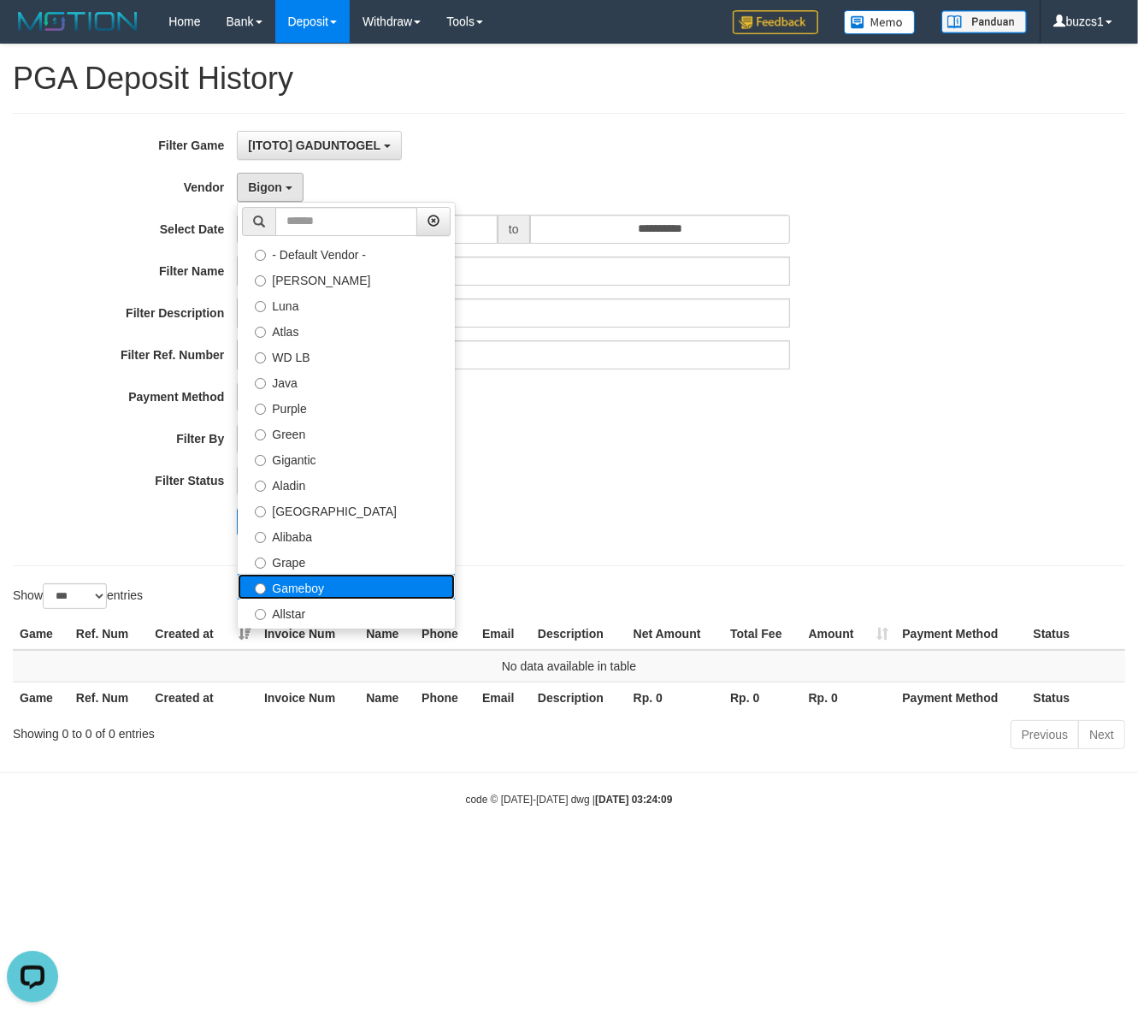
click at [312, 597] on label "Gameboy" at bounding box center [346, 587] width 217 height 26
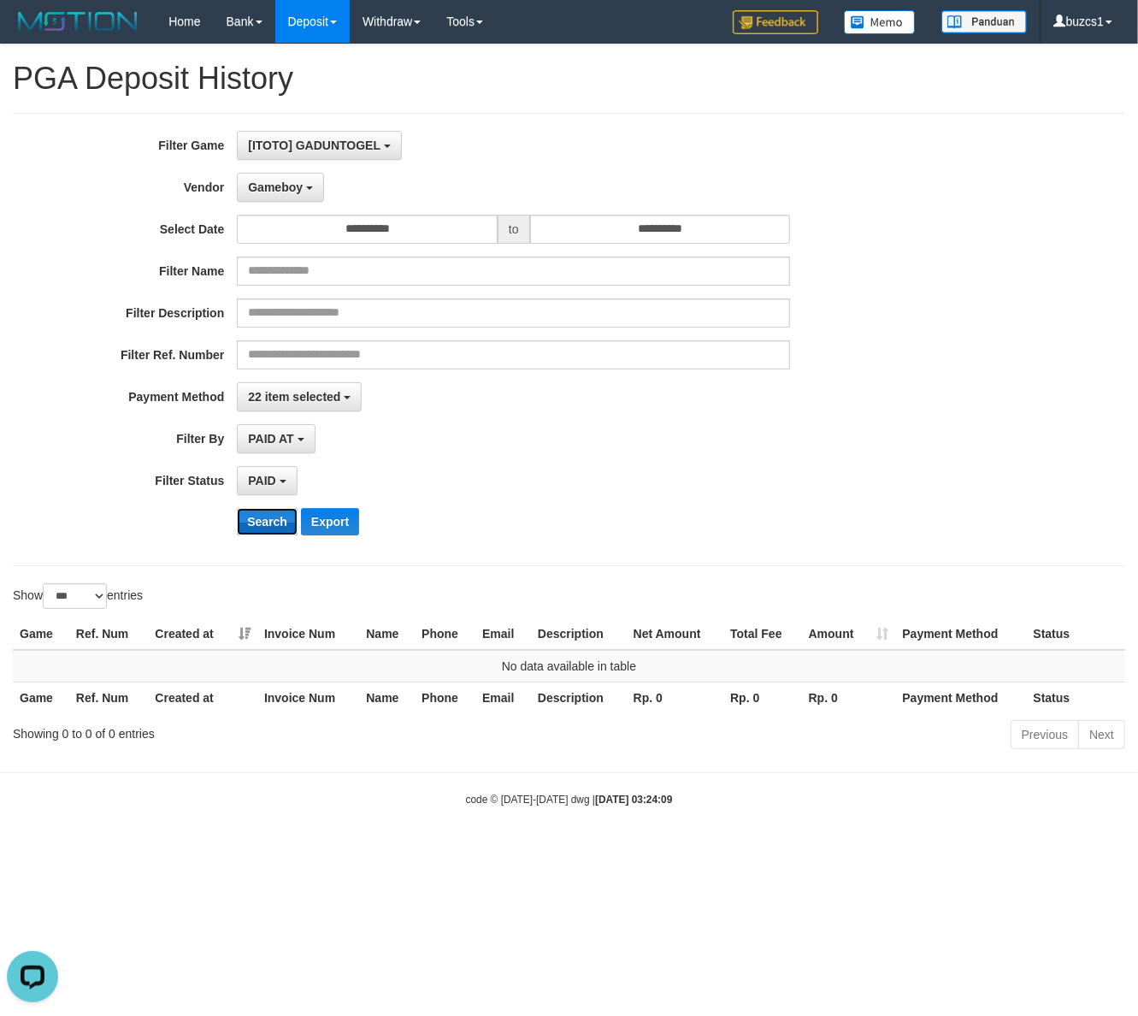
click at [251, 530] on button "Search" at bounding box center [267, 521] width 61 height 27
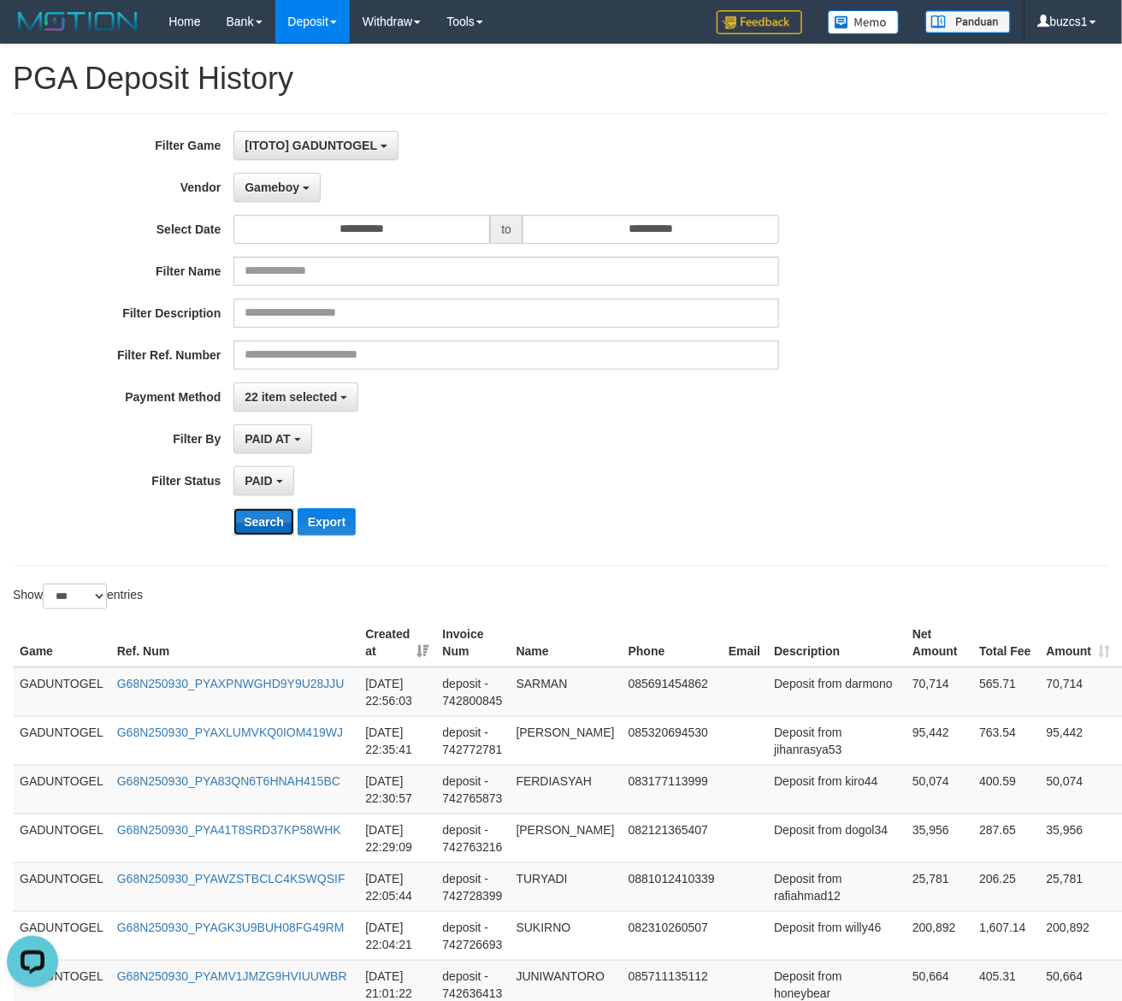
click at [251, 530] on button "Search" at bounding box center [263, 521] width 61 height 27
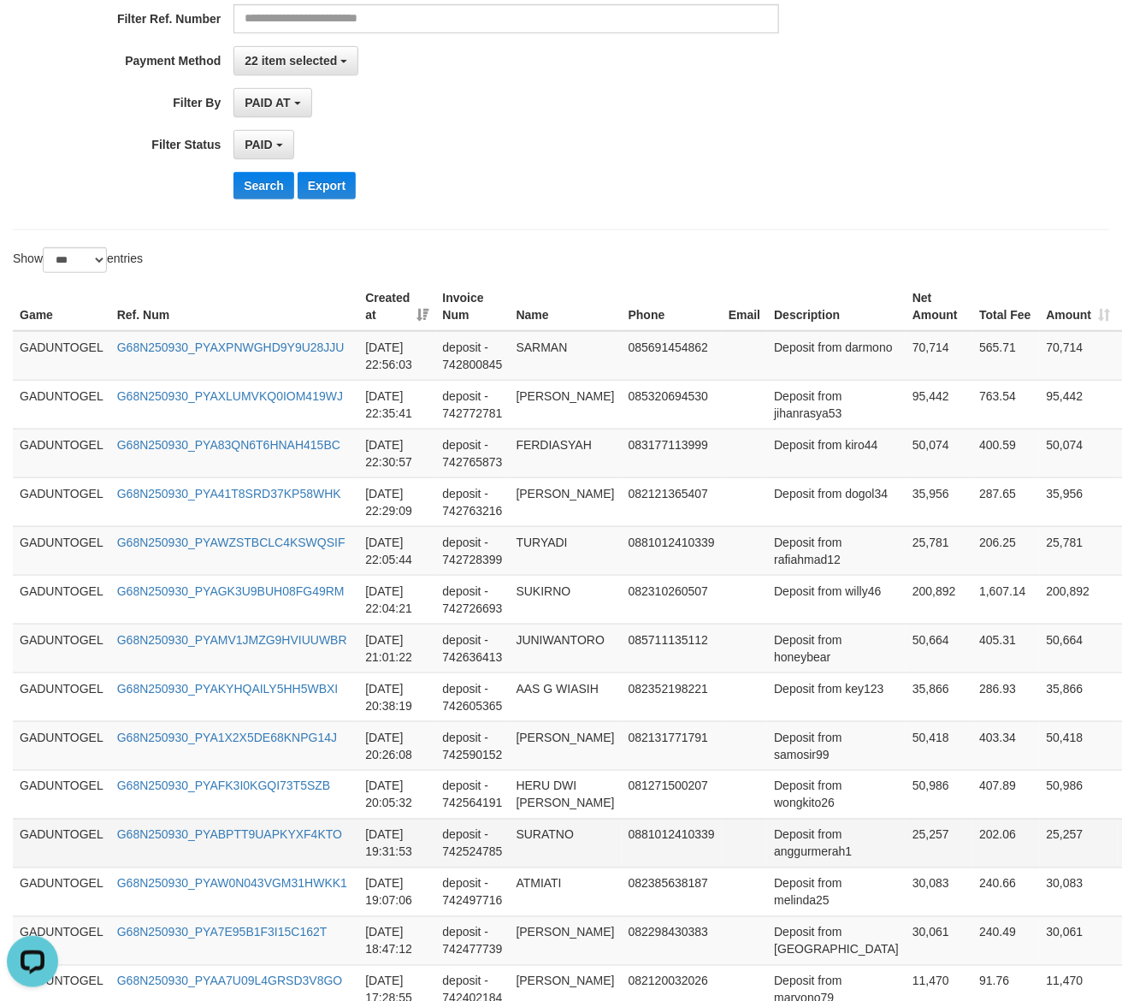
scroll to position [712, 0]
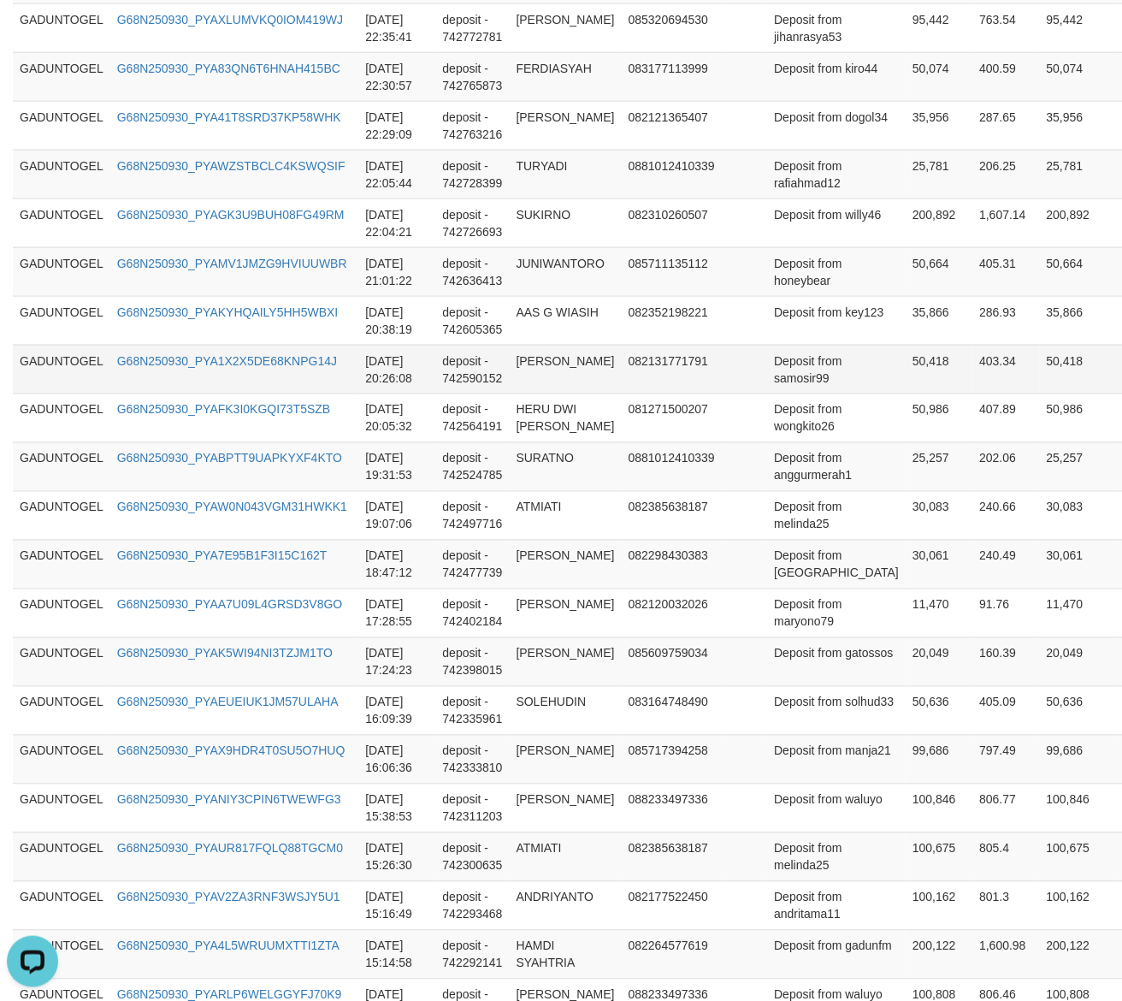
click at [700, 386] on td "082131771791" at bounding box center [672, 369] width 100 height 49
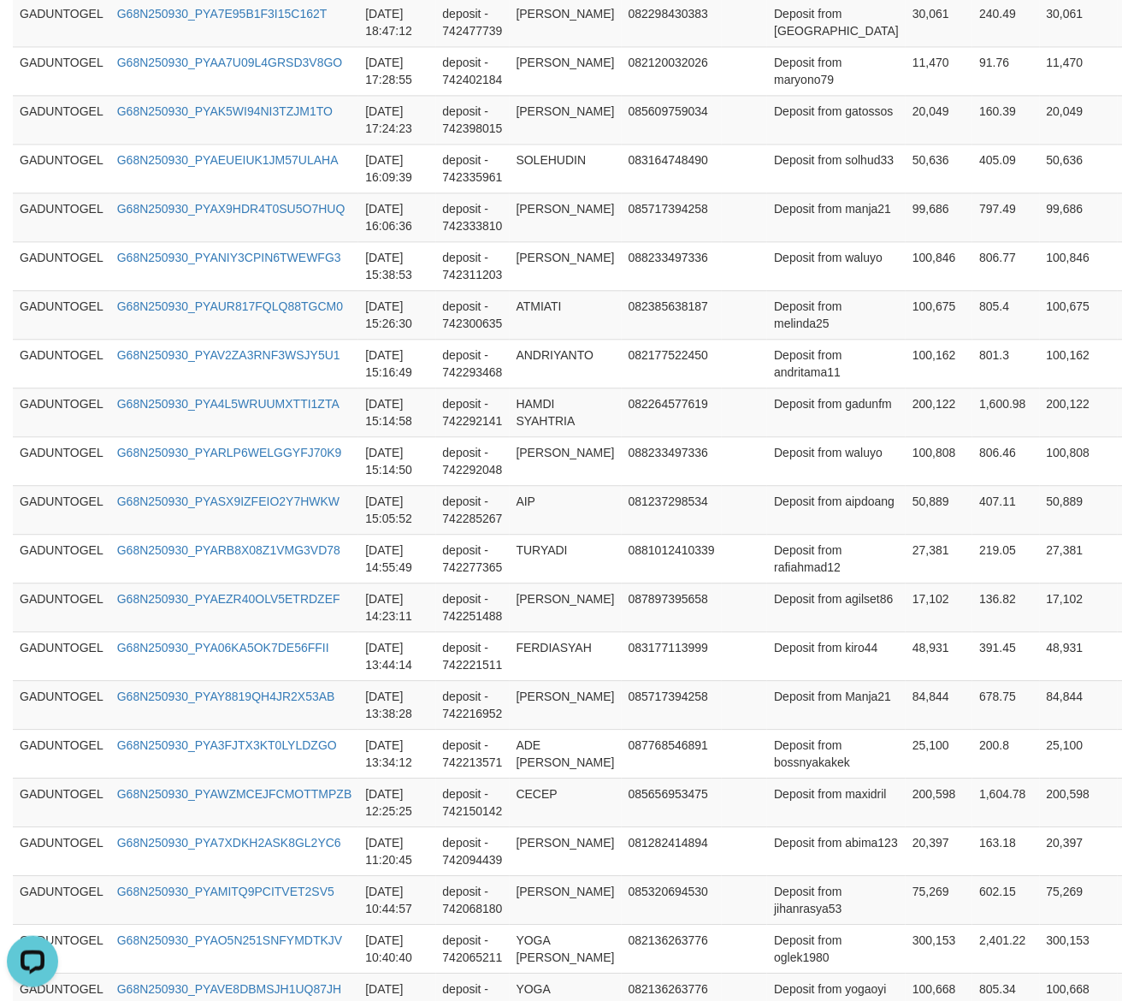
scroll to position [1861, 0]
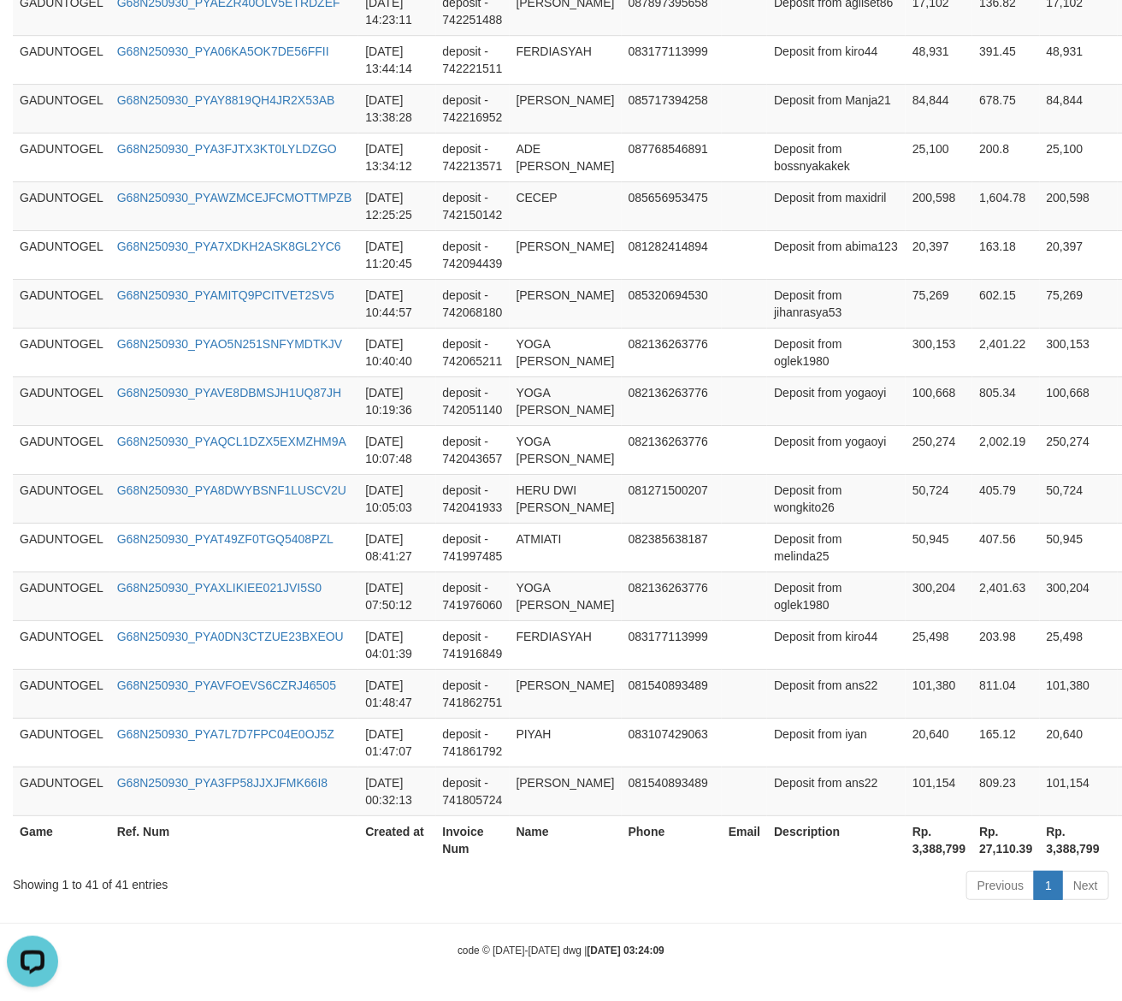
click at [906, 848] on th "Rp. 3,388,799" at bounding box center [939, 839] width 67 height 49
copy th "3,388,799"
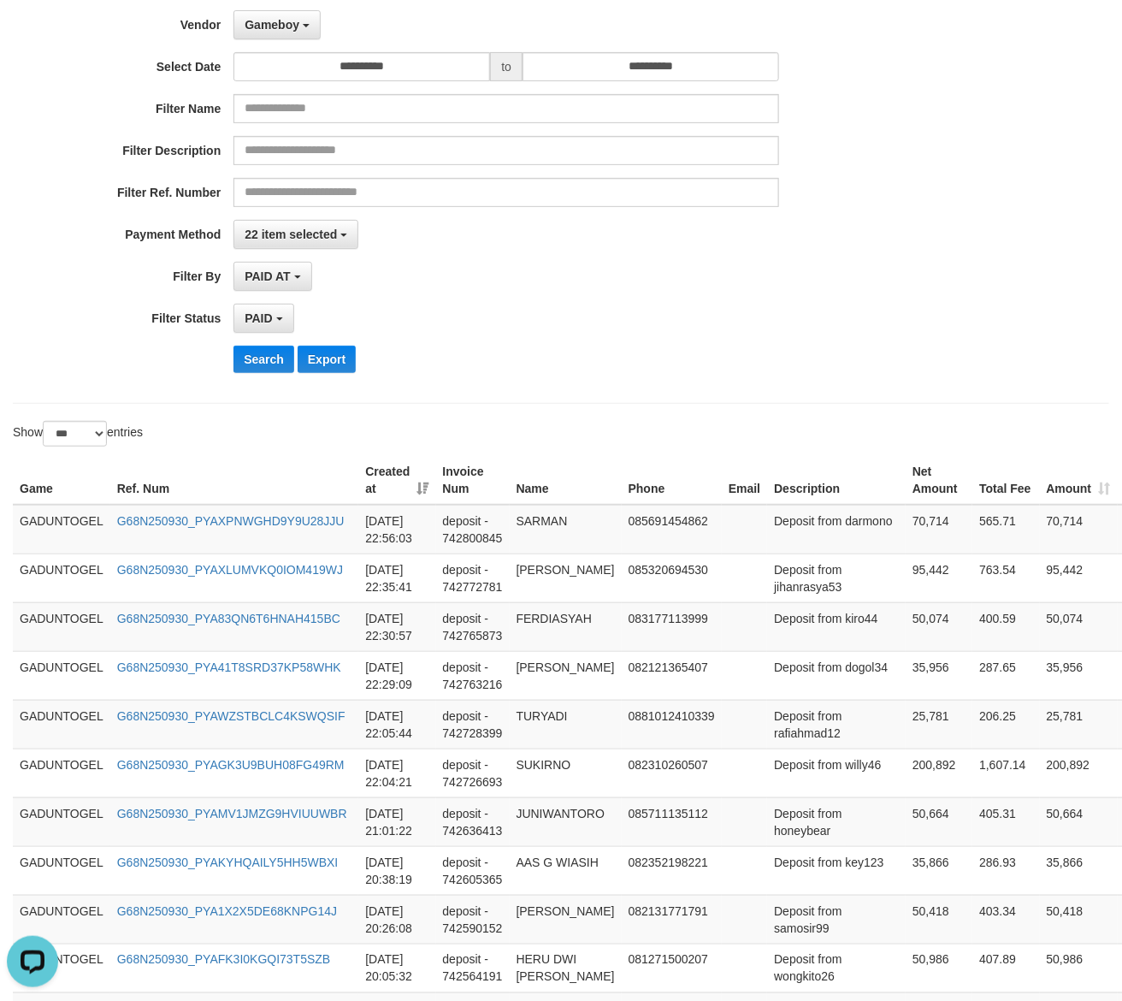
scroll to position [79, 0]
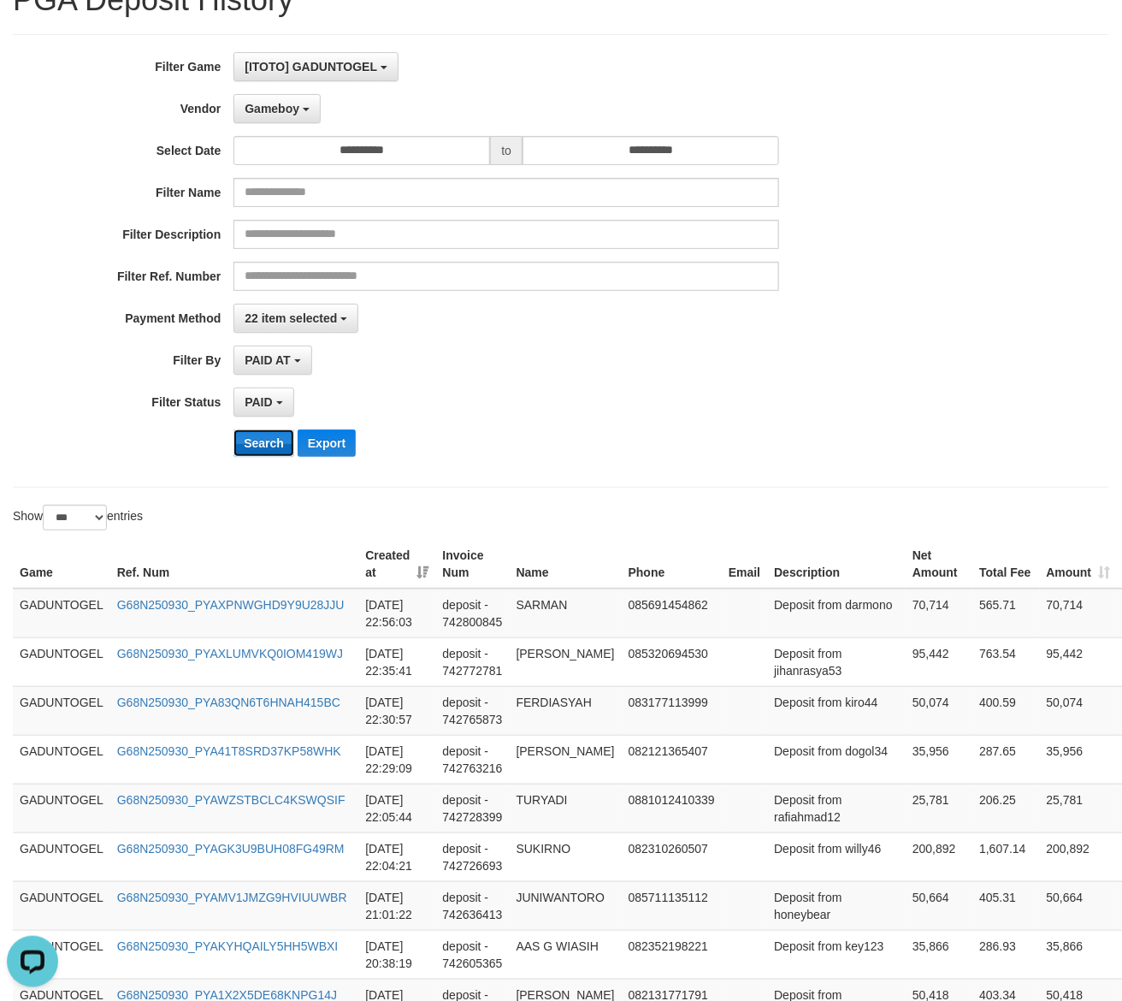
click at [245, 446] on button "Search" at bounding box center [263, 442] width 61 height 27
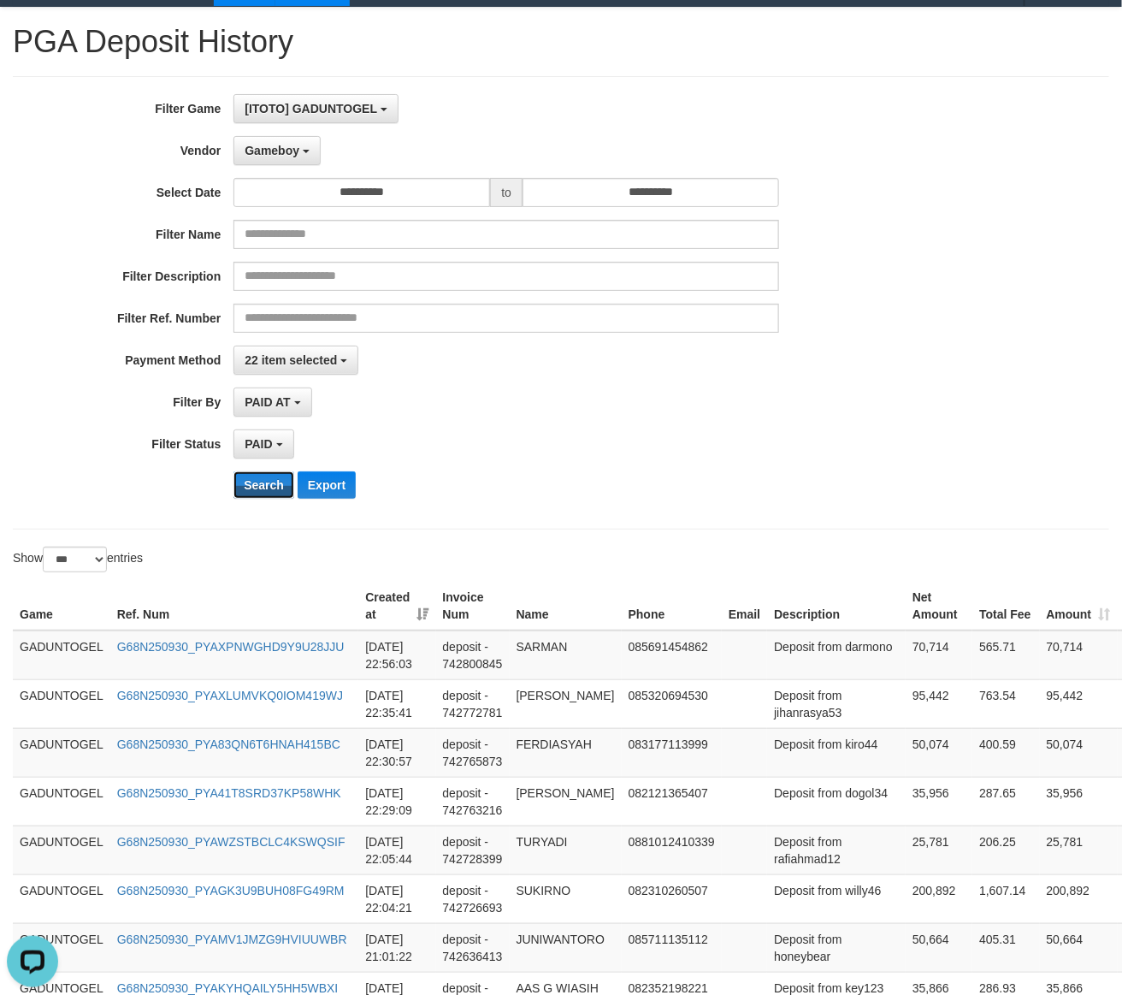
scroll to position [0, 0]
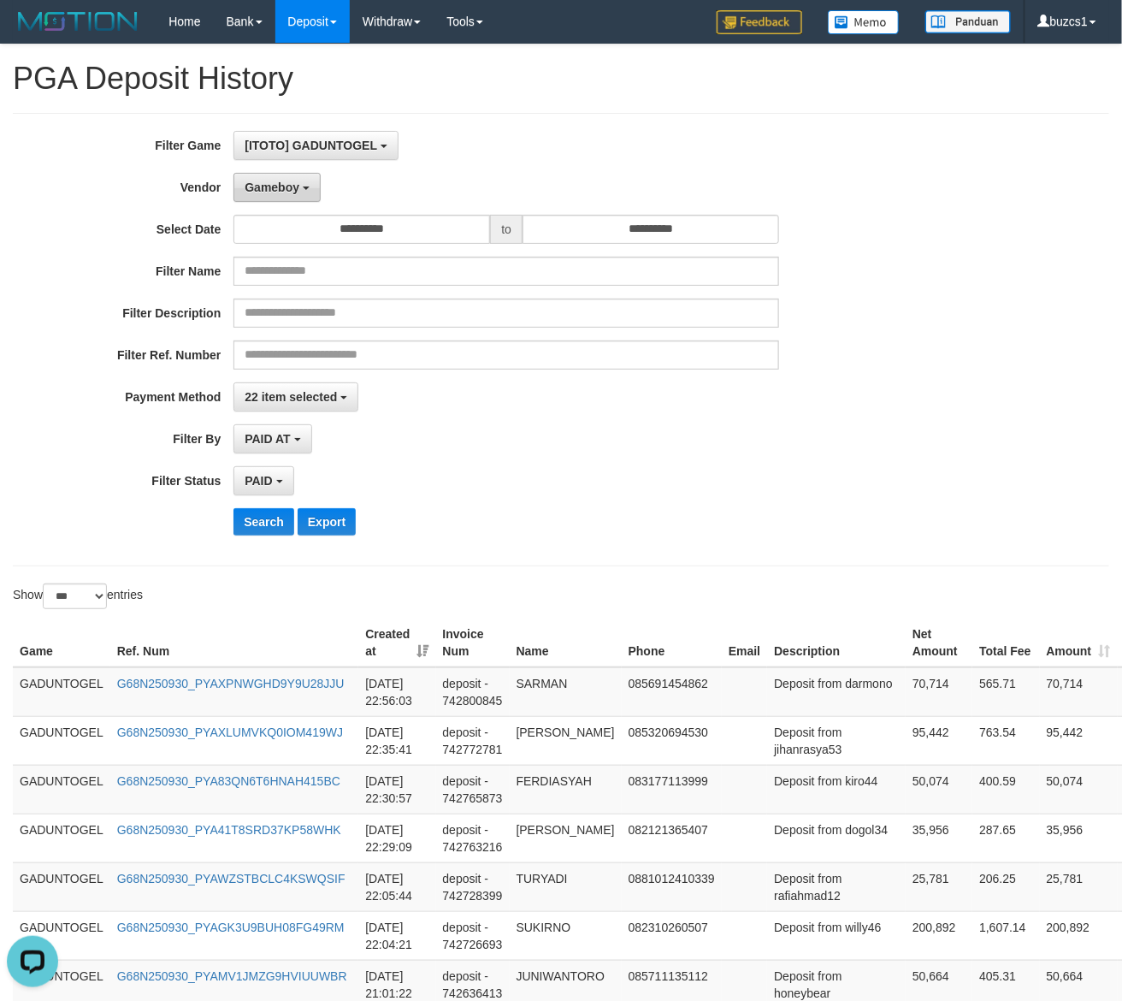
click at [246, 185] on span "Gameboy" at bounding box center [272, 187] width 55 height 14
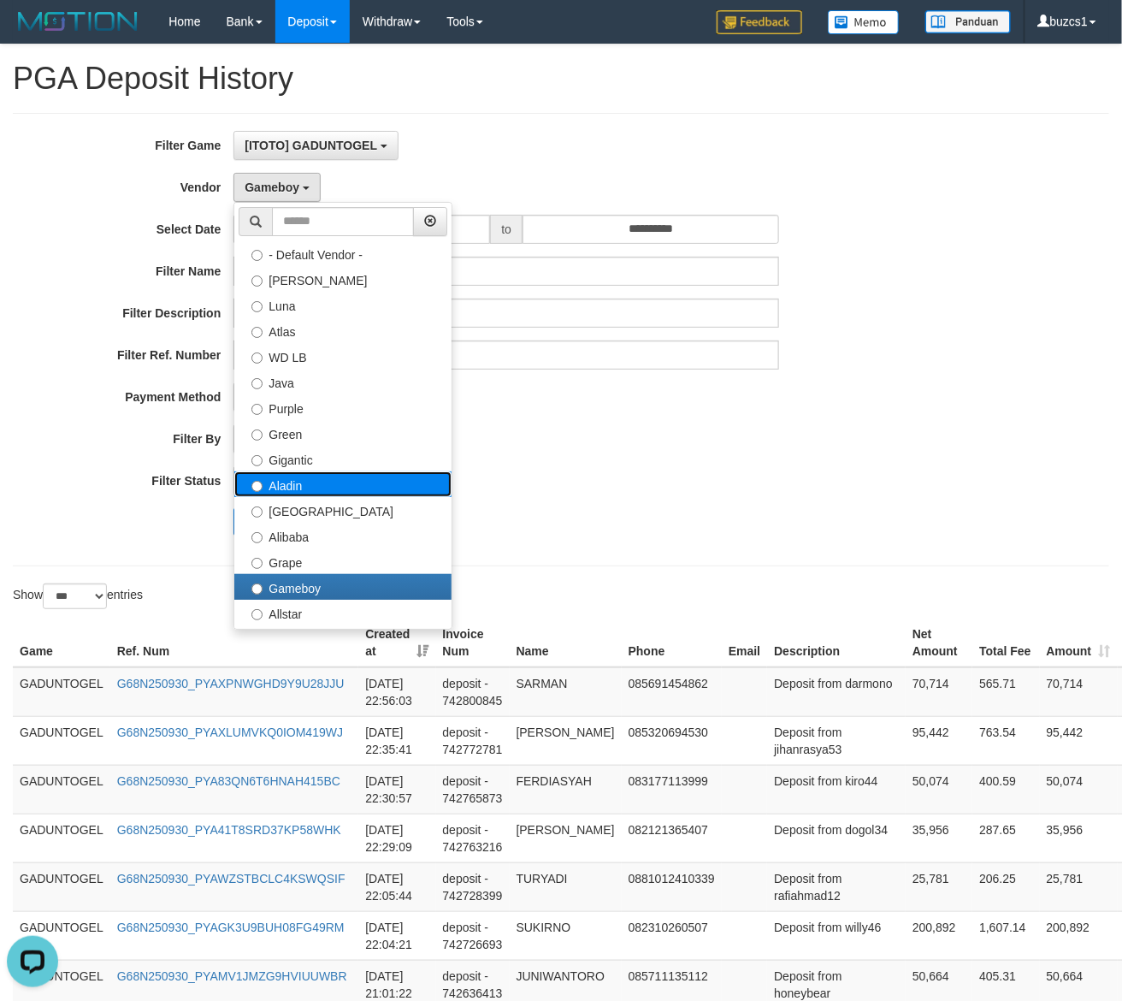
click at [322, 490] on label "Aladin" at bounding box center [342, 484] width 217 height 26
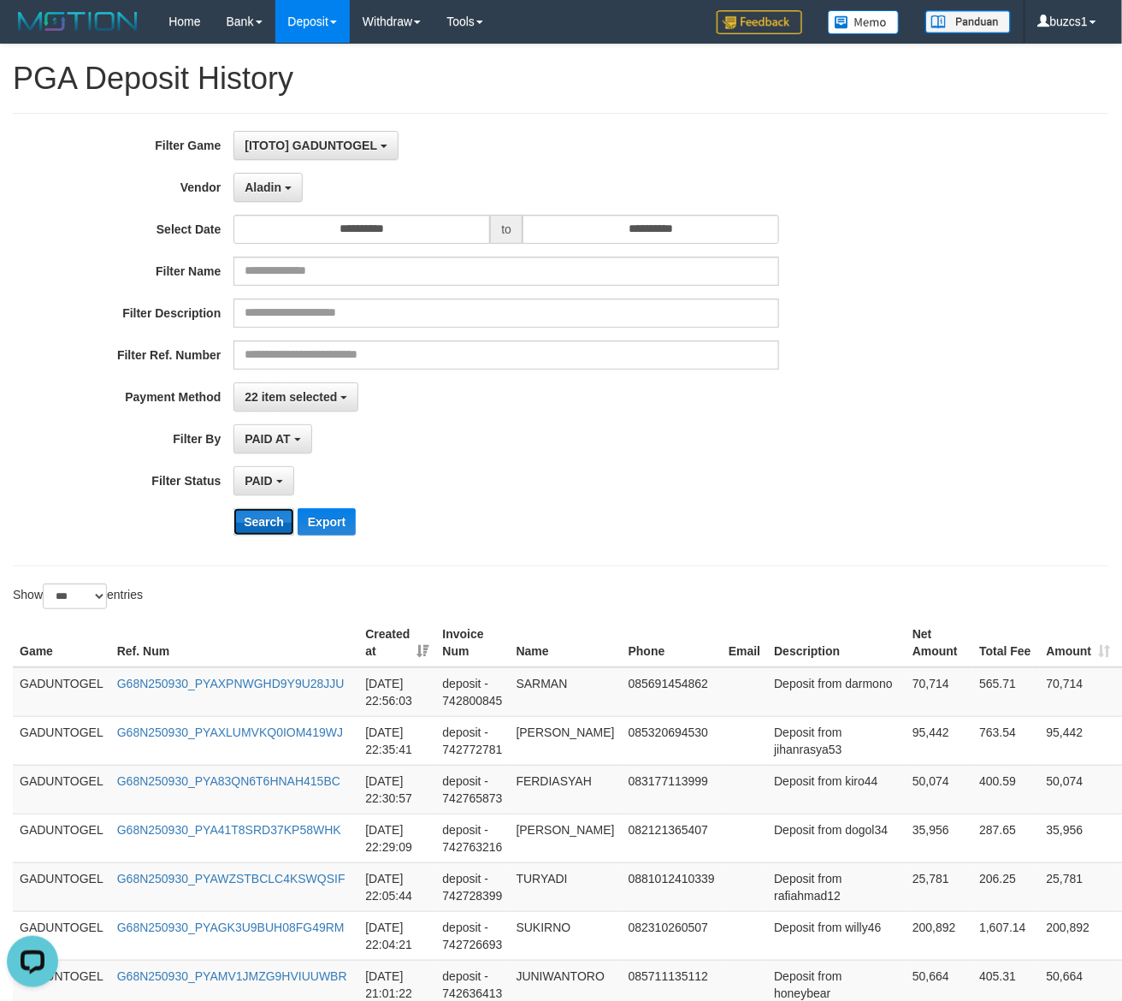
click at [261, 519] on button "Search" at bounding box center [263, 521] width 61 height 27
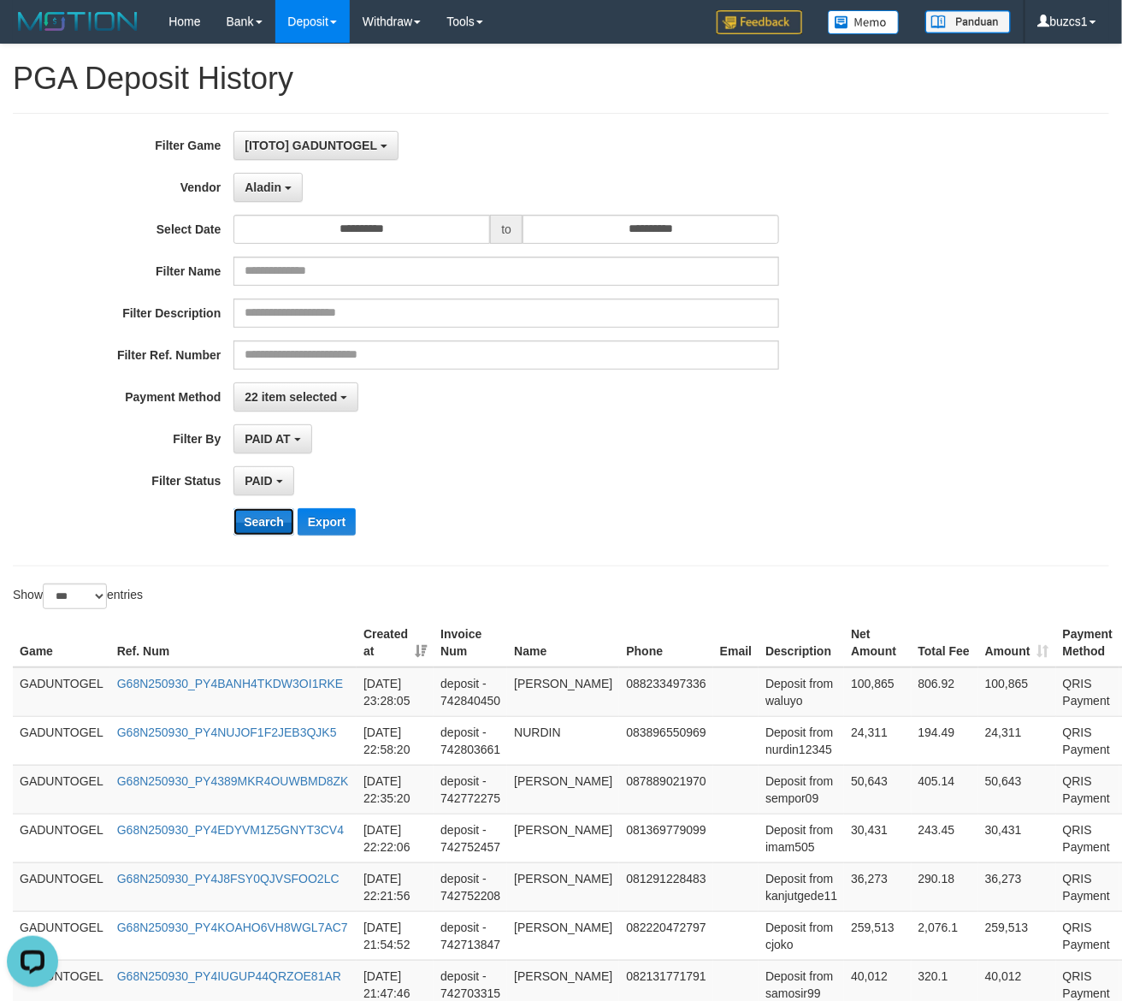
click at [259, 519] on button "Search" at bounding box center [263, 521] width 61 height 27
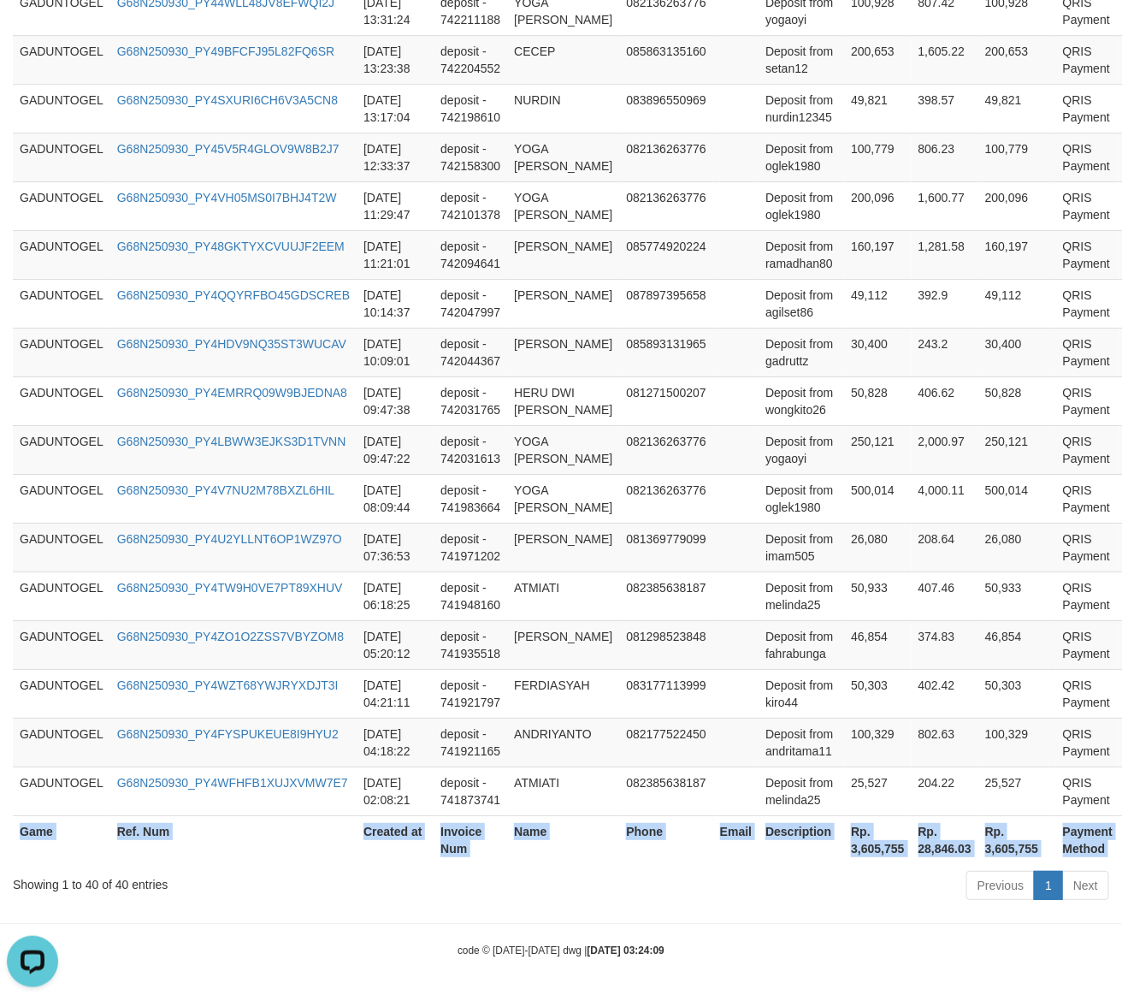
scroll to position [1829, 26]
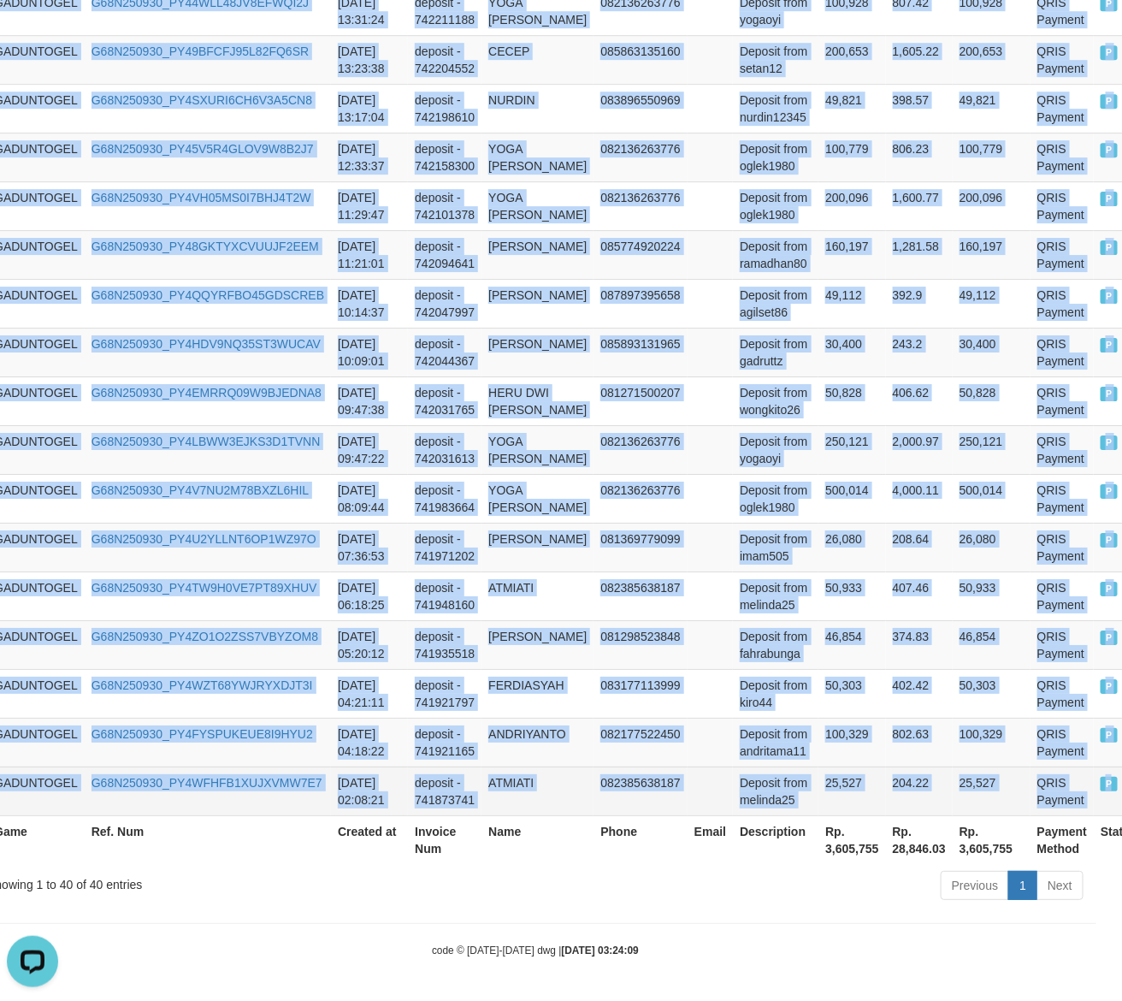
drag, startPoint x: 15, startPoint y: 329, endPoint x: 1120, endPoint y: 784, distance: 1195.9
copy tbody "GADUNTOGEL G68N250930_PY4BANH4TKDW3OI1RKE [DATE] 23:28:05 deposit - 742840450 J…"
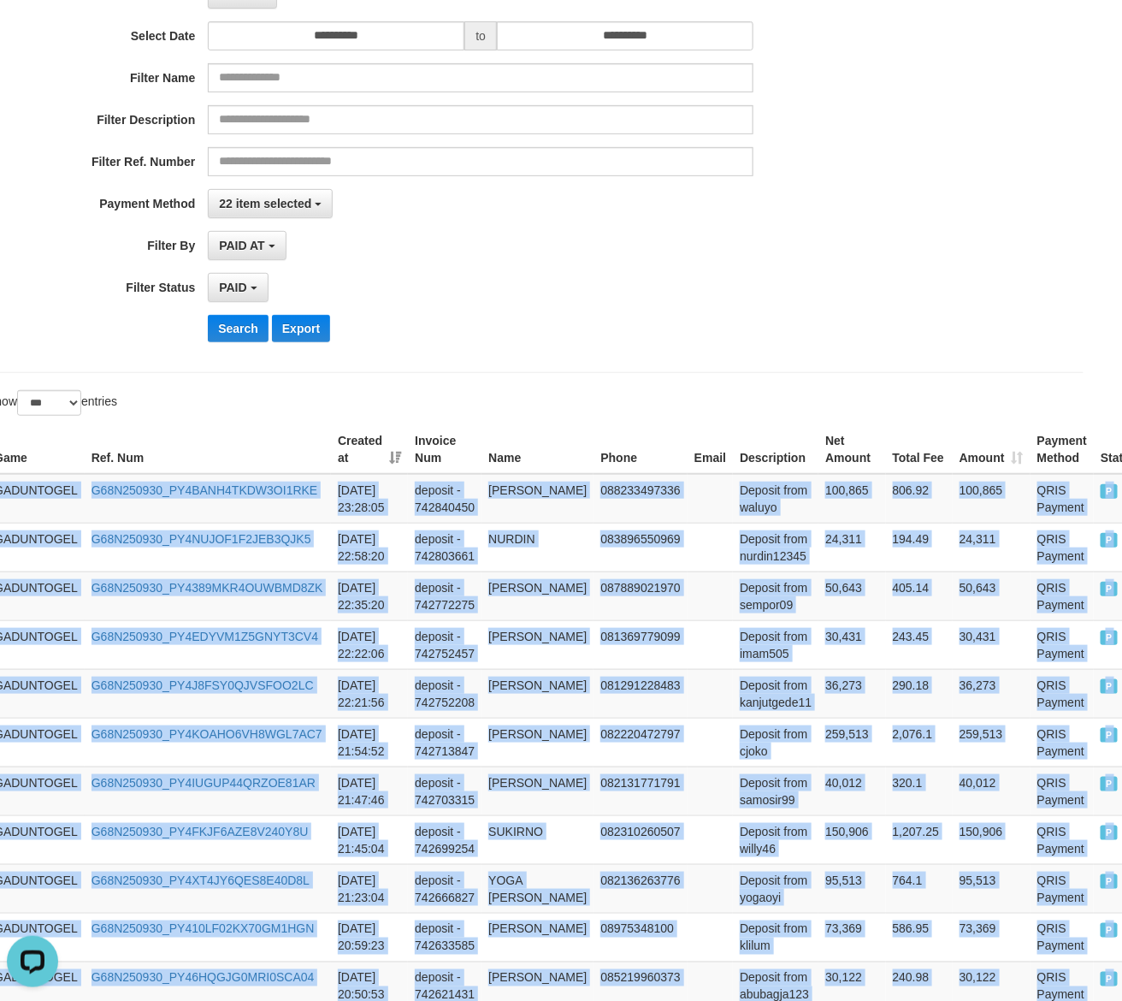
scroll to position [0, 26]
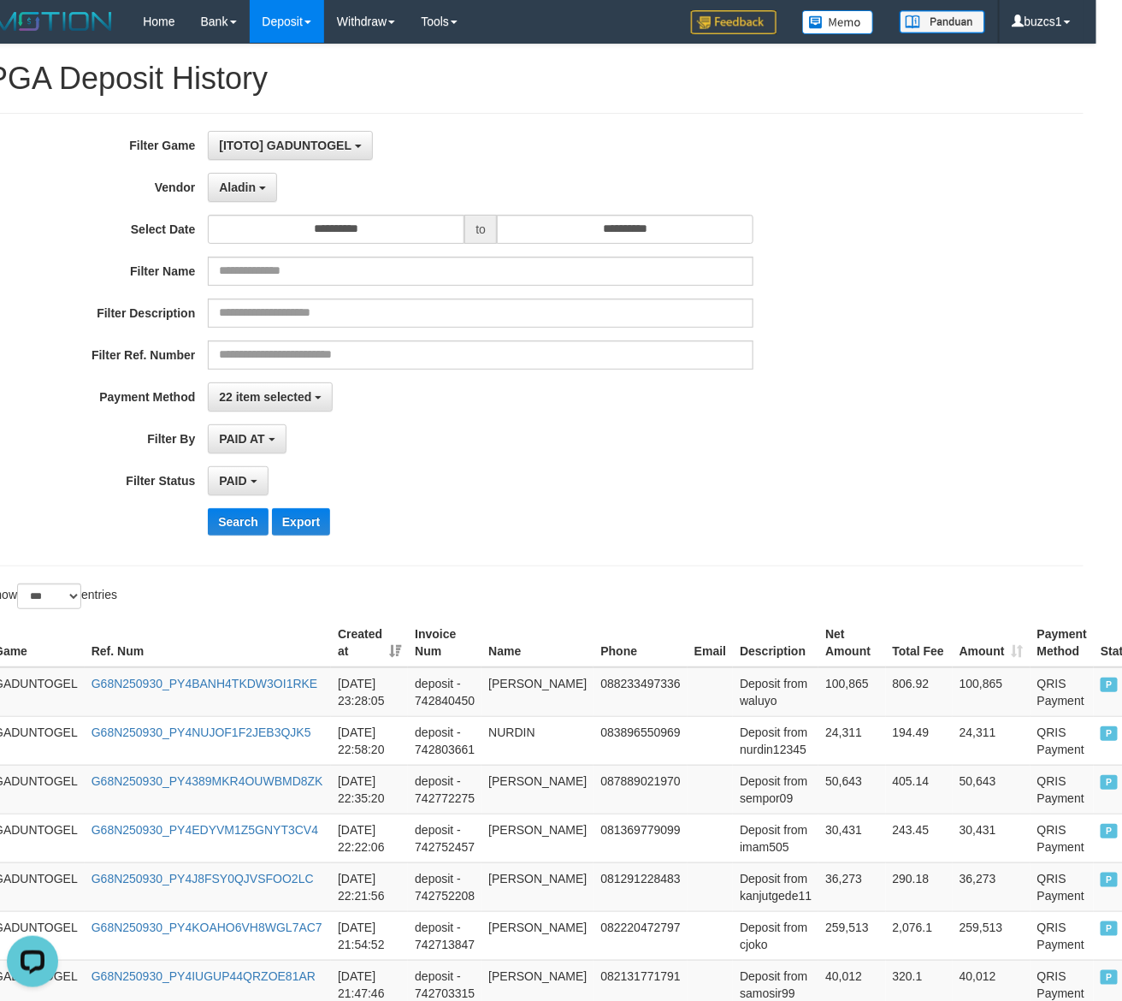
click at [433, 516] on div "Search Export" at bounding box center [558, 521] width 701 height 27
click at [206, 494] on div "**********" at bounding box center [441, 480] width 935 height 29
click at [249, 523] on button "Search" at bounding box center [238, 521] width 61 height 27
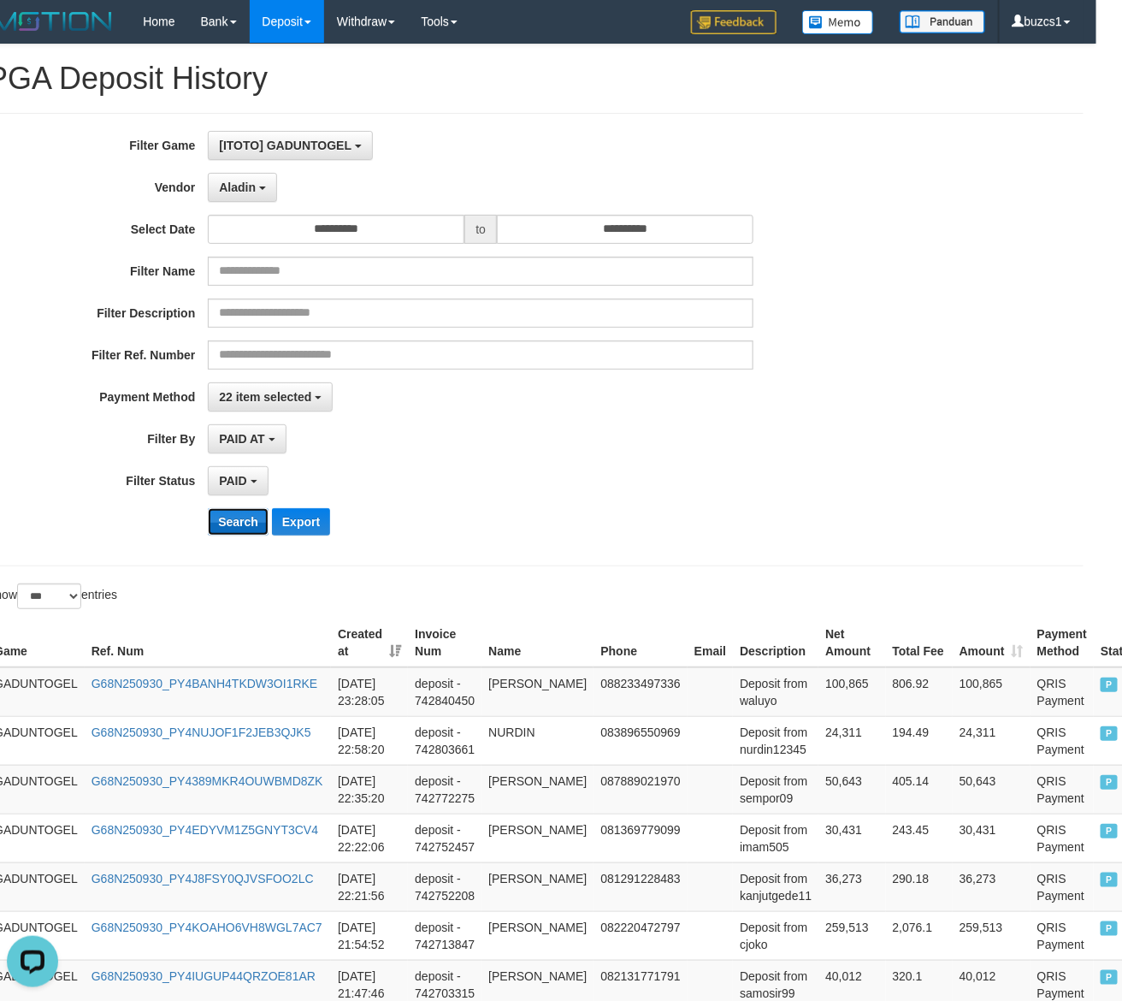
click at [249, 523] on button "Search" at bounding box center [238, 521] width 61 height 27
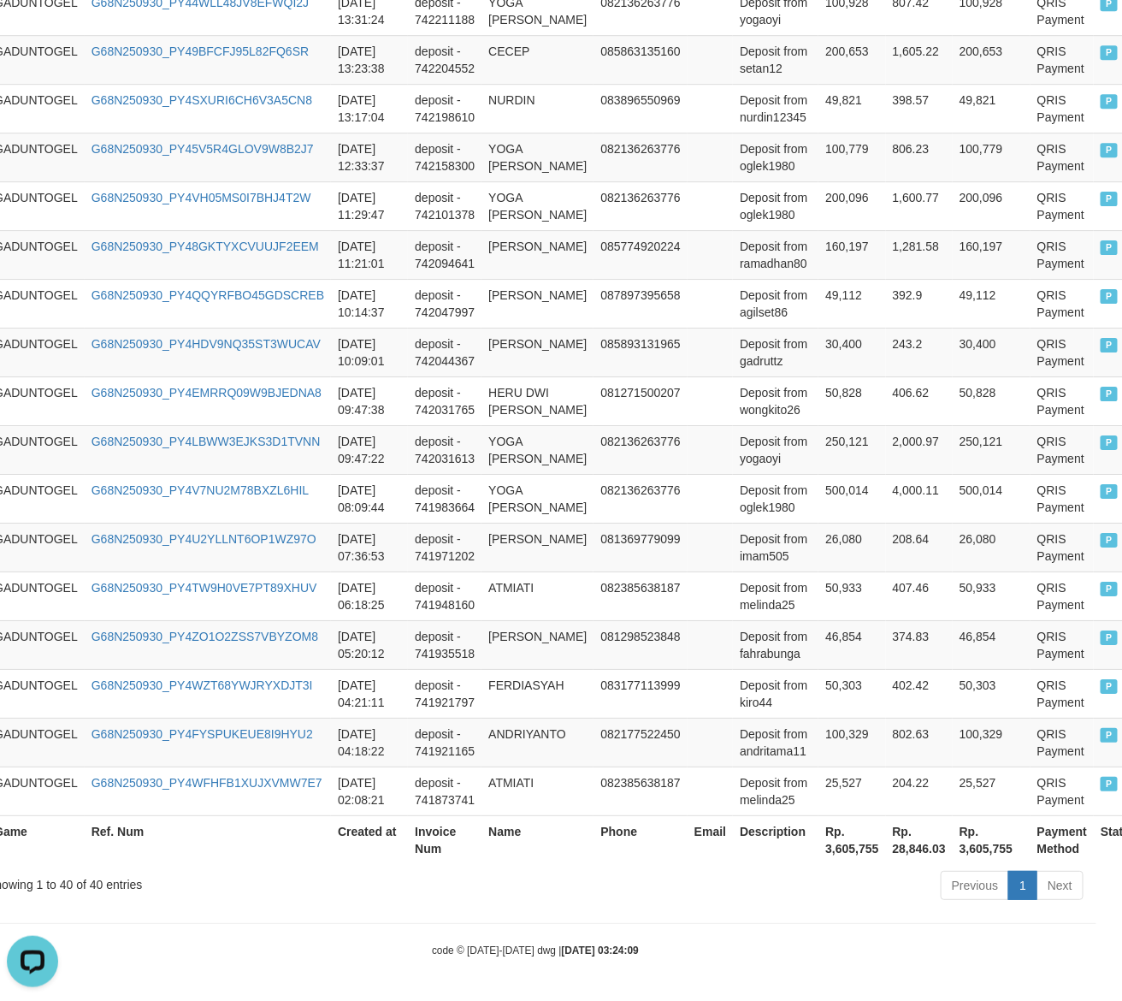
scroll to position [1829, 26]
click at [827, 848] on th "Rp. 3,605,755" at bounding box center [852, 839] width 67 height 49
copy th "3,605,755"
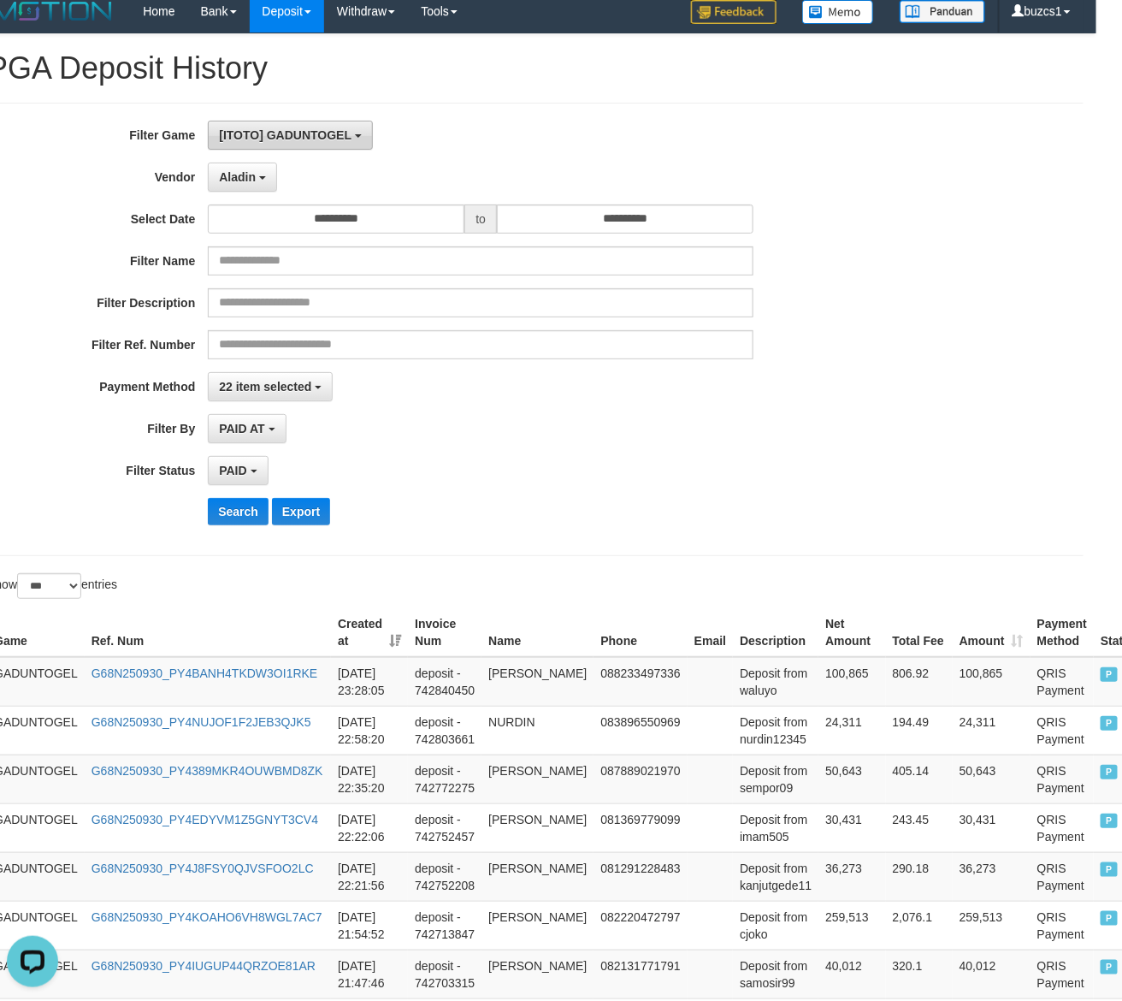
scroll to position [0, 26]
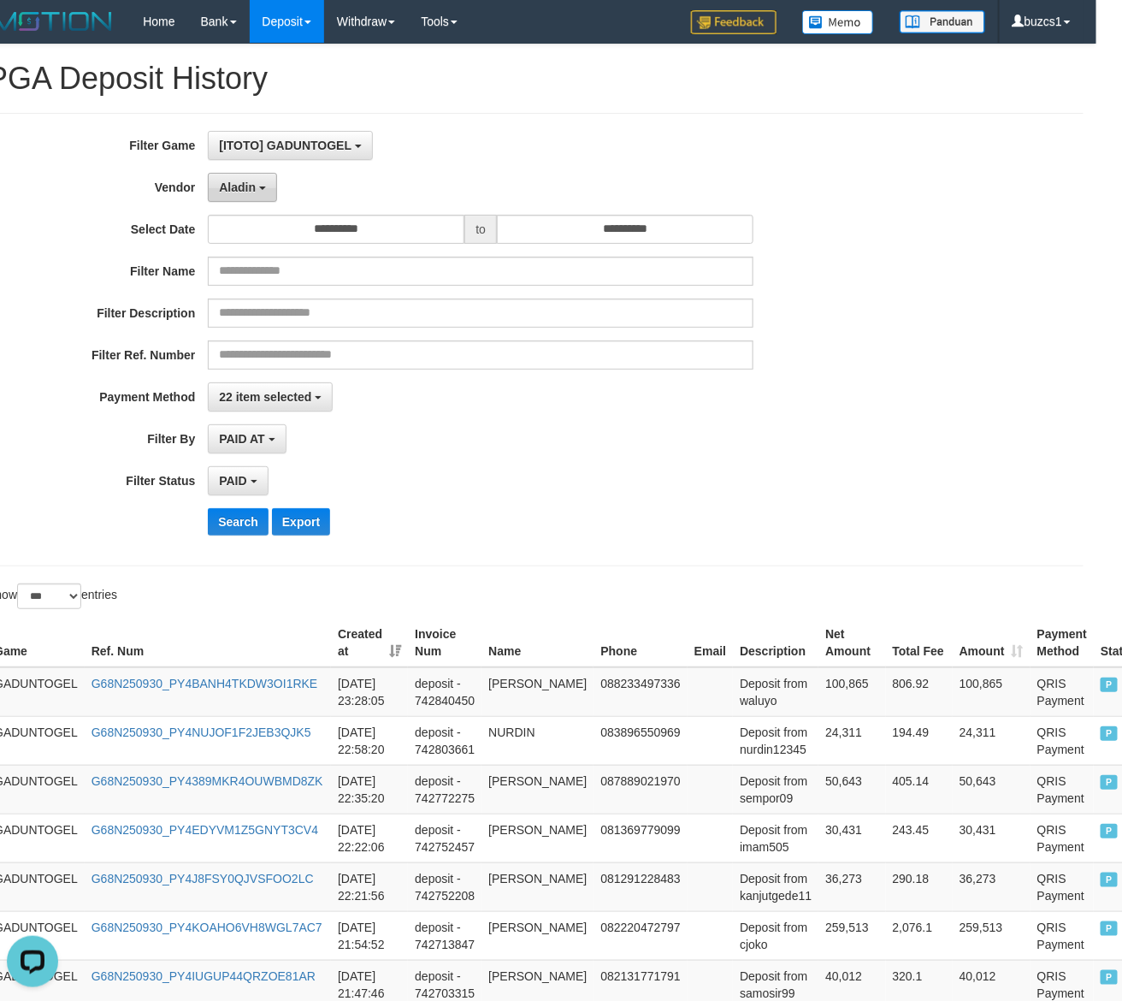
click at [238, 191] on span "Aladin" at bounding box center [237, 187] width 37 height 14
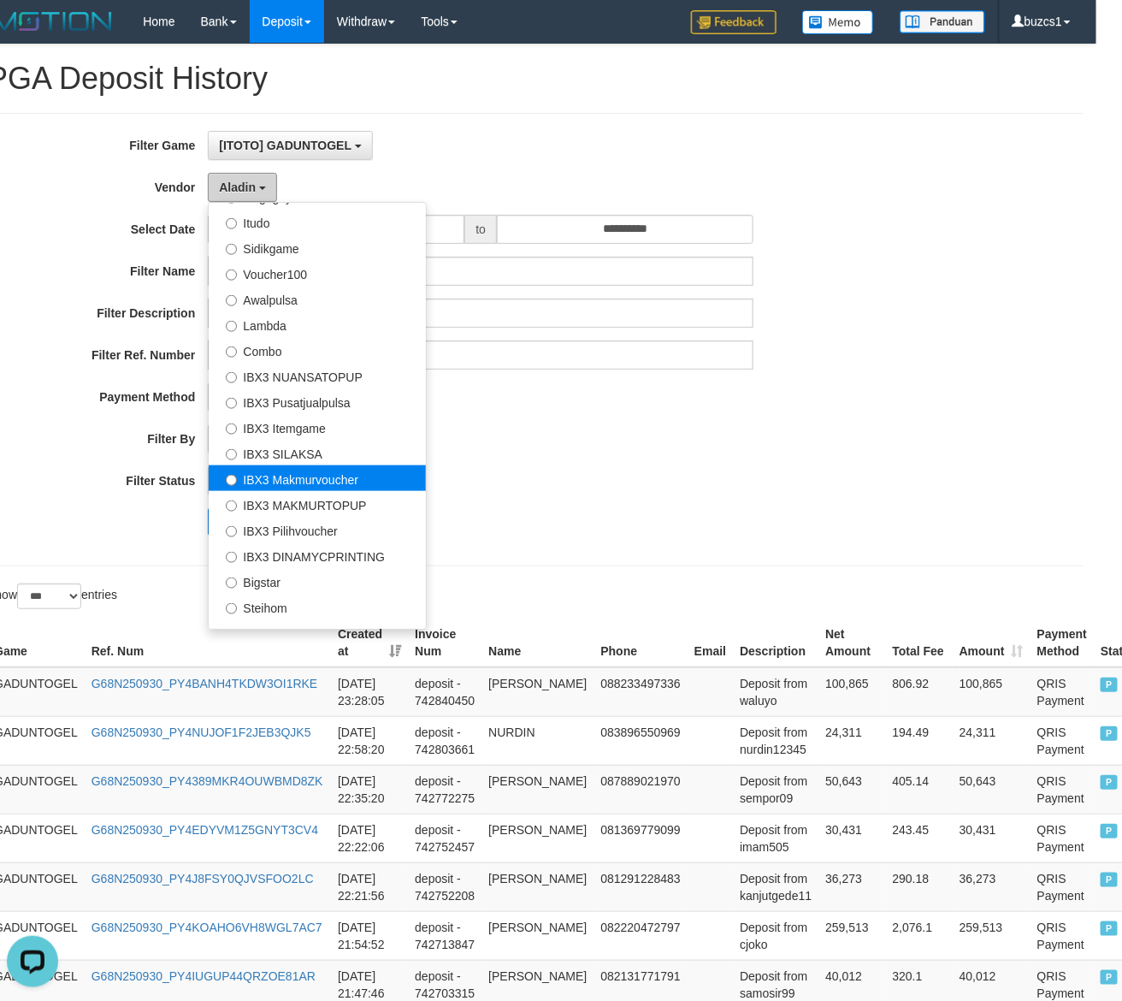
scroll to position [638, 0]
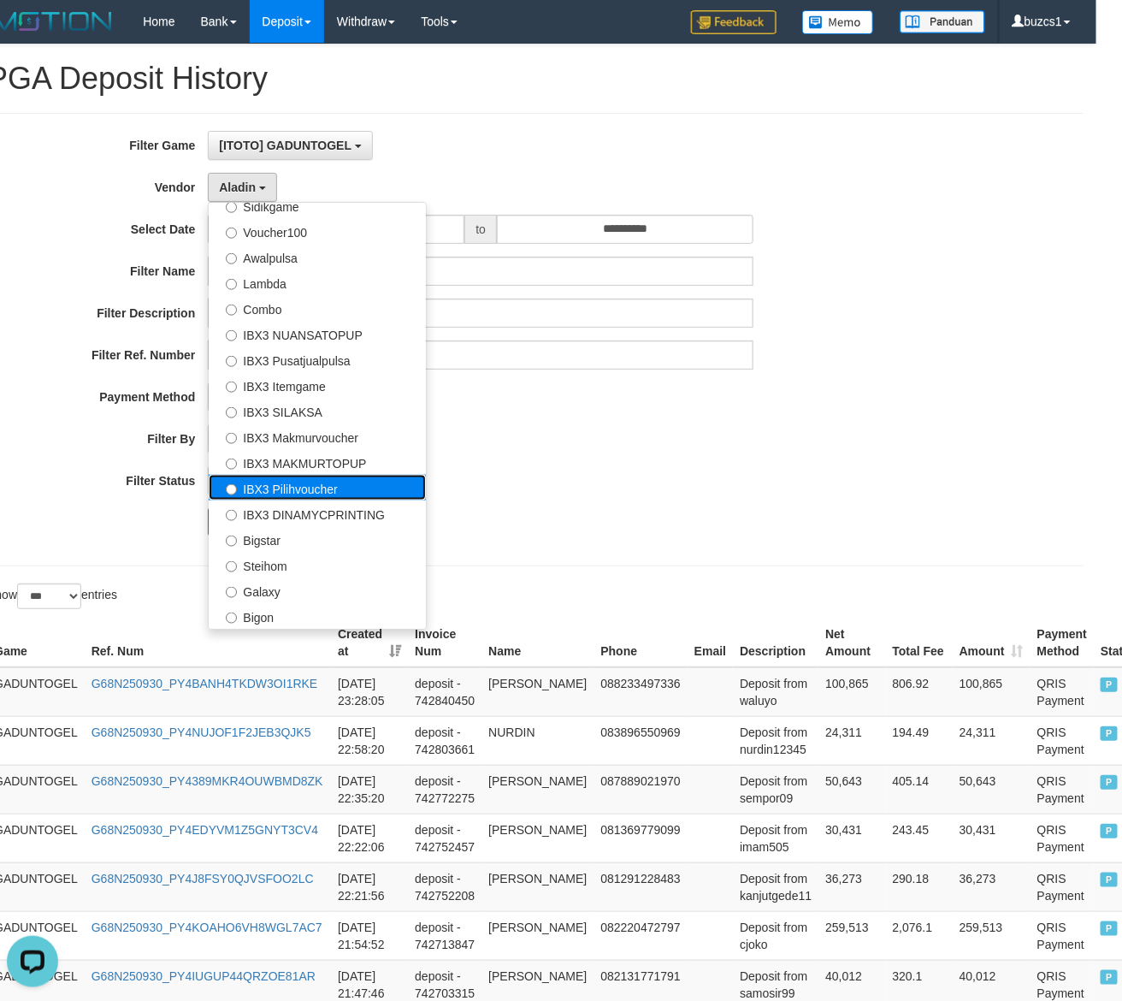
click at [310, 494] on label "IBX3 Pilihvoucher" at bounding box center [317, 488] width 217 height 26
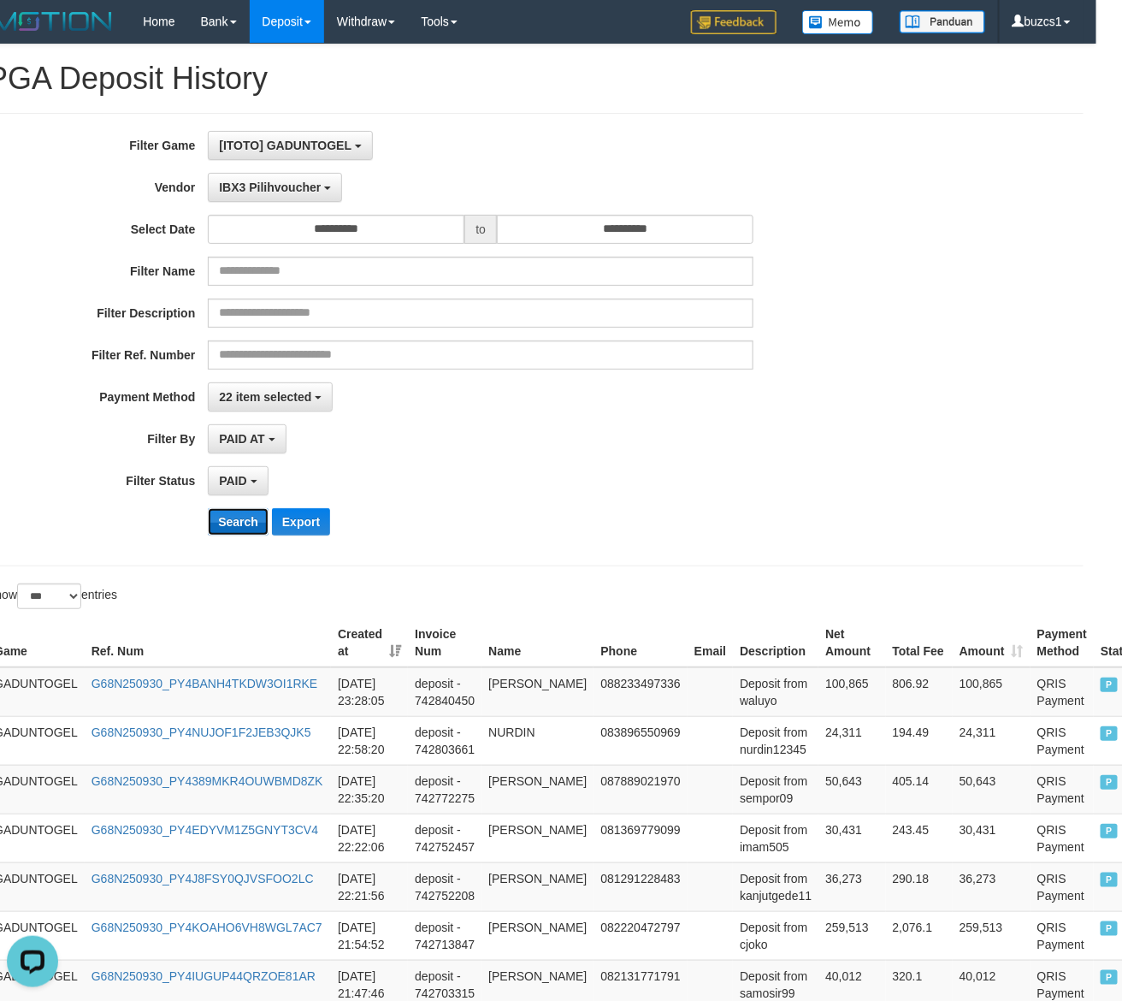
click at [233, 516] on button "Search" at bounding box center [238, 521] width 61 height 27
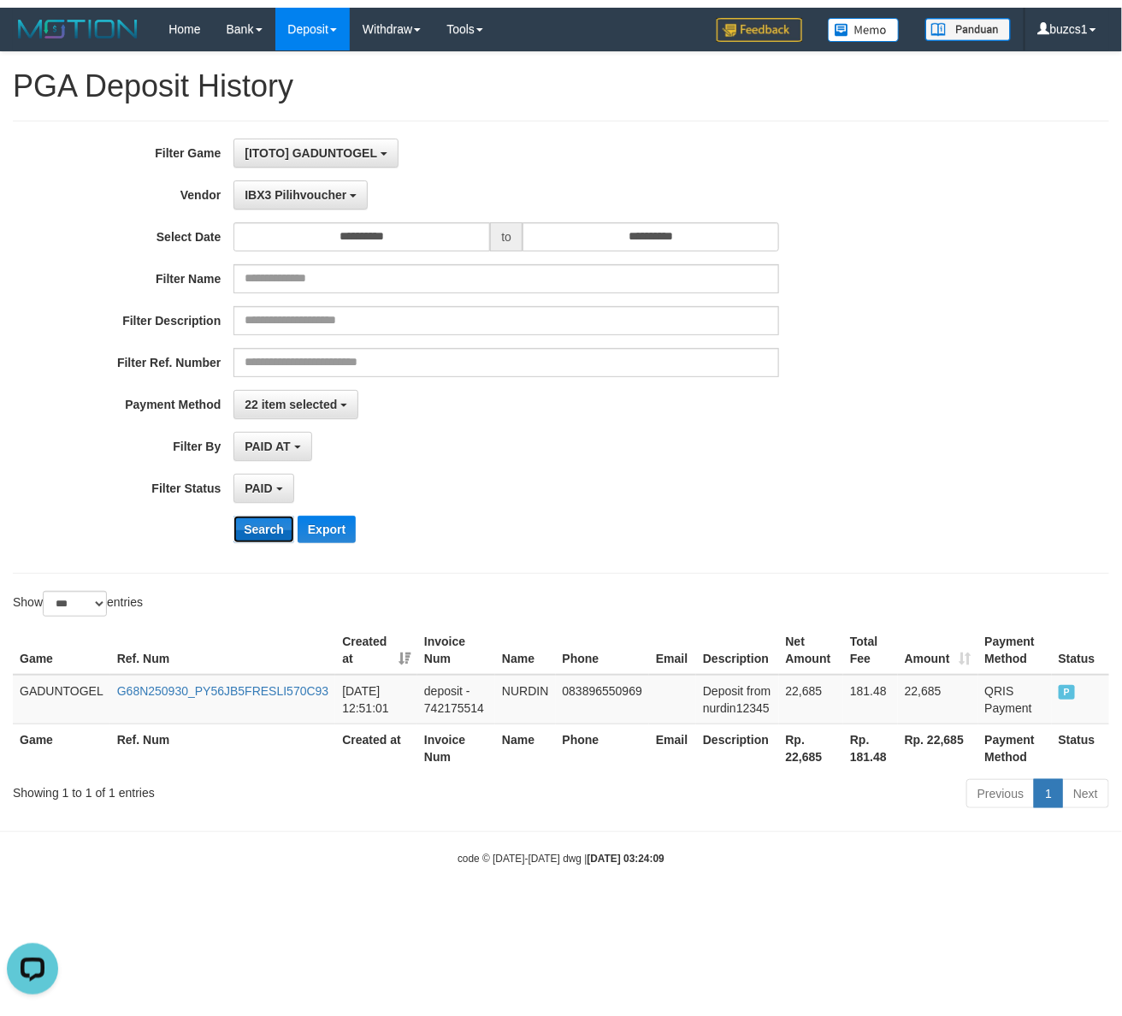
scroll to position [0, 0]
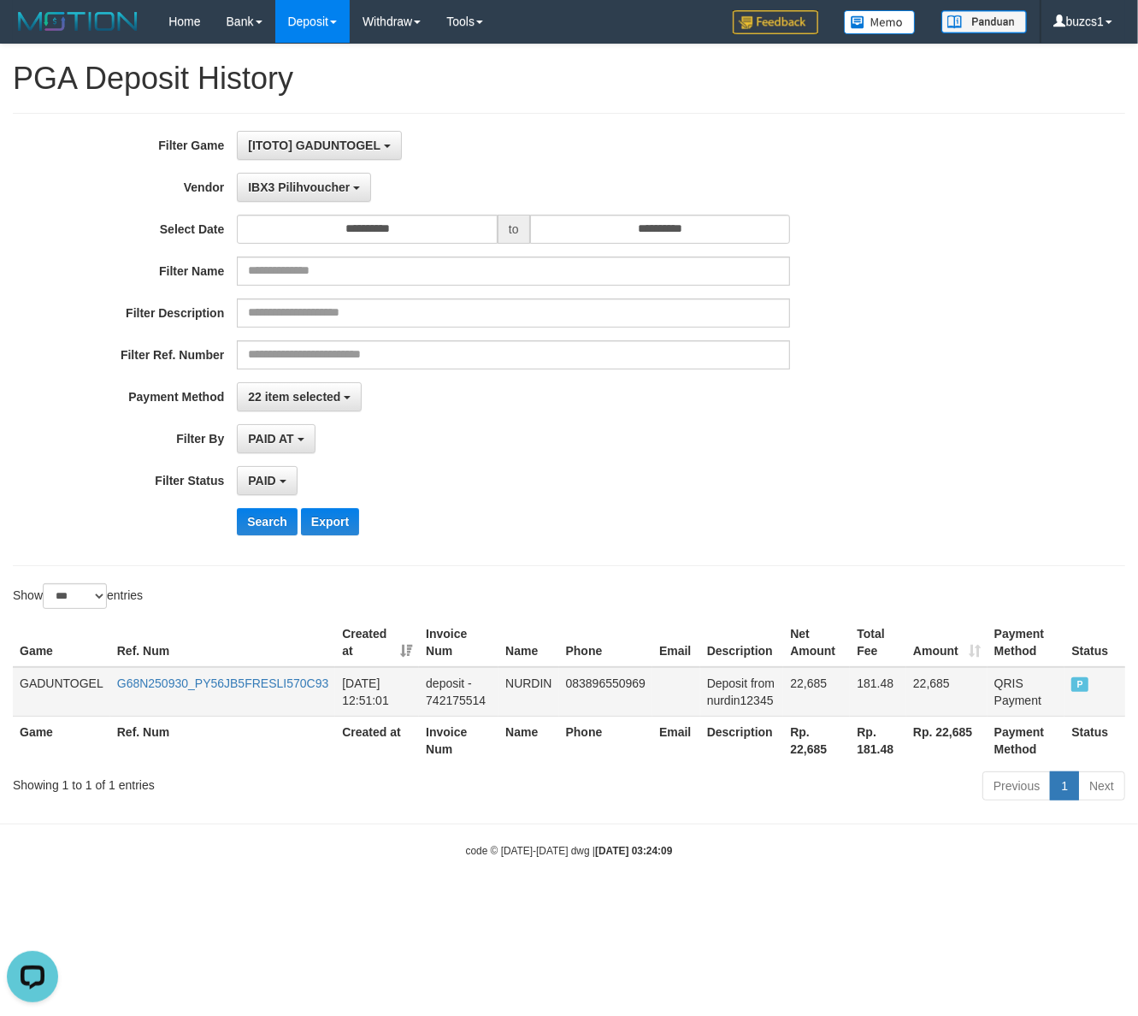
click at [810, 683] on td "22,685" at bounding box center [816, 692] width 67 height 50
copy td "22,685"
click at [541, 676] on td "NURDIN" at bounding box center [529, 692] width 60 height 50
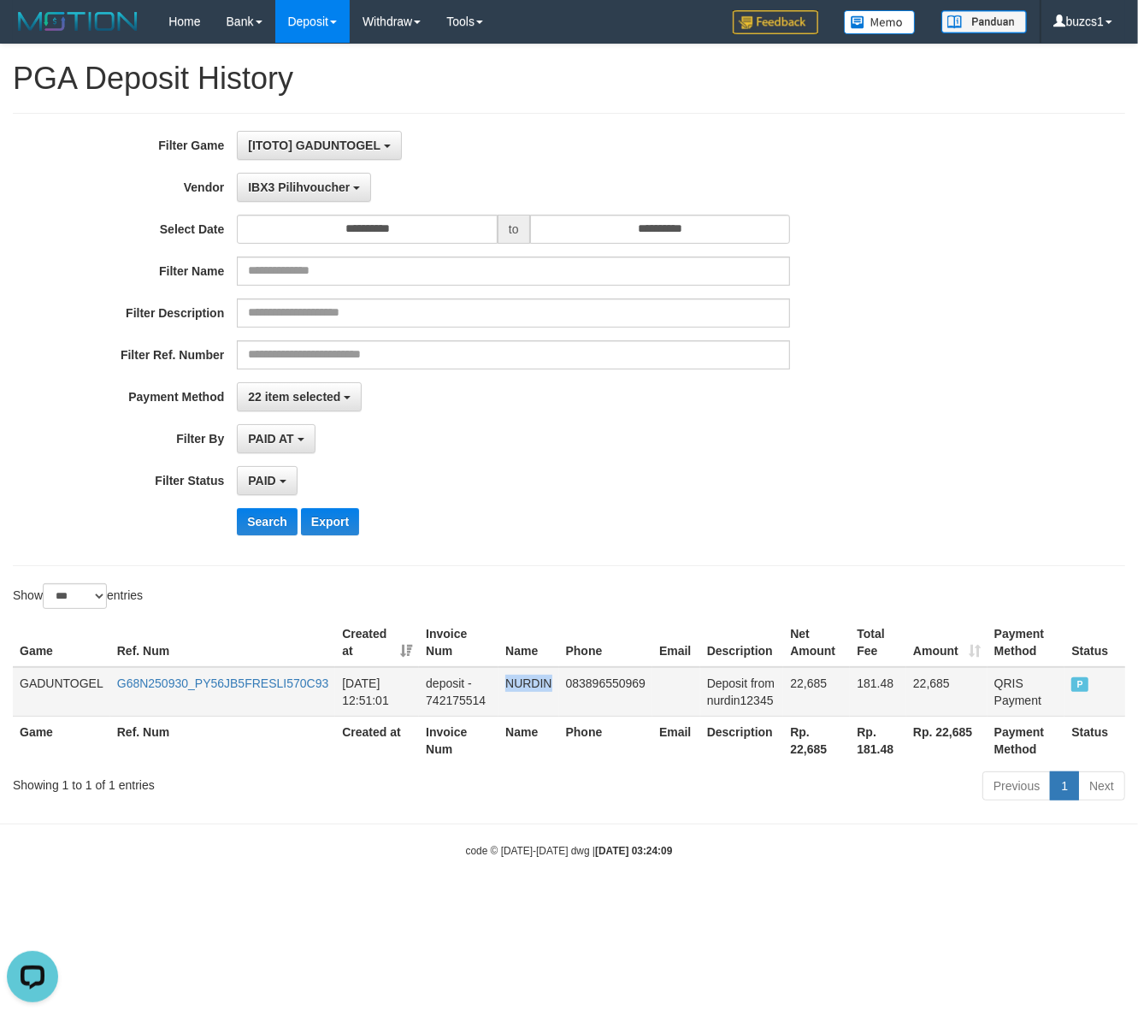
copy td "NURDIN"
click at [754, 693] on td "Deposit from nurdin12345" at bounding box center [742, 692] width 84 height 50
drag, startPoint x: 754, startPoint y: 693, endPoint x: 762, endPoint y: 710, distance: 19.1
click at [753, 694] on td "Deposit from nurdin12345" at bounding box center [742, 692] width 84 height 50
click at [742, 702] on td "Deposit from nurdin12345" at bounding box center [742, 692] width 84 height 50
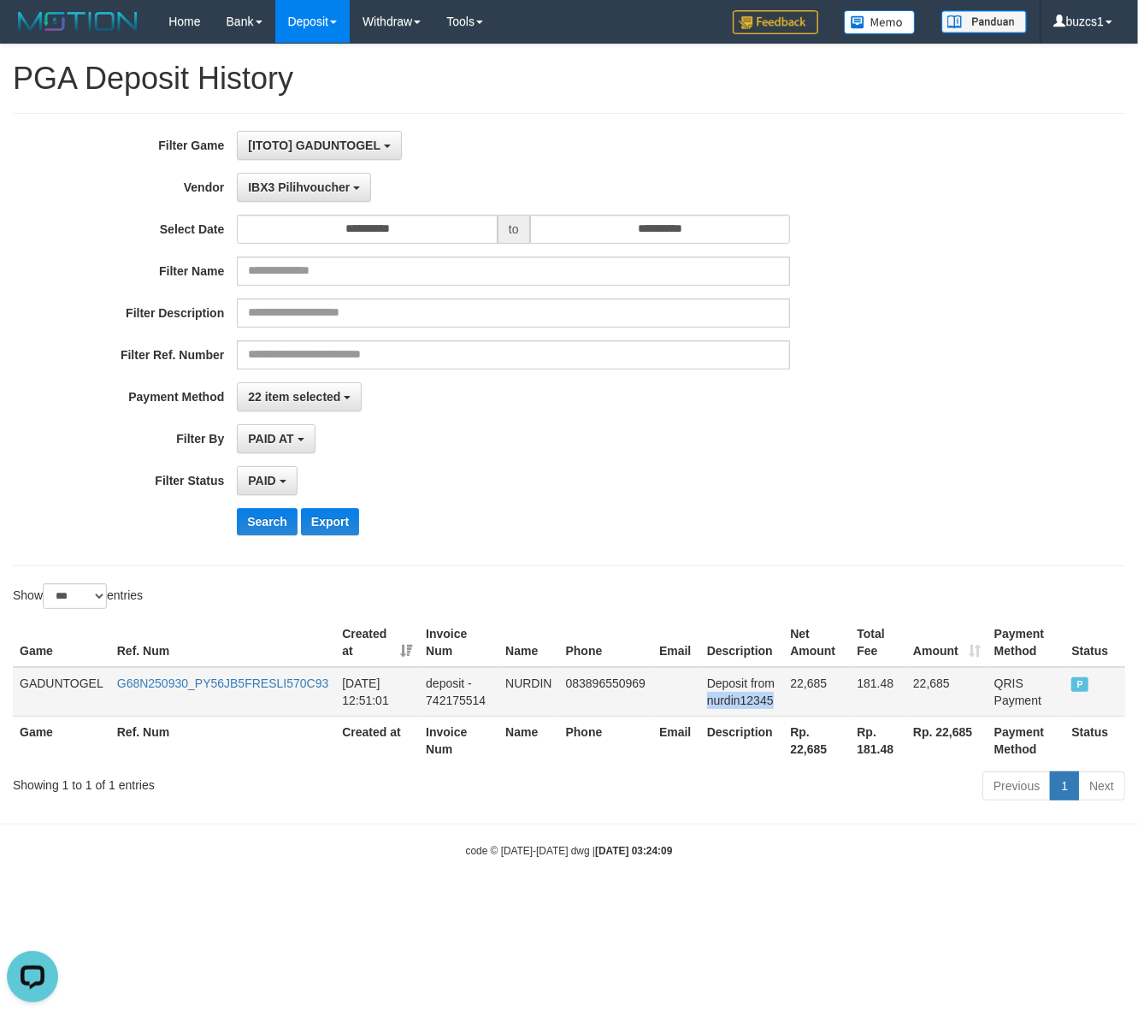
click at [742, 702] on td "Deposit from nurdin12345" at bounding box center [742, 692] width 84 height 50
copy td "nurdin12345"
click at [813, 753] on th "Rp. 22,685" at bounding box center [816, 740] width 67 height 49
copy th "22,685"
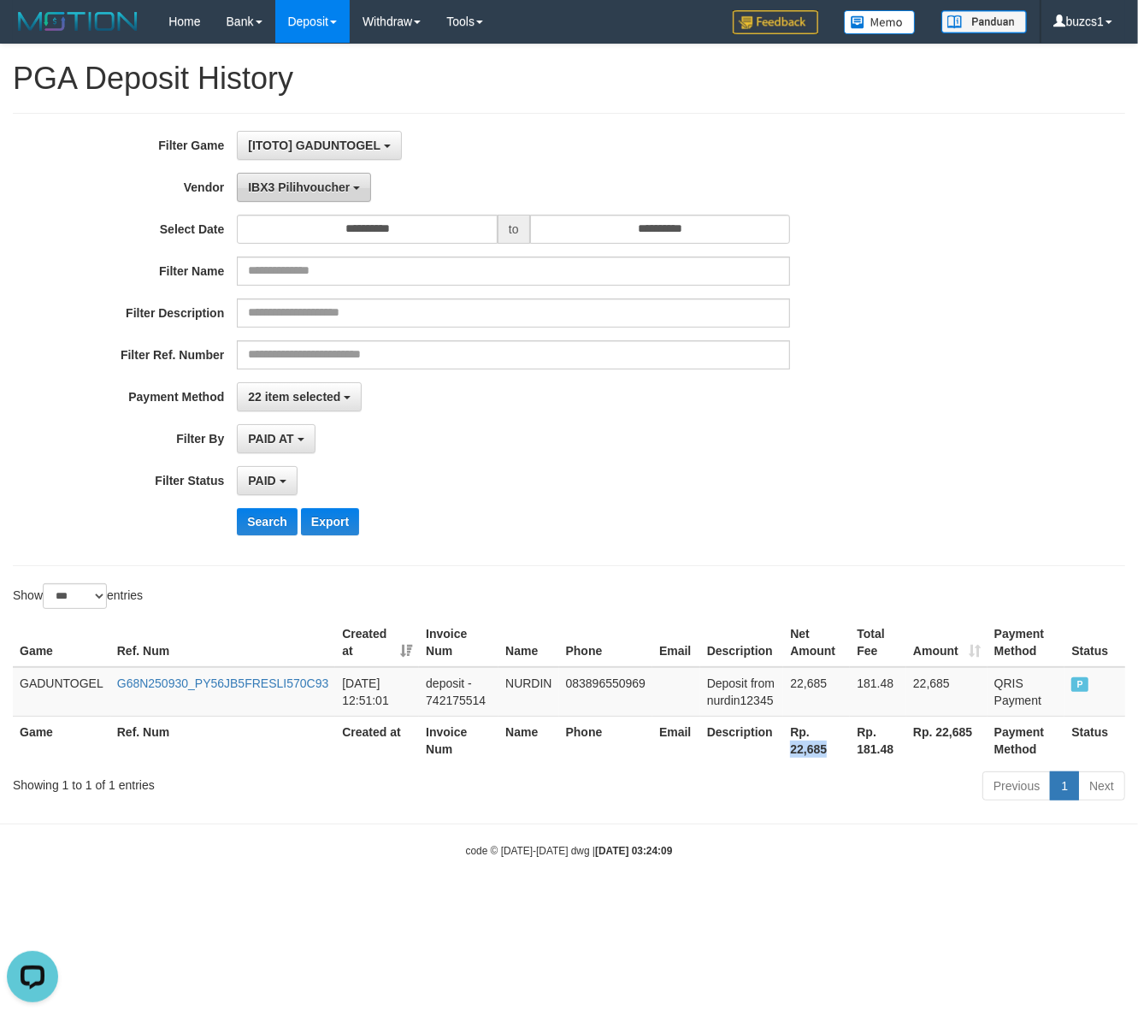
click at [309, 188] on span "IBX3 Pilihvoucher" at bounding box center [299, 187] width 102 height 14
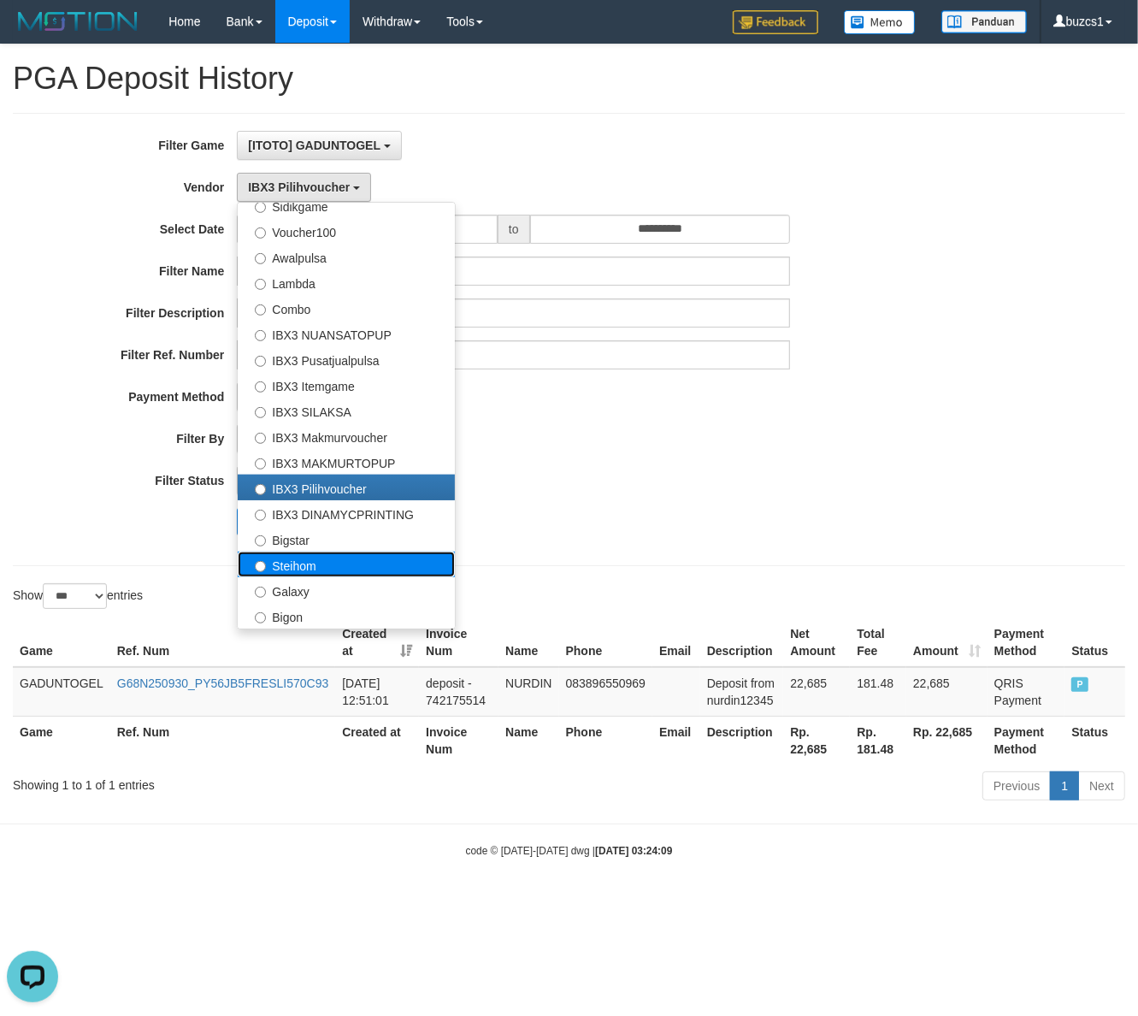
click at [331, 565] on label "Steihom" at bounding box center [346, 565] width 217 height 26
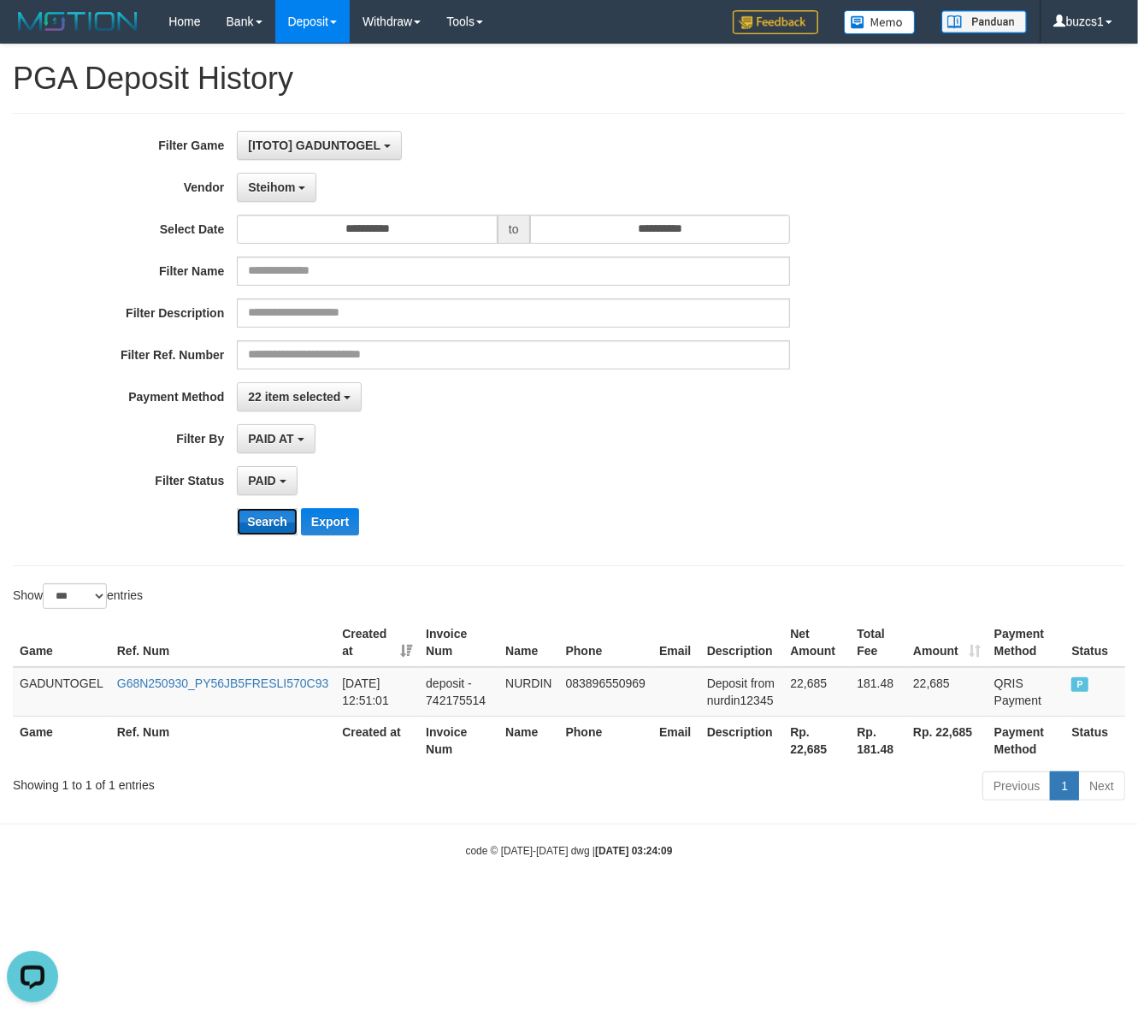
click at [263, 520] on button "Search" at bounding box center [267, 521] width 61 height 27
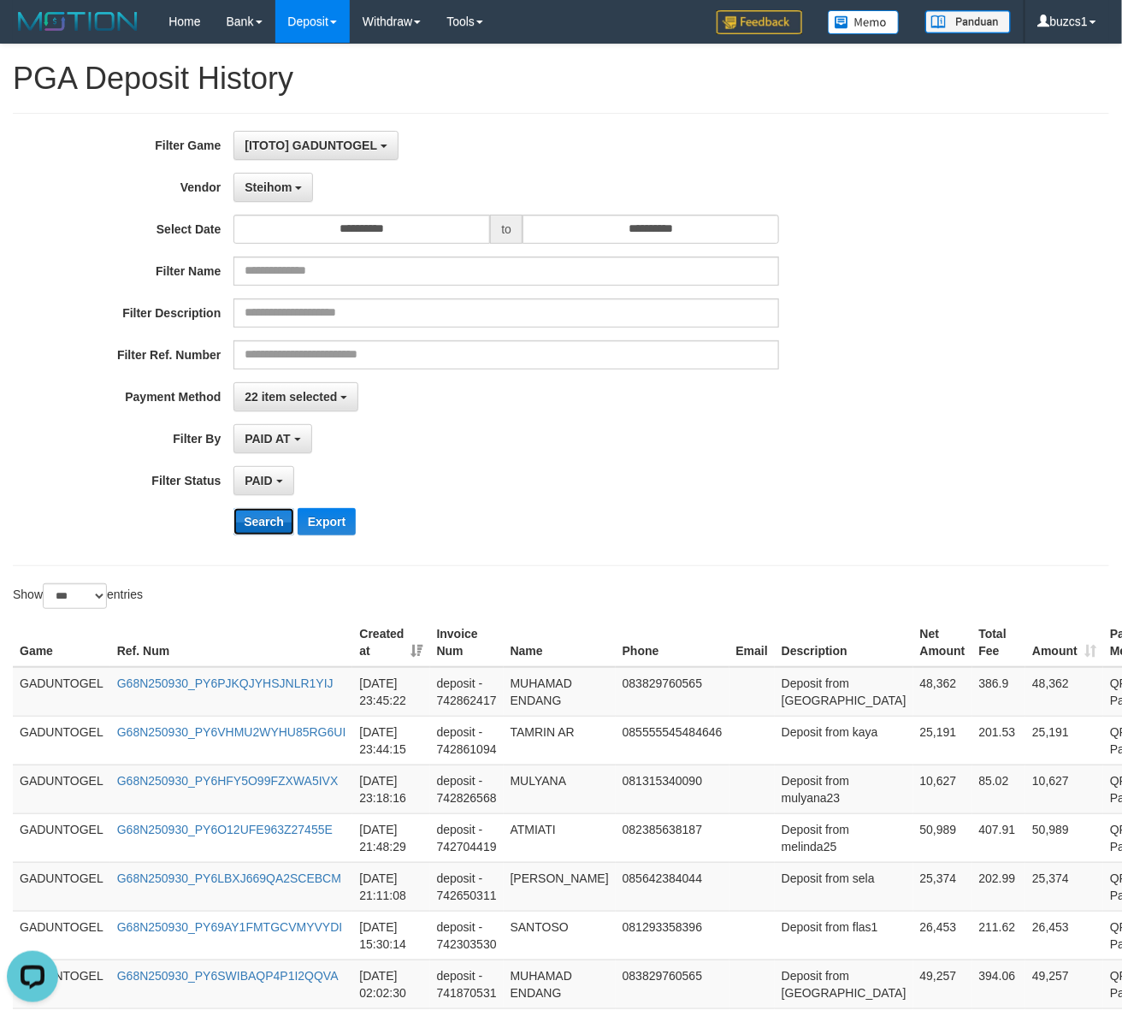
click at [263, 520] on button "Search" at bounding box center [263, 521] width 61 height 27
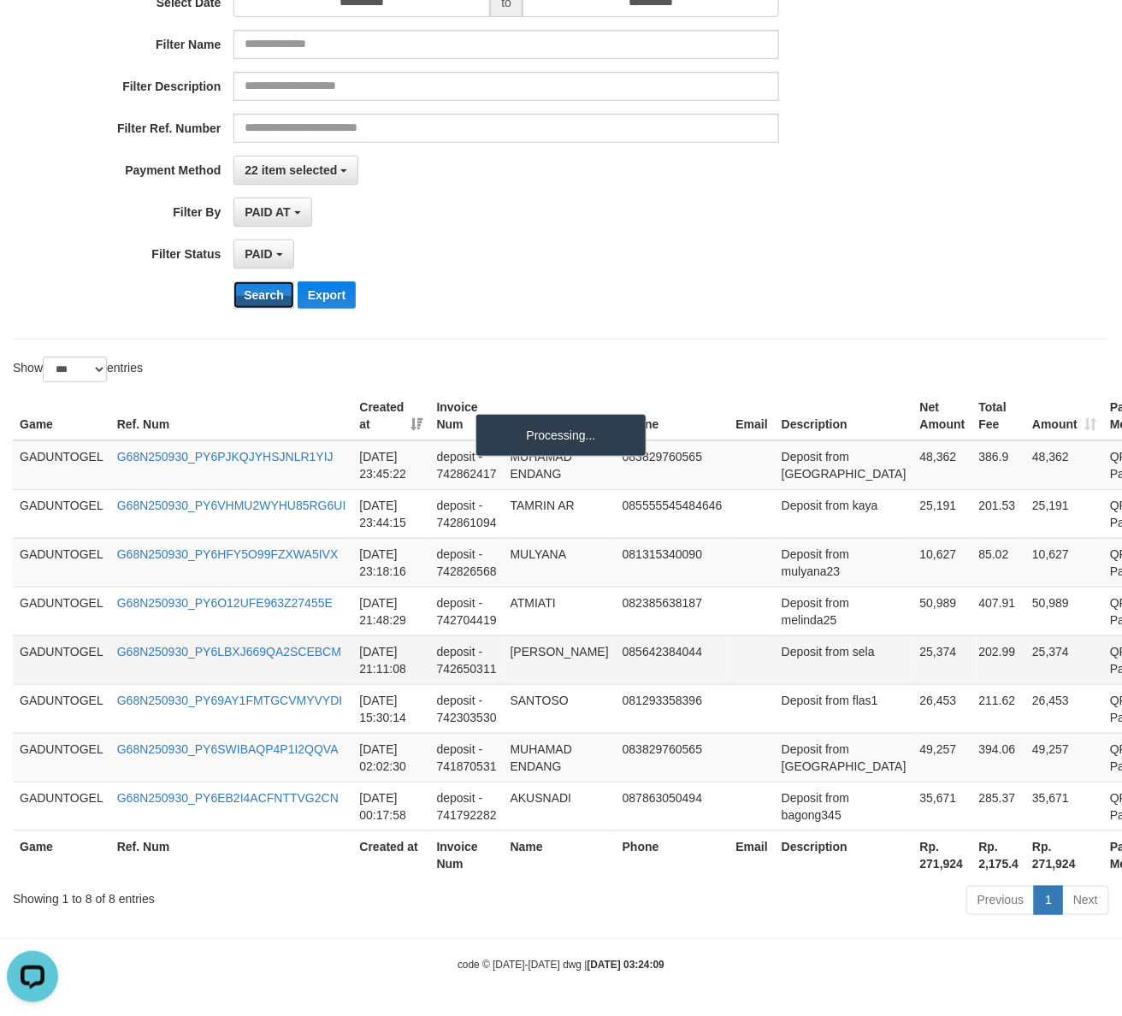
scroll to position [315, 0]
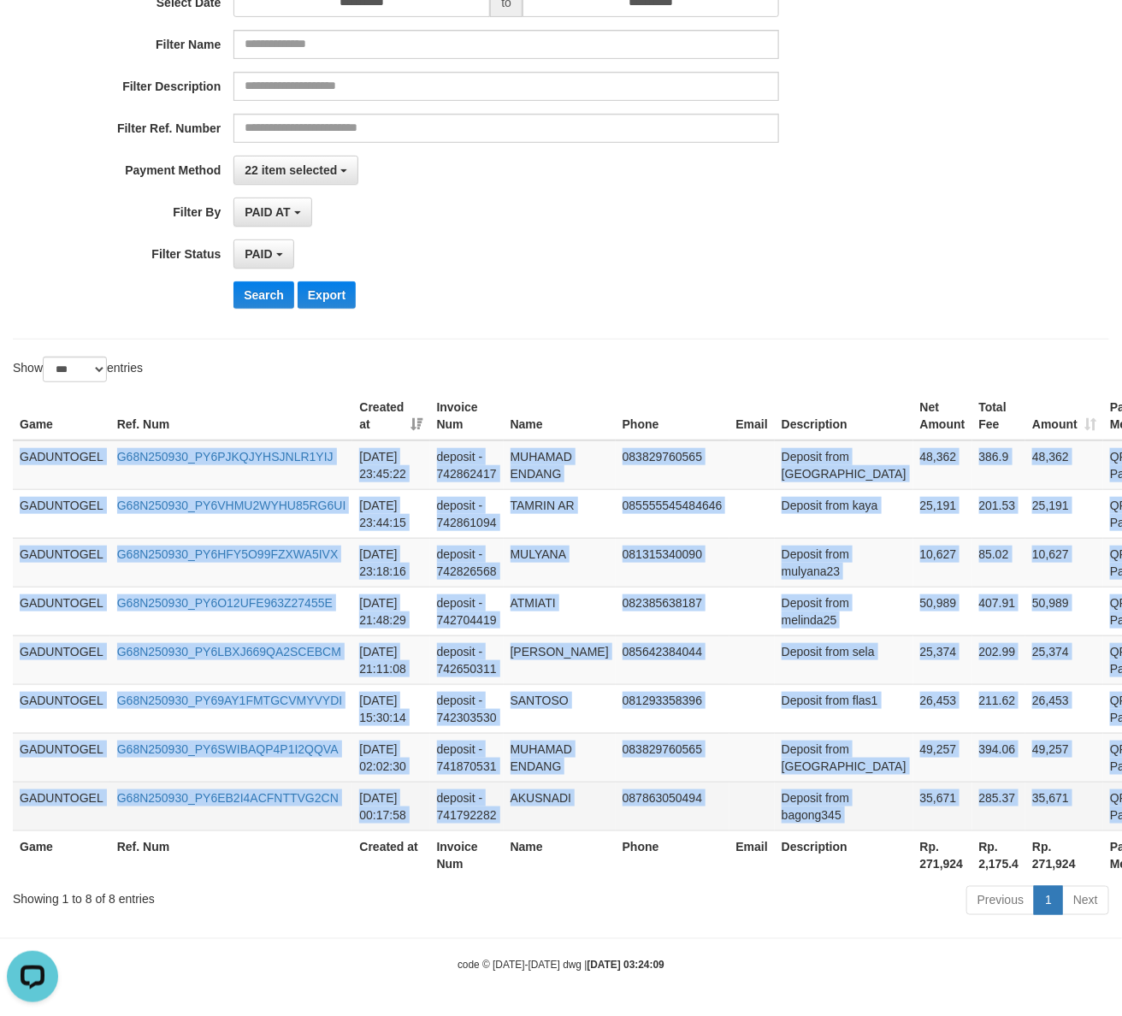
drag, startPoint x: 21, startPoint y: 376, endPoint x: 1109, endPoint y: 789, distance: 1163.7
click at [1109, 789] on tbody "GADUNTOGEL G68N250930_PY6PJKQJYHSJNLR1YIJ [DATE] 23:45:22 deposit - 742862417 M…" at bounding box center [615, 635] width 1204 height 391
copy tbody "GADUNTOGEL G68N250930_PY6PJKQJYHSJNLR1YIJ [DATE] 23:45:22 deposit - 742862417 M…"
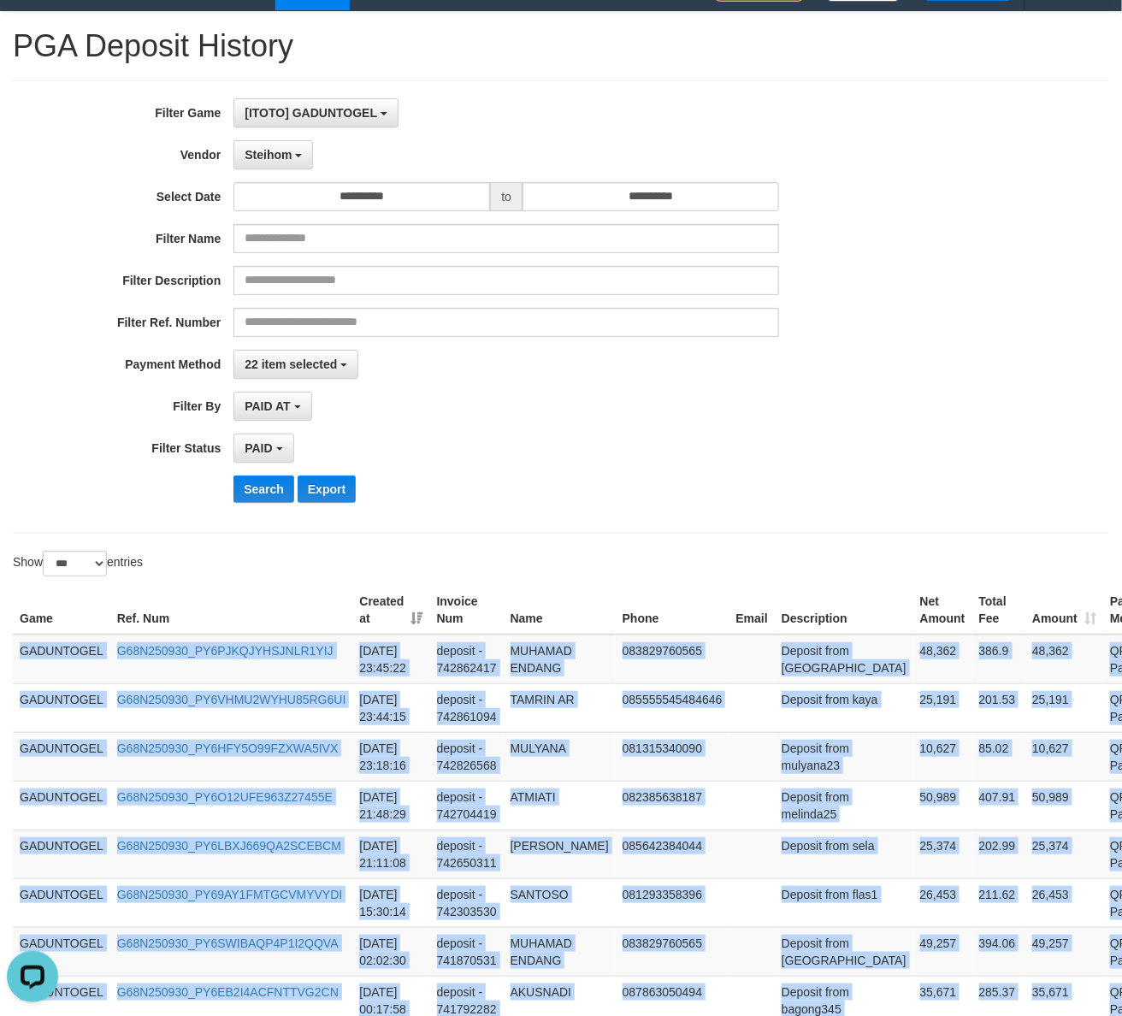
scroll to position [0, 0]
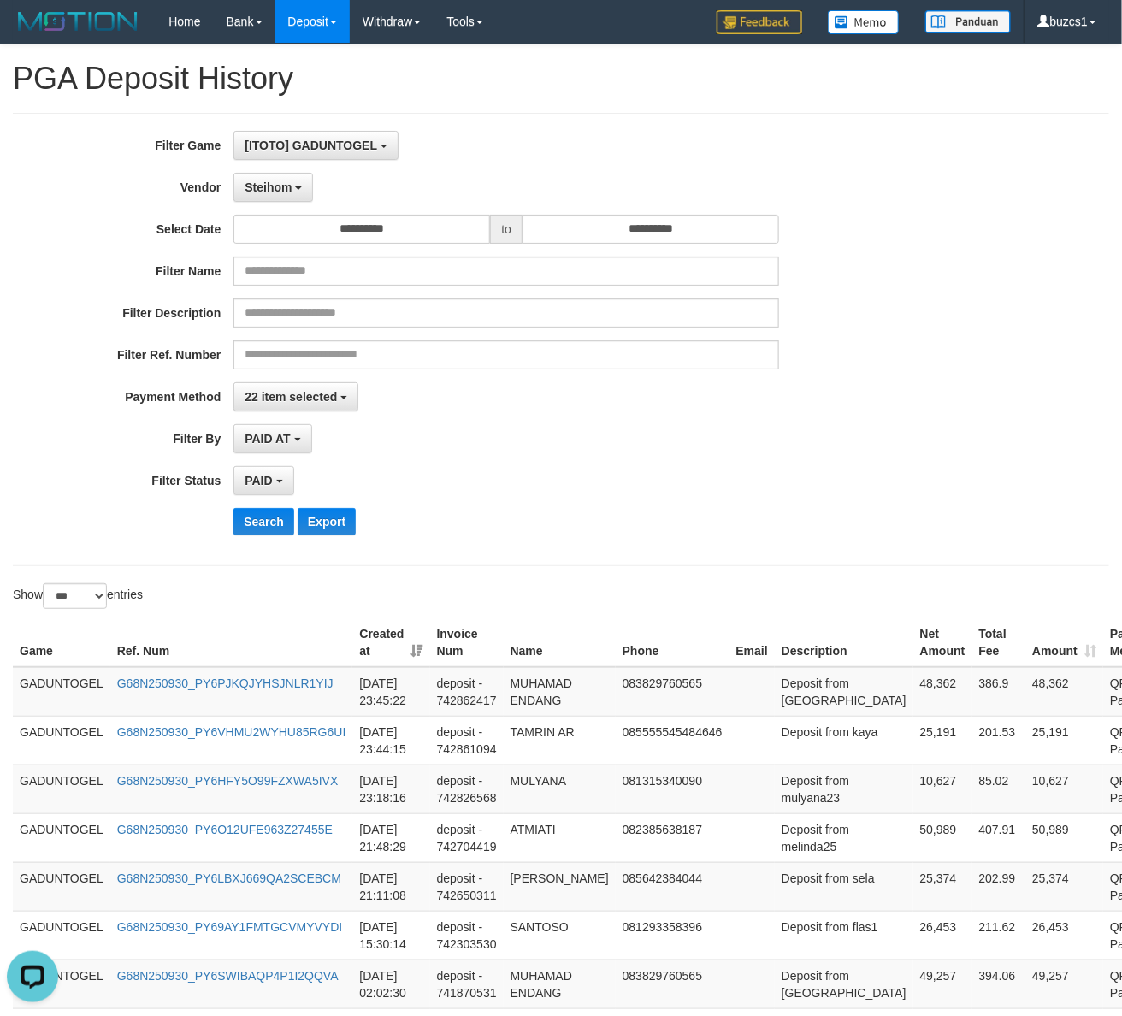
click at [506, 511] on div "Search Export" at bounding box center [583, 521] width 701 height 27
click at [244, 514] on button "Search" at bounding box center [263, 521] width 61 height 27
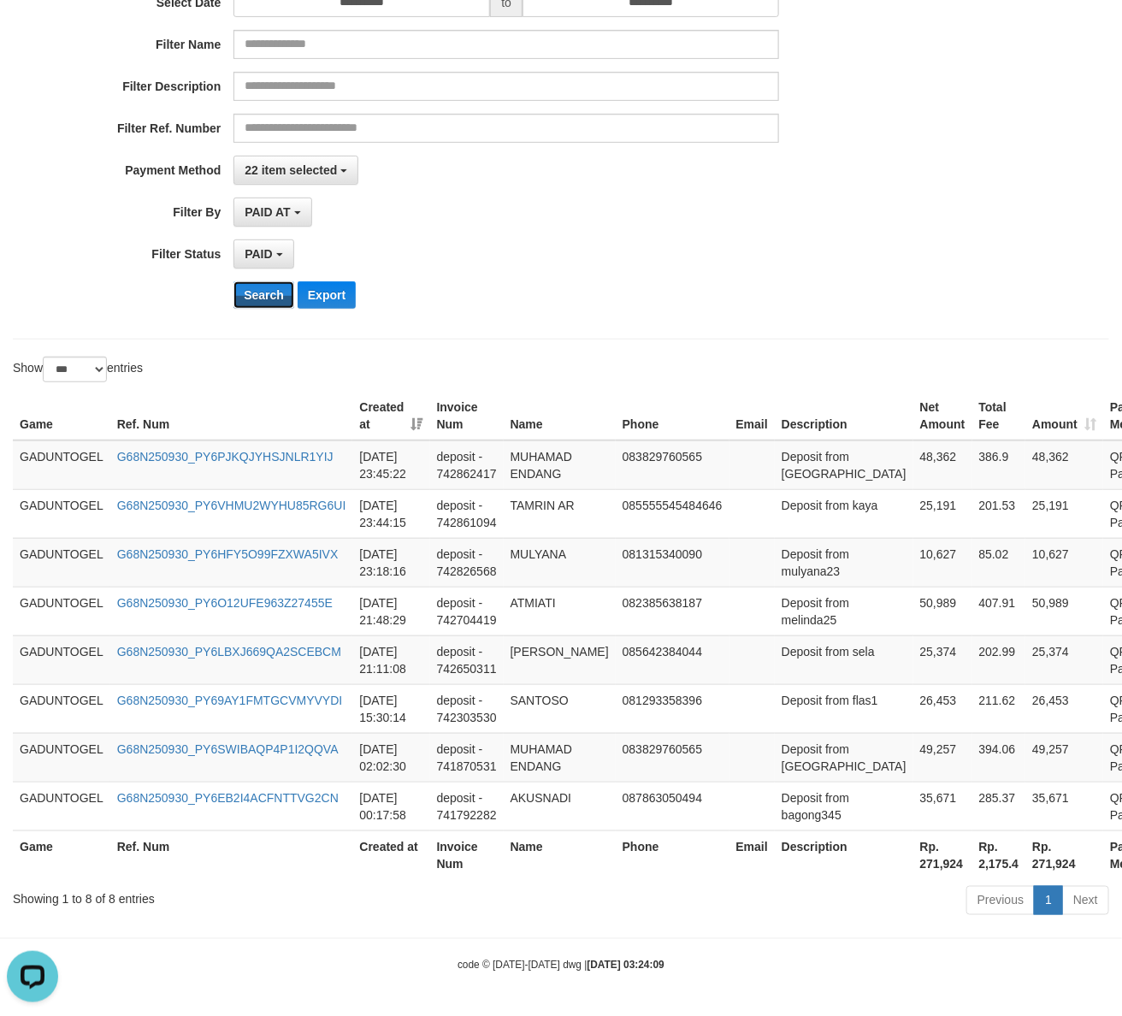
scroll to position [315, 0]
click at [913, 866] on th "Rp. 271,924" at bounding box center [942, 855] width 59 height 49
copy th "271,924"
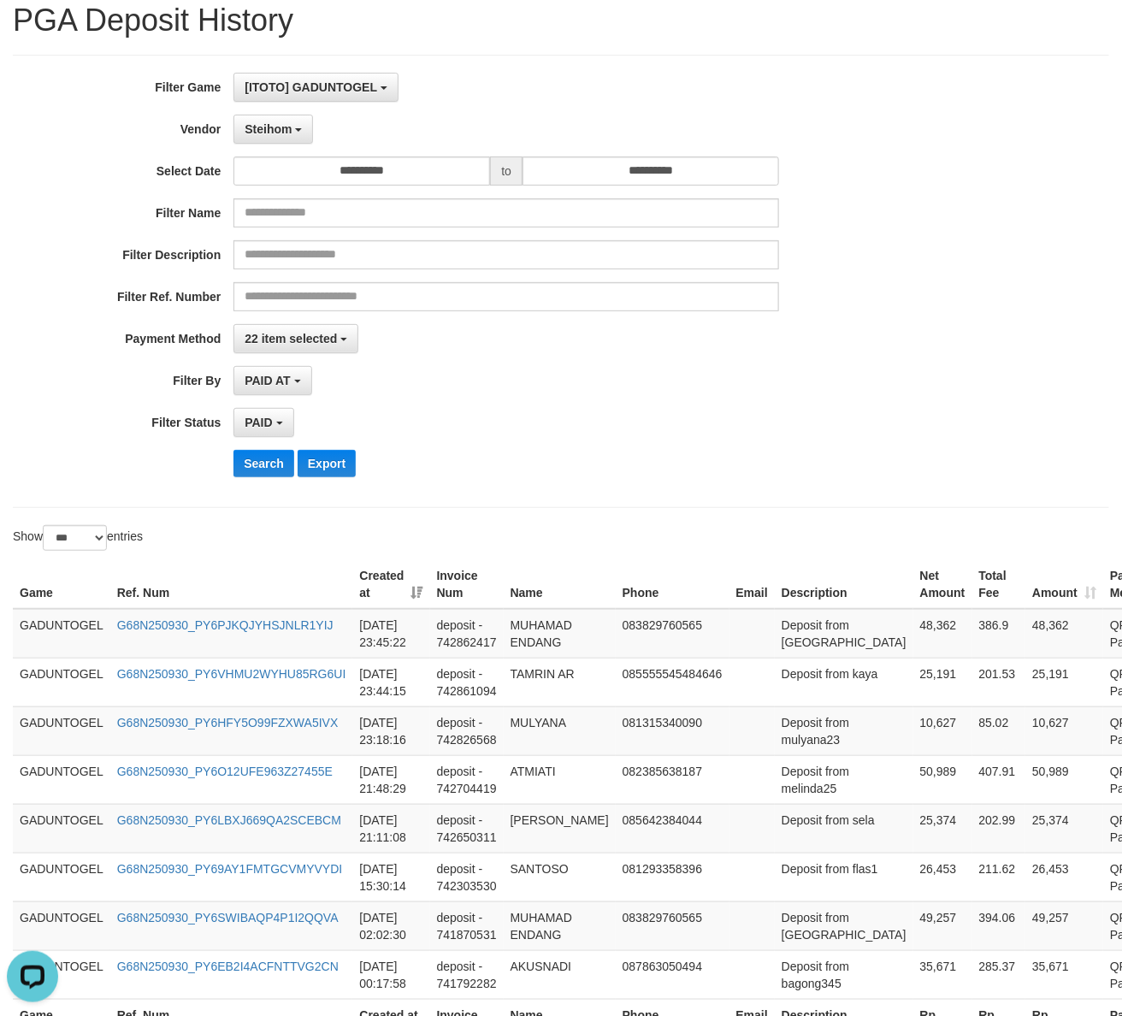
scroll to position [0, 0]
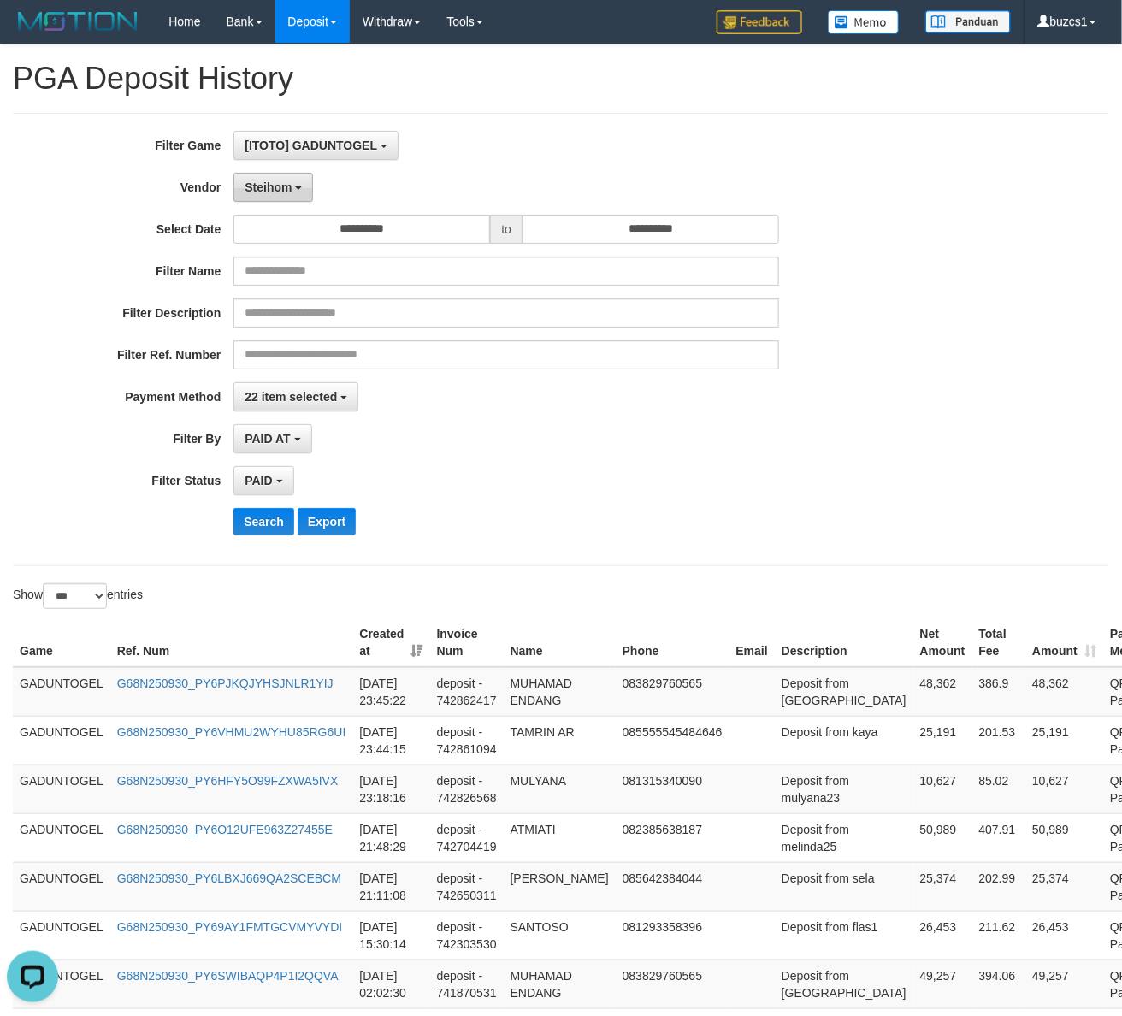
click at [288, 193] on span "Steihom" at bounding box center [268, 187] width 47 height 14
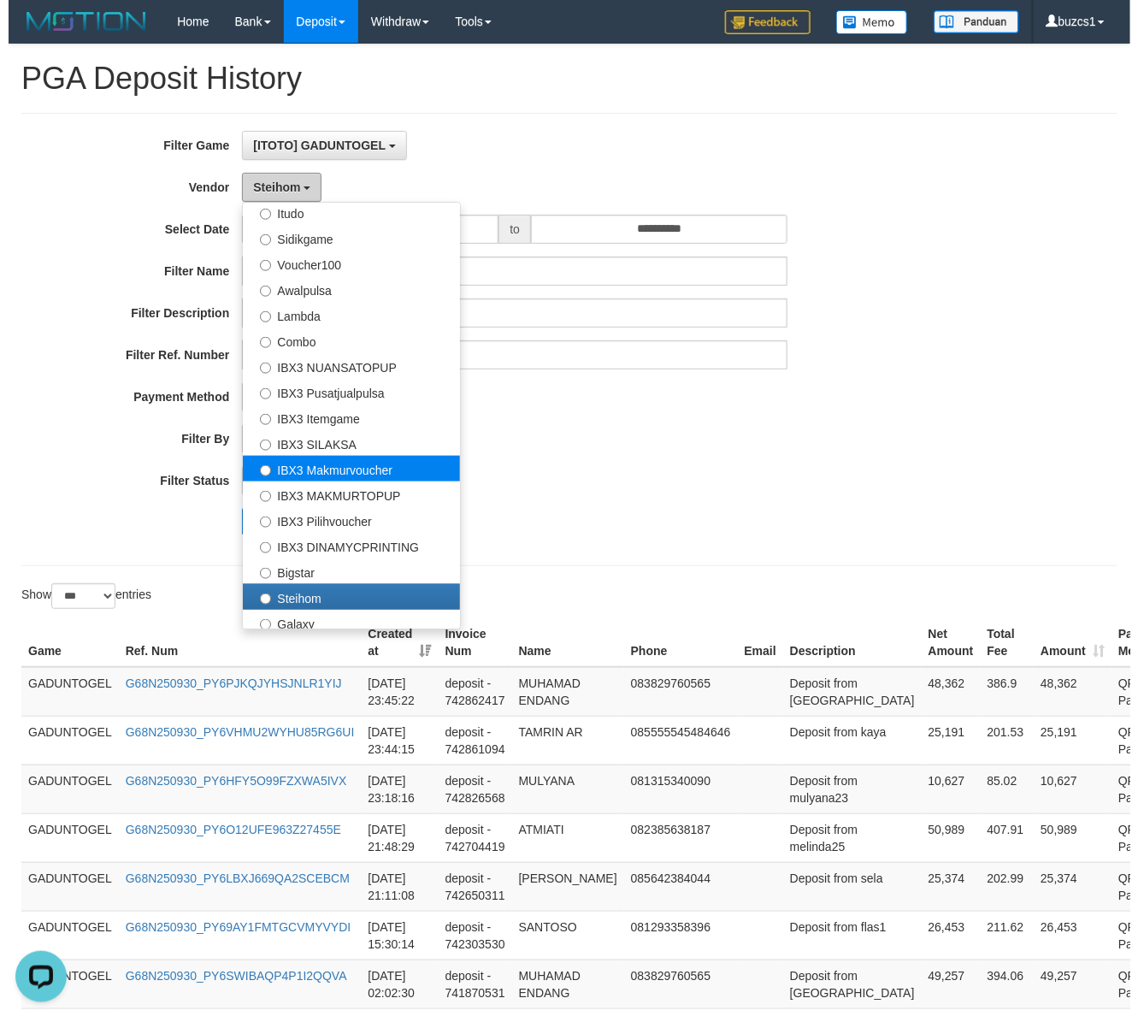
scroll to position [638, 0]
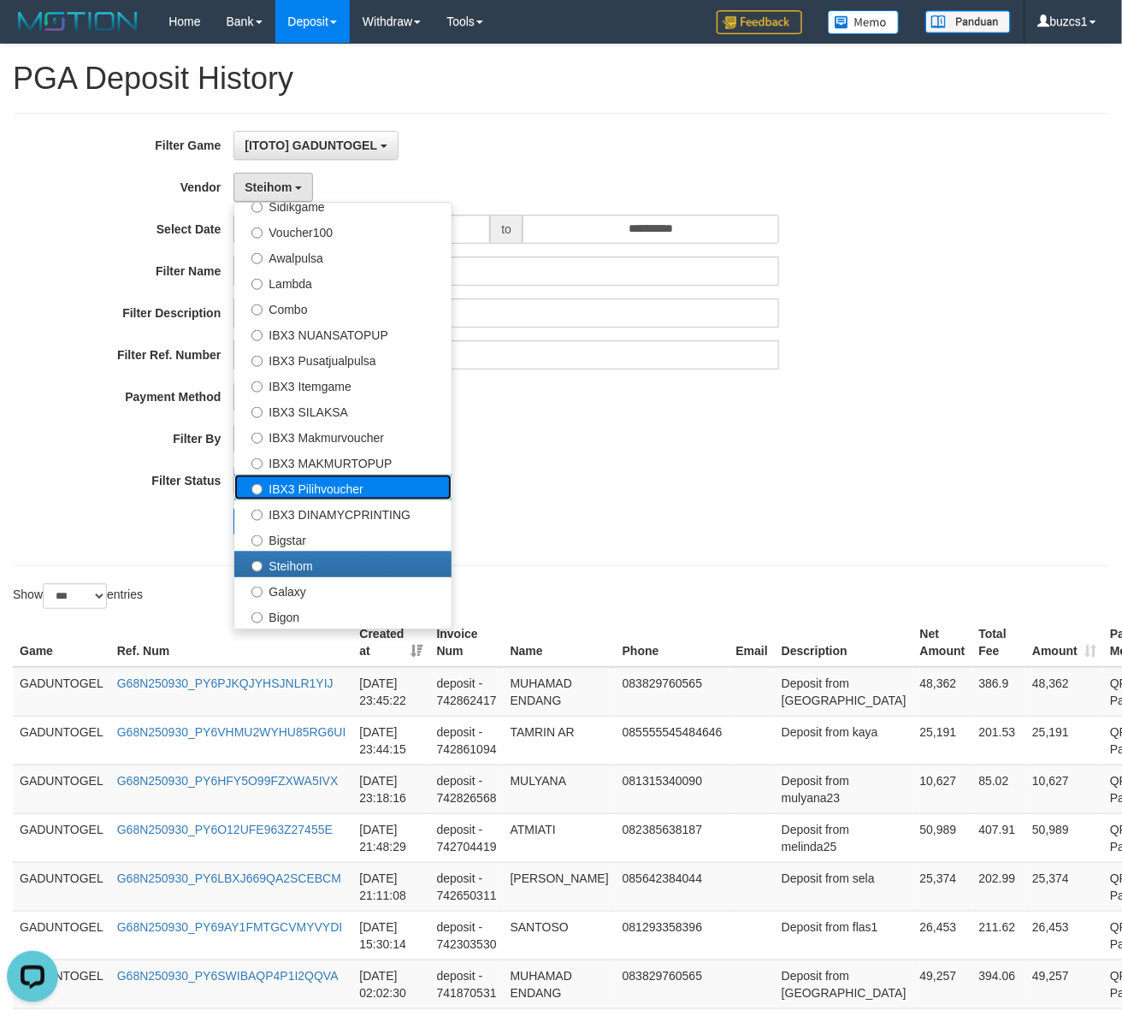
drag, startPoint x: 329, startPoint y: 488, endPoint x: 306, endPoint y: 483, distance: 23.5
click at [328, 488] on label "IBX3 Pilihvoucher" at bounding box center [342, 488] width 217 height 26
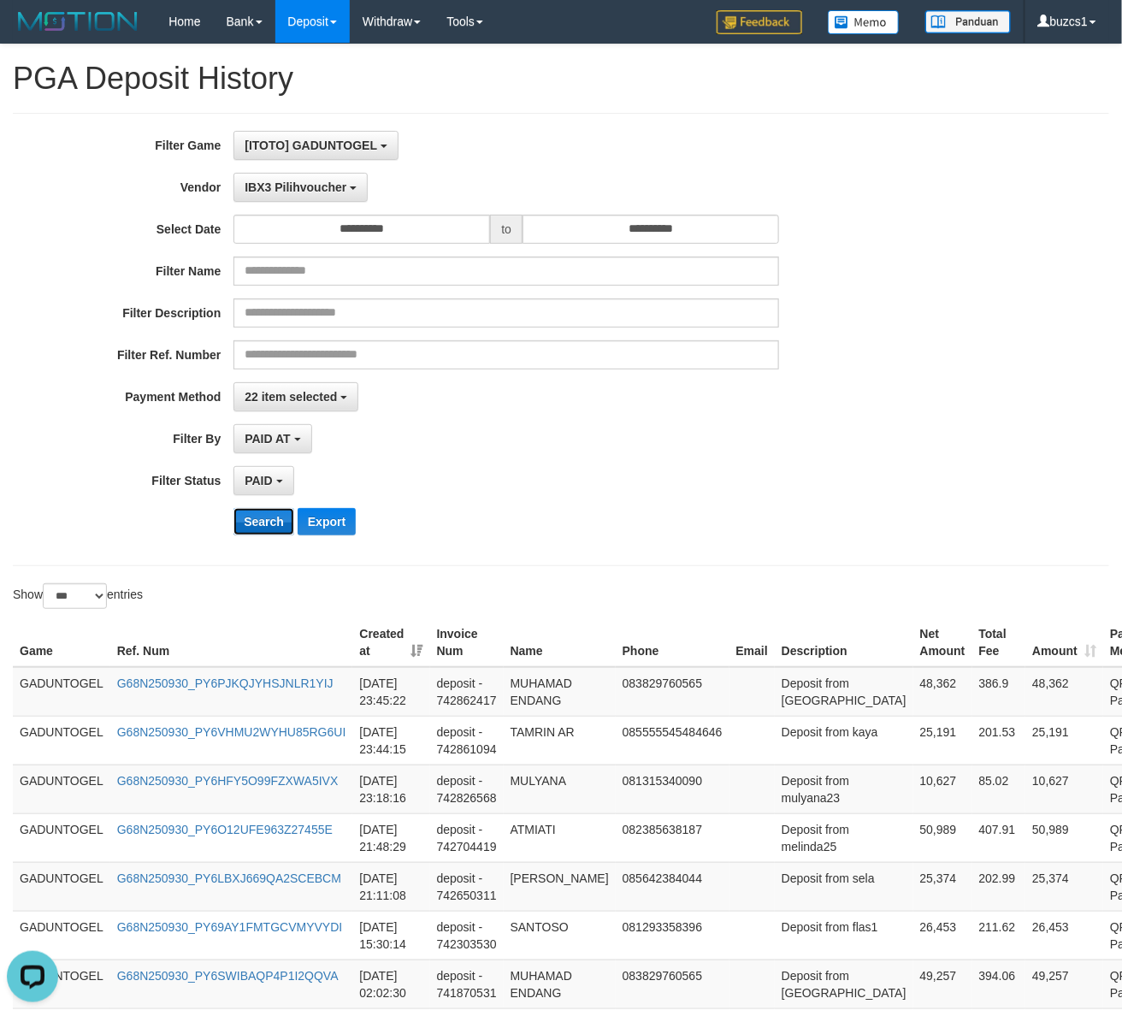
click at [267, 520] on button "Search" at bounding box center [263, 521] width 61 height 27
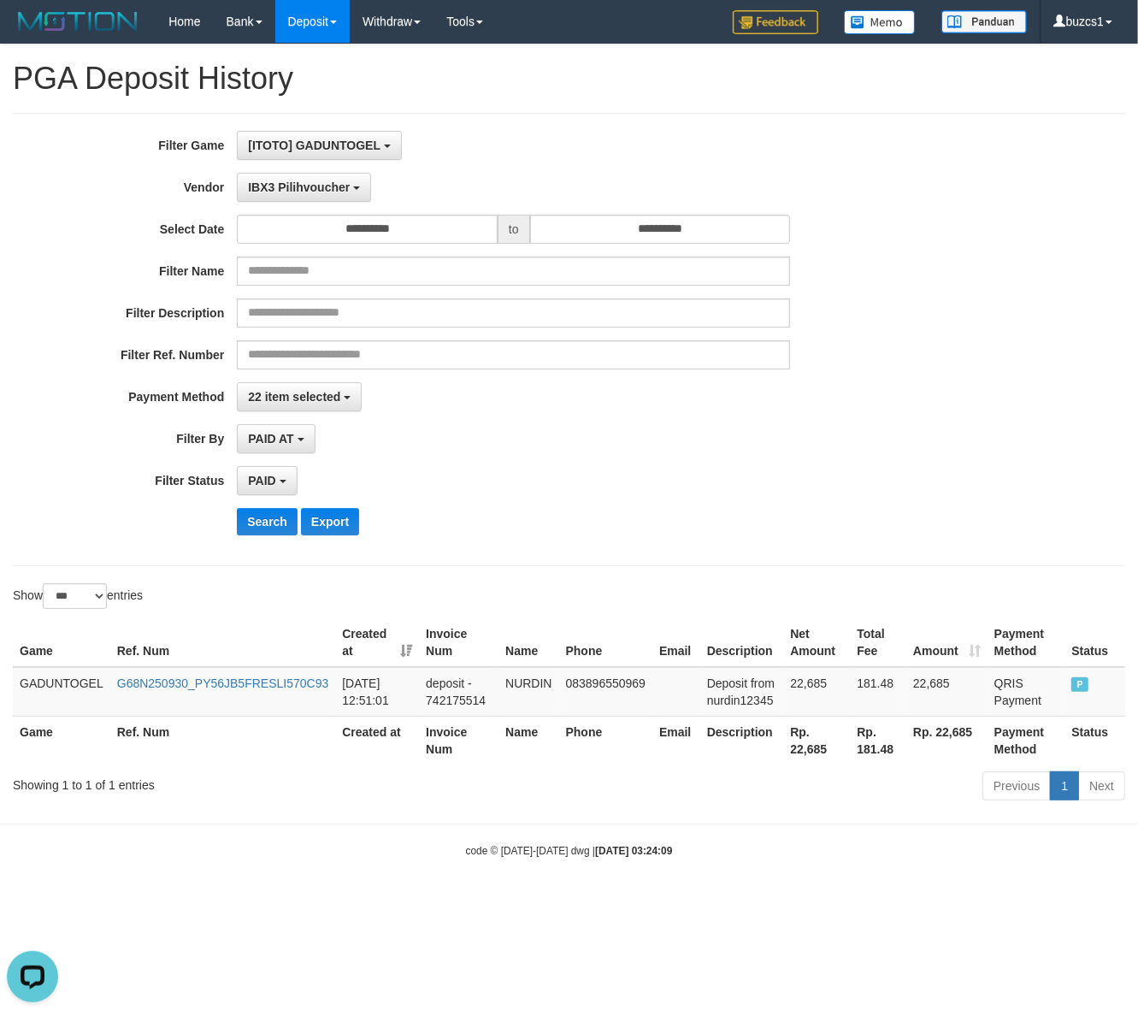
click at [798, 751] on th "Rp. 22,685" at bounding box center [816, 740] width 67 height 49
click at [798, 750] on th "Rp. 22,685" at bounding box center [816, 740] width 67 height 49
copy th "22,685"
click at [287, 193] on span "IBX3 Pilihvoucher" at bounding box center [299, 187] width 102 height 14
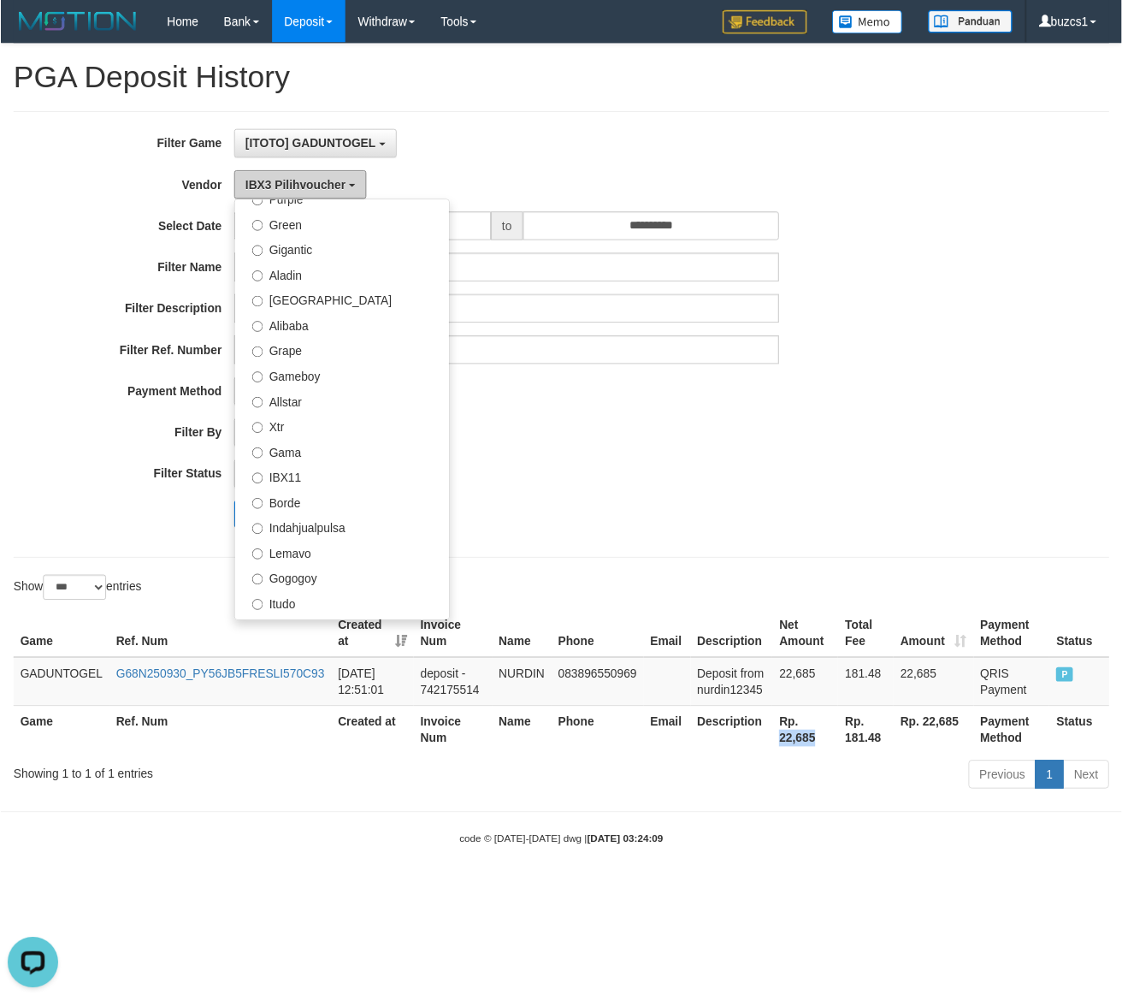
scroll to position [0, 0]
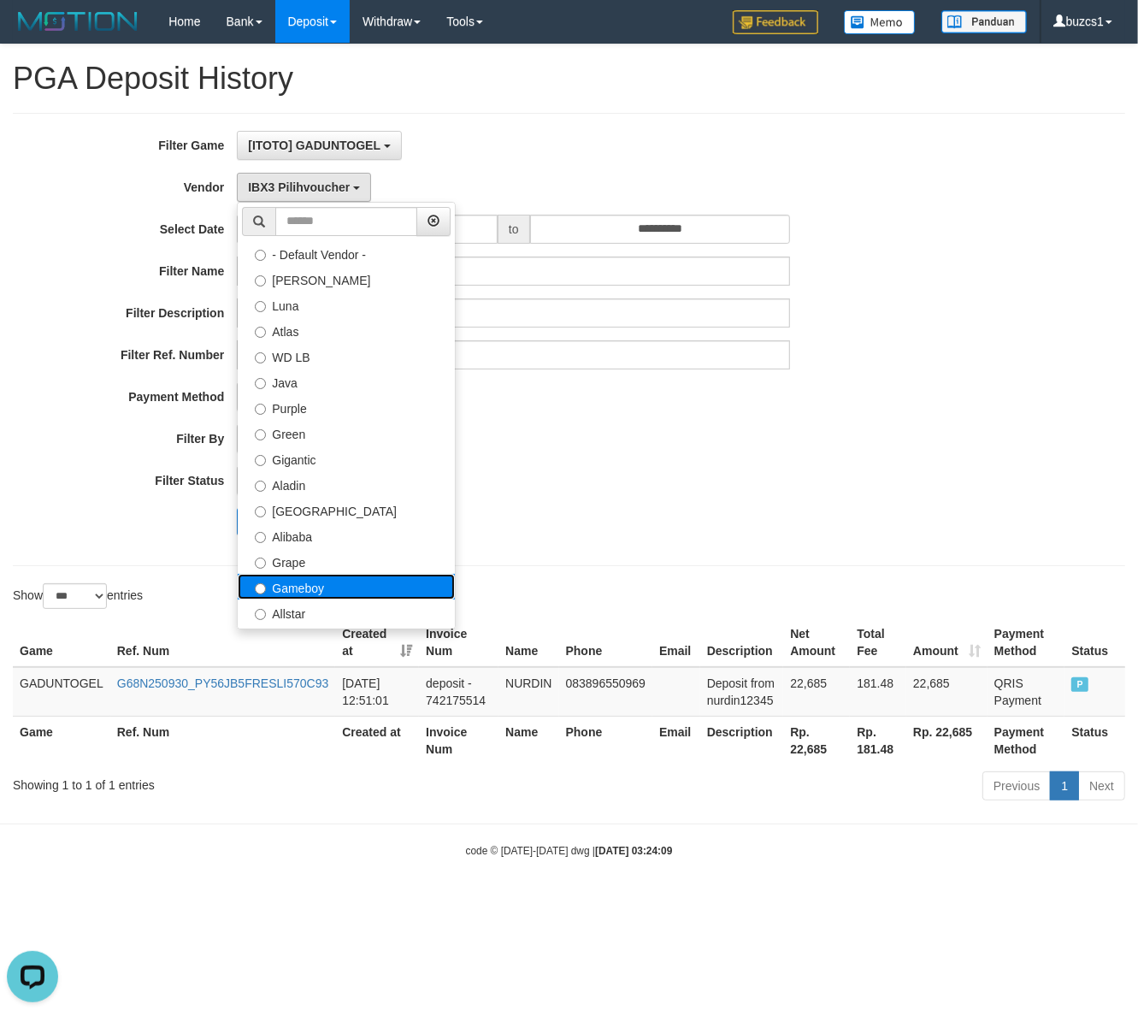
click at [310, 596] on label "Gameboy" at bounding box center [346, 587] width 217 height 26
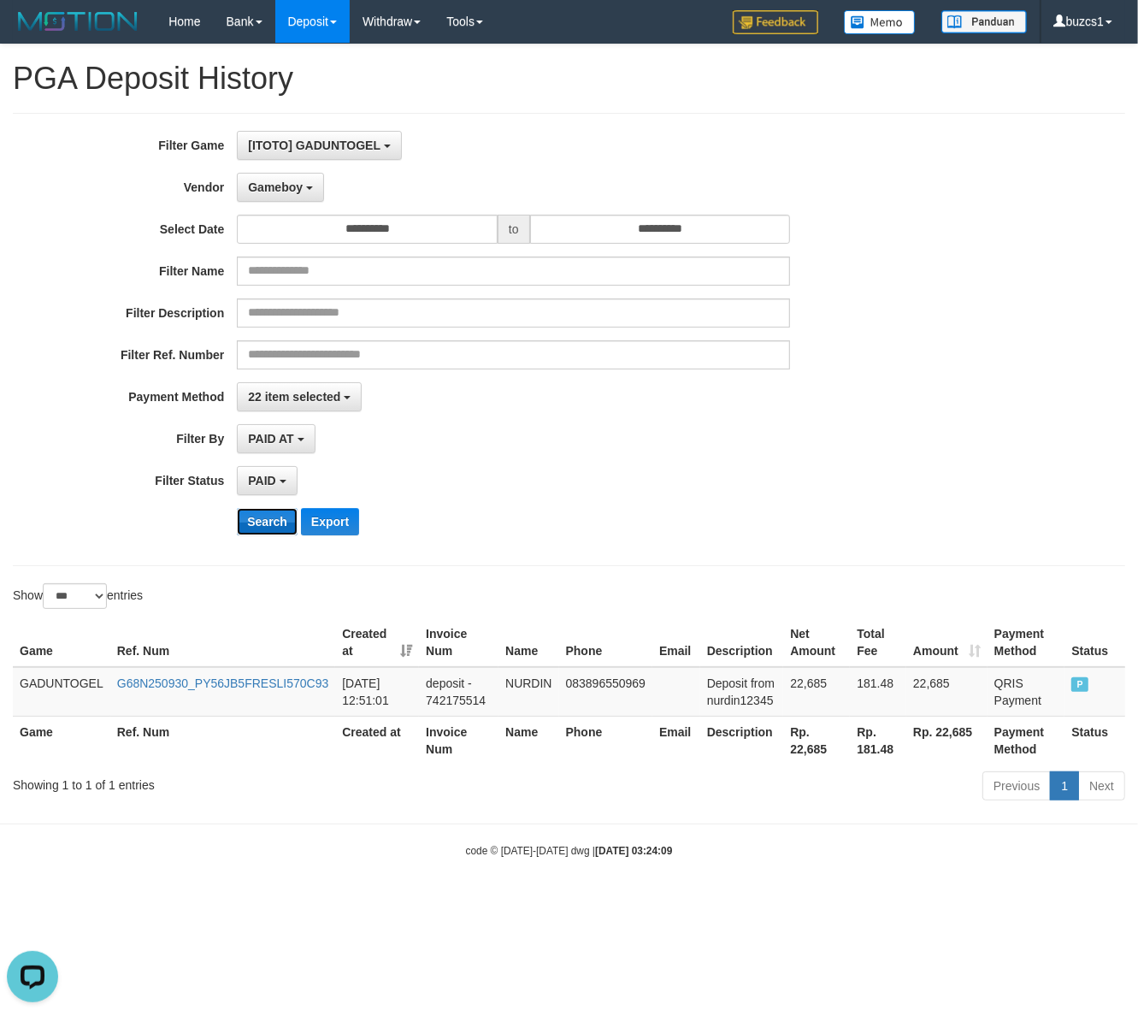
click at [262, 516] on button "Search" at bounding box center [267, 521] width 61 height 27
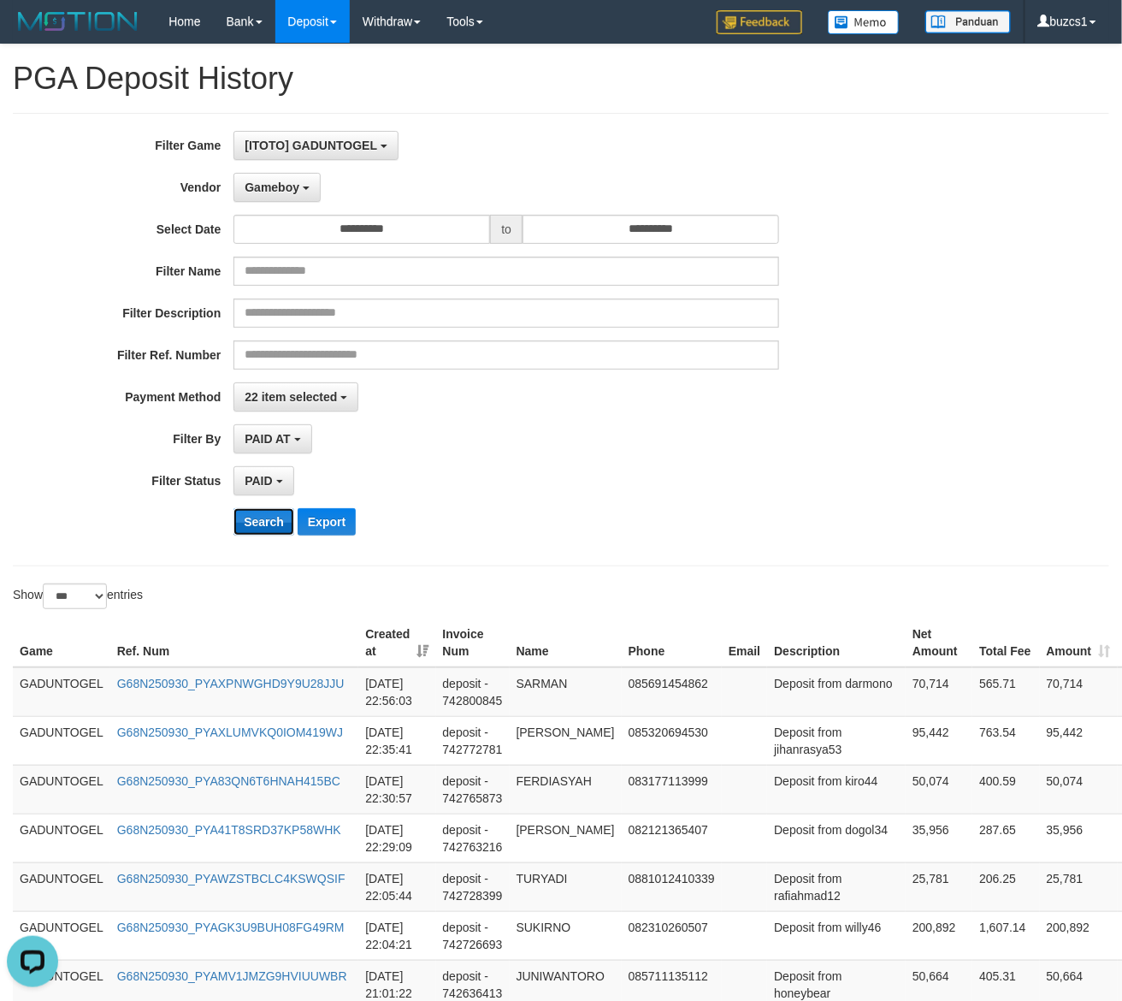
click at [262, 516] on button "Search" at bounding box center [263, 521] width 61 height 27
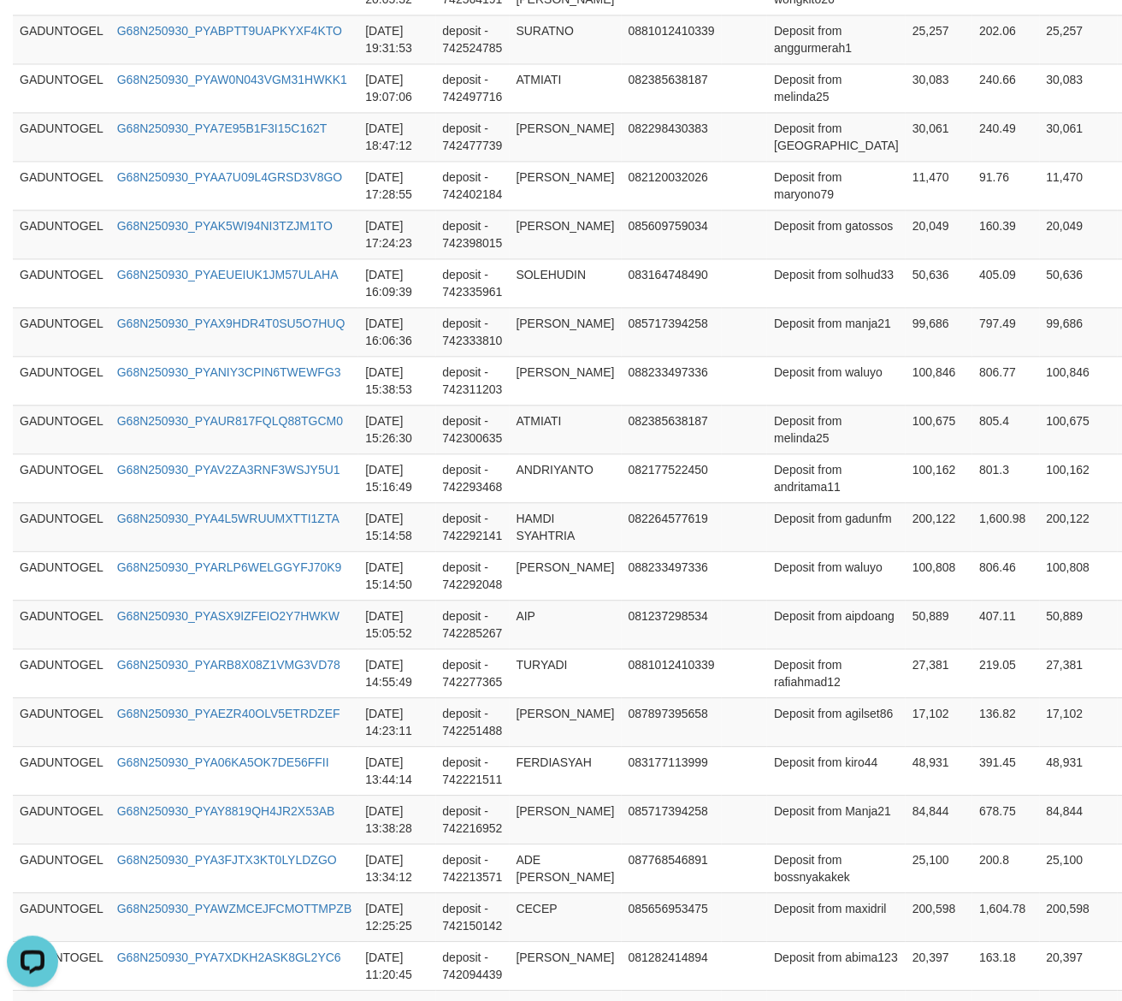
scroll to position [1861, 0]
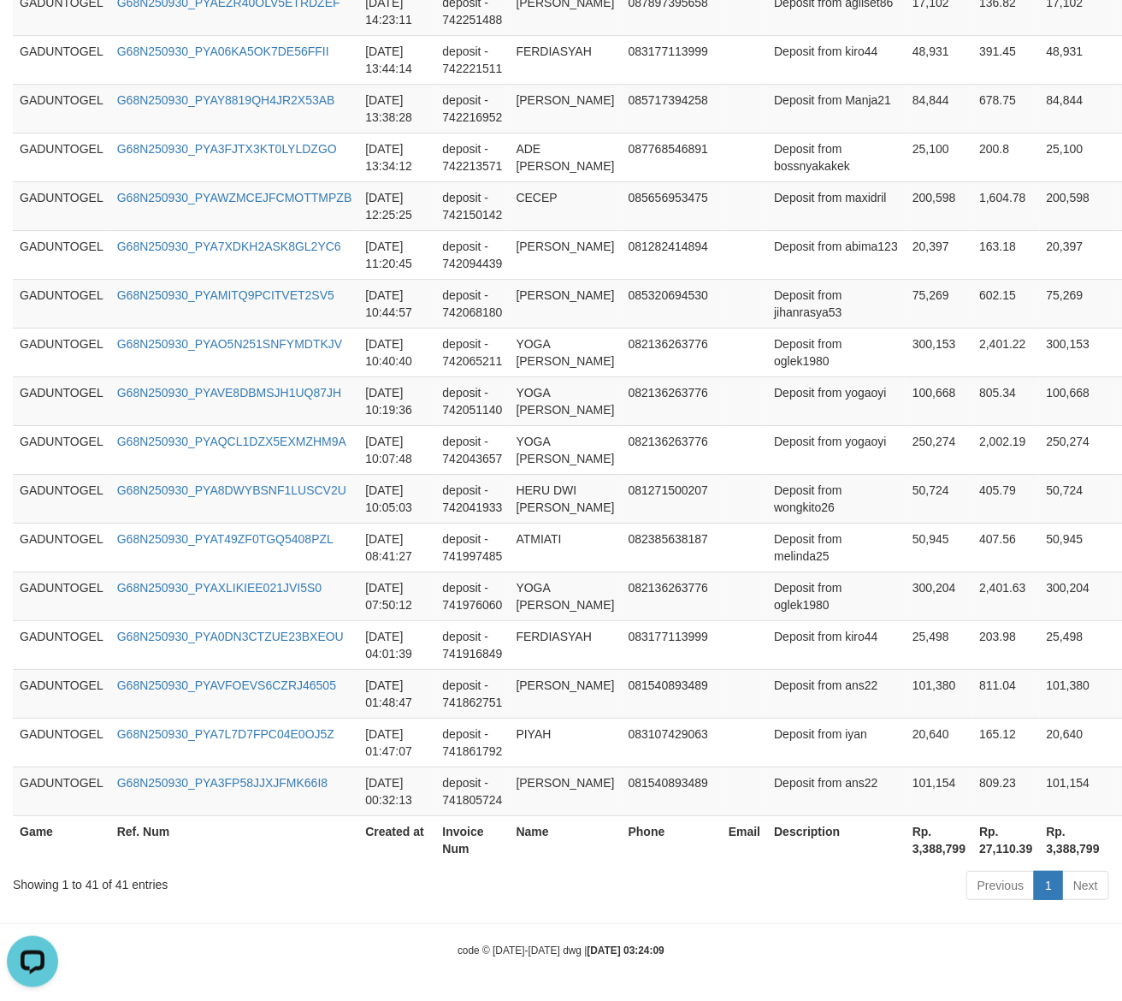
click at [906, 849] on th "Rp. 3,388,799" at bounding box center [939, 839] width 67 height 49
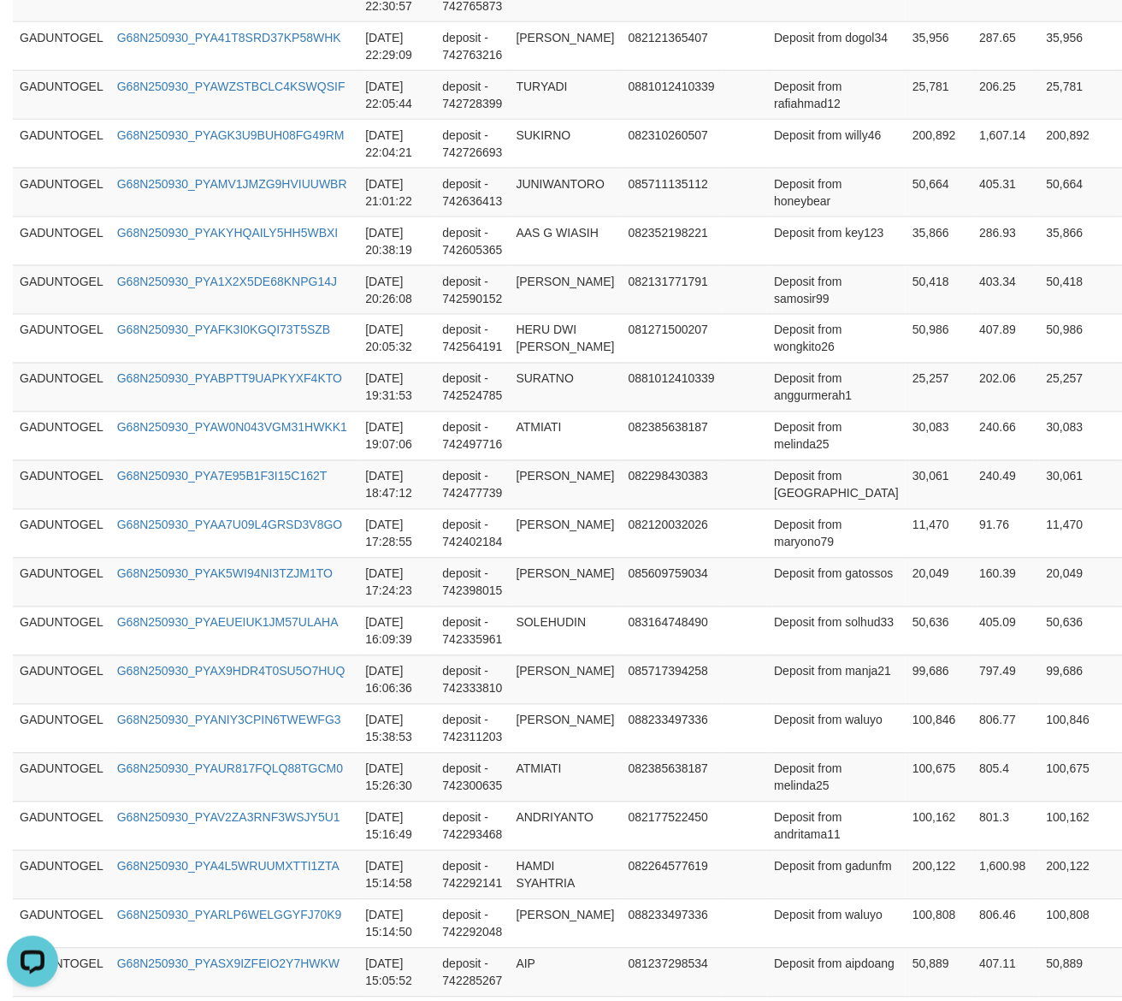
scroll to position [0, 0]
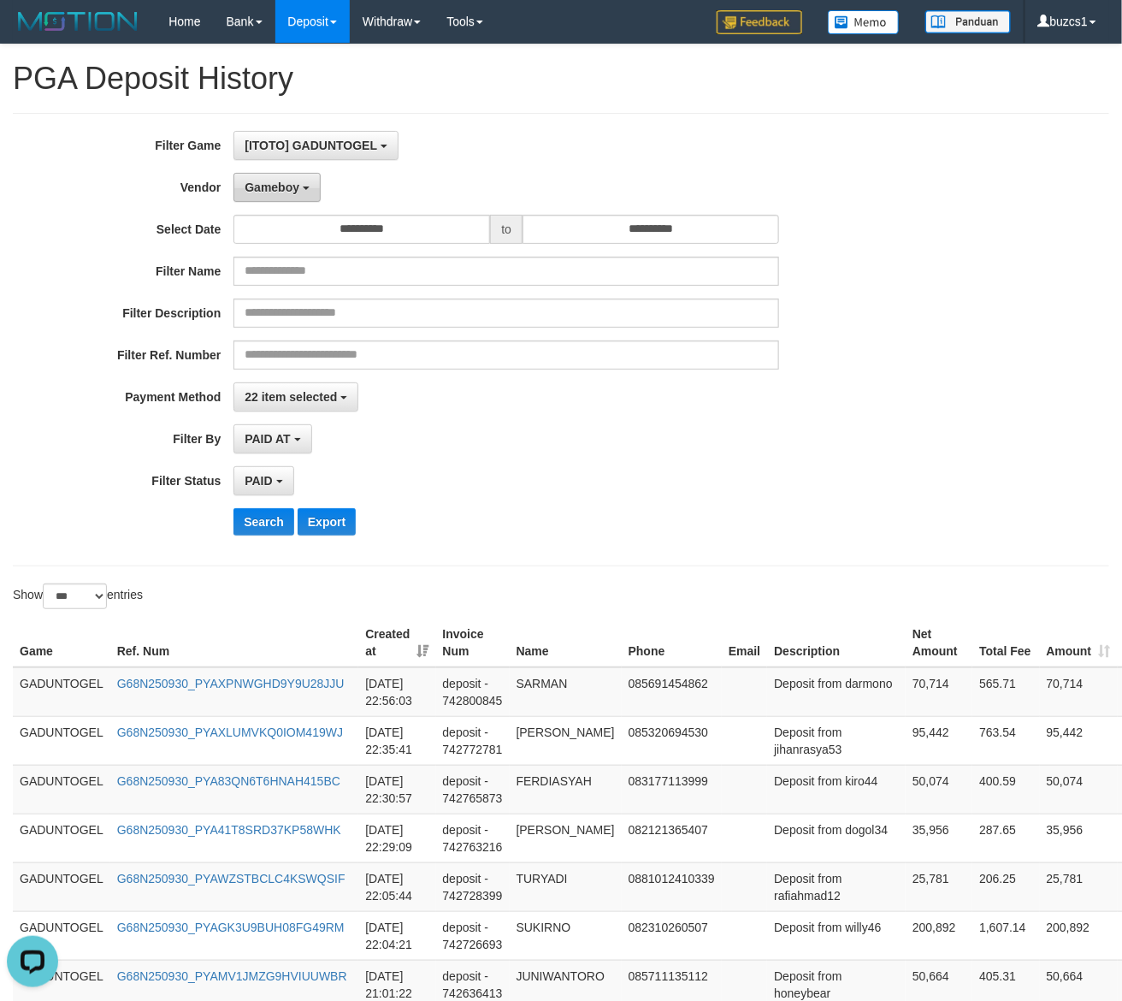
click at [267, 188] on span "Gameboy" at bounding box center [272, 187] width 55 height 14
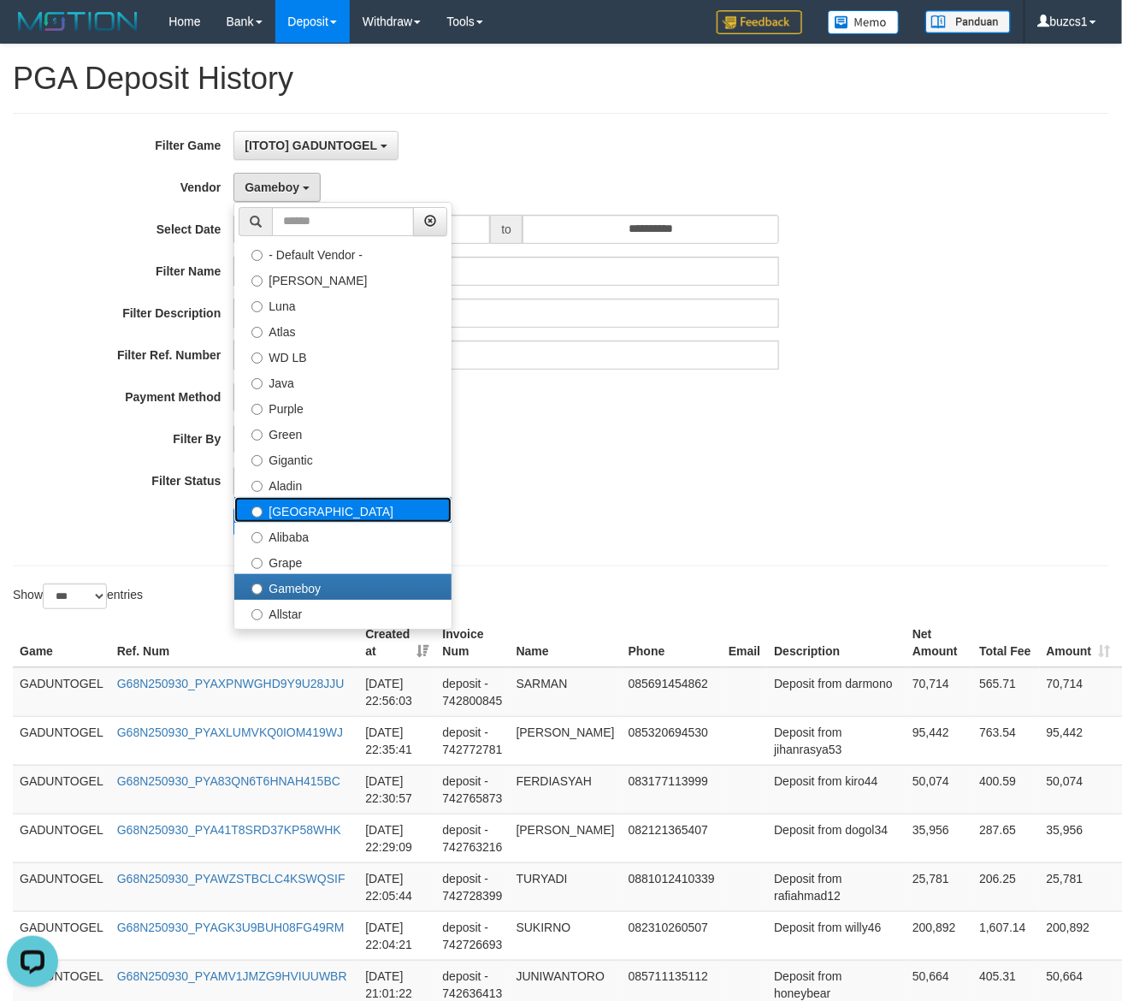
click at [327, 499] on label "[GEOGRAPHIC_DATA]" at bounding box center [342, 510] width 217 height 26
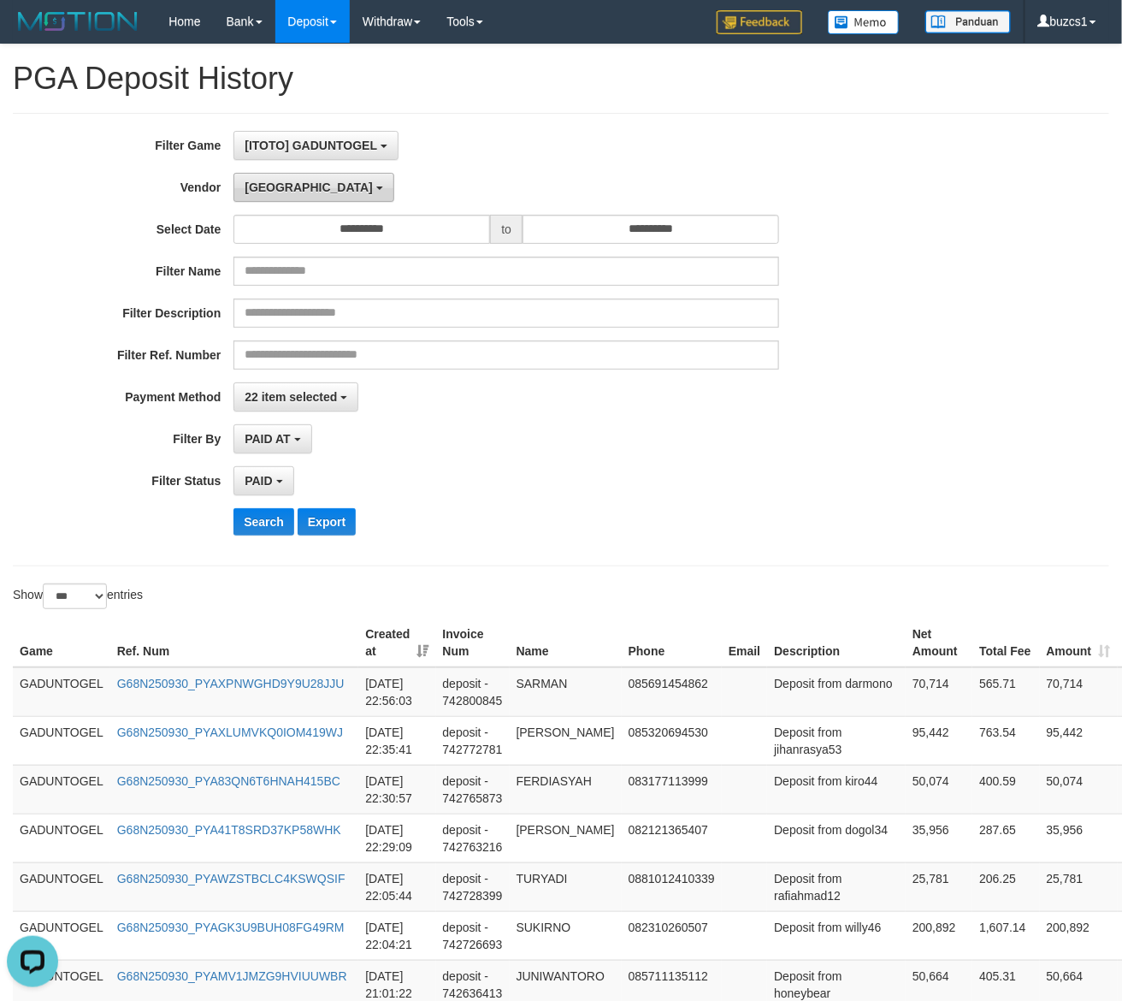
click at [274, 199] on button "[GEOGRAPHIC_DATA]" at bounding box center [313, 187] width 160 height 29
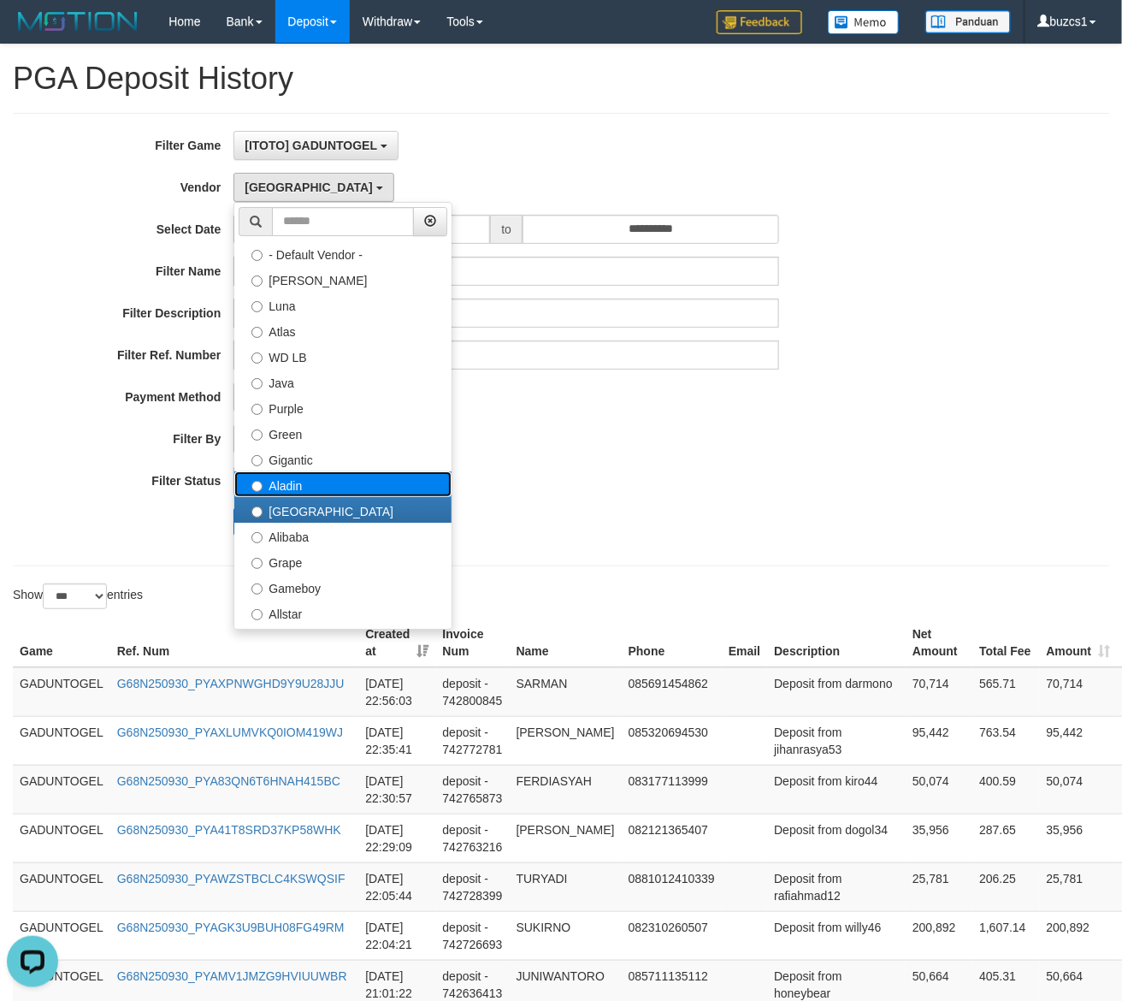
click at [316, 489] on label "Aladin" at bounding box center [342, 484] width 217 height 26
select select "**********"
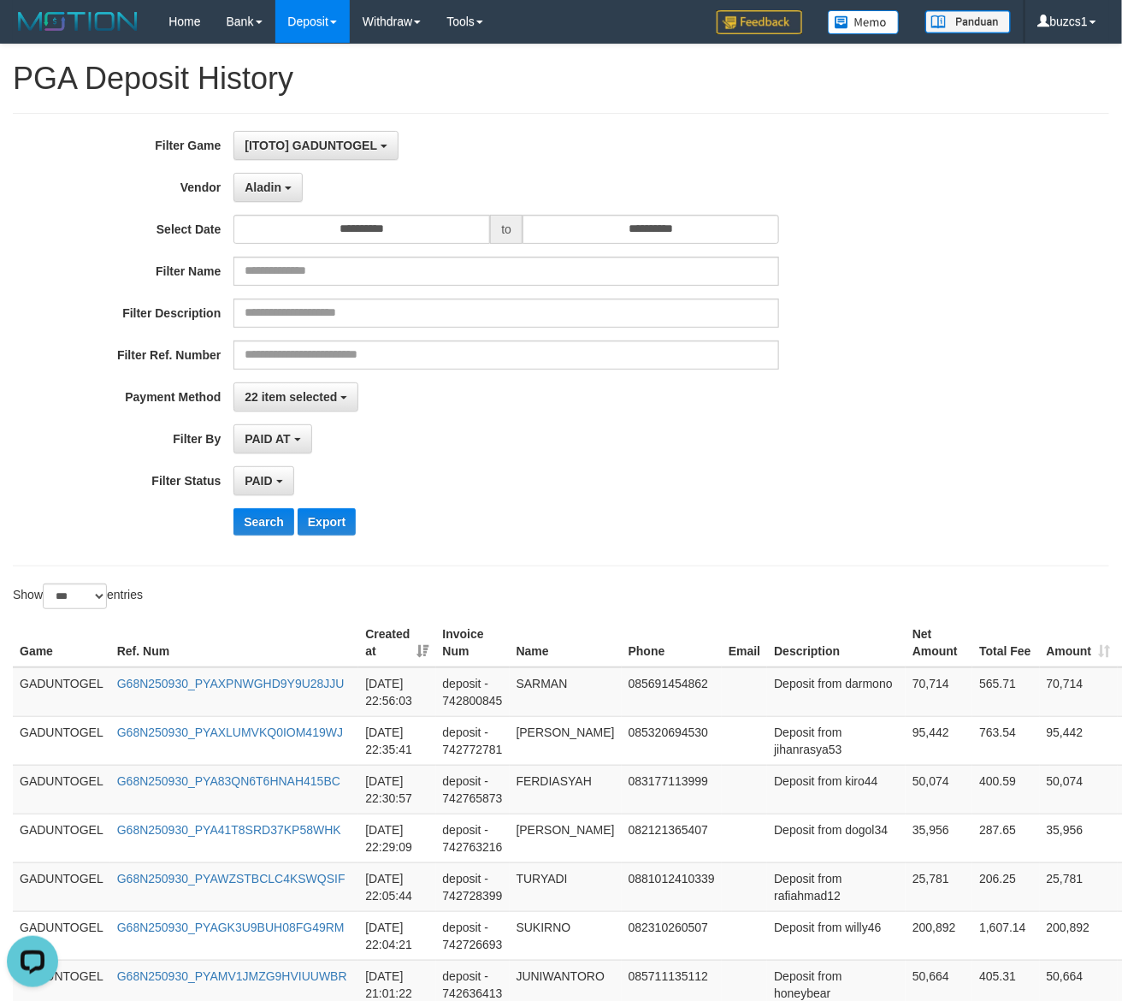
click at [263, 501] on div "**********" at bounding box center [467, 339] width 935 height 417
click at [263, 510] on button "Search" at bounding box center [263, 521] width 61 height 27
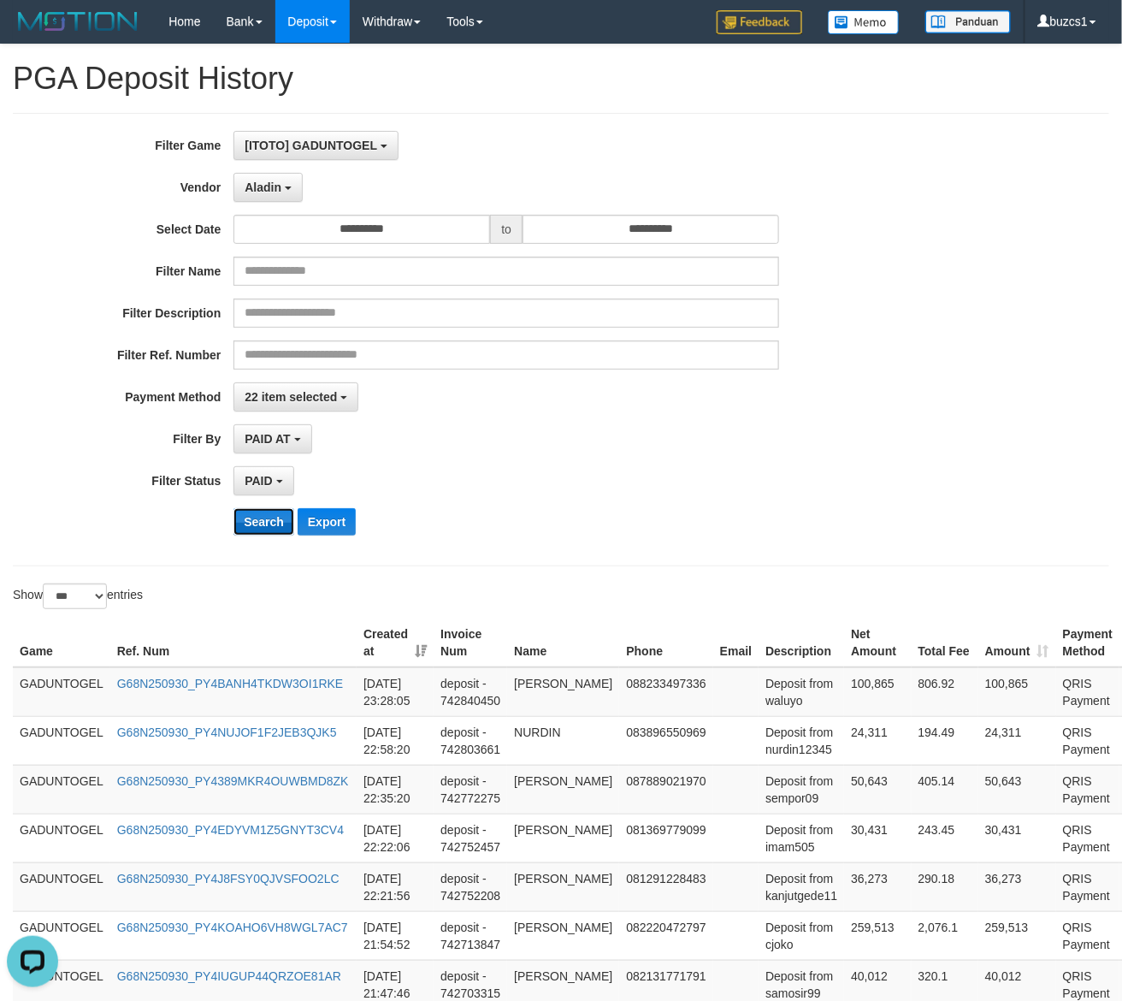
click at [259, 511] on button "Search" at bounding box center [263, 521] width 61 height 27
click at [258, 529] on button "Search" at bounding box center [263, 521] width 61 height 27
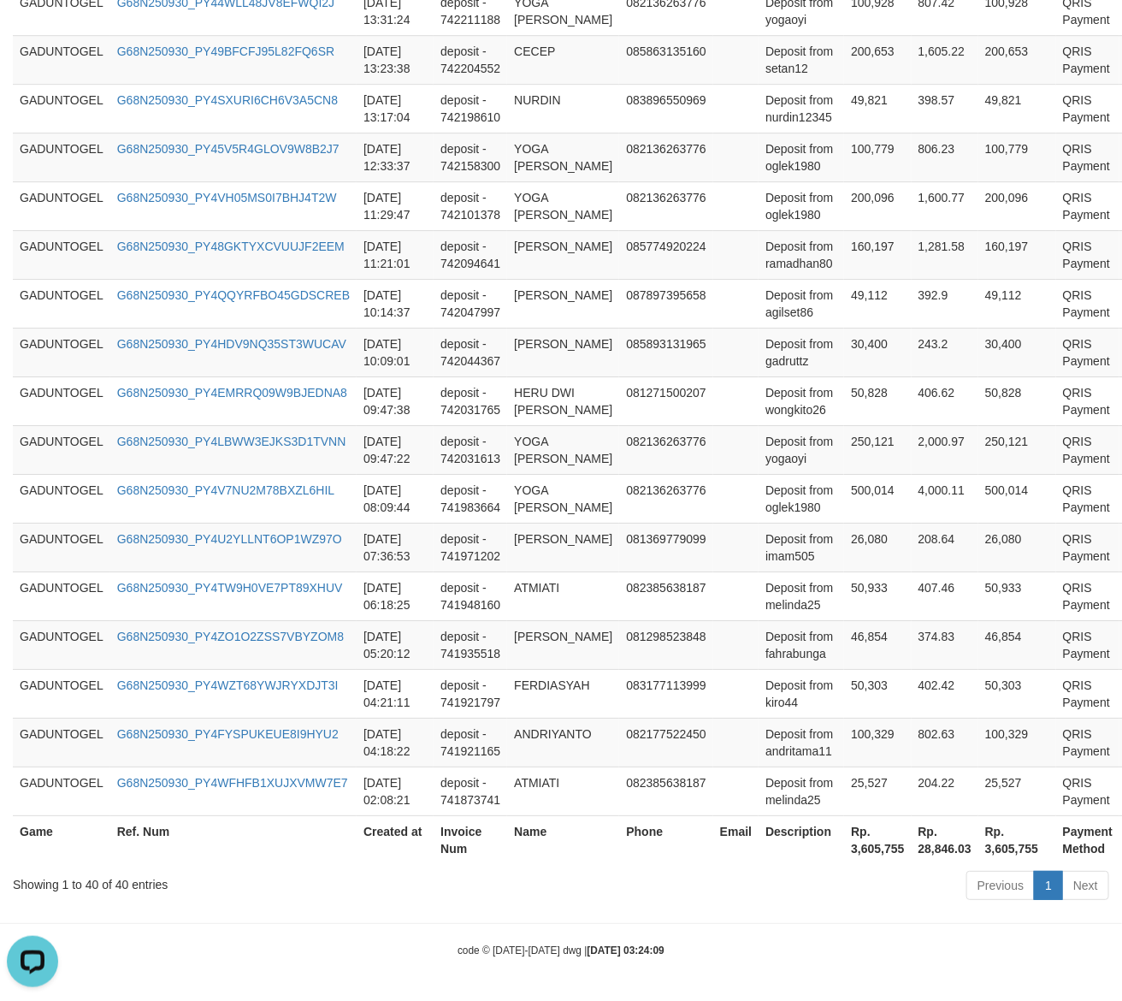
scroll to position [1829, 0]
click at [853, 826] on th "Rp. 3,605,755" at bounding box center [877, 839] width 67 height 49
click at [853, 839] on th "Rp. 3,605,755" at bounding box center [877, 839] width 67 height 49
click at [862, 854] on th "Rp. 3,605,755" at bounding box center [877, 839] width 67 height 49
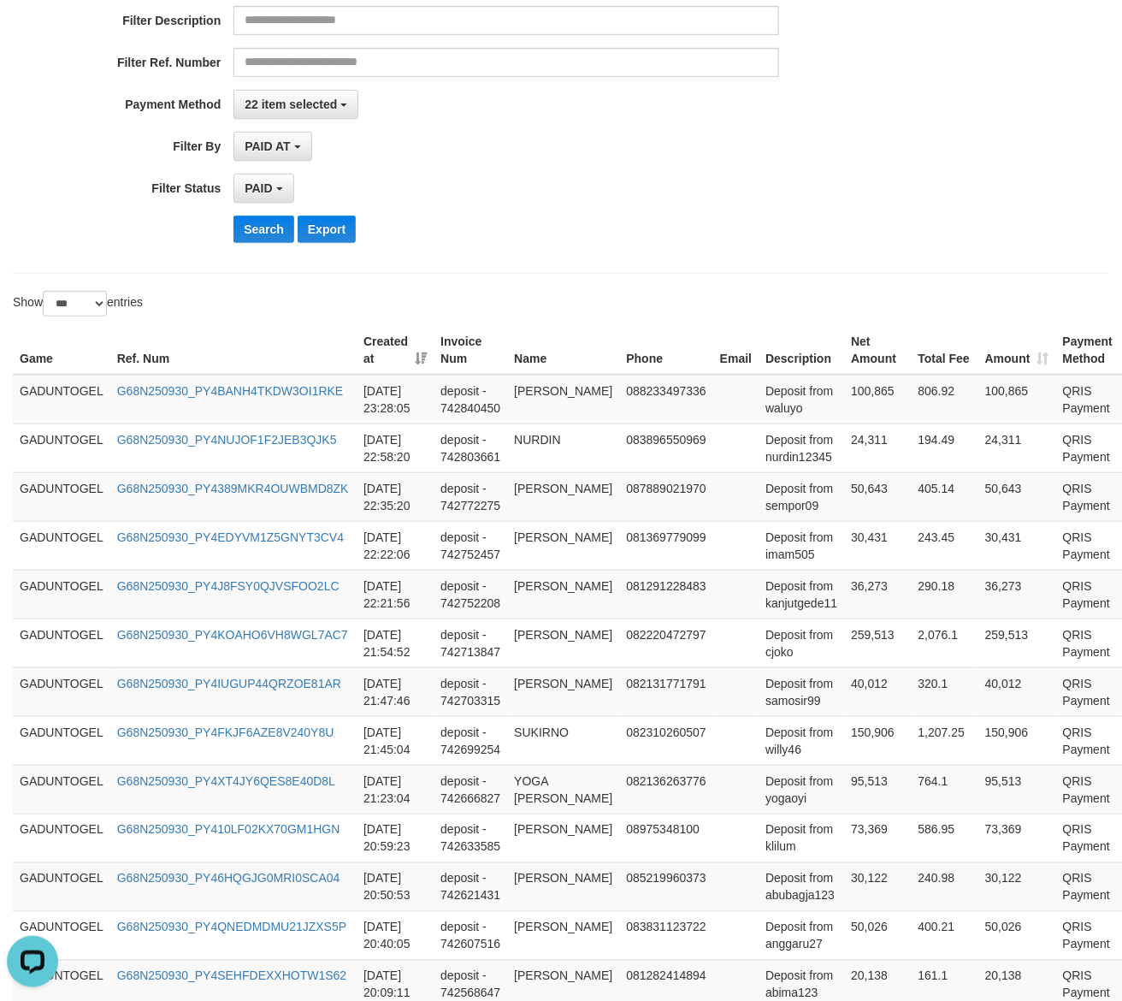
scroll to position [47, 0]
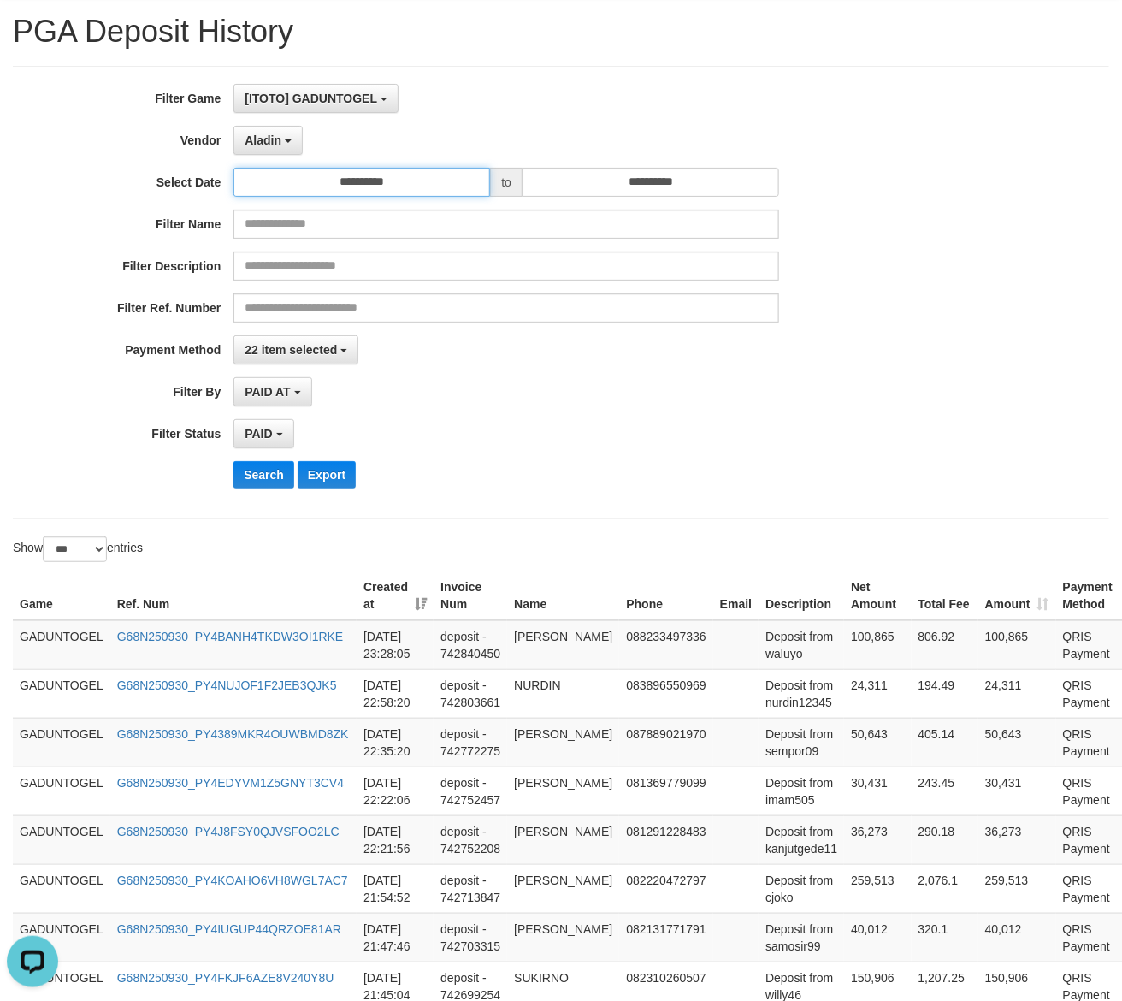
click at [425, 175] on input "**********" at bounding box center [361, 182] width 257 height 29
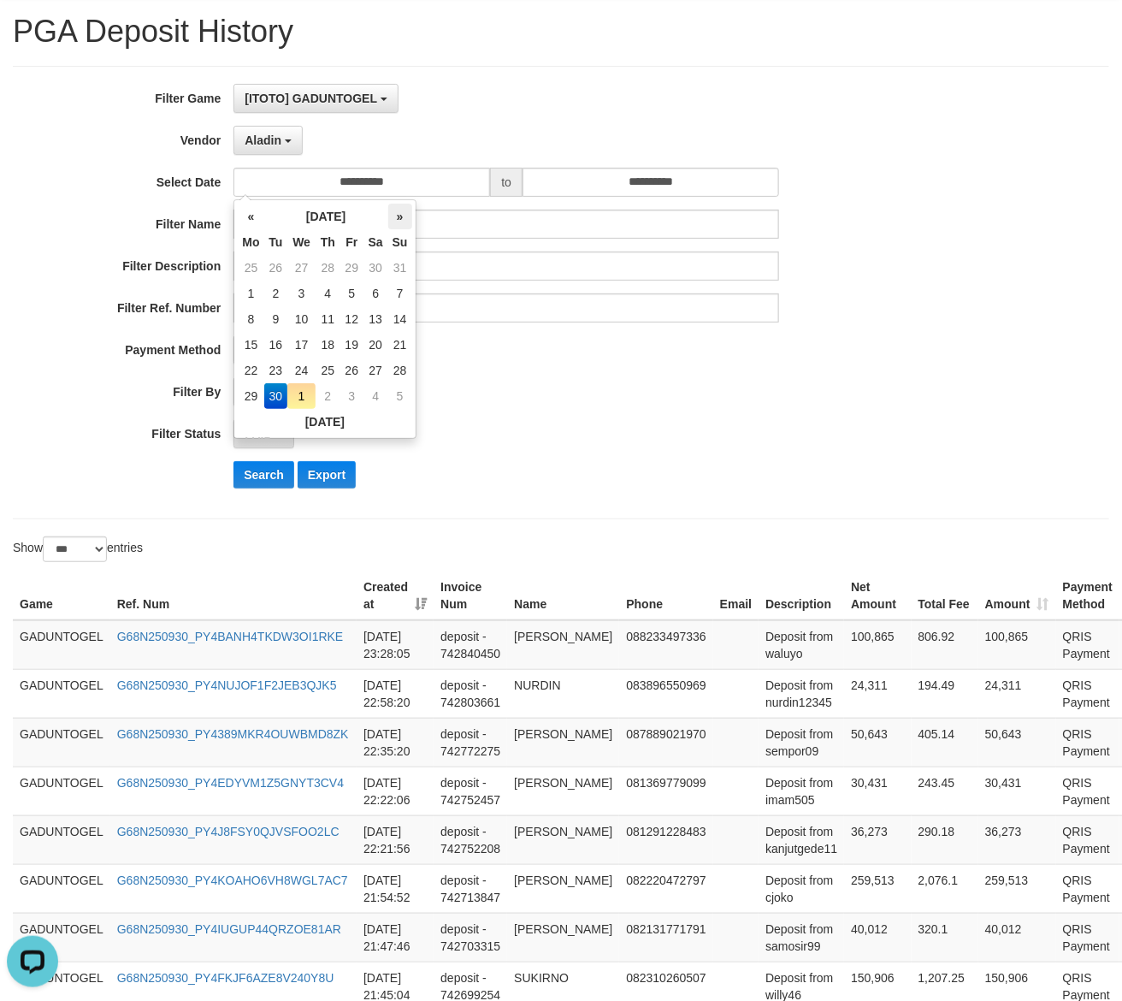
click at [399, 220] on th "»" at bounding box center [400, 217] width 24 height 26
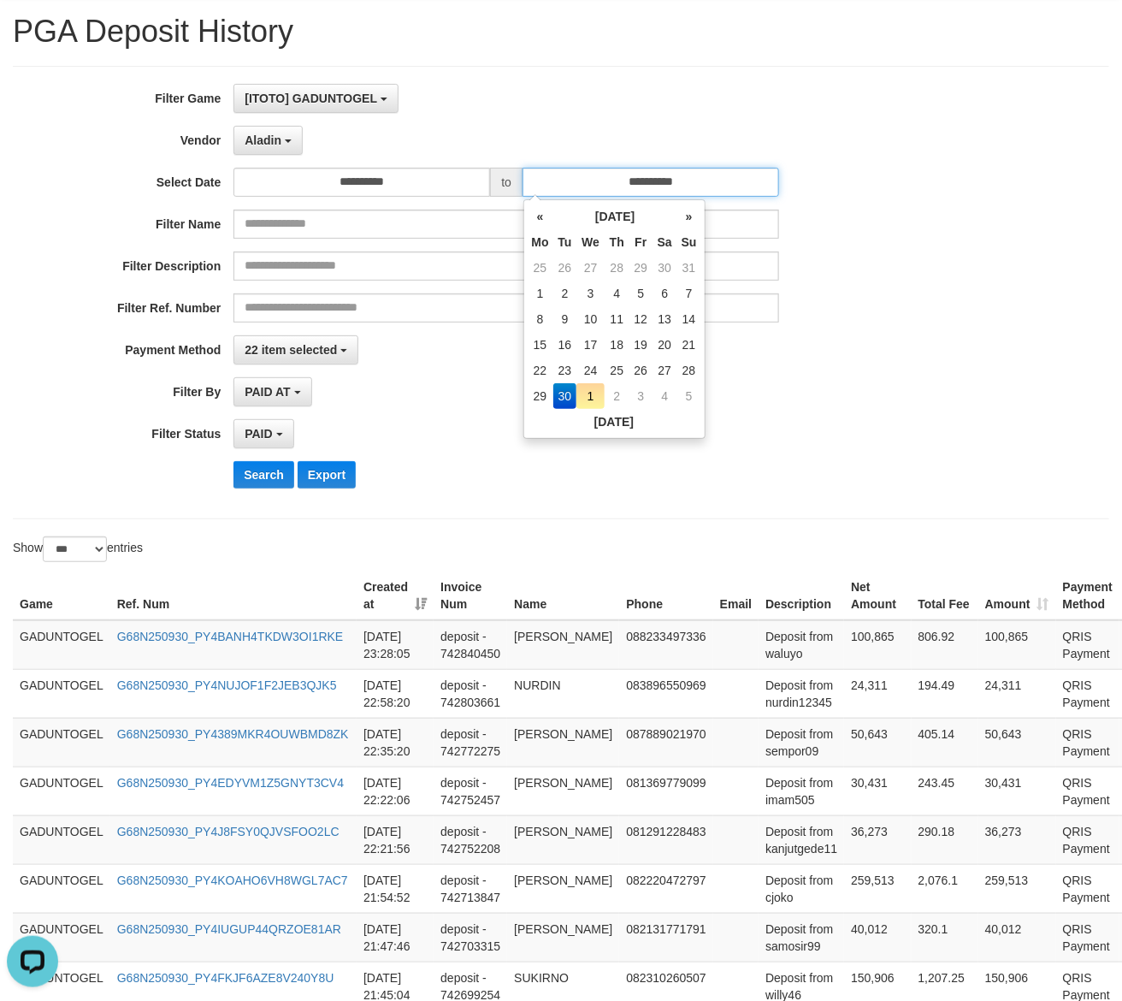
click at [729, 182] on input "**********" at bounding box center [651, 182] width 257 height 29
click at [687, 220] on th "»" at bounding box center [689, 217] width 24 height 26
click at [588, 263] on td "1" at bounding box center [590, 268] width 28 height 26
type input "**********"
click at [472, 382] on div "PAID AT PAID AT CREATED AT" at bounding box center [506, 391] width 546 height 29
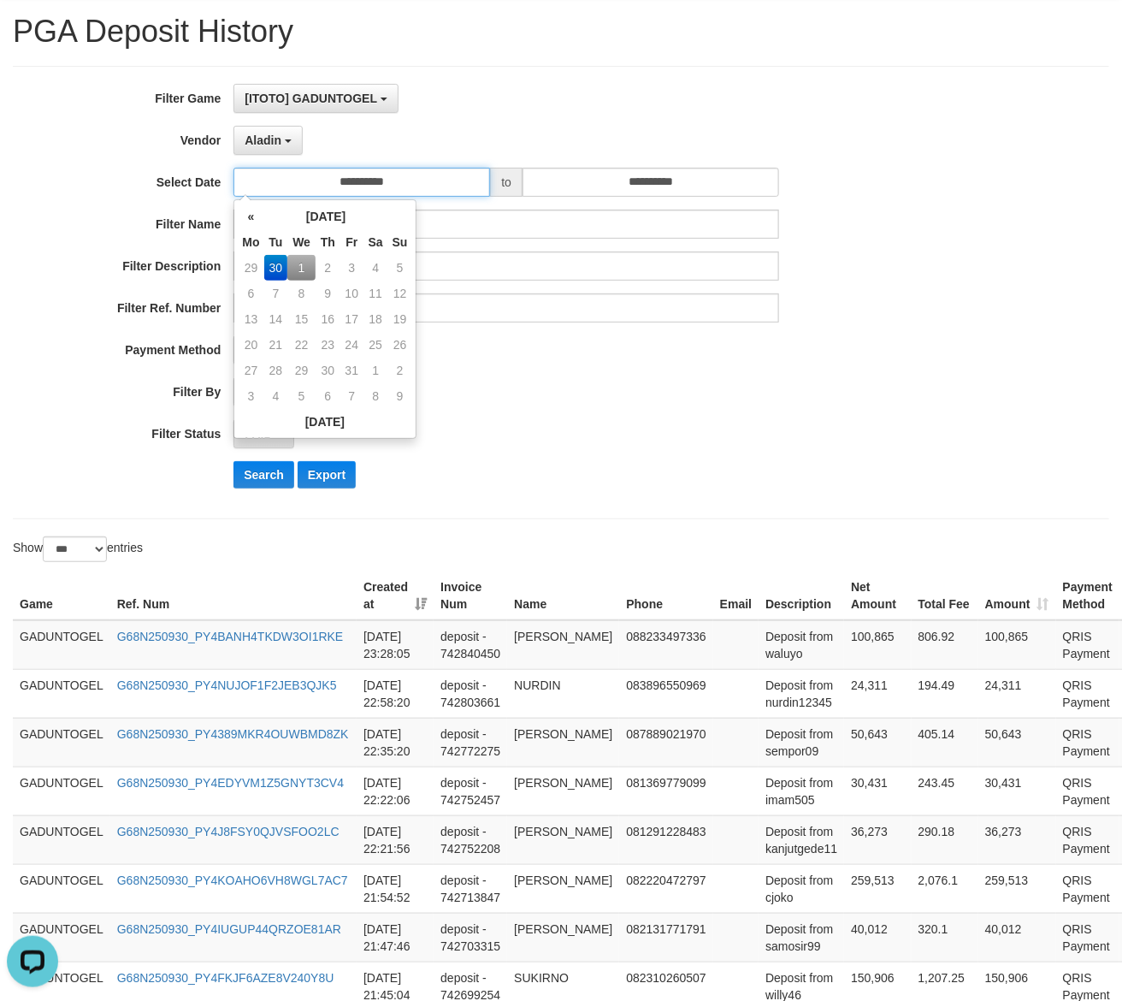
click at [423, 176] on input "**********" at bounding box center [361, 182] width 257 height 29
click at [293, 263] on td "1" at bounding box center [301, 268] width 28 height 26
type input "**********"
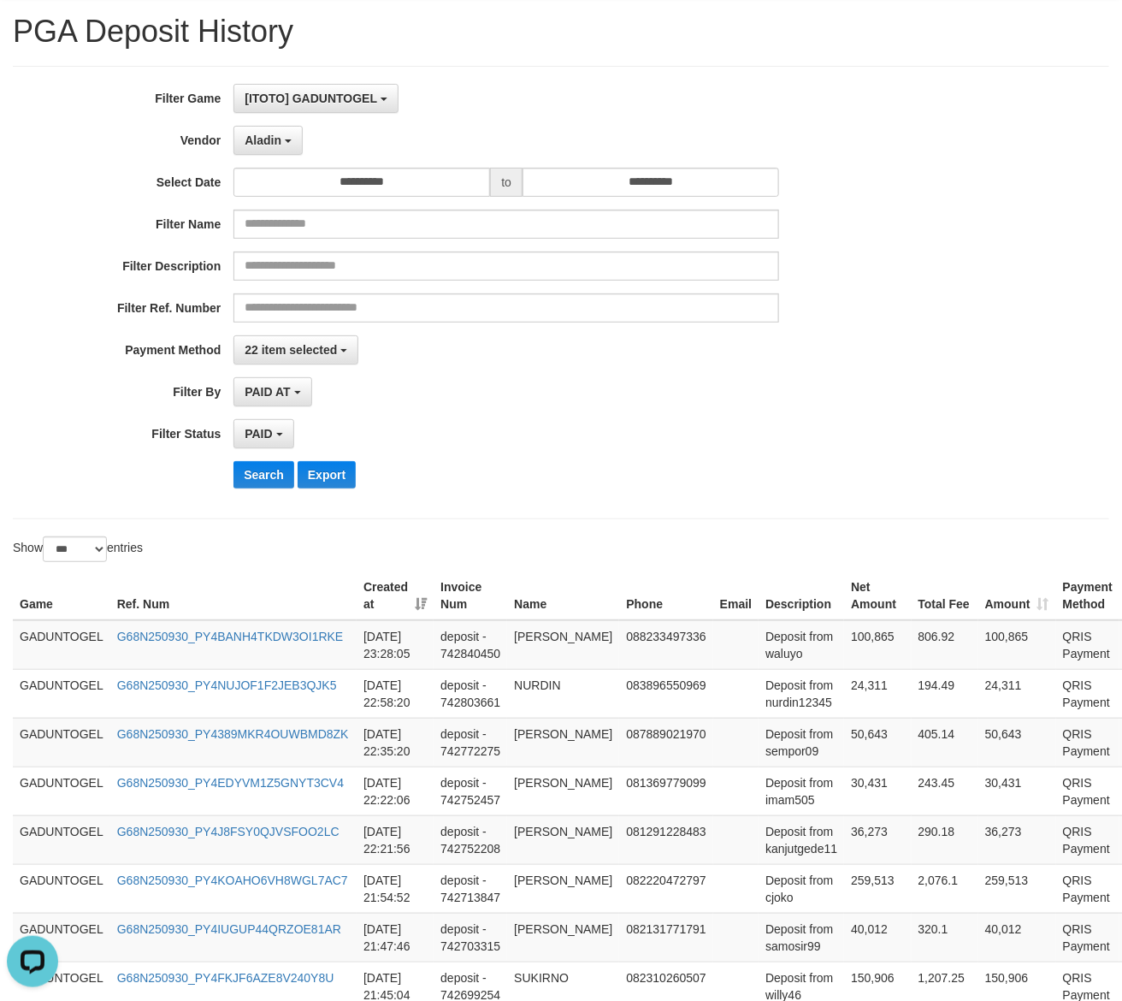
click at [507, 355] on div "22 item selected SELECT ALL - ALL - SELECT PAYMENT METHOD Mandiri BNI OVO CIMB …" at bounding box center [506, 349] width 546 height 29
click at [434, 186] on input "**********" at bounding box center [361, 182] width 257 height 29
click at [492, 399] on div "PAID AT PAID AT CREATED AT" at bounding box center [506, 391] width 546 height 29
click at [254, 467] on button "Search" at bounding box center [263, 474] width 61 height 27
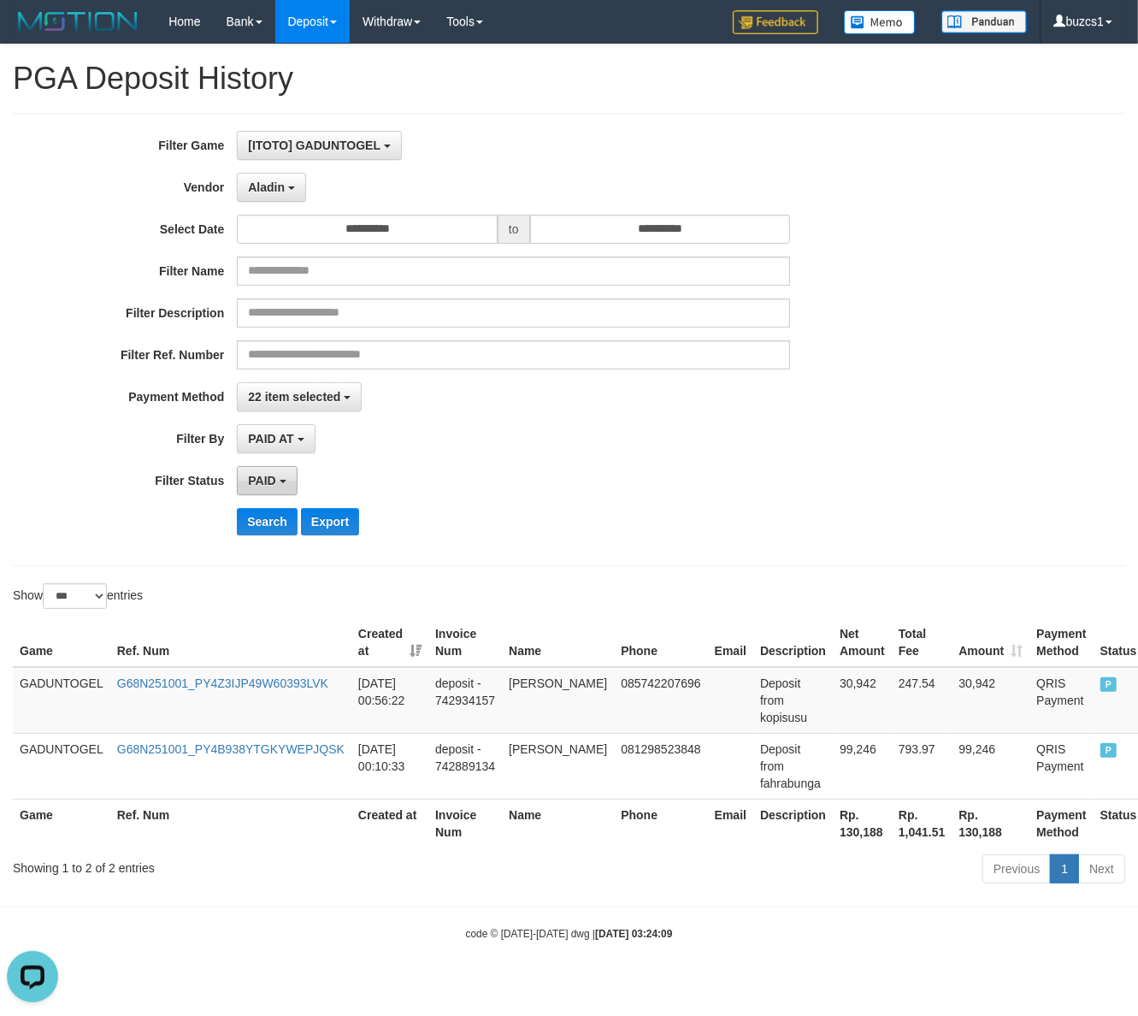
click at [259, 467] on button "PAID" at bounding box center [267, 480] width 60 height 29
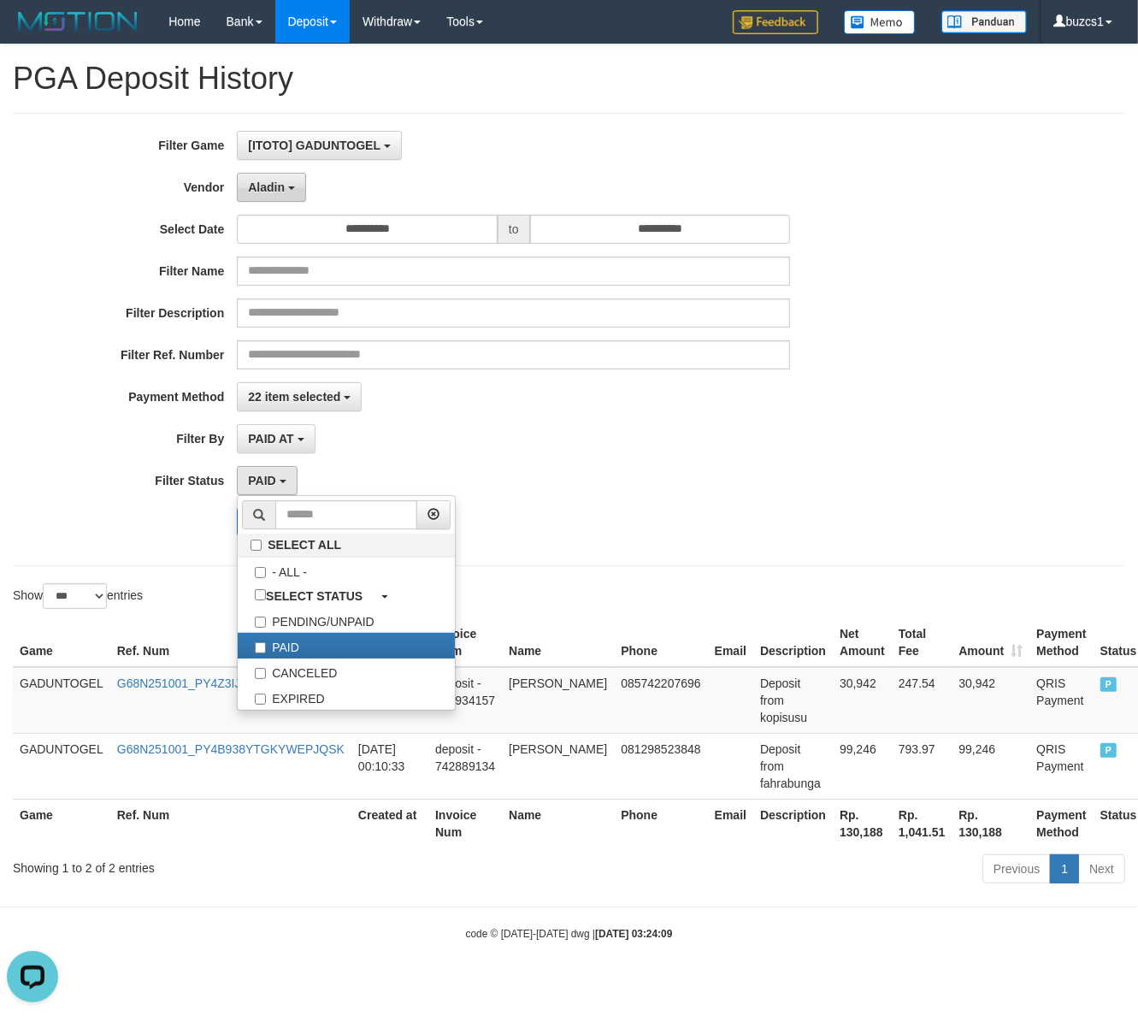
click at [252, 182] on span "Aladin" at bounding box center [266, 187] width 37 height 14
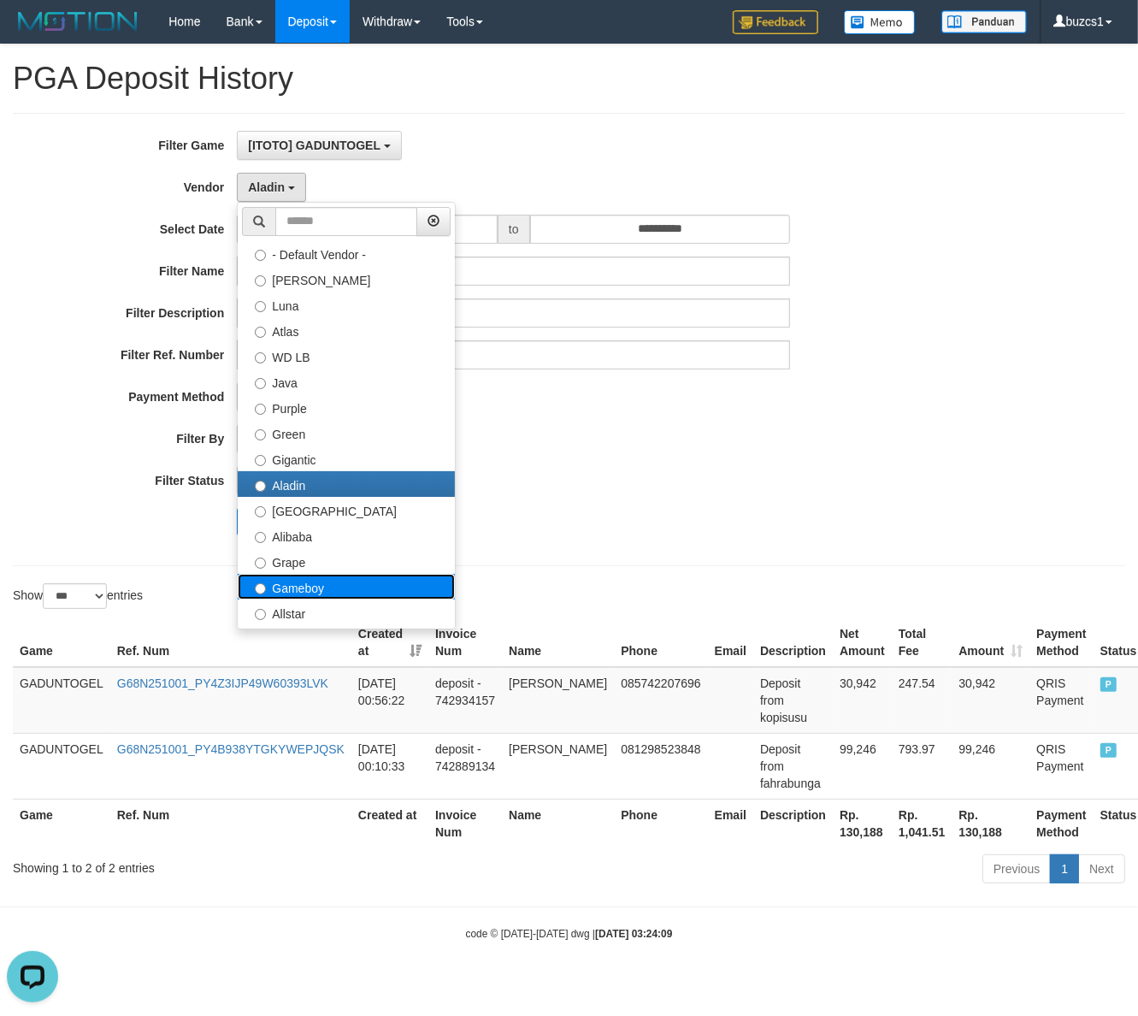
click at [318, 582] on label "Gameboy" at bounding box center [346, 587] width 217 height 26
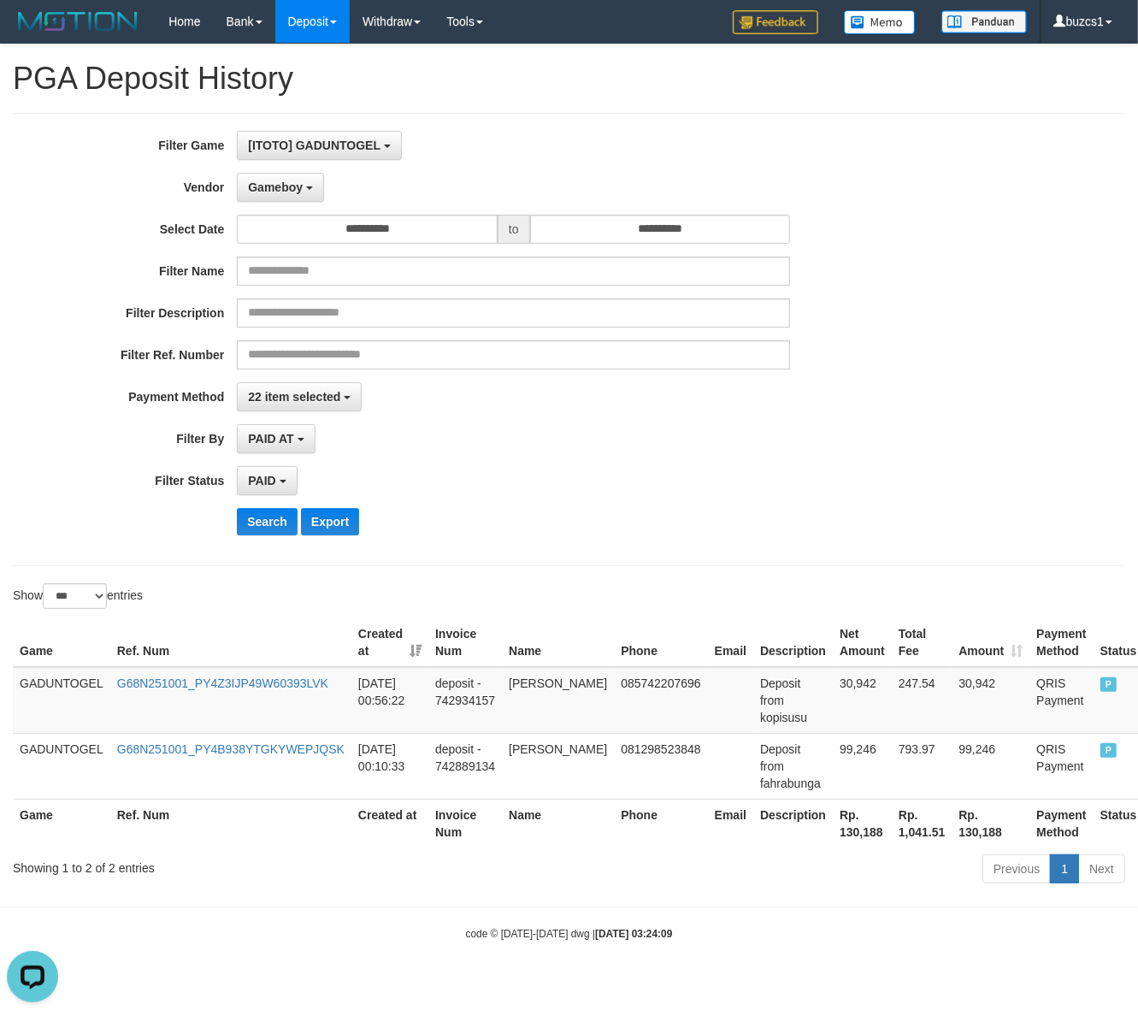
click at [278, 505] on div "**********" at bounding box center [474, 339] width 949 height 417
click at [267, 517] on button "Search" at bounding box center [267, 521] width 61 height 27
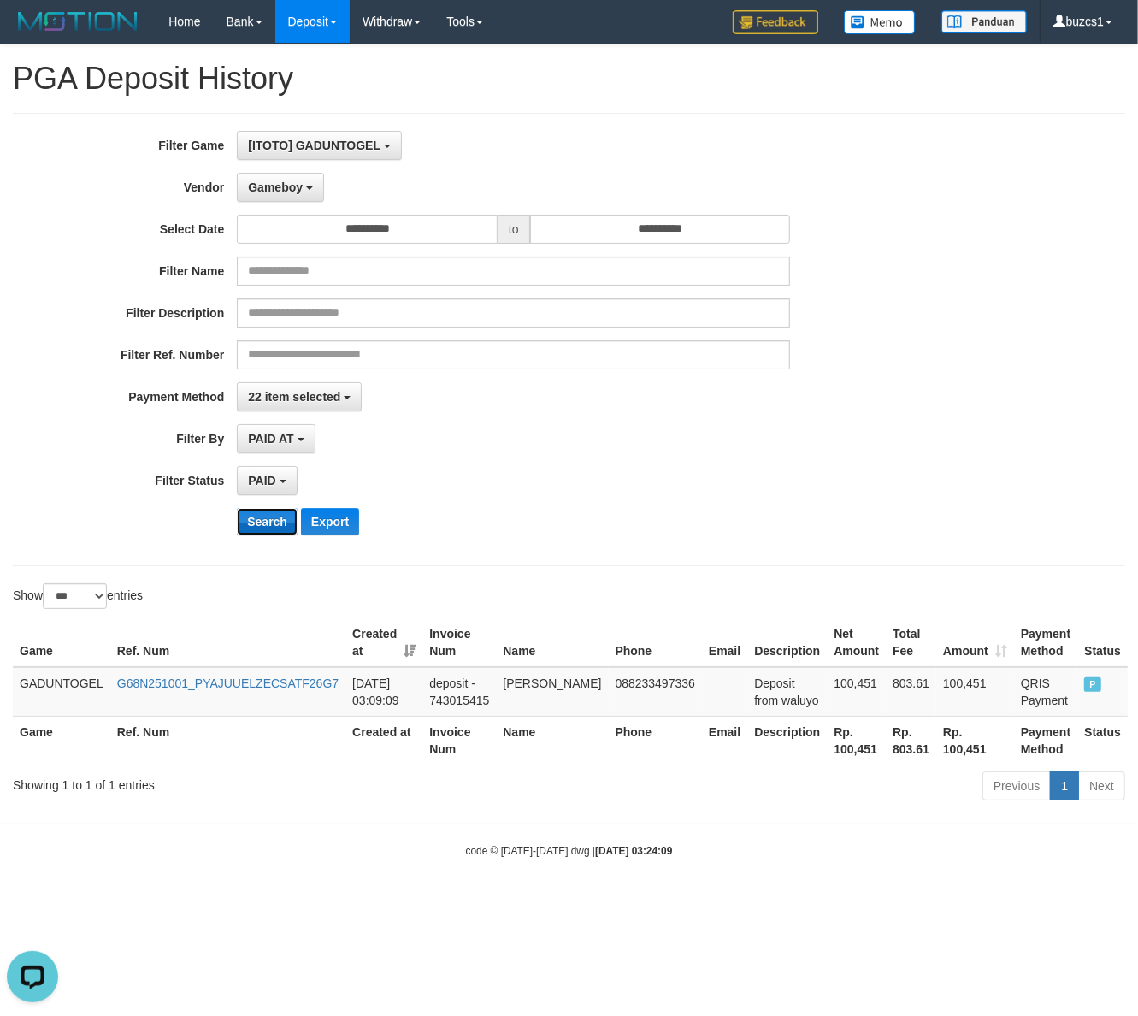
click at [267, 517] on button "Search" at bounding box center [267, 521] width 61 height 27
click at [266, 532] on button "Search" at bounding box center [267, 521] width 61 height 27
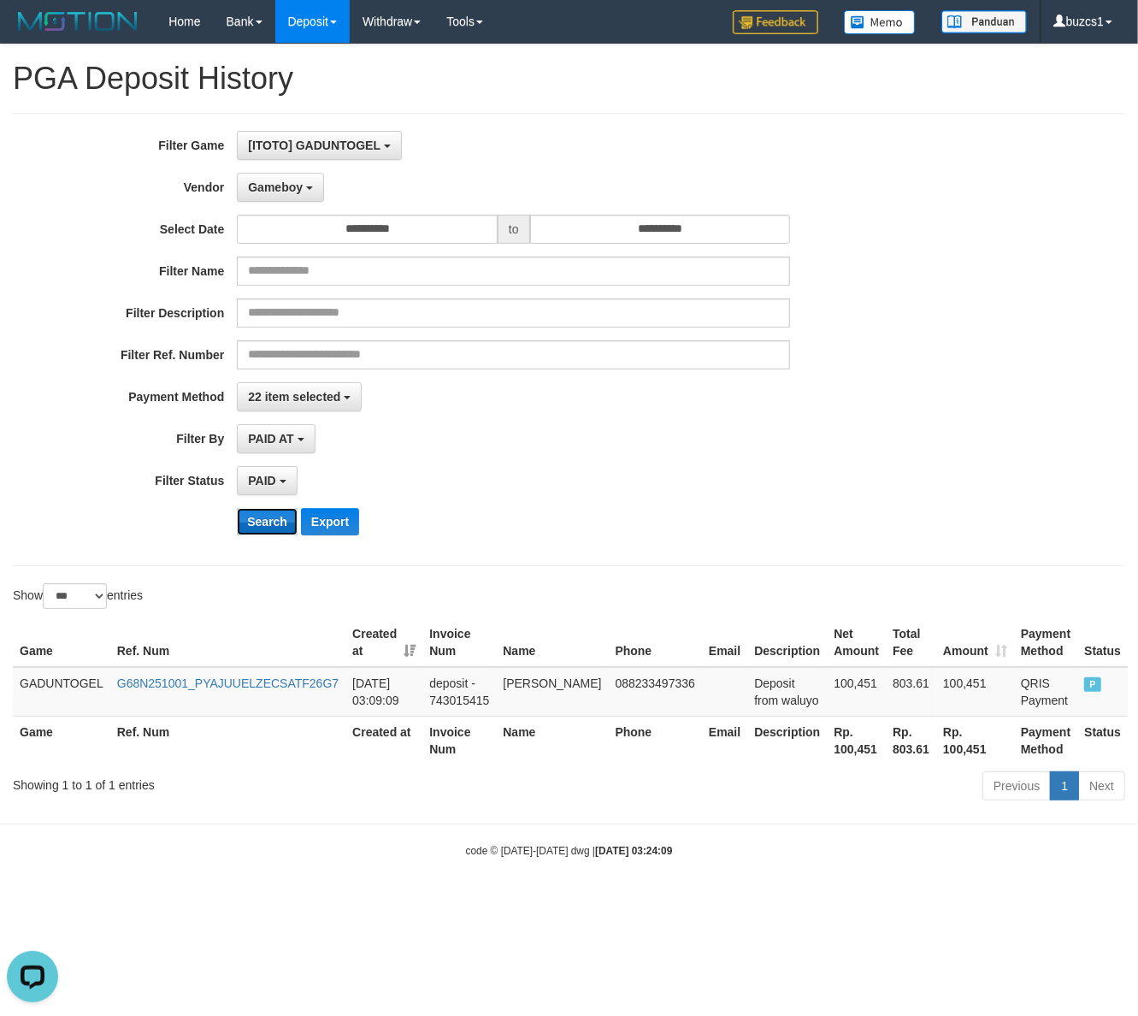
click at [266, 532] on button "Search" at bounding box center [267, 521] width 61 height 27
click at [827, 751] on th "Rp. 100,451" at bounding box center [856, 740] width 59 height 49
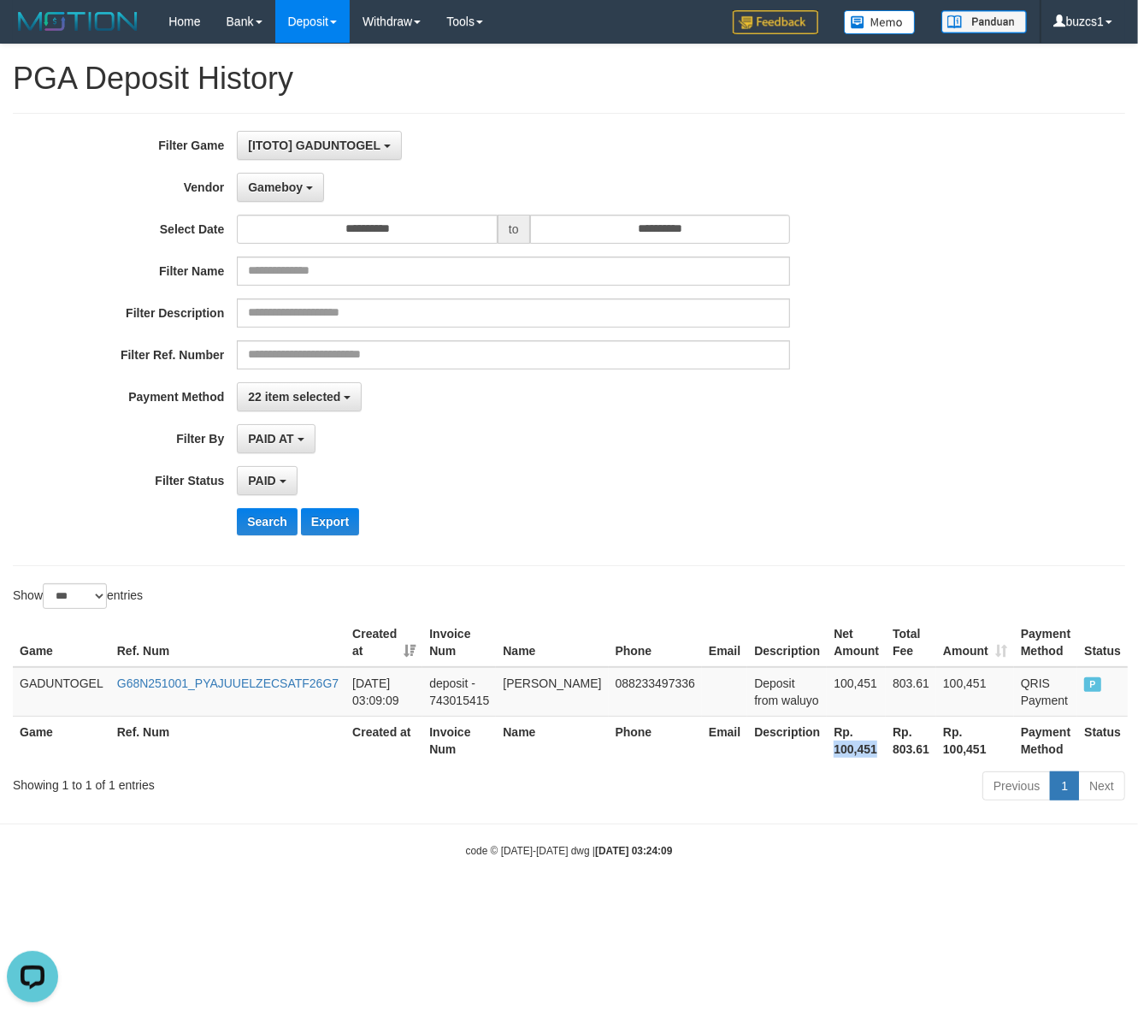
click at [827, 751] on th "Rp. 100,451" at bounding box center [856, 740] width 59 height 49
click at [827, 674] on td "100,451" at bounding box center [856, 692] width 59 height 50
click at [835, 686] on td "100,451" at bounding box center [856, 692] width 59 height 50
click at [523, 683] on td "[PERSON_NAME]" at bounding box center [552, 692] width 112 height 50
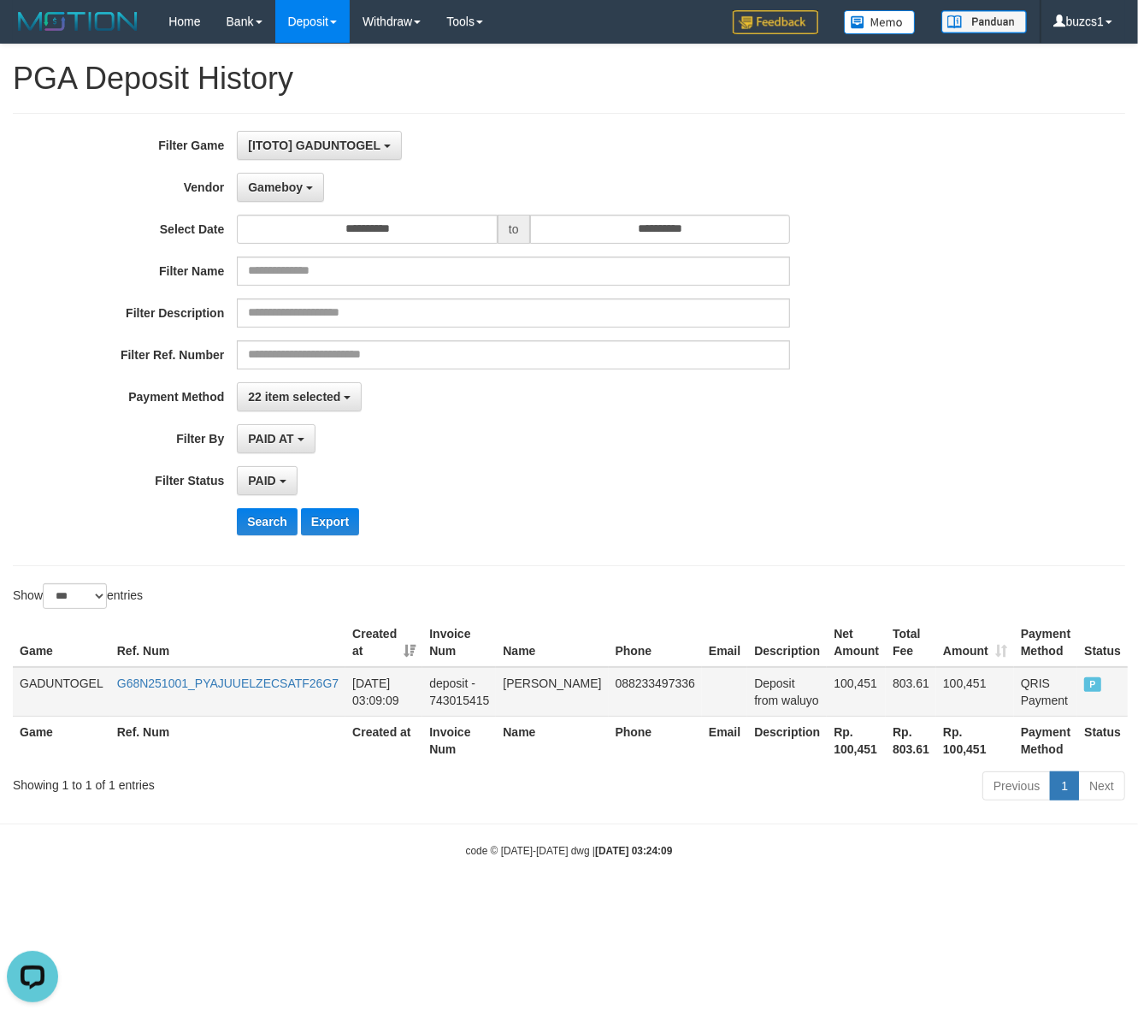
click at [523, 683] on td "[PERSON_NAME]" at bounding box center [552, 692] width 112 height 50
drag, startPoint x: 523, startPoint y: 683, endPoint x: 543, endPoint y: 698, distance: 25.0
click at [543, 698] on td "[PERSON_NAME]" at bounding box center [552, 692] width 112 height 50
click at [783, 703] on td "Deposit from waluyo" at bounding box center [788, 692] width 80 height 50
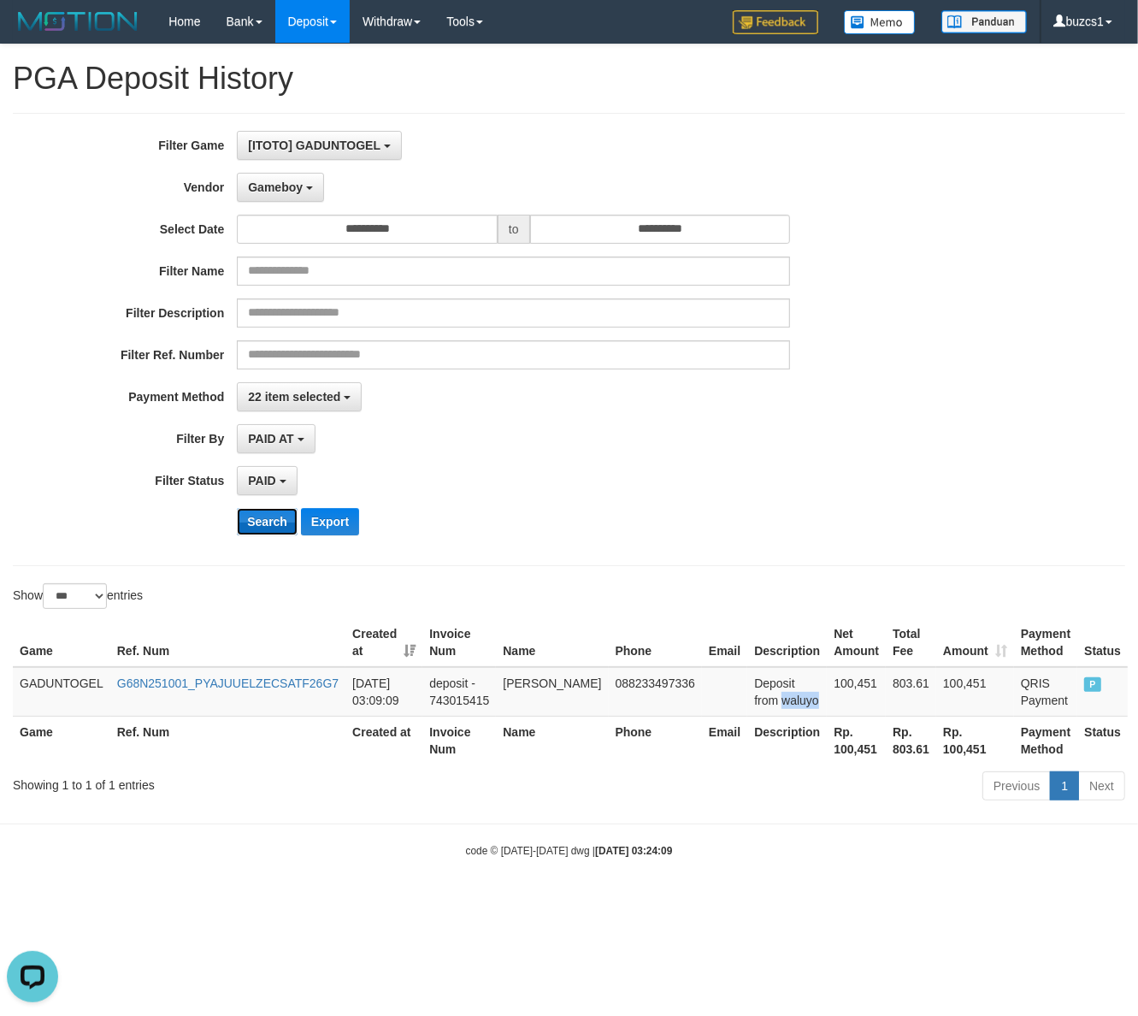
click at [266, 524] on button "Search" at bounding box center [267, 521] width 61 height 27
click at [268, 507] on div "**********" at bounding box center [474, 339] width 949 height 417
click at [268, 514] on button "Search" at bounding box center [267, 521] width 61 height 27
click at [287, 518] on button "Search" at bounding box center [267, 521] width 61 height 27
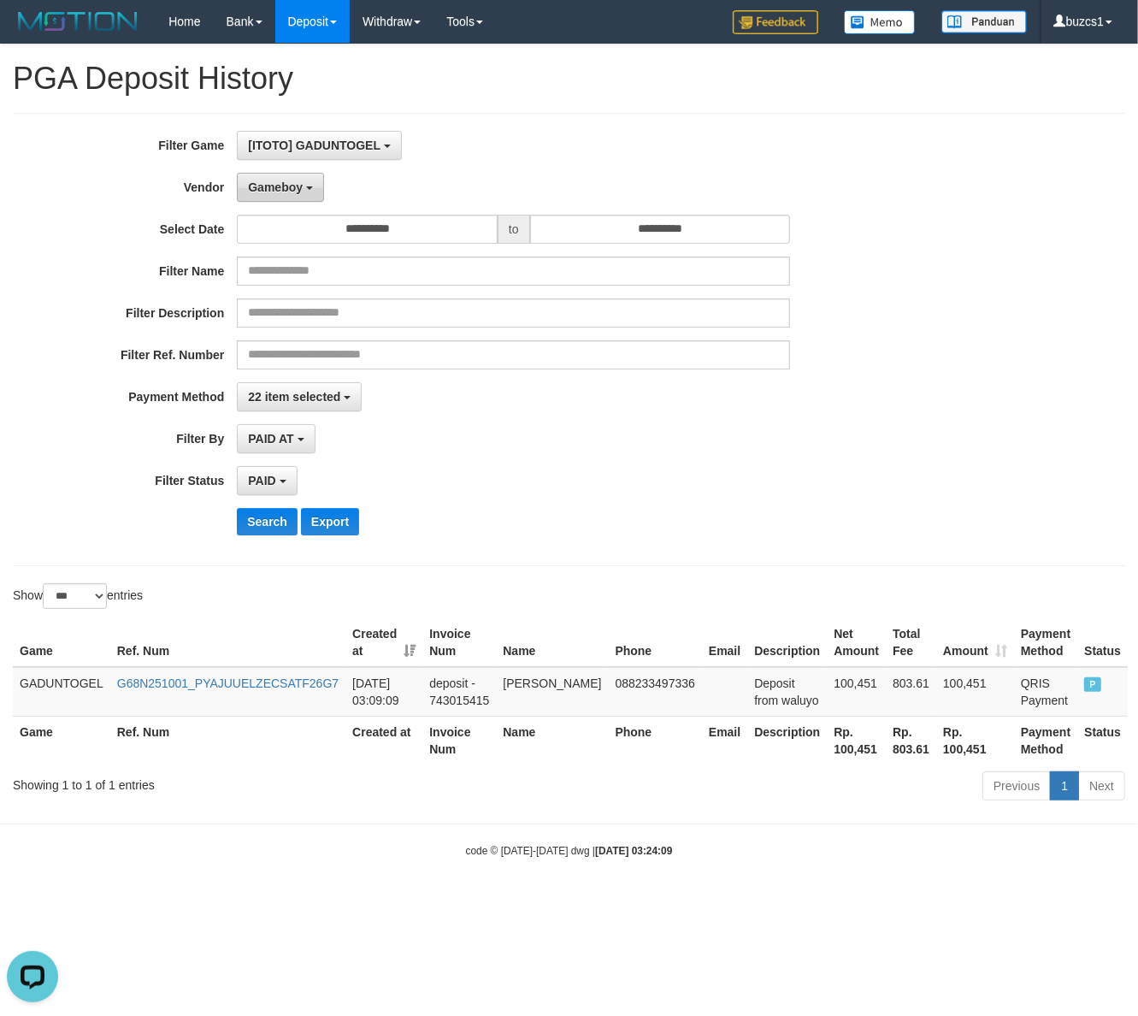
click at [276, 193] on span "Gameboy" at bounding box center [275, 187] width 55 height 14
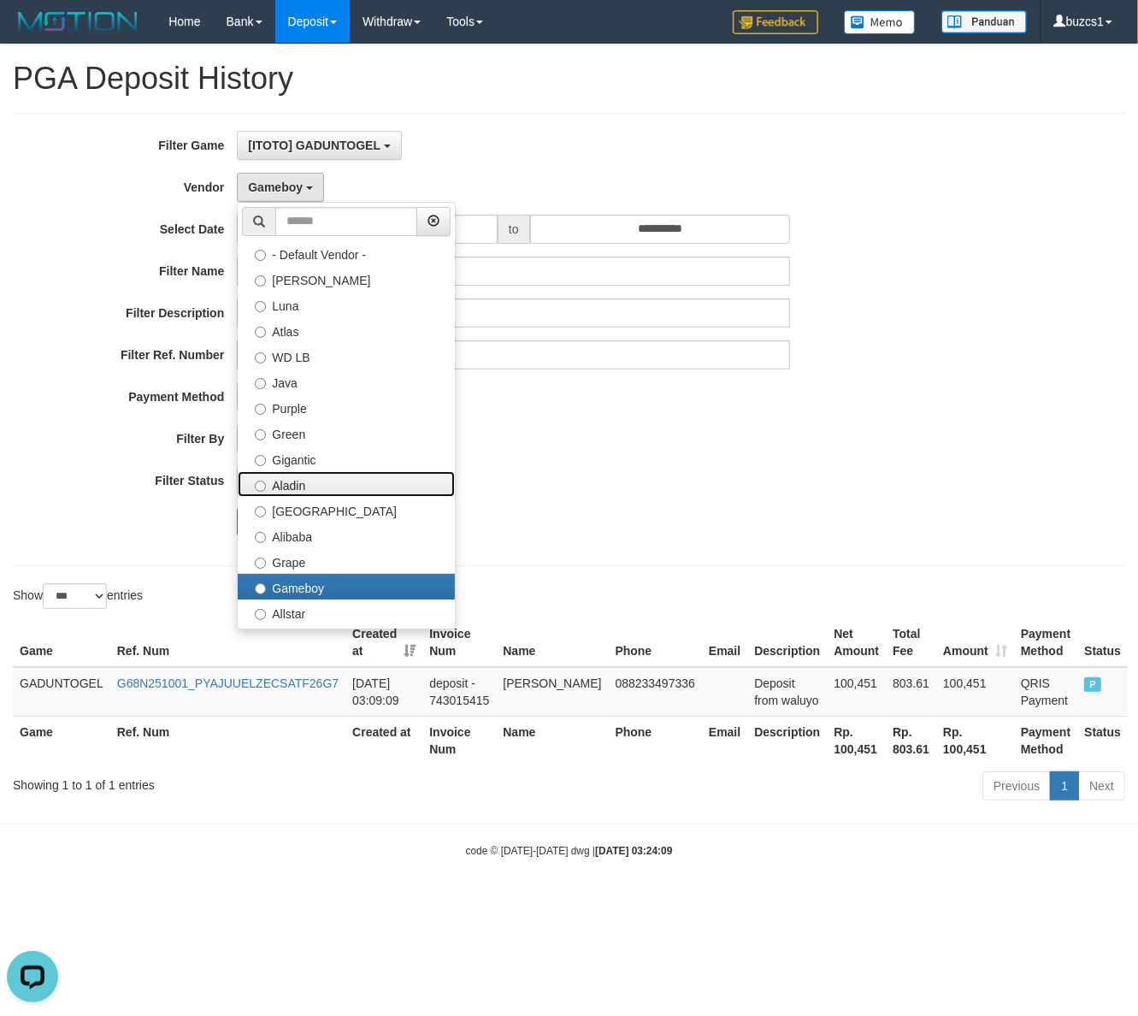
drag, startPoint x: 331, startPoint y: 485, endPoint x: 304, endPoint y: 494, distance: 28.1
click at [331, 485] on label "Aladin" at bounding box center [346, 484] width 217 height 26
select select "**********"
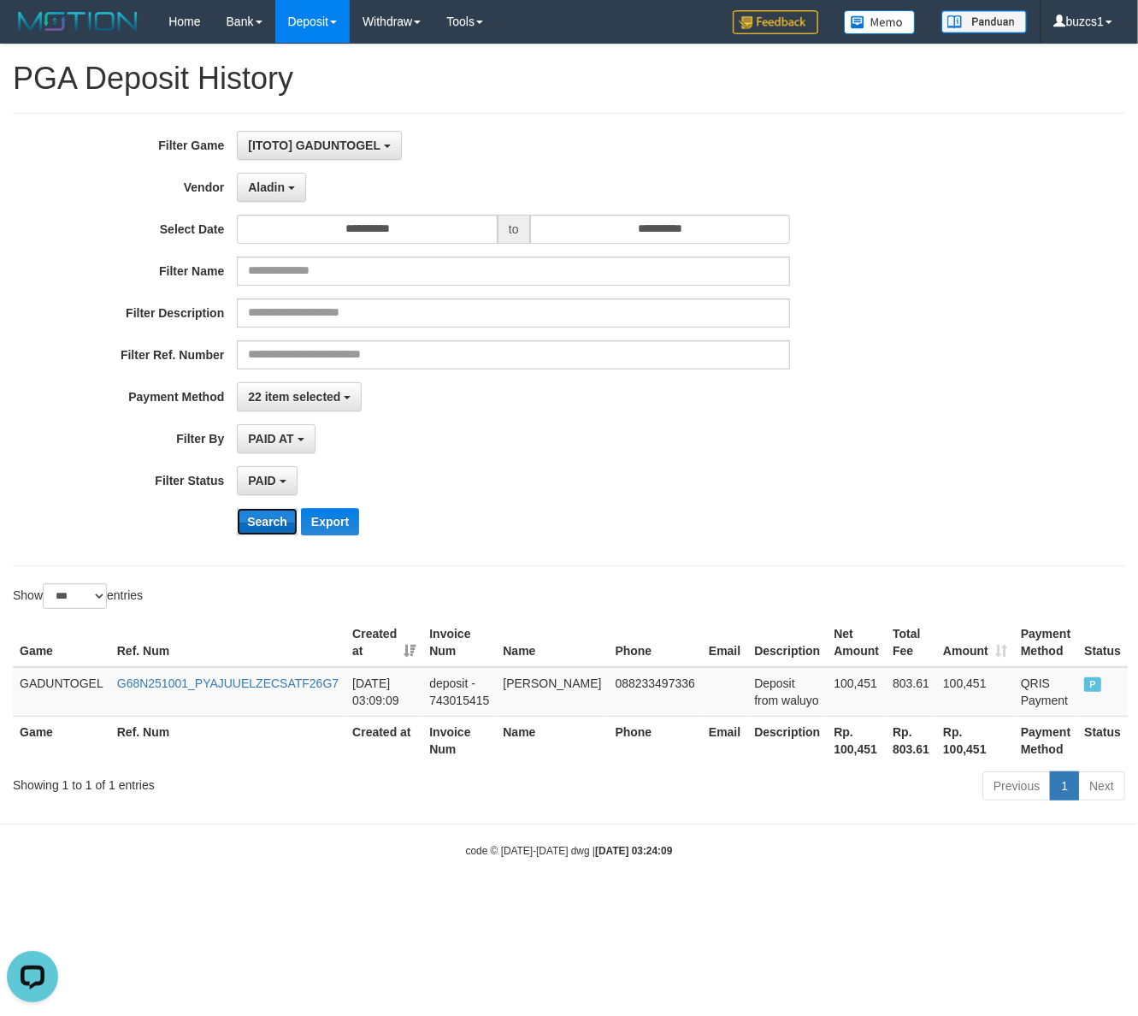
click at [240, 535] on button "Search" at bounding box center [267, 521] width 61 height 27
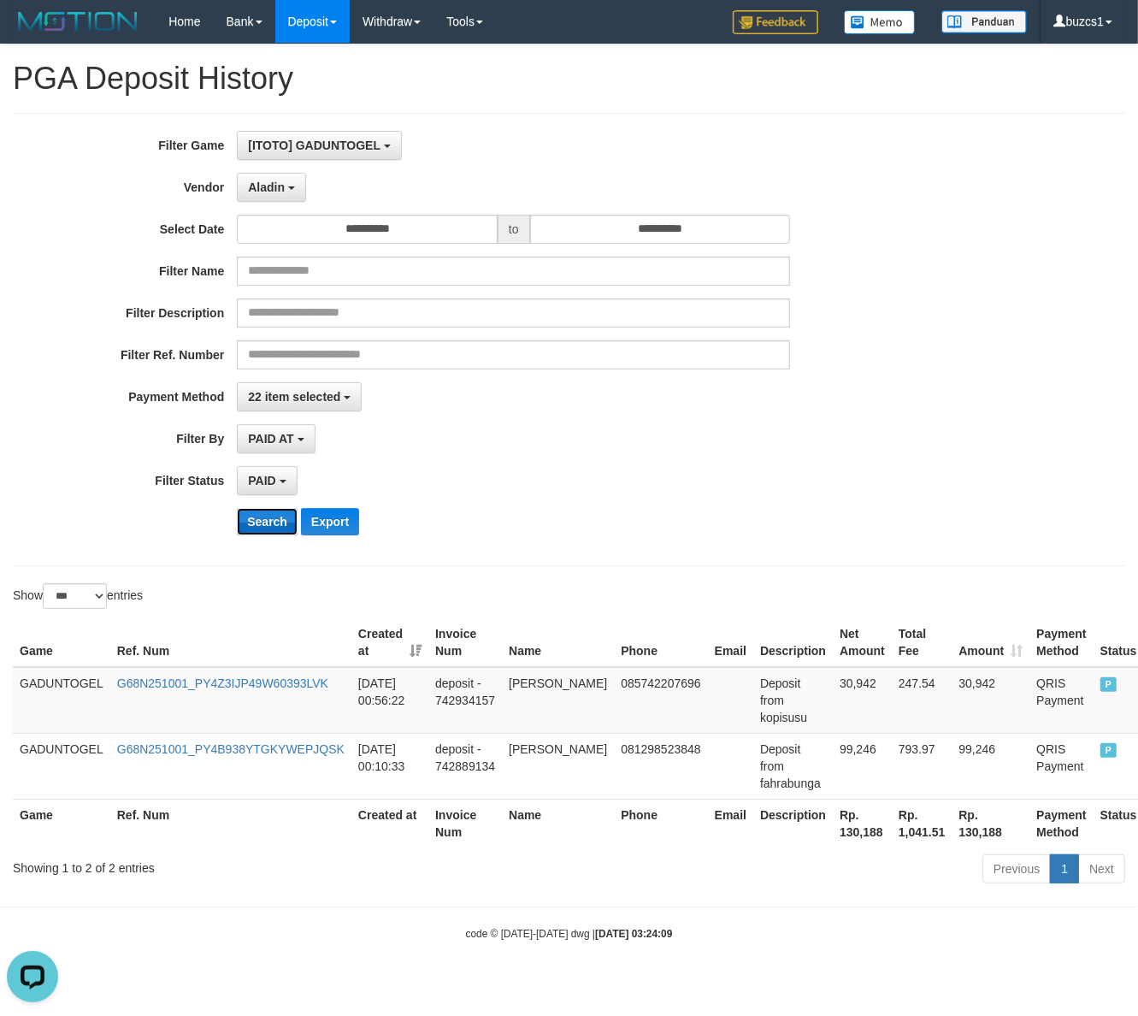
click at [245, 533] on button "Search" at bounding box center [267, 521] width 61 height 27
click at [245, 531] on button "Search" at bounding box center [267, 521] width 61 height 27
